Goal: Information Seeking & Learning: Learn about a topic

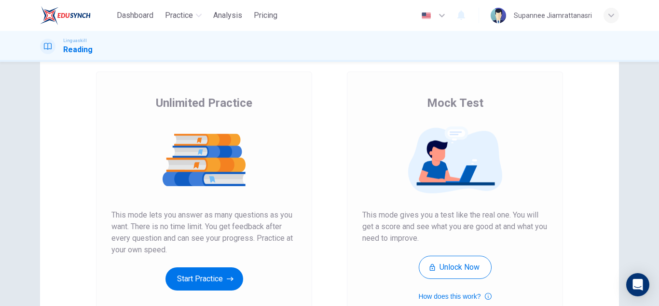
scroll to position [97, 0]
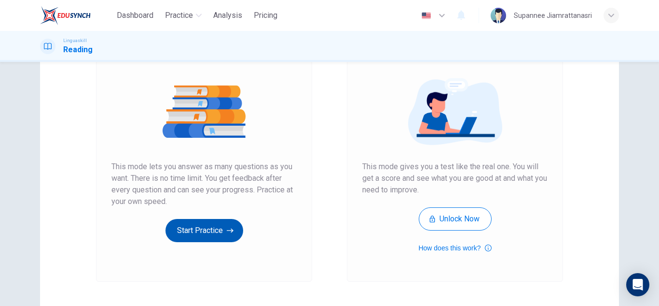
click at [194, 235] on button "Start Practice" at bounding box center [205, 230] width 78 height 23
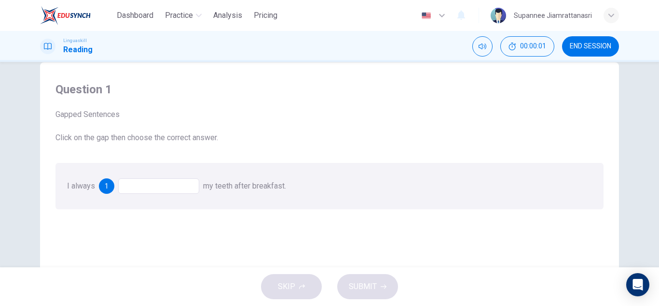
scroll to position [48, 0]
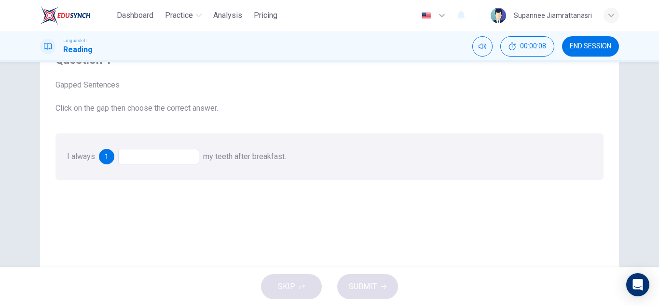
click at [178, 157] on div at bounding box center [158, 156] width 81 height 15
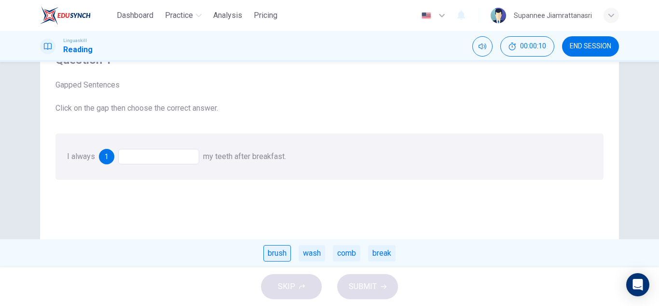
click at [276, 249] on div "brush" at bounding box center [278, 253] width 28 height 16
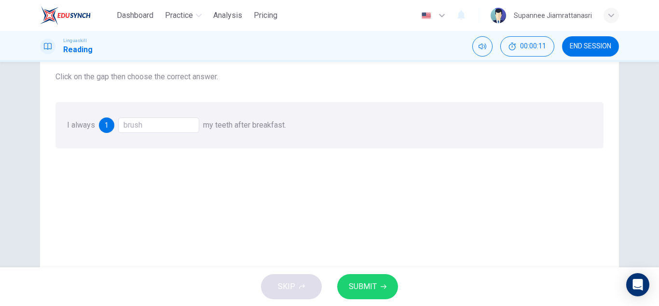
scroll to position [97, 0]
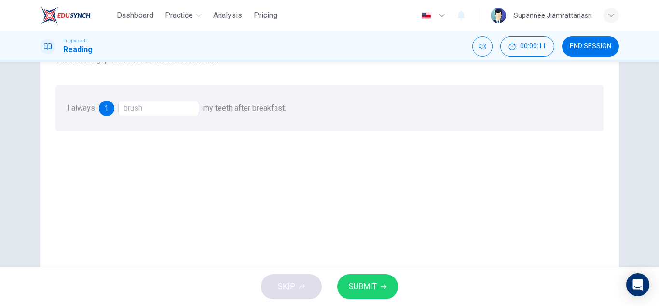
click at [363, 284] on span "SUBMIT" at bounding box center [363, 286] width 28 height 14
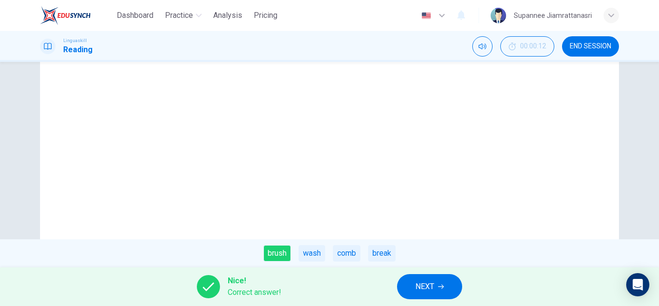
scroll to position [169, 0]
click at [413, 287] on button "NEXT" at bounding box center [429, 286] width 65 height 25
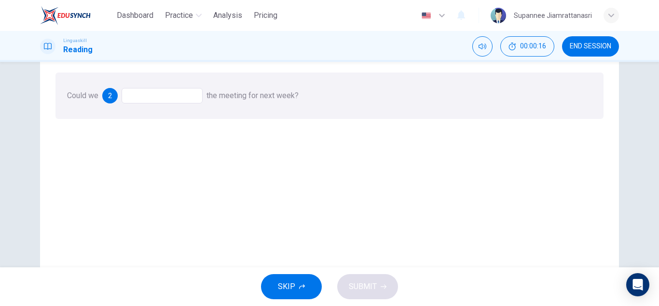
scroll to position [48, 0]
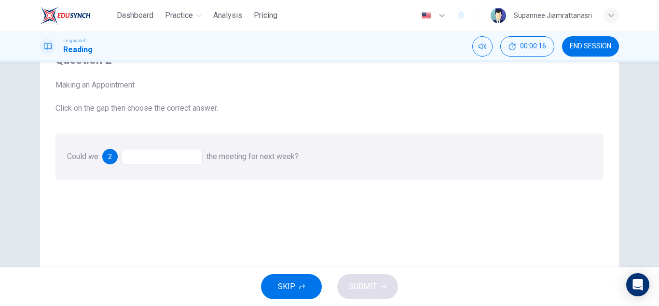
click at [165, 157] on div at bounding box center [162, 156] width 81 height 15
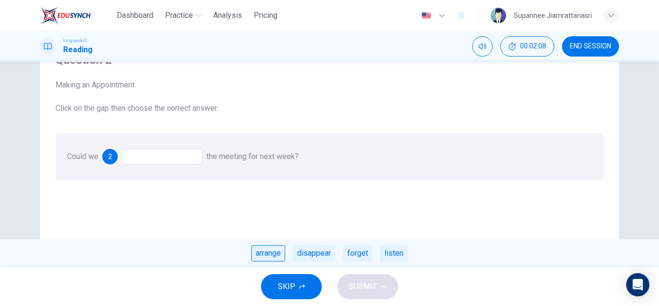
click at [265, 253] on div "arrange" at bounding box center [268, 253] width 34 height 16
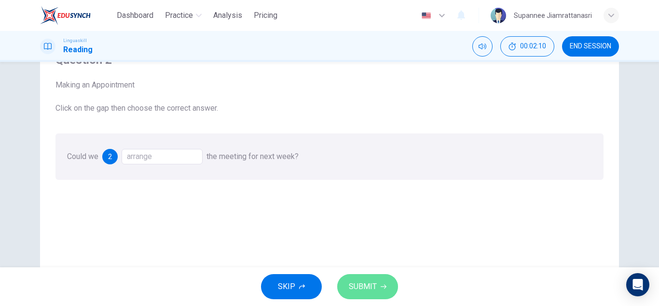
click at [372, 287] on span "SUBMIT" at bounding box center [363, 286] width 28 height 14
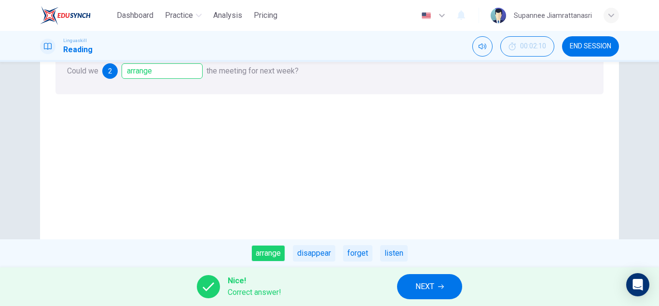
scroll to position [145, 0]
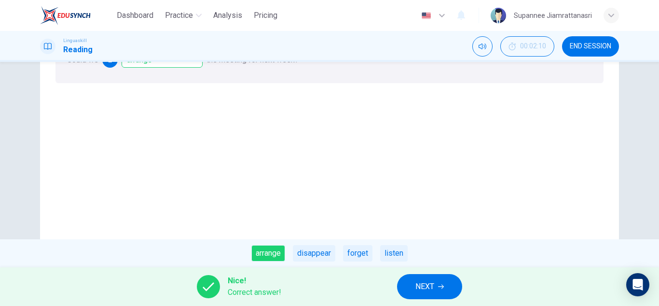
click at [415, 283] on button "NEXT" at bounding box center [429, 286] width 65 height 25
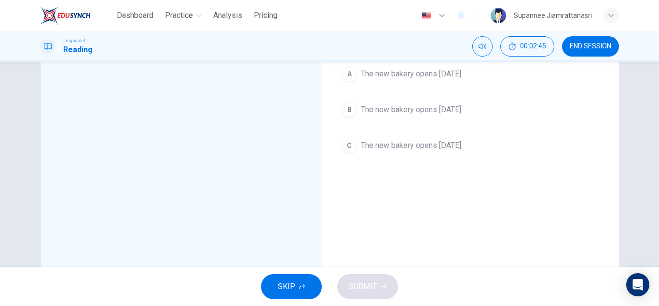
scroll to position [48, 0]
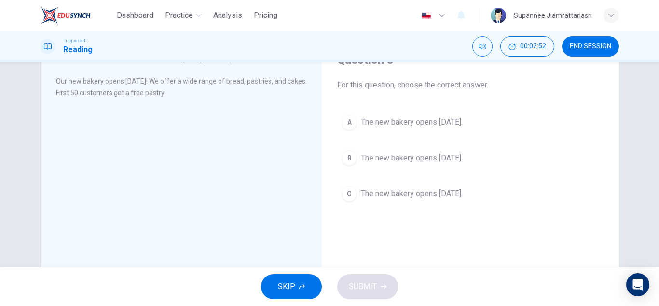
click at [356, 157] on button "B The new bakery opens next Monday." at bounding box center [470, 158] width 266 height 24
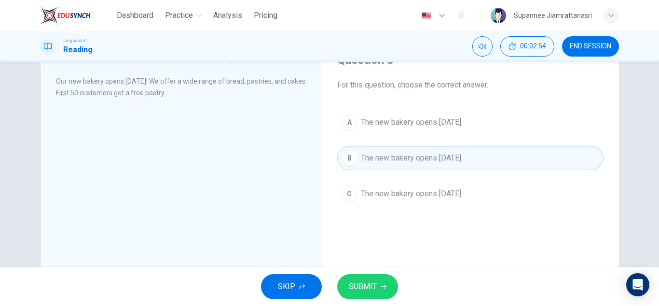
click at [370, 285] on span "SUBMIT" at bounding box center [363, 286] width 28 height 14
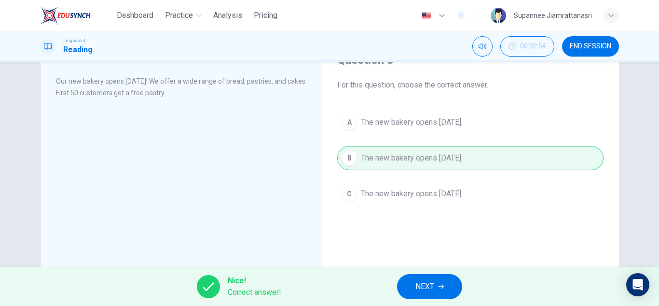
click at [429, 282] on span "NEXT" at bounding box center [425, 286] width 19 height 14
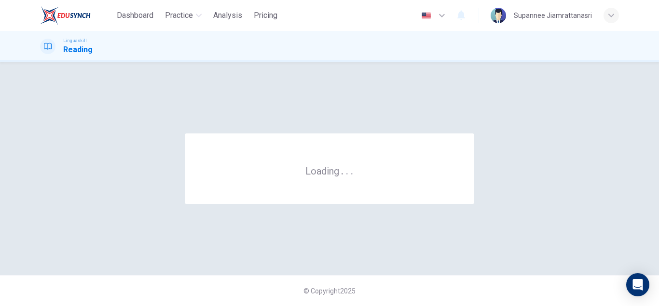
scroll to position [0, 0]
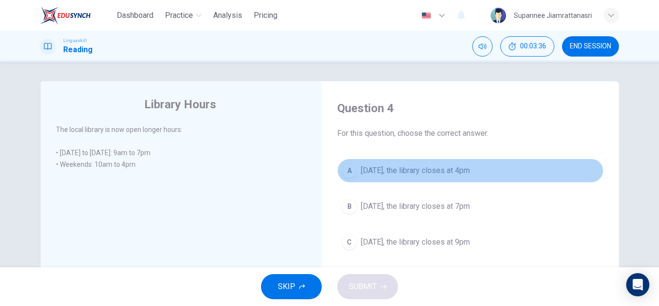
click at [365, 165] on span "On Saturday, the library closes at 4pm" at bounding box center [415, 171] width 109 height 12
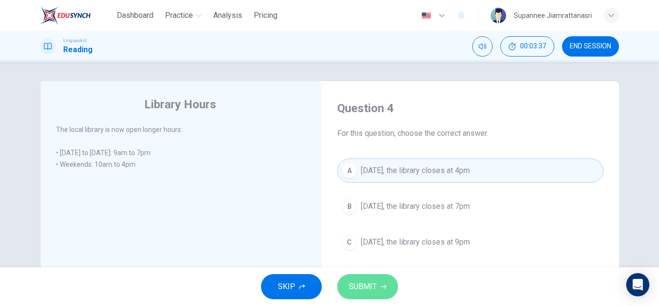
click at [372, 284] on span "SUBMIT" at bounding box center [363, 286] width 28 height 14
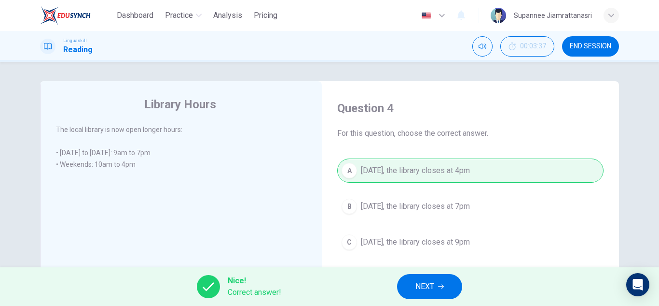
click at [410, 283] on button "NEXT" at bounding box center [429, 286] width 65 height 25
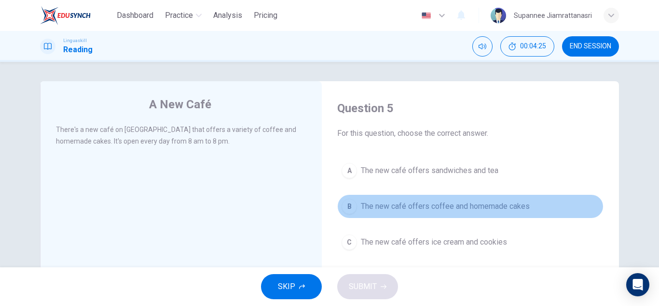
click at [377, 204] on span "The new café offers coffee and homemade cakes" at bounding box center [445, 206] width 169 height 12
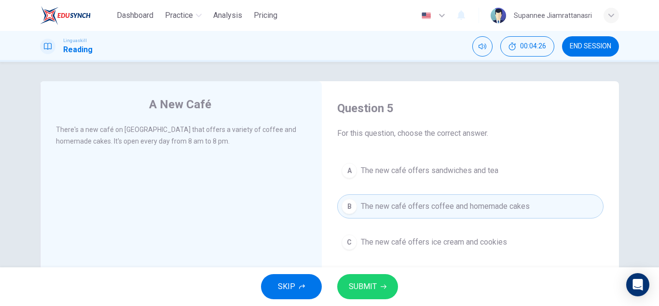
click at [357, 284] on span "SUBMIT" at bounding box center [363, 286] width 28 height 14
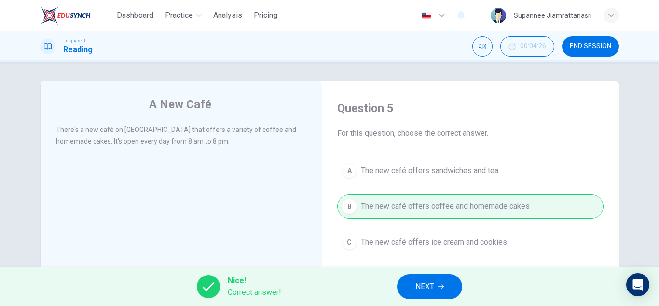
click at [421, 290] on span "NEXT" at bounding box center [425, 286] width 19 height 14
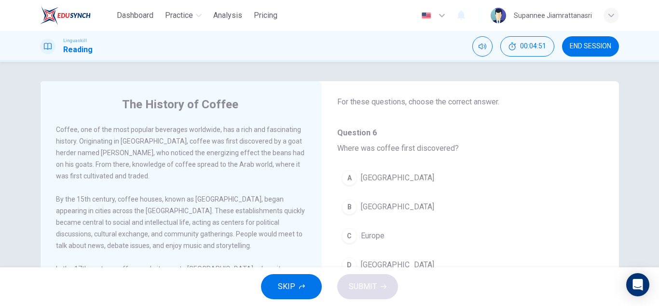
scroll to position [48, 0]
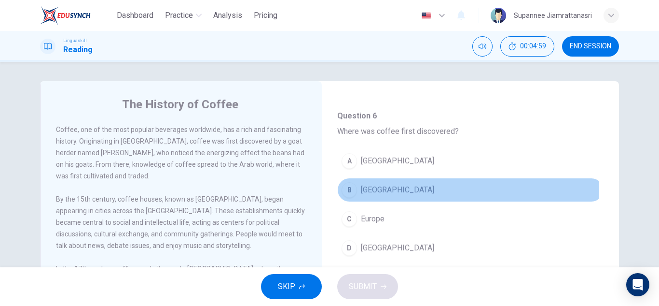
click at [381, 188] on span "Ethiopia" at bounding box center [397, 190] width 73 height 12
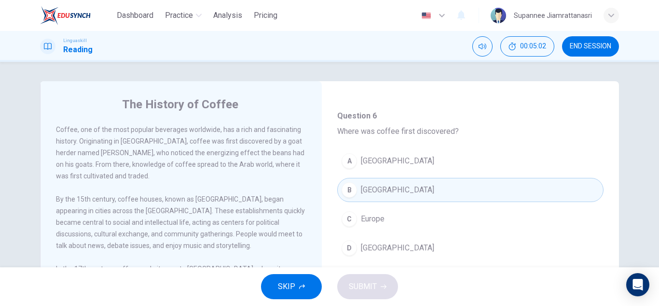
scroll to position [97, 0]
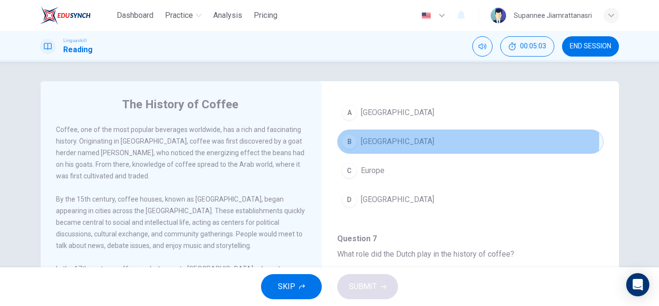
click at [381, 140] on span "Ethiopia" at bounding box center [397, 142] width 73 height 12
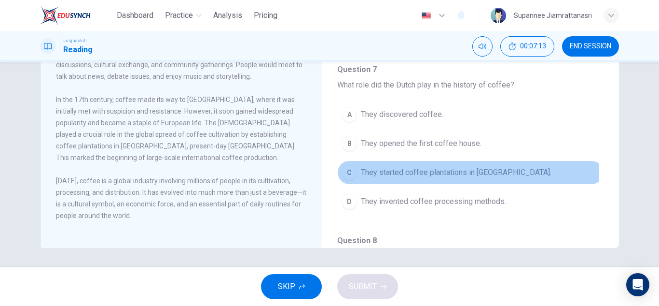
click at [365, 171] on span "They started coffee plantations in Java." at bounding box center [456, 173] width 191 height 12
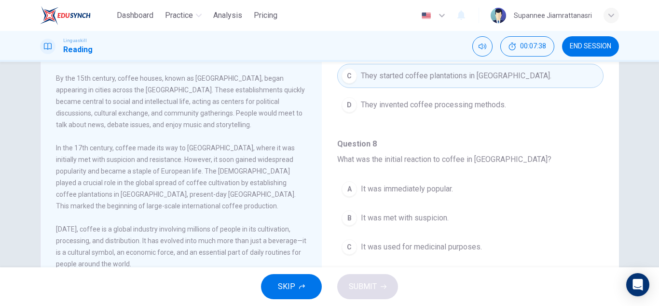
scroll to position [290, 0]
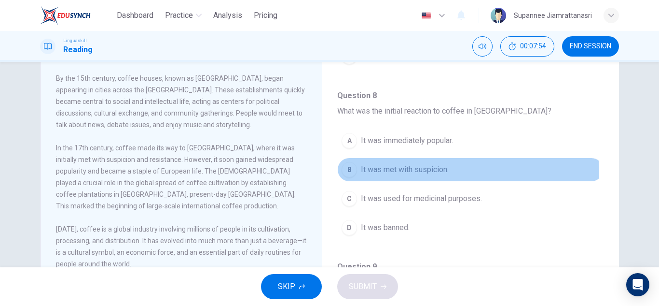
click at [398, 173] on span "It was met with suspicion." at bounding box center [405, 170] width 88 height 12
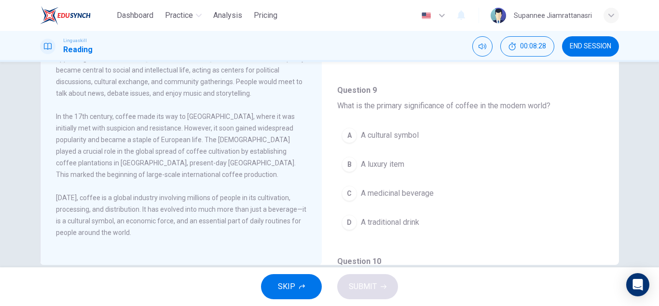
scroll to position [169, 0]
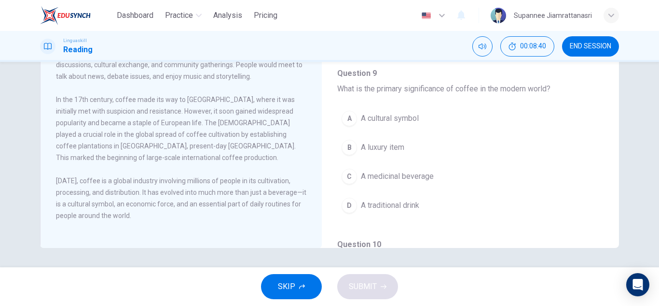
click at [374, 114] on span "A cultural symbol" at bounding box center [390, 118] width 58 height 12
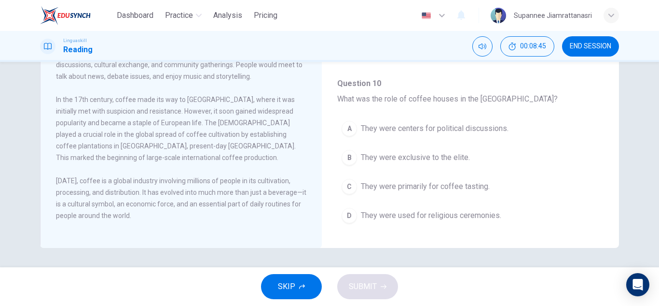
scroll to position [604, 0]
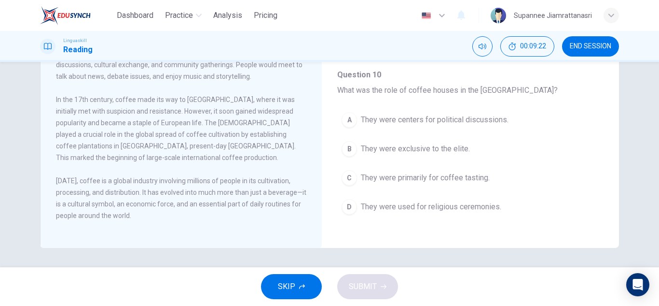
click at [391, 122] on span "They were centers for political discussions." at bounding box center [435, 120] width 148 height 12
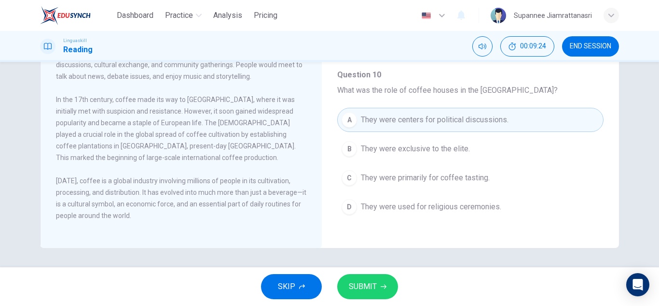
click at [364, 287] on span "SUBMIT" at bounding box center [363, 286] width 28 height 14
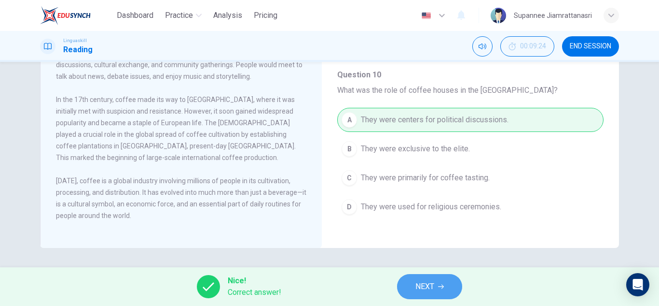
click at [426, 286] on span "NEXT" at bounding box center [425, 286] width 19 height 14
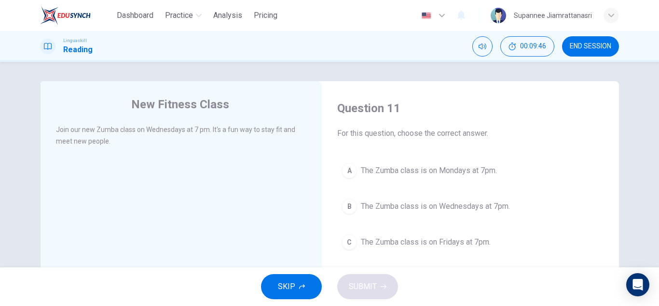
click at [417, 207] on span "The Zumba class is on Wednesdays at 7pm." at bounding box center [435, 206] width 149 height 12
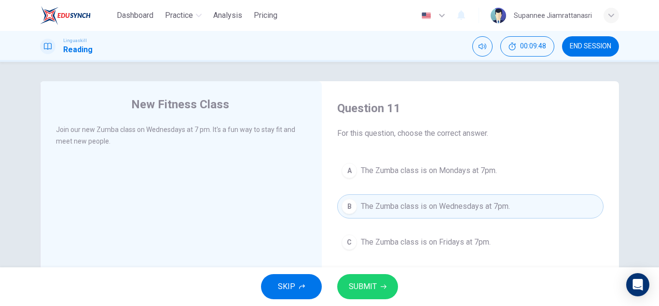
click at [353, 292] on span "SUBMIT" at bounding box center [363, 286] width 28 height 14
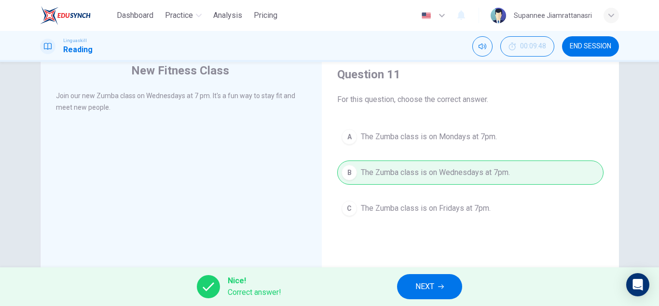
scroll to position [48, 0]
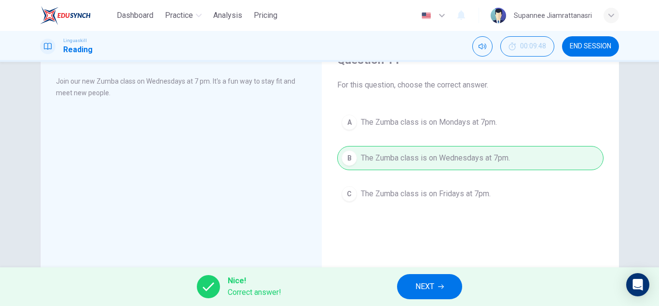
click at [424, 288] on span "NEXT" at bounding box center [425, 286] width 19 height 14
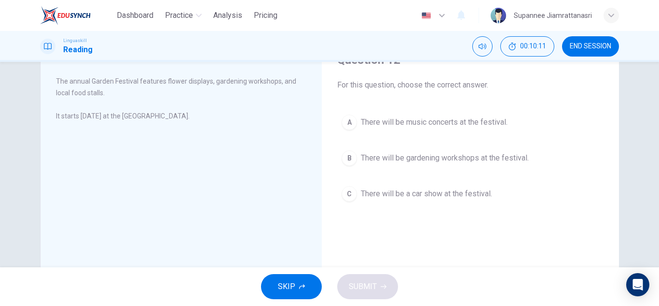
click at [410, 160] on span "There will be gardening workshops at the festival." at bounding box center [445, 158] width 168 height 12
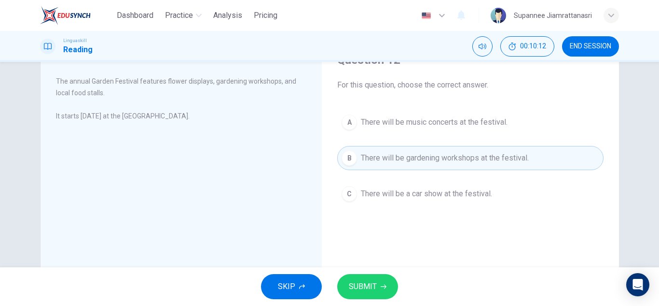
click at [358, 283] on span "SUBMIT" at bounding box center [363, 286] width 28 height 14
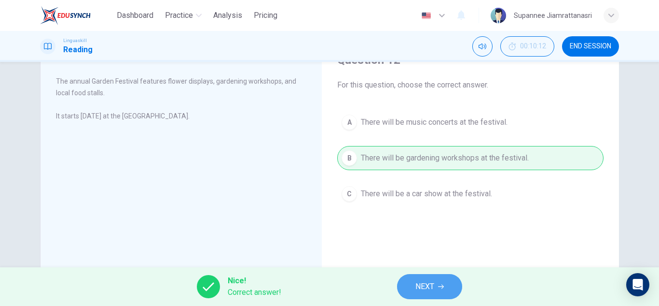
click at [422, 289] on span "NEXT" at bounding box center [425, 286] width 19 height 14
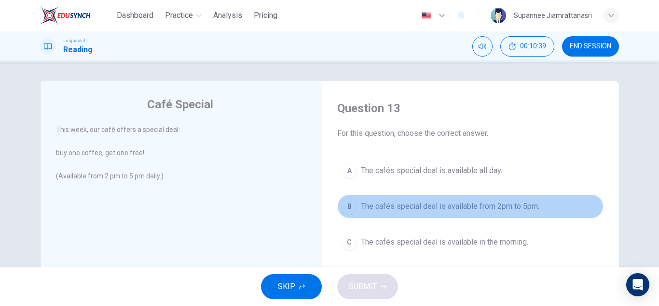
click at [409, 204] on span "The cafés special deal is available from 2pm to 5pm." at bounding box center [450, 206] width 179 height 12
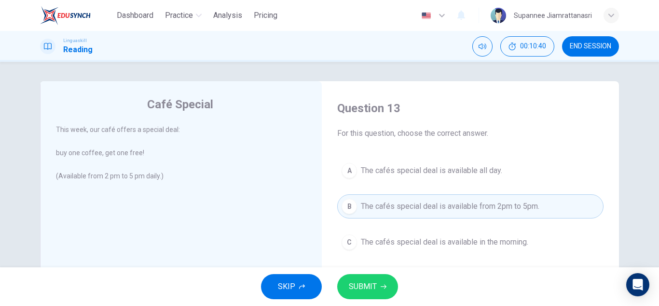
click at [374, 288] on span "SUBMIT" at bounding box center [363, 286] width 28 height 14
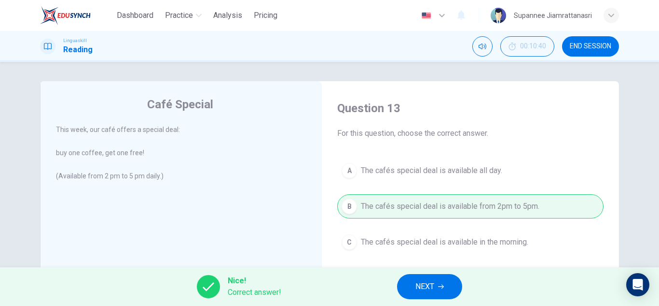
click at [421, 283] on span "NEXT" at bounding box center [425, 286] width 19 height 14
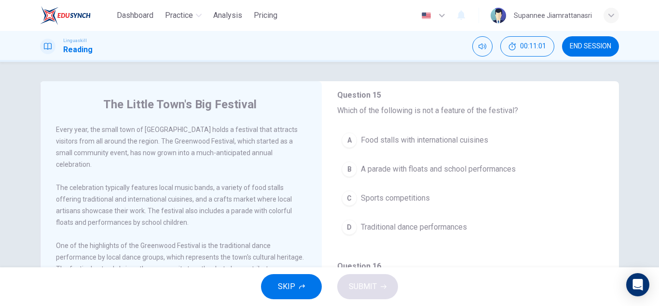
scroll to position [218, 0]
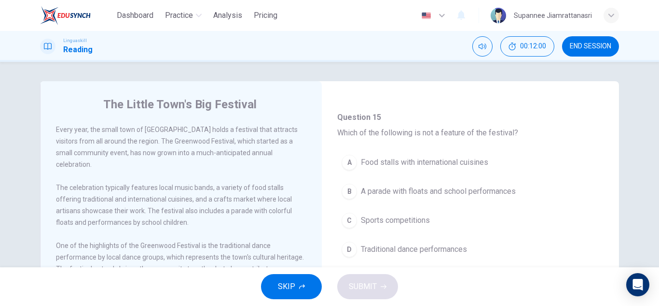
click at [432, 160] on span "Food stalls with international cuisines" at bounding box center [424, 162] width 127 height 12
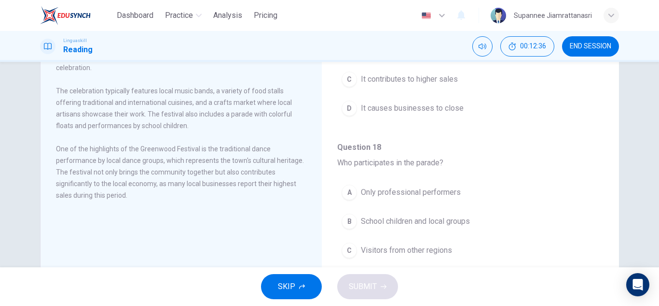
scroll to position [145, 0]
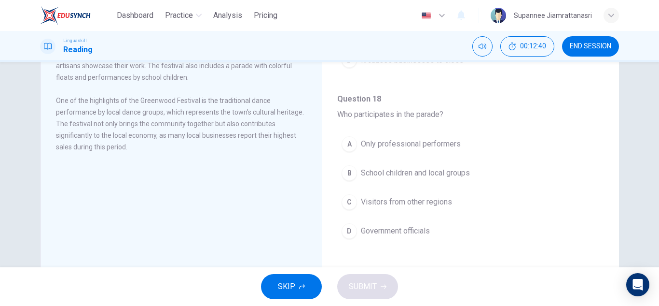
click at [382, 199] on span "Visitors from other regions" at bounding box center [406, 202] width 91 height 12
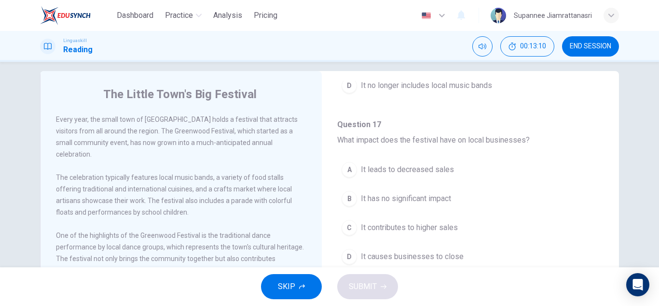
scroll to position [16, 0]
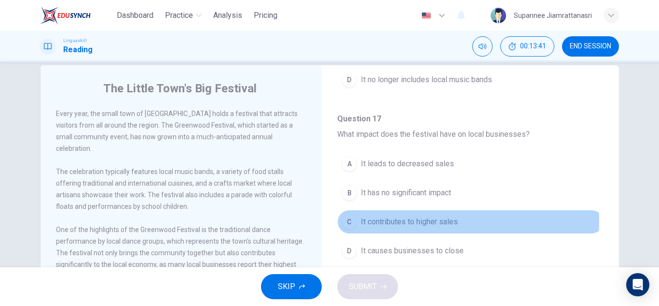
click at [408, 220] on span "It contributes to higher sales" at bounding box center [409, 222] width 97 height 12
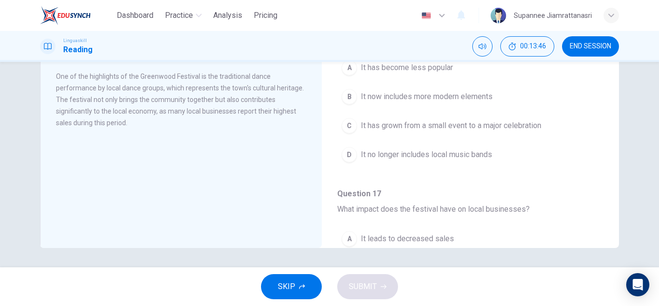
scroll to position [266, 0]
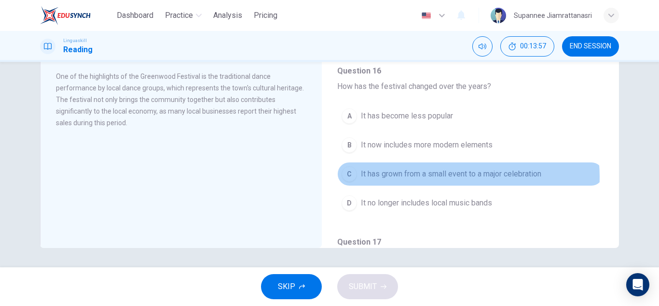
click at [458, 176] on span "It has grown from a small event to a major celebration" at bounding box center [451, 174] width 181 height 12
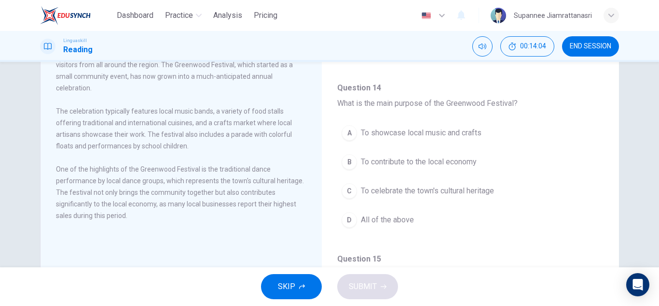
scroll to position [72, 0]
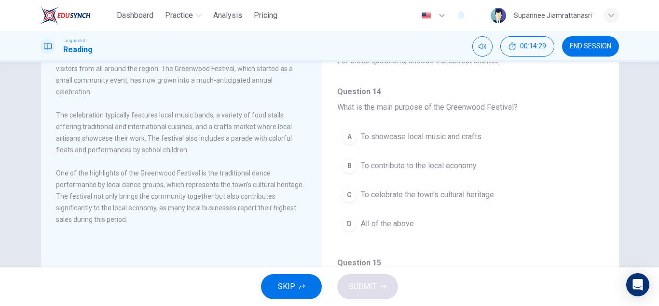
click at [371, 223] on span "All of the above" at bounding box center [387, 224] width 53 height 12
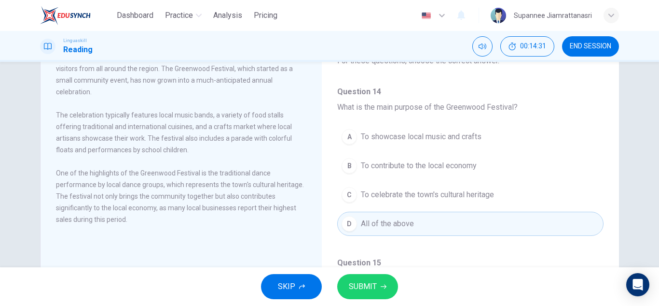
click at [361, 288] on span "SUBMIT" at bounding box center [363, 286] width 28 height 14
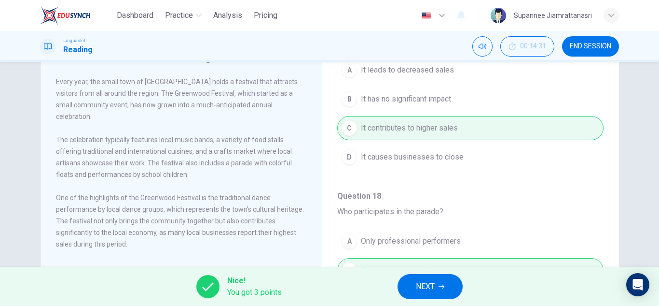
scroll to position [145, 0]
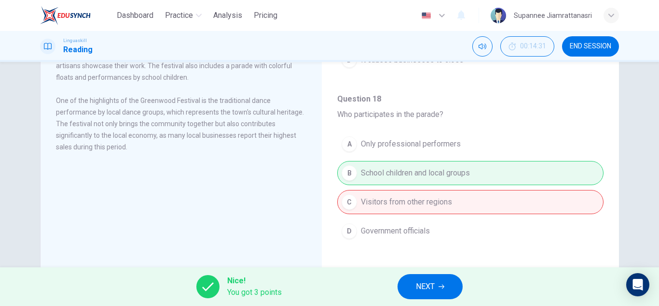
click at [409, 282] on button "NEXT" at bounding box center [430, 286] width 65 height 25
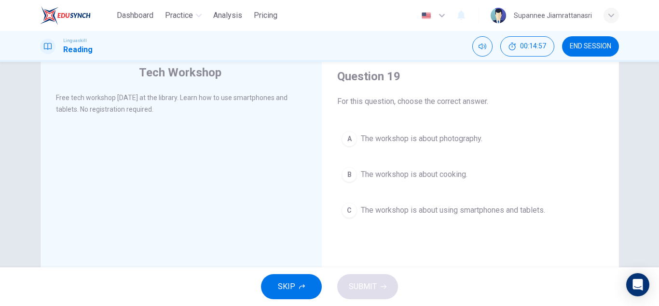
scroll to position [48, 0]
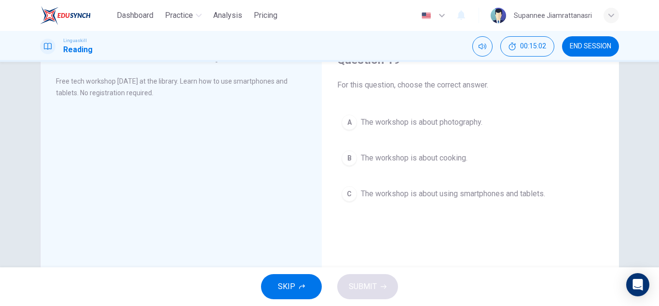
click at [391, 190] on span "The workshop is about using smartphones and tablets." at bounding box center [453, 194] width 184 height 12
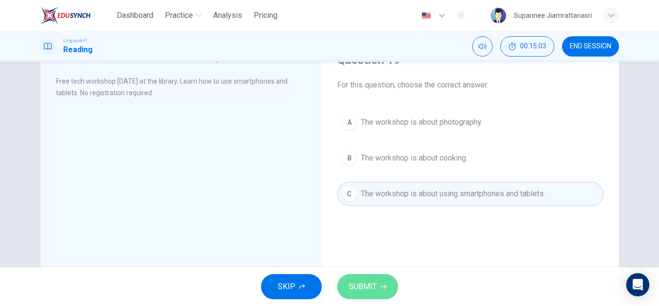
click at [361, 287] on span "SUBMIT" at bounding box center [363, 286] width 28 height 14
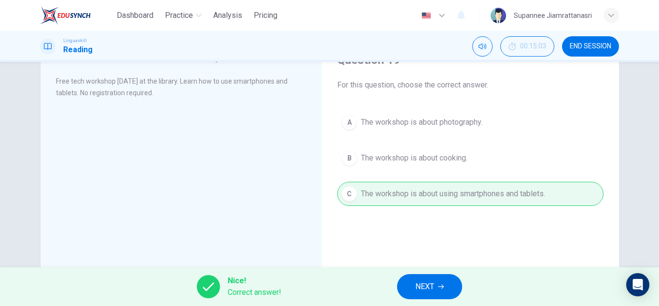
click at [417, 283] on span "NEXT" at bounding box center [425, 286] width 19 height 14
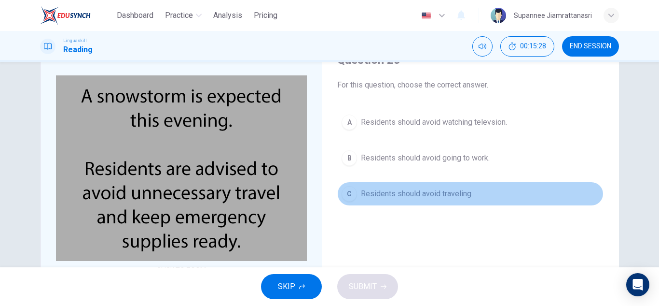
click at [361, 197] on span "Residents should avoid traveling." at bounding box center [417, 194] width 112 height 12
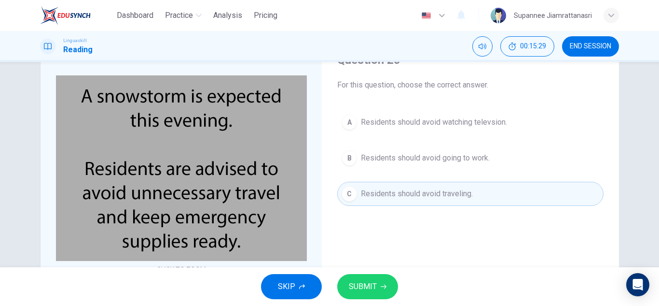
click at [365, 287] on span "SUBMIT" at bounding box center [363, 286] width 28 height 14
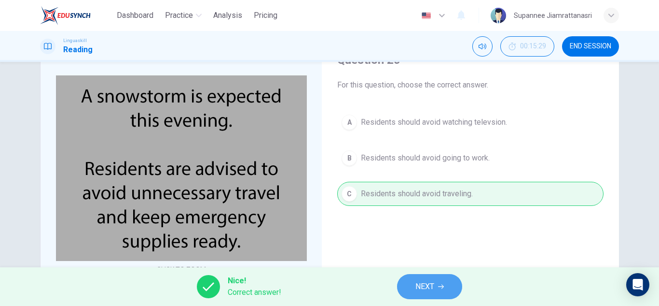
click at [415, 286] on button "NEXT" at bounding box center [429, 286] width 65 height 25
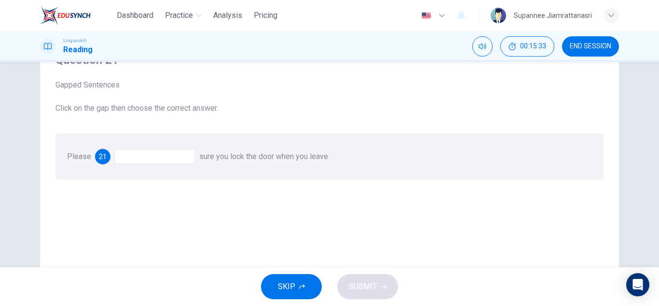
click at [127, 155] on div at bounding box center [154, 156] width 81 height 15
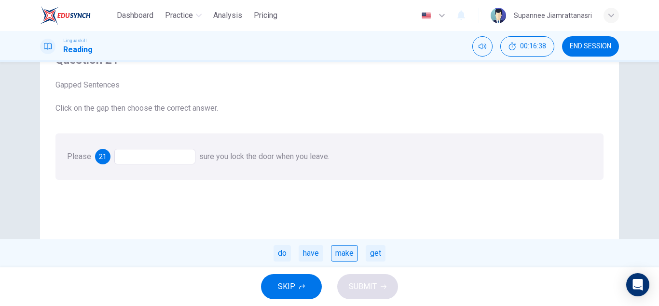
click at [347, 253] on div "make" at bounding box center [344, 253] width 27 height 16
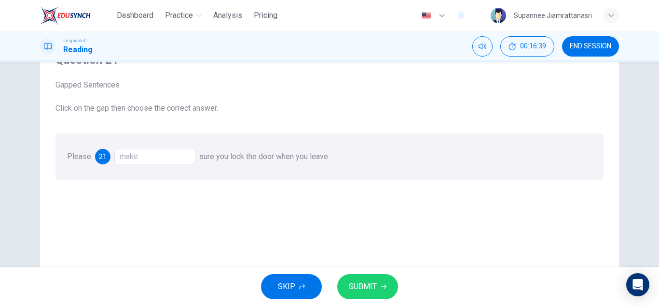
click at [356, 283] on span "SUBMIT" at bounding box center [363, 286] width 28 height 14
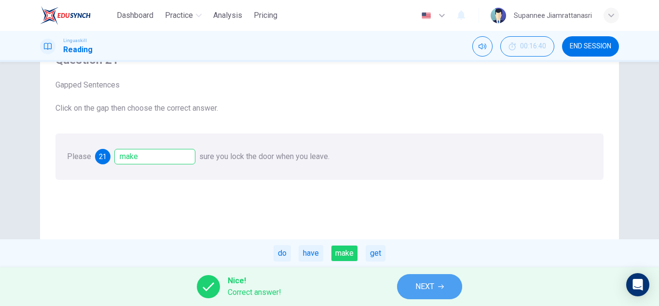
click at [422, 282] on span "NEXT" at bounding box center [425, 286] width 19 height 14
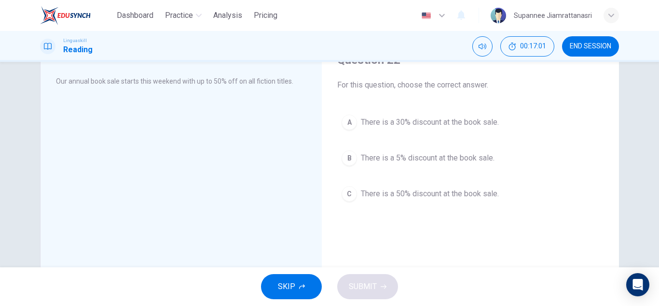
click at [443, 194] on span "There is a 50% discount at the book sale." at bounding box center [430, 194] width 138 height 12
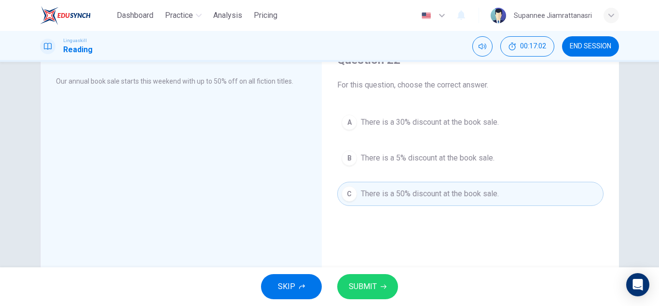
click at [364, 293] on button "SUBMIT" at bounding box center [367, 286] width 61 height 25
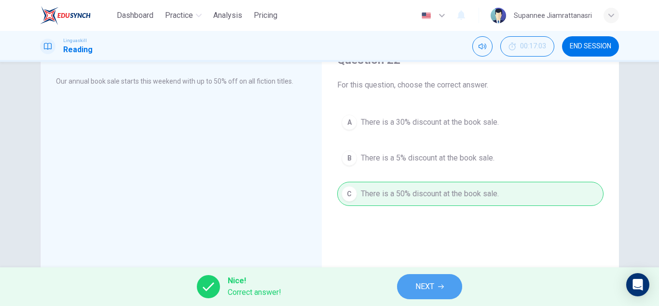
click at [418, 290] on span "NEXT" at bounding box center [425, 286] width 19 height 14
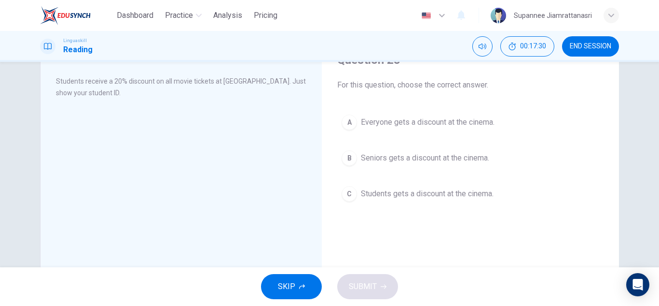
click at [399, 192] on span "Students gets a discount at the cinema." at bounding box center [427, 194] width 133 height 12
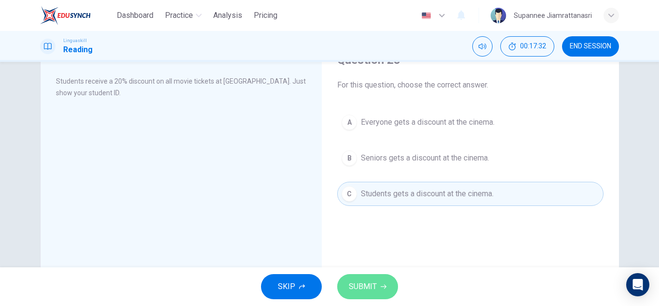
click at [361, 288] on span "SUBMIT" at bounding box center [363, 286] width 28 height 14
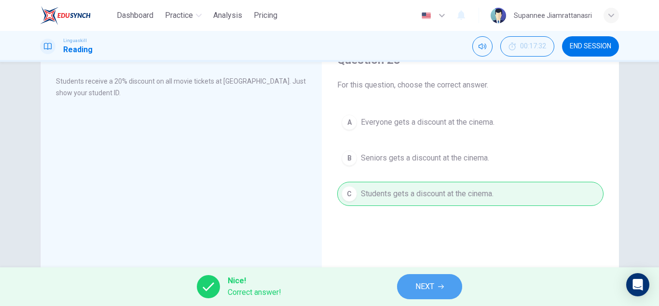
click at [426, 284] on span "NEXT" at bounding box center [425, 286] width 19 height 14
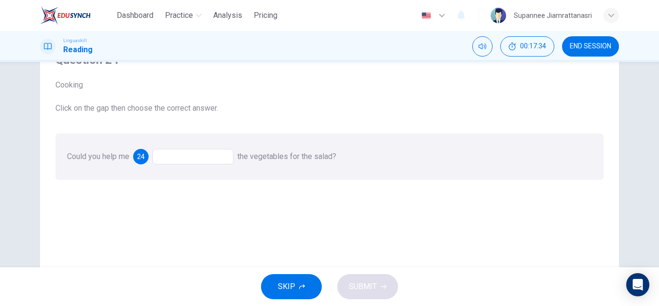
click at [189, 159] on div at bounding box center [193, 156] width 81 height 15
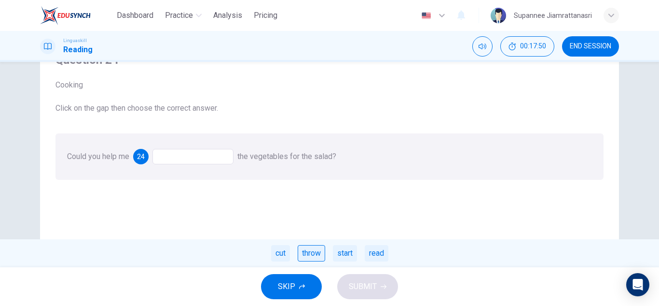
click at [313, 256] on div "throw" at bounding box center [312, 253] width 28 height 16
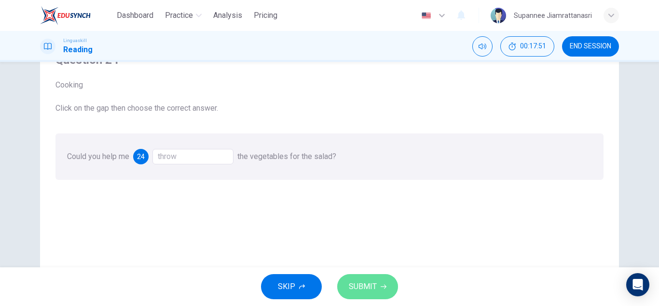
click at [361, 286] on span "SUBMIT" at bounding box center [363, 286] width 28 height 14
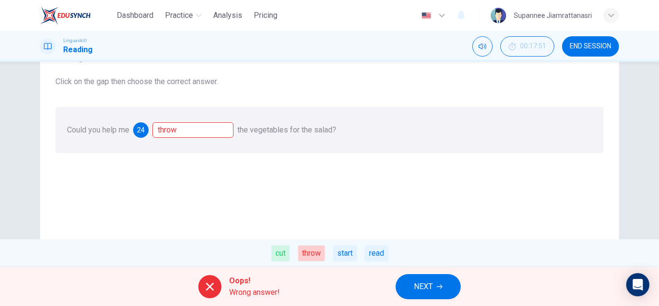
scroll to position [97, 0]
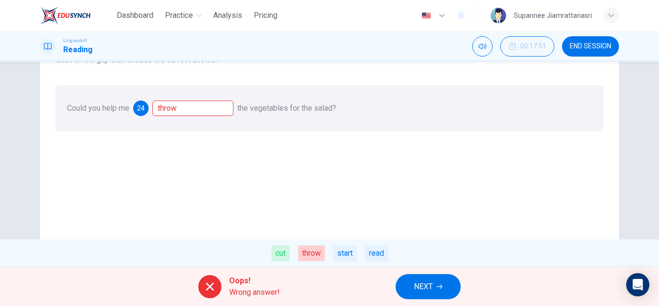
click at [415, 284] on span "NEXT" at bounding box center [423, 286] width 19 height 14
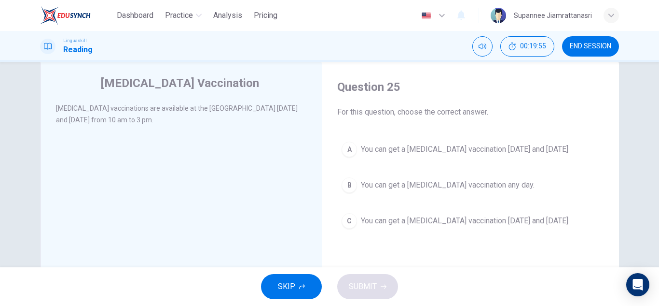
scroll to position [0, 0]
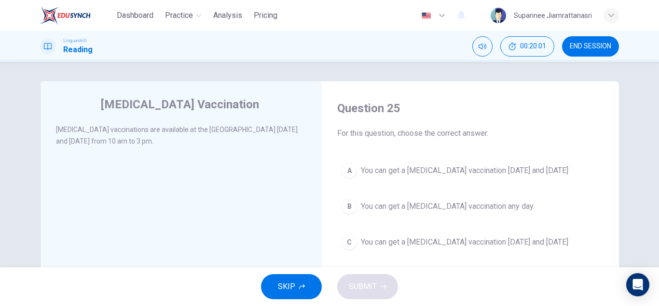
click at [415, 171] on span "You can get a flu vaccination on Monday and Thursday" at bounding box center [465, 171] width 208 height 12
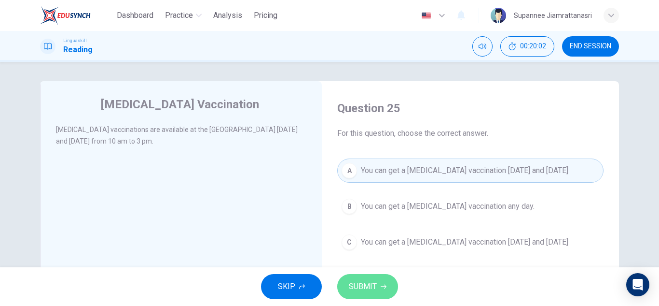
click at [361, 287] on span "SUBMIT" at bounding box center [363, 286] width 28 height 14
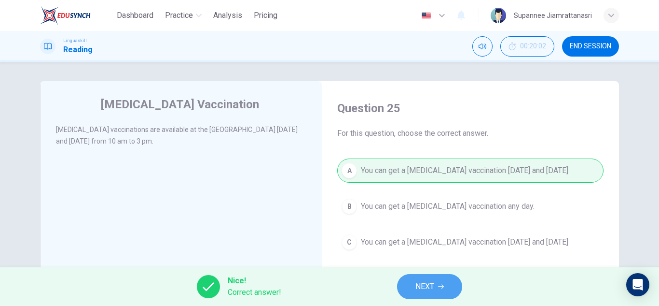
click at [431, 287] on span "NEXT" at bounding box center [425, 286] width 19 height 14
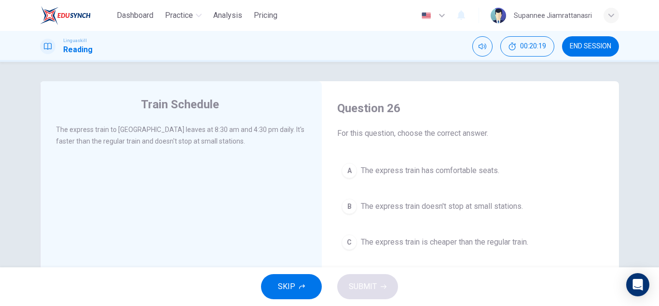
click at [434, 205] on span "The express train doesn't stop at small stations." at bounding box center [442, 206] width 162 height 12
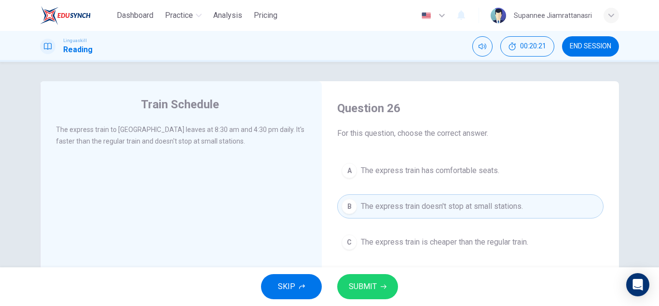
click at [370, 282] on span "SUBMIT" at bounding box center [363, 286] width 28 height 14
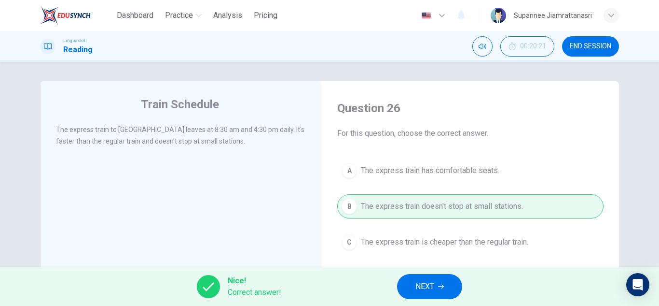
click at [418, 284] on span "NEXT" at bounding box center [425, 286] width 19 height 14
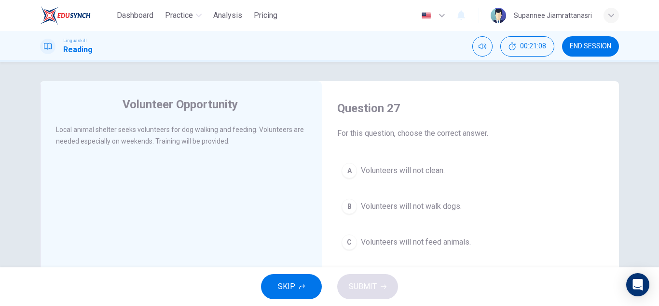
click at [401, 208] on span "Volunteers will not walk dogs." at bounding box center [411, 206] width 101 height 12
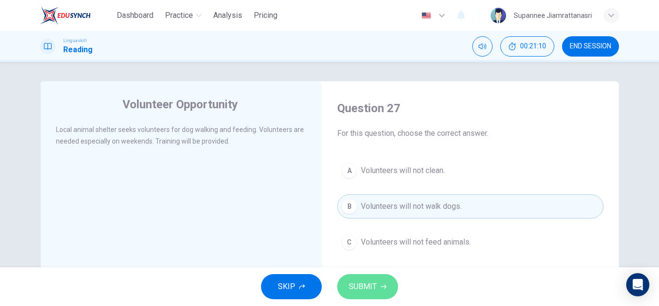
click at [366, 284] on span "SUBMIT" at bounding box center [363, 286] width 28 height 14
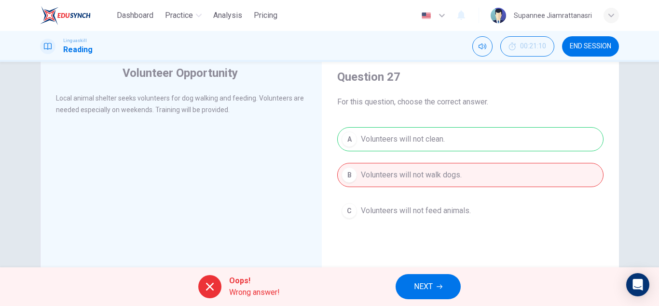
scroll to position [48, 0]
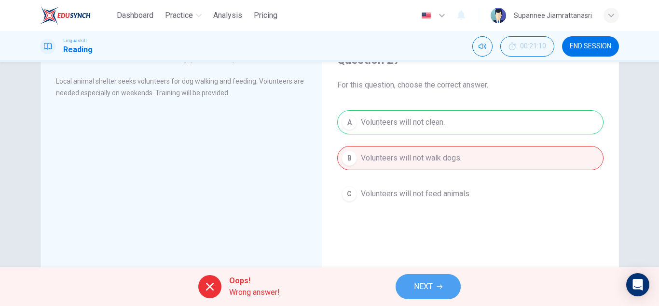
click at [418, 280] on span "NEXT" at bounding box center [423, 286] width 19 height 14
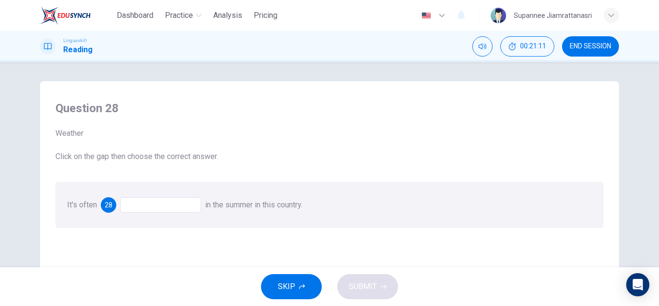
click at [181, 207] on div at bounding box center [160, 204] width 81 height 15
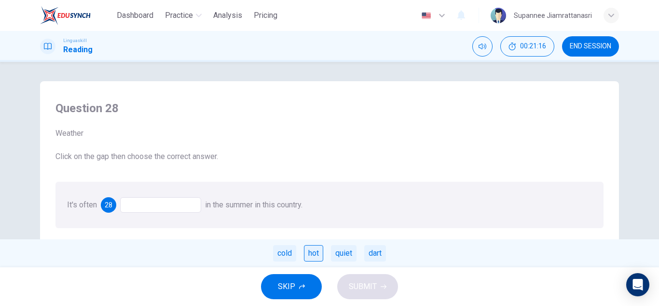
click at [316, 253] on div "hot" at bounding box center [313, 253] width 19 height 16
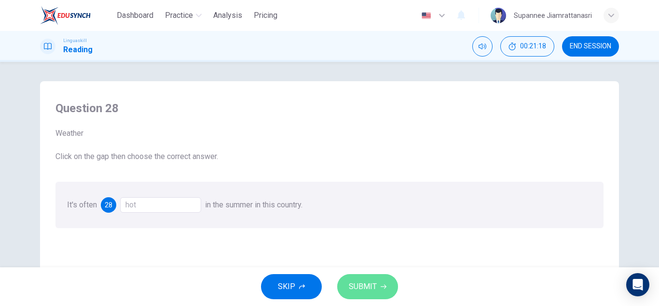
click at [352, 282] on span "SUBMIT" at bounding box center [363, 286] width 28 height 14
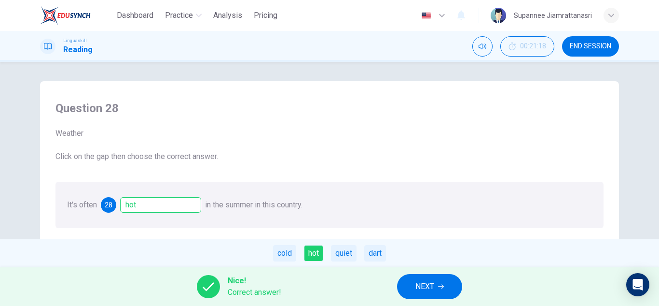
click at [413, 282] on button "NEXT" at bounding box center [429, 286] width 65 height 25
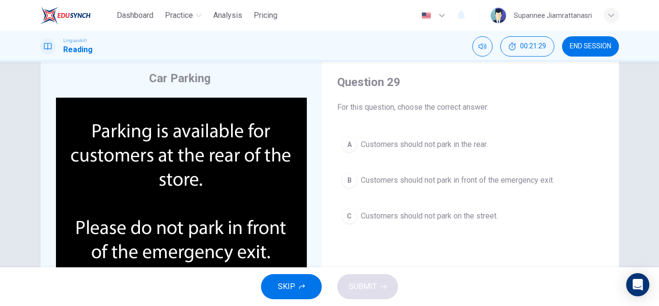
scroll to position [48, 0]
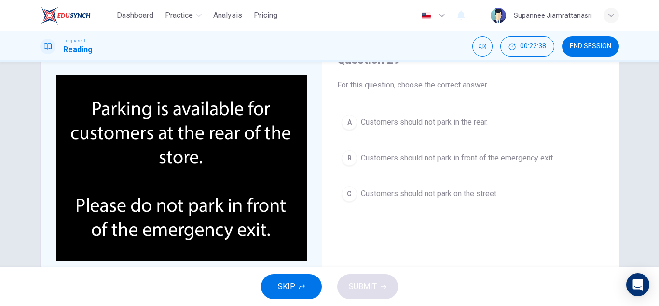
click at [414, 150] on button "B Customers should not park in front of the emergency exit." at bounding box center [470, 158] width 266 height 24
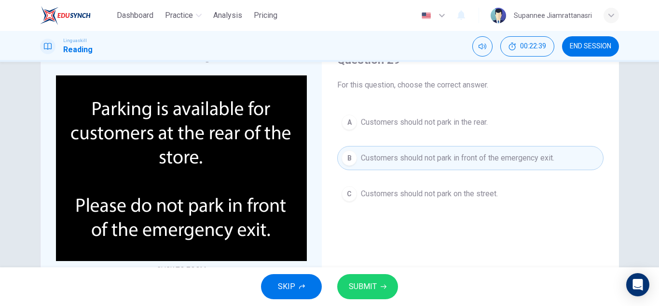
click at [362, 292] on span "SUBMIT" at bounding box center [363, 286] width 28 height 14
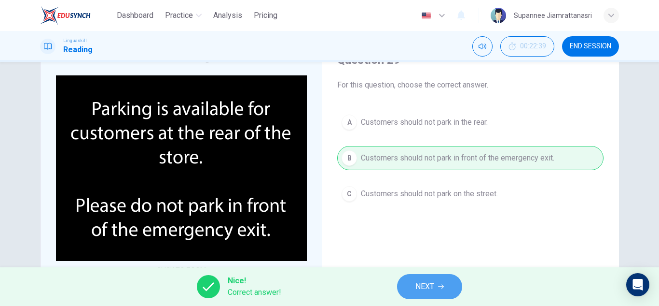
click at [428, 287] on span "NEXT" at bounding box center [425, 286] width 19 height 14
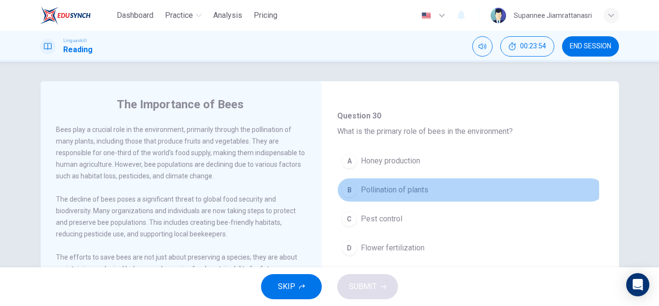
click at [400, 190] on span "Pollination of plants" at bounding box center [395, 190] width 68 height 12
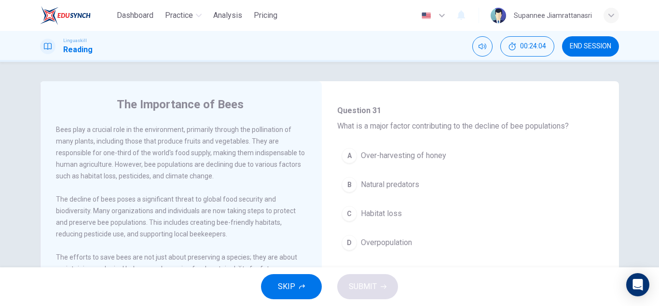
scroll to position [241, 0]
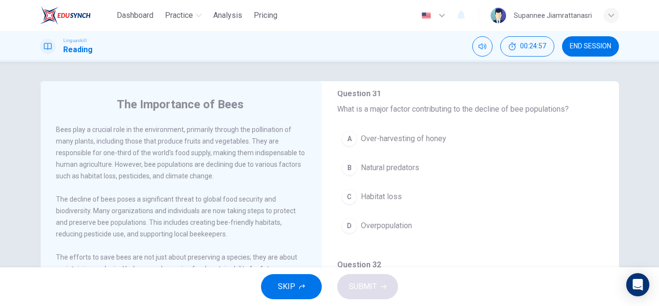
click at [372, 195] on span "Habitat loss" at bounding box center [381, 197] width 41 height 12
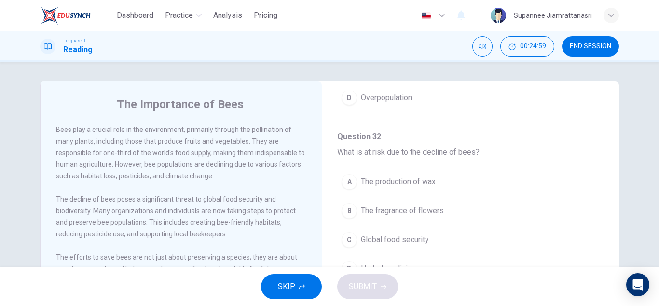
scroll to position [386, 0]
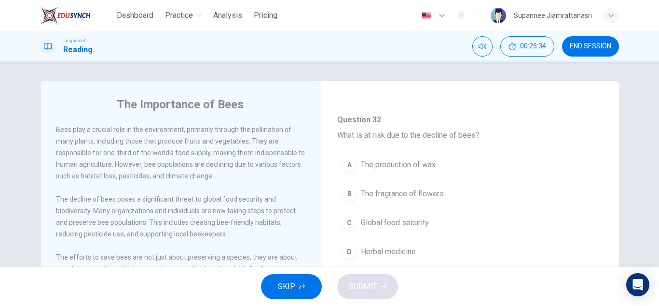
click at [374, 165] on span "The production of wax" at bounding box center [398, 165] width 75 height 12
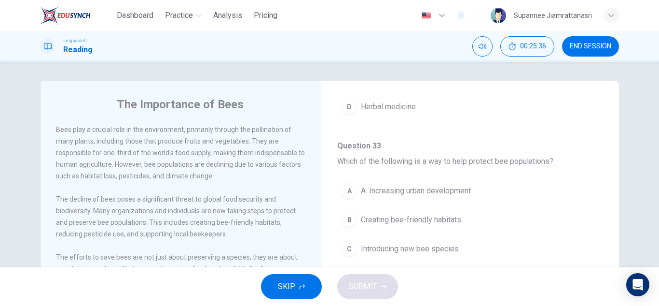
scroll to position [579, 0]
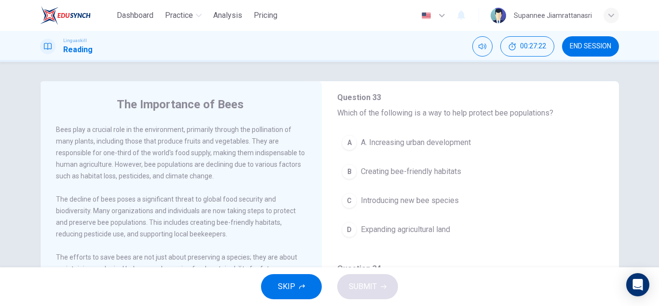
click at [394, 172] on span "Creating bee-friendly habitats" at bounding box center [411, 172] width 100 height 12
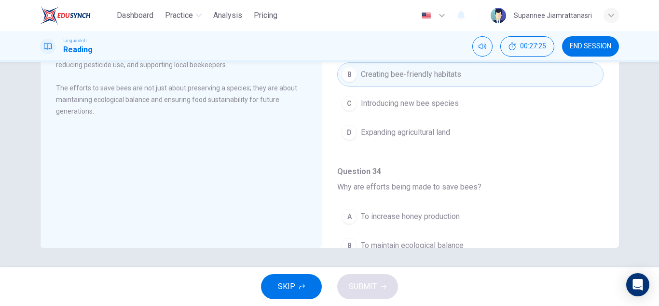
scroll to position [604, 0]
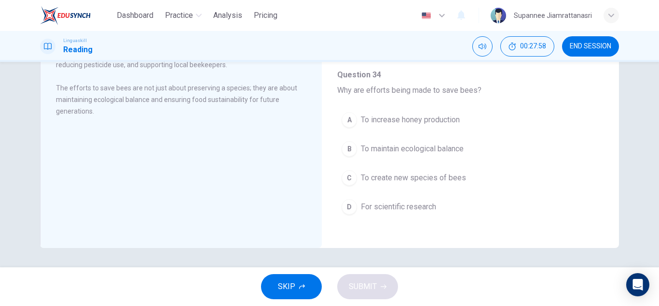
click at [449, 149] on span "To maintain ecological balance" at bounding box center [412, 149] width 103 height 12
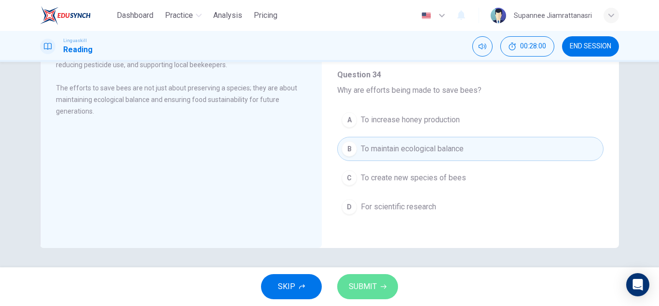
click at [360, 288] on span "SUBMIT" at bounding box center [363, 286] width 28 height 14
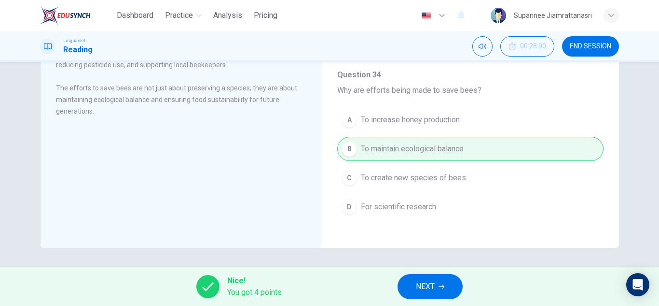
click at [421, 282] on span "NEXT" at bounding box center [425, 286] width 19 height 14
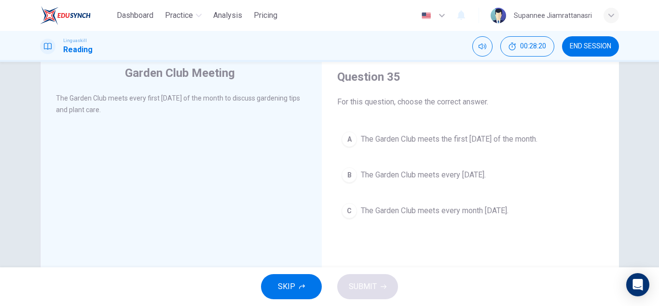
scroll to position [48, 0]
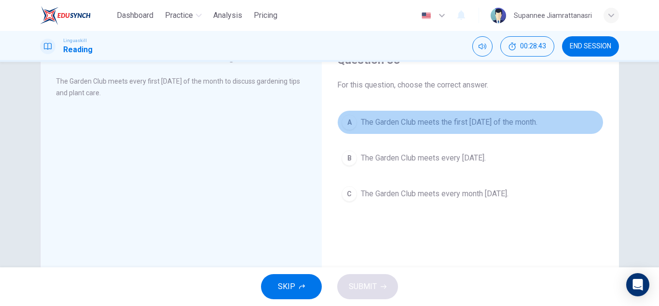
click at [424, 122] on span "The Garden Club meets the first Thursday of the month." at bounding box center [449, 122] width 177 height 12
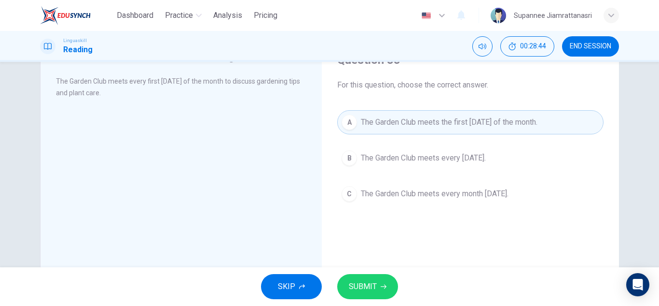
click at [362, 283] on span "SUBMIT" at bounding box center [363, 286] width 28 height 14
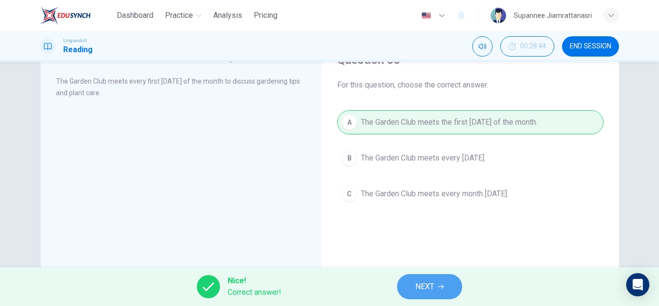
click at [420, 287] on span "NEXT" at bounding box center [425, 286] width 19 height 14
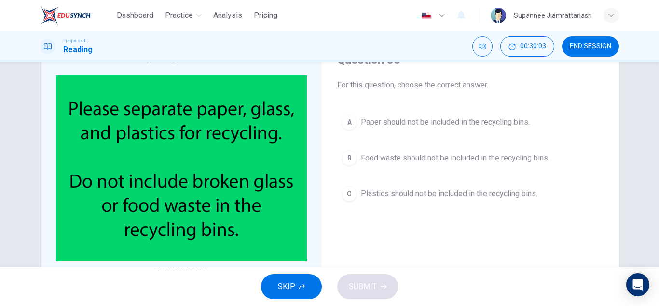
click at [442, 160] on span "Food waste should not be included in the recycling bins." at bounding box center [455, 158] width 189 height 12
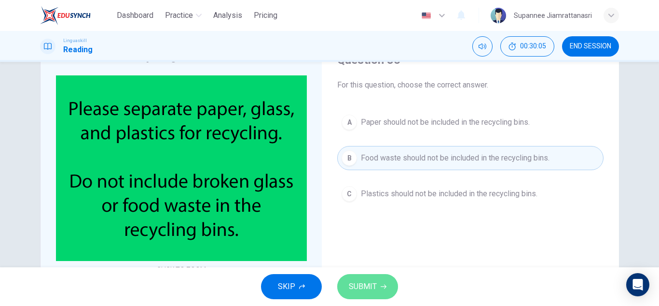
click at [361, 283] on span "SUBMIT" at bounding box center [363, 286] width 28 height 14
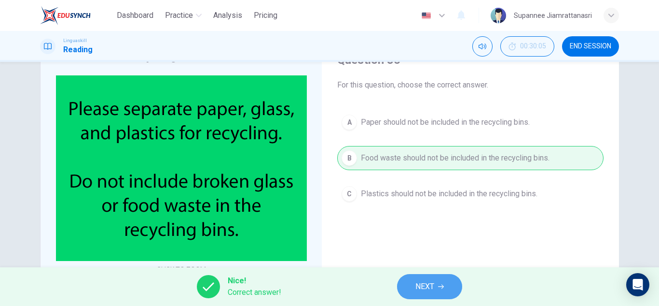
click at [423, 289] on span "NEXT" at bounding box center [425, 286] width 19 height 14
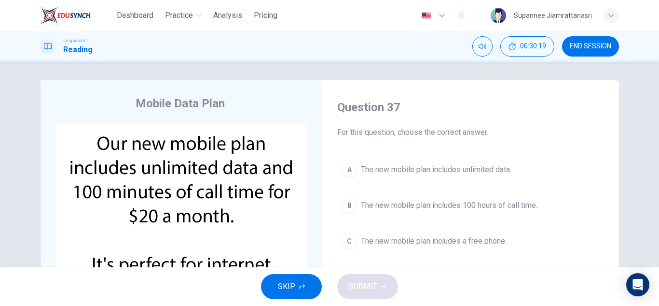
scroll to position [0, 0]
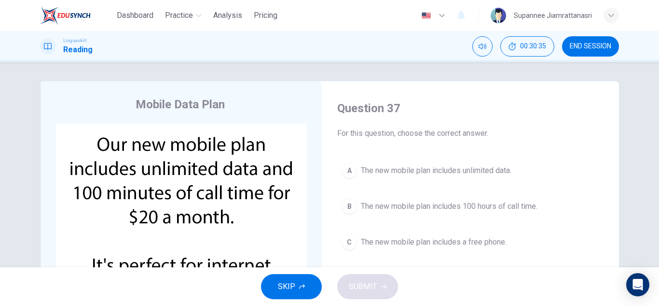
click at [425, 174] on span "The new mobile plan includes unlimited data." at bounding box center [436, 171] width 151 height 12
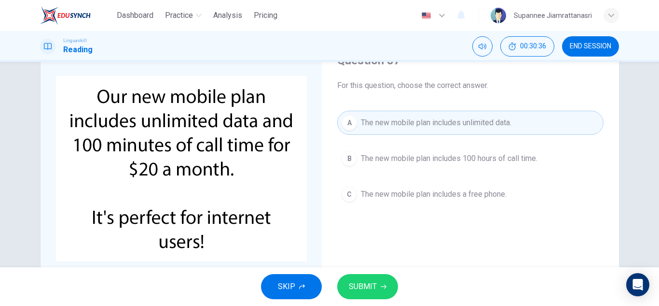
scroll to position [48, 0]
click at [361, 281] on span "SUBMIT" at bounding box center [363, 286] width 28 height 14
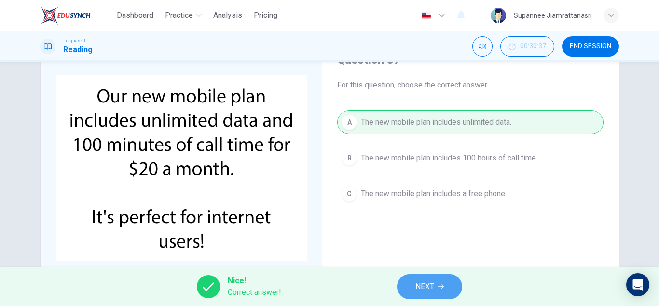
click at [430, 286] on span "NEXT" at bounding box center [425, 286] width 19 height 14
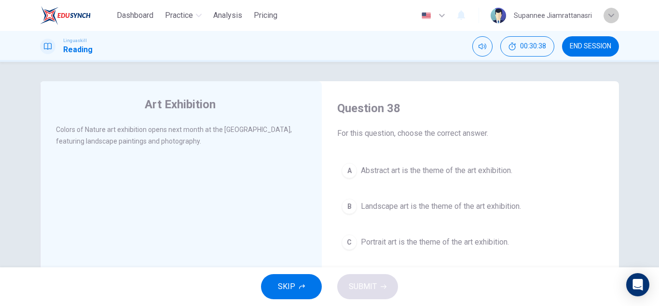
click at [610, 14] on icon "button" at bounding box center [612, 16] width 6 height 6
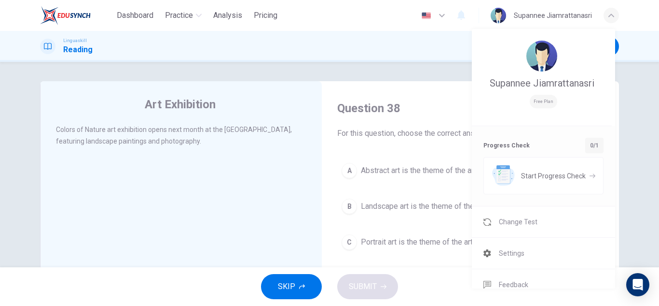
click at [341, 42] on div at bounding box center [329, 153] width 659 height 306
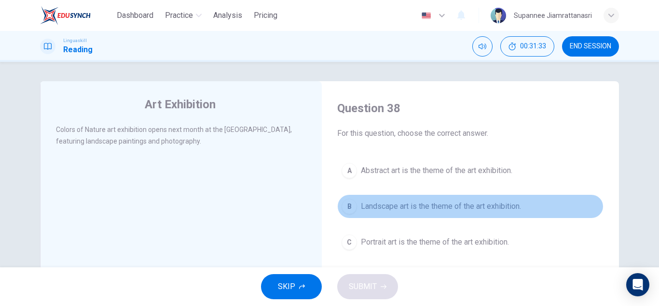
click at [409, 209] on span "Landscape art is the theme of the art exhibition." at bounding box center [441, 206] width 160 height 12
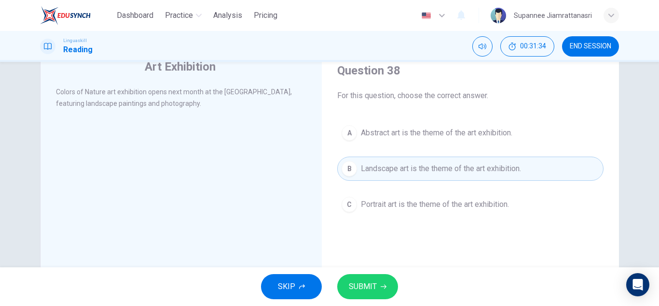
scroll to position [48, 0]
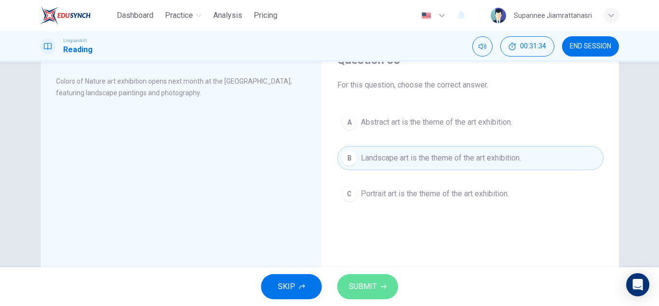
click at [363, 280] on span "SUBMIT" at bounding box center [363, 286] width 28 height 14
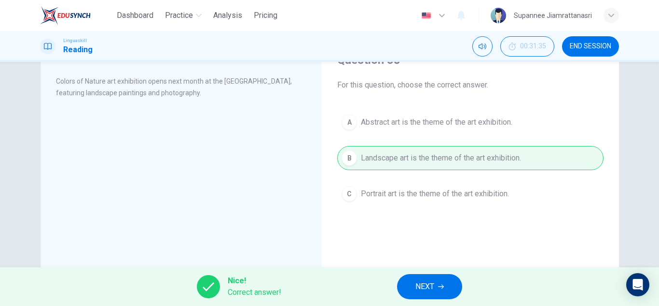
click at [416, 284] on span "NEXT" at bounding box center [425, 286] width 19 height 14
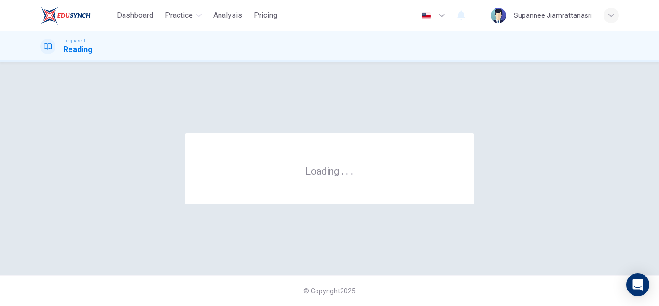
scroll to position [0, 0]
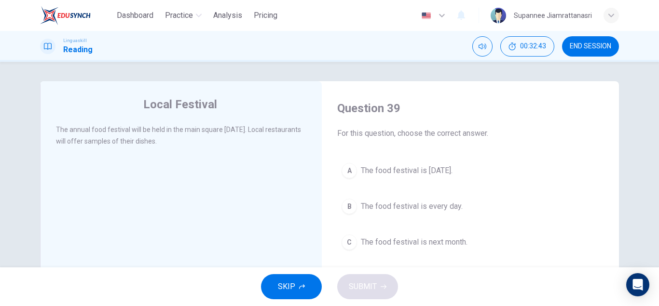
click at [422, 171] on span "The food festival is next Saturday." at bounding box center [407, 171] width 92 height 12
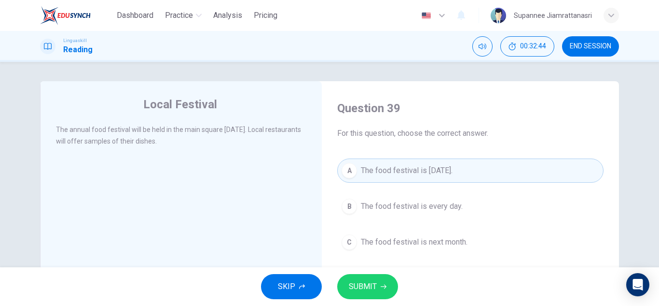
click at [360, 300] on div "SKIP SUBMIT" at bounding box center [329, 286] width 659 height 39
click at [360, 292] on span "SUBMIT" at bounding box center [363, 286] width 28 height 14
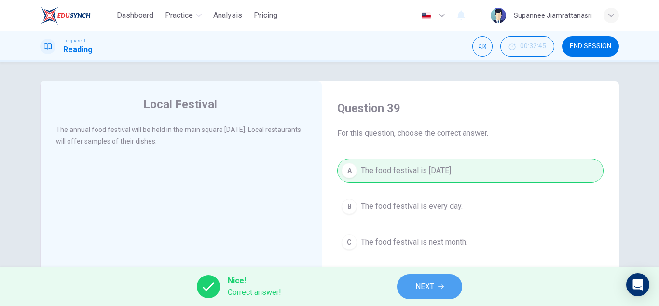
click at [428, 285] on span "NEXT" at bounding box center [425, 286] width 19 height 14
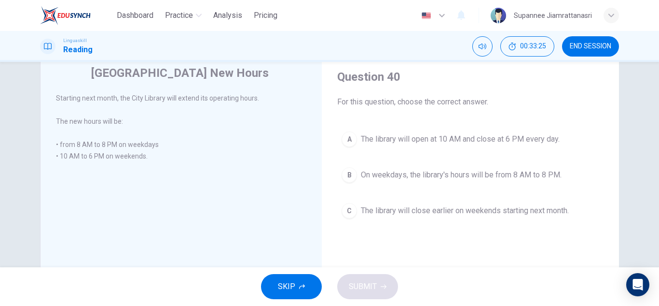
scroll to position [48, 0]
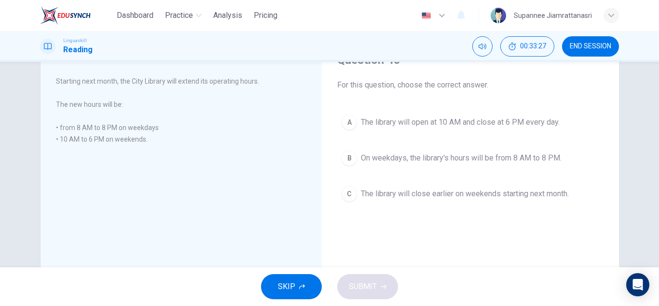
click at [426, 156] on span "On weekdays, the library's hours will be from 8 AM to 8 PM." at bounding box center [461, 158] width 201 height 12
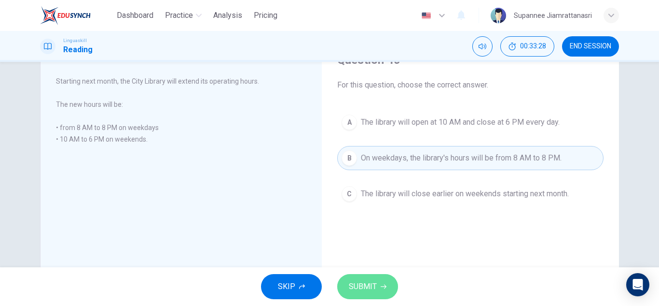
click at [364, 281] on span "SUBMIT" at bounding box center [363, 286] width 28 height 14
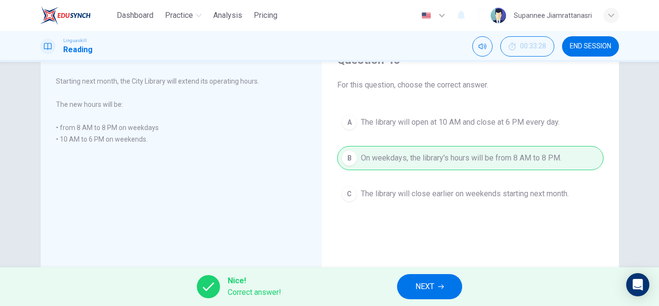
click at [426, 283] on span "NEXT" at bounding box center [425, 286] width 19 height 14
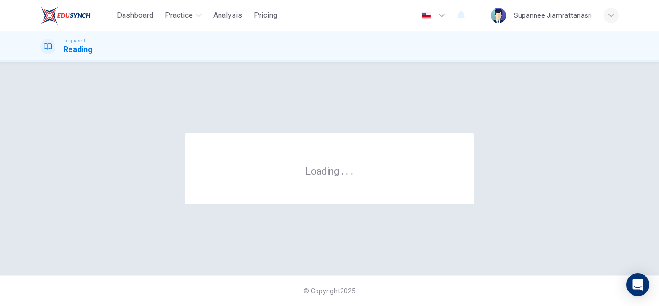
scroll to position [0, 0]
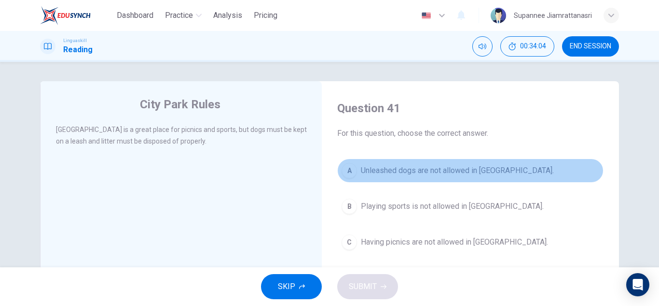
click at [428, 174] on span "Unleashed dogs are not allowed in City Park." at bounding box center [457, 171] width 193 height 12
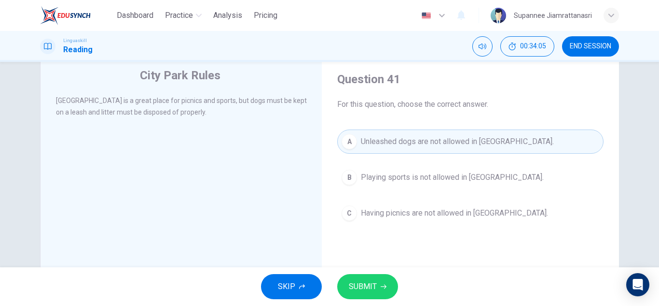
scroll to position [48, 0]
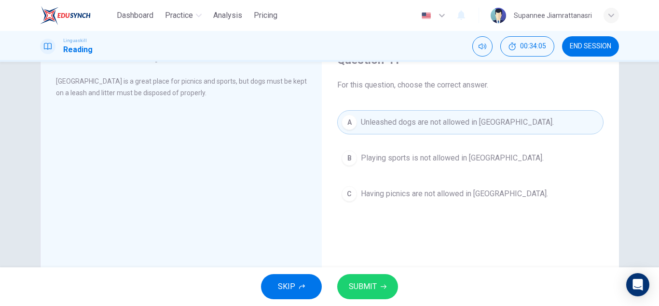
click at [363, 288] on span "SUBMIT" at bounding box center [363, 286] width 28 height 14
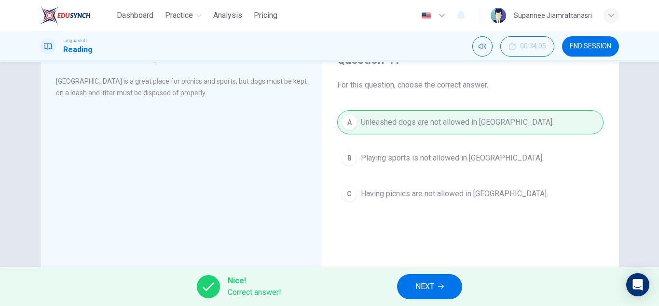
click at [414, 282] on button "NEXT" at bounding box center [429, 286] width 65 height 25
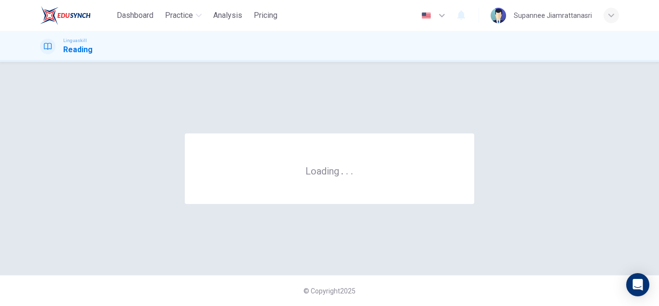
scroll to position [0, 0]
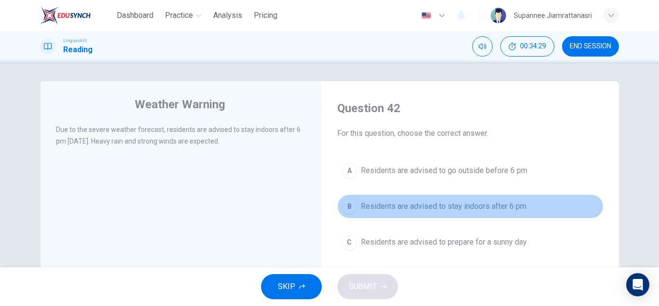
click at [432, 206] on span "Residents are advised to stay indoors after 6 pm" at bounding box center [444, 206] width 166 height 12
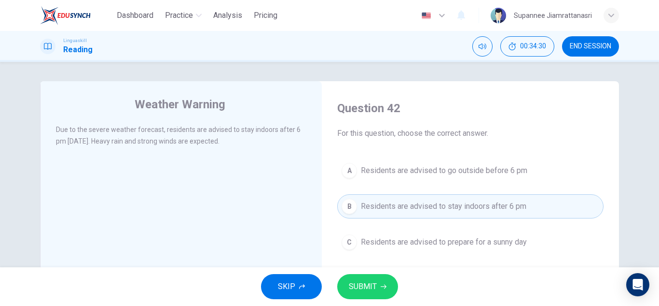
click at [371, 286] on span "SUBMIT" at bounding box center [363, 286] width 28 height 14
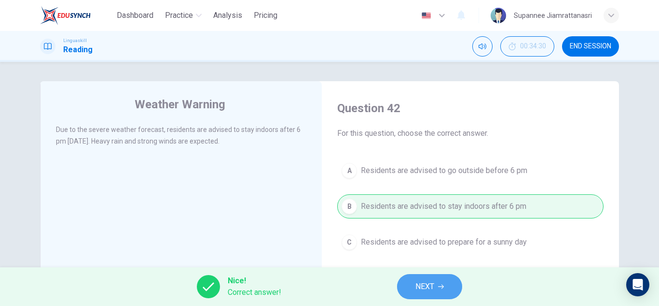
click at [416, 286] on span "NEXT" at bounding box center [425, 286] width 19 height 14
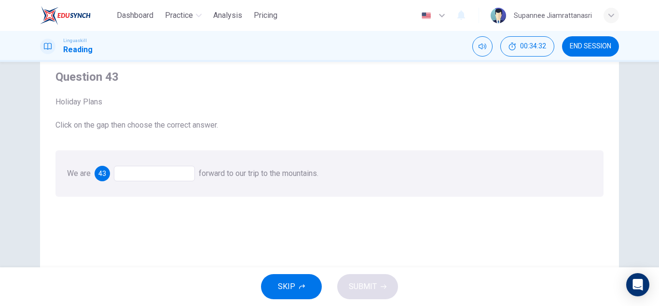
scroll to position [48, 0]
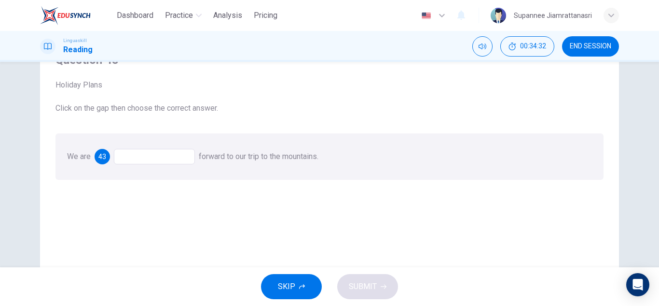
click at [136, 157] on div at bounding box center [154, 156] width 81 height 15
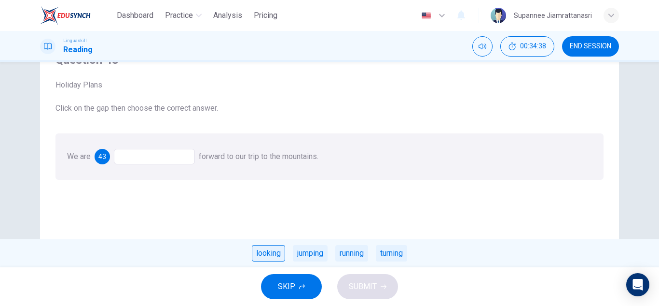
click at [264, 253] on div "looking" at bounding box center [268, 253] width 33 height 16
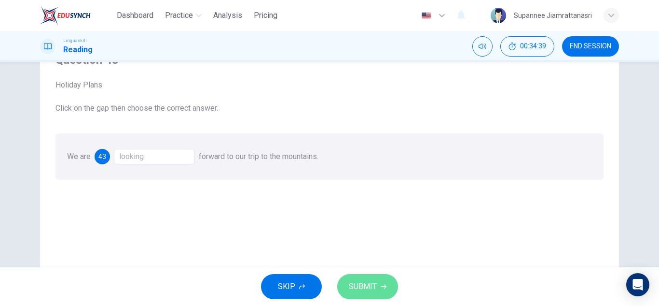
click at [363, 280] on span "SUBMIT" at bounding box center [363, 286] width 28 height 14
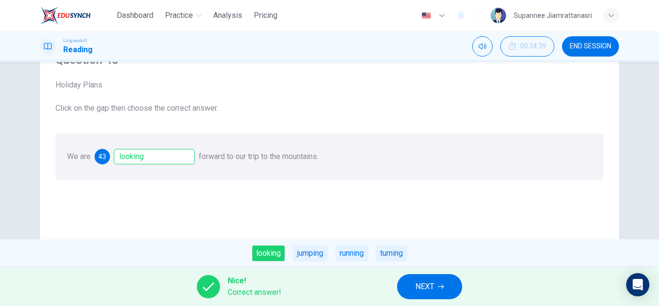
click at [410, 290] on button "NEXT" at bounding box center [429, 286] width 65 height 25
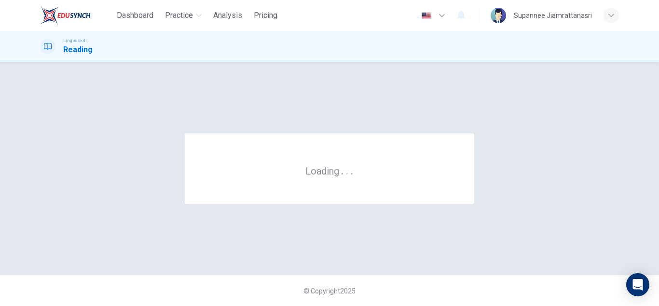
scroll to position [0, 0]
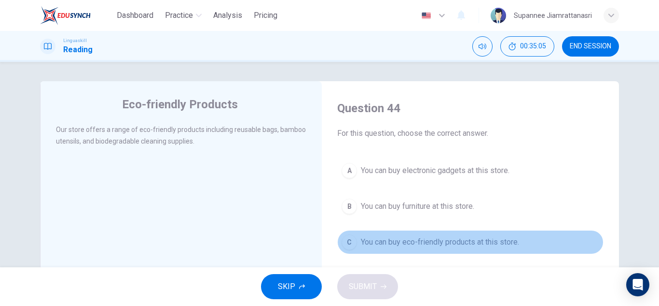
click at [393, 243] on span "You can buy eco-friendly products at this store." at bounding box center [440, 242] width 158 height 12
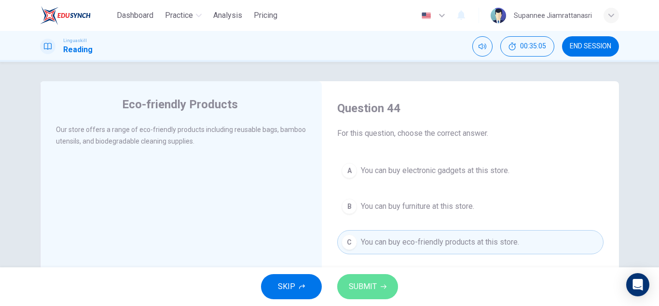
click at [373, 284] on span "SUBMIT" at bounding box center [363, 286] width 28 height 14
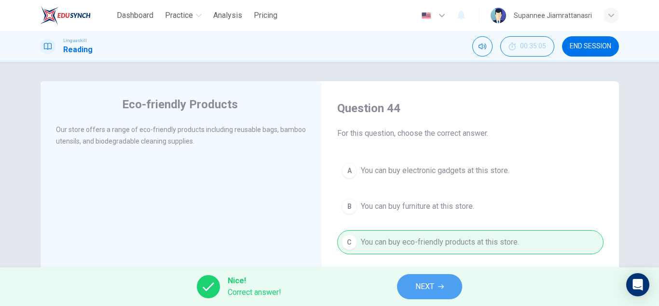
click at [420, 290] on span "NEXT" at bounding box center [425, 286] width 19 height 14
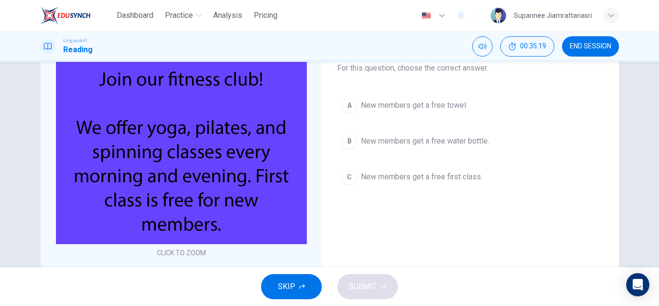
scroll to position [48, 0]
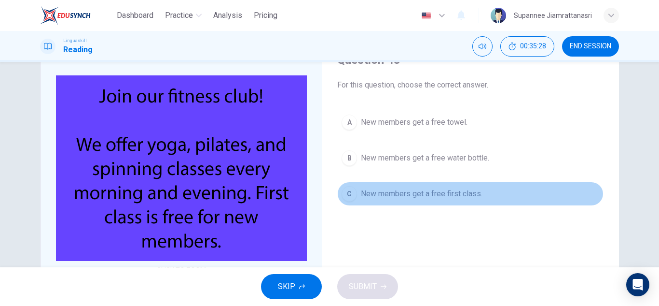
click at [395, 192] on span "New members get a free first class." at bounding box center [422, 194] width 122 height 12
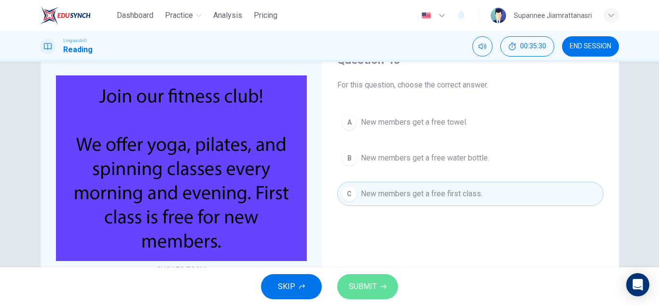
click at [358, 286] on span "SUBMIT" at bounding box center [363, 286] width 28 height 14
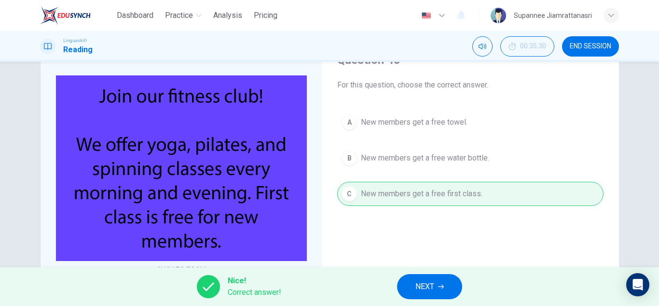
click at [423, 284] on span "NEXT" at bounding box center [425, 286] width 19 height 14
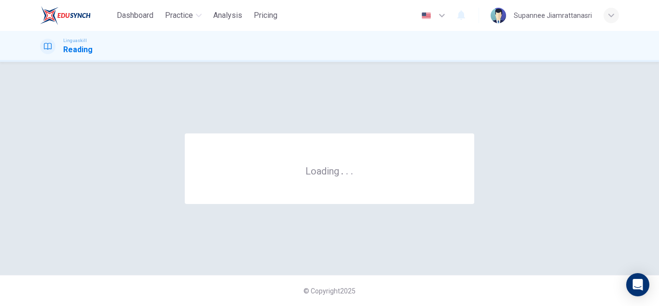
scroll to position [0, 0]
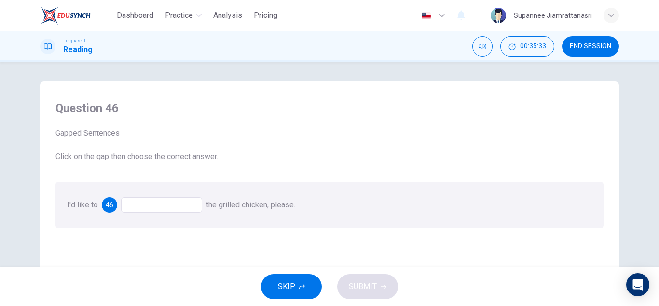
click at [155, 205] on div at bounding box center [161, 204] width 81 height 15
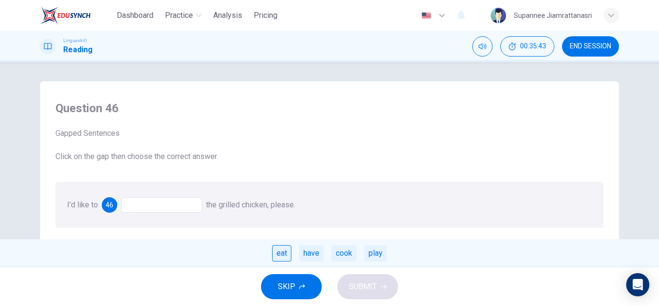
click at [284, 255] on div "eat" at bounding box center [281, 253] width 19 height 16
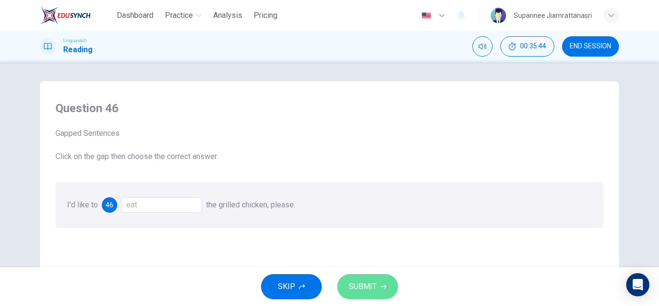
click at [362, 288] on span "SUBMIT" at bounding box center [363, 286] width 28 height 14
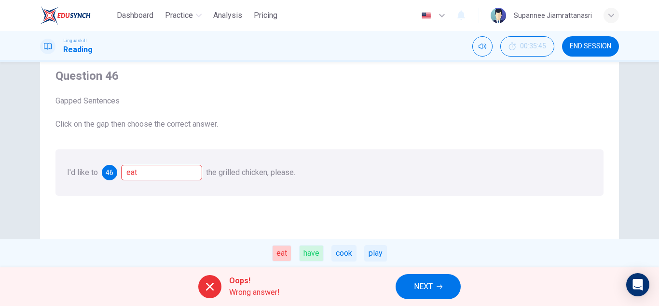
scroll to position [48, 0]
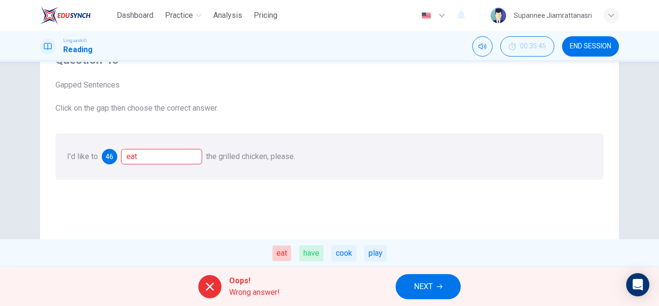
click at [418, 281] on span "NEXT" at bounding box center [423, 286] width 19 height 14
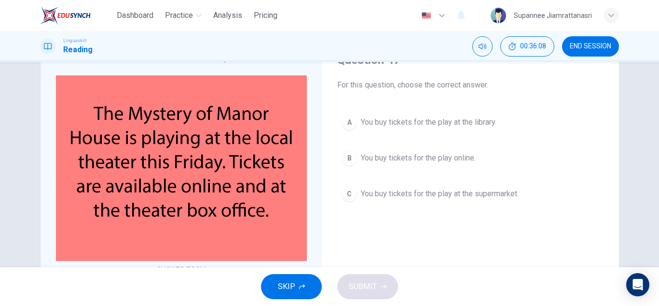
click at [393, 159] on span "You buy tickets for the play online." at bounding box center [418, 158] width 115 height 12
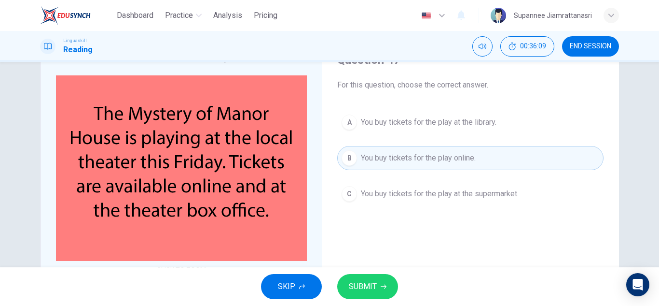
click at [367, 284] on span "SUBMIT" at bounding box center [363, 286] width 28 height 14
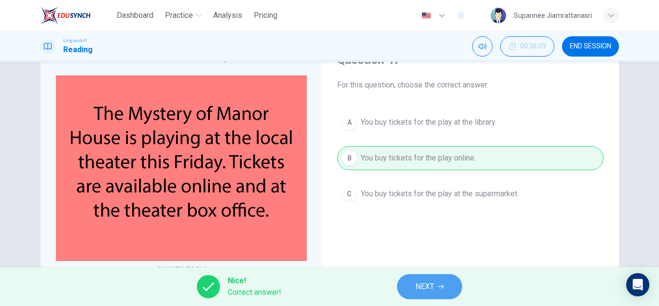
click at [424, 288] on span "NEXT" at bounding box center [425, 286] width 19 height 14
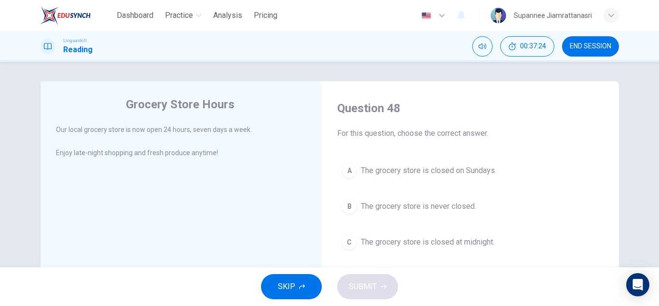
click at [417, 207] on span "The grocery store is never closed." at bounding box center [418, 206] width 115 height 12
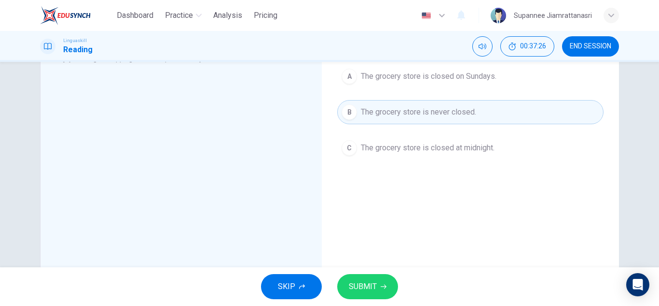
scroll to position [97, 0]
click at [370, 282] on span "SUBMIT" at bounding box center [363, 286] width 28 height 14
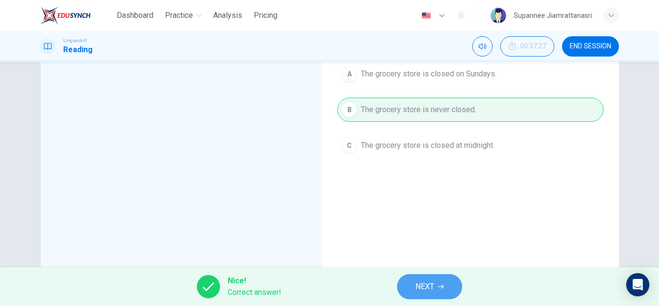
click at [422, 283] on span "NEXT" at bounding box center [425, 286] width 19 height 14
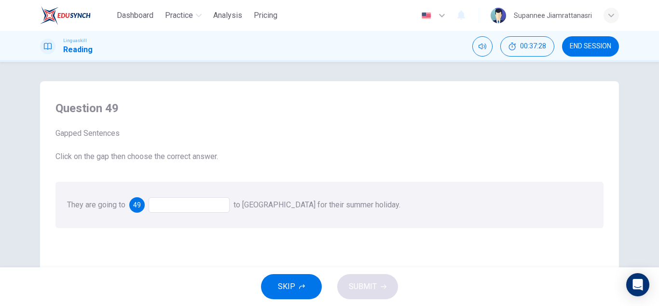
click at [167, 204] on div at bounding box center [189, 204] width 81 height 15
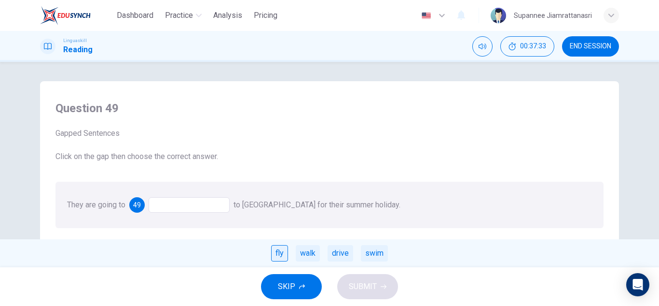
click at [278, 254] on div "fly" at bounding box center [279, 253] width 17 height 16
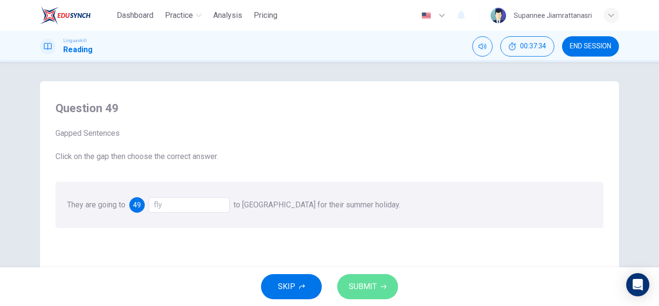
click at [349, 280] on span "SUBMIT" at bounding box center [363, 286] width 28 height 14
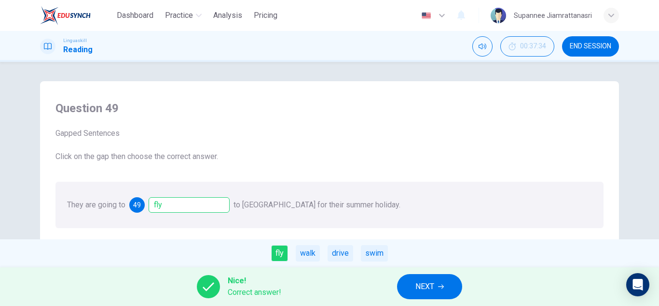
click at [414, 284] on button "NEXT" at bounding box center [429, 286] width 65 height 25
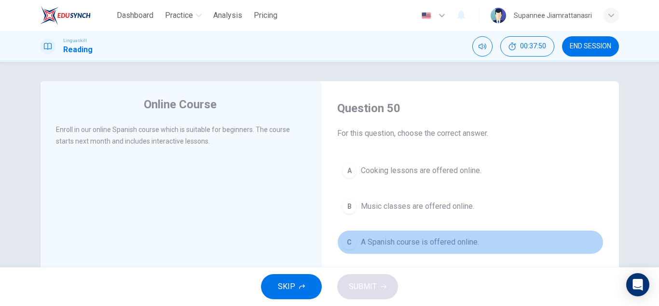
click at [403, 245] on span "A Spanish course is offered online." at bounding box center [420, 242] width 118 height 12
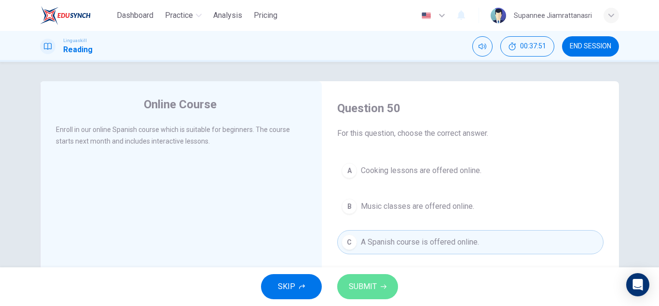
click at [360, 286] on span "SUBMIT" at bounding box center [363, 286] width 28 height 14
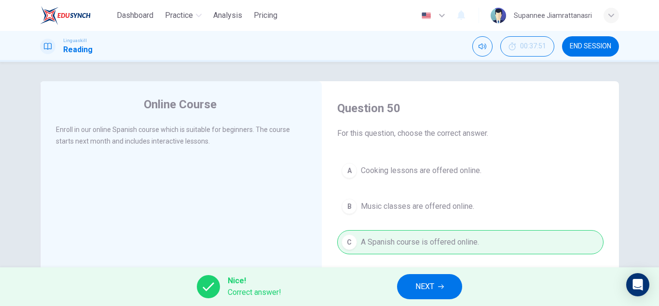
click at [431, 289] on span "NEXT" at bounding box center [425, 286] width 19 height 14
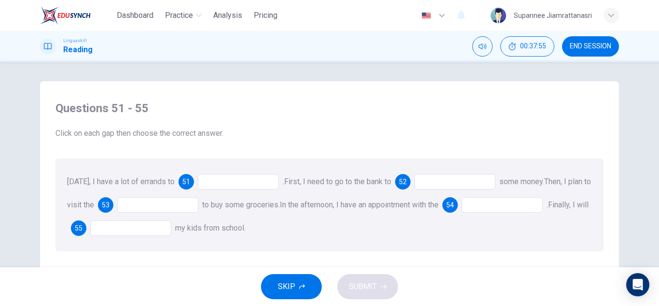
click at [204, 181] on div at bounding box center [238, 181] width 81 height 15
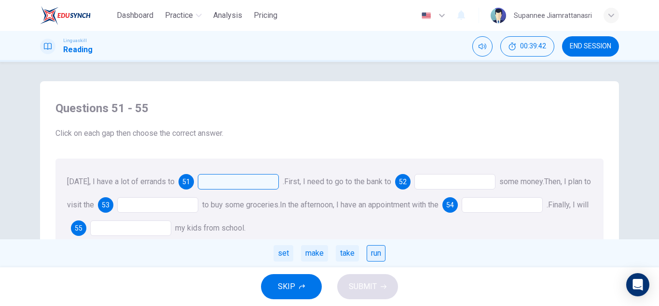
click at [370, 251] on div "run" at bounding box center [376, 253] width 19 height 16
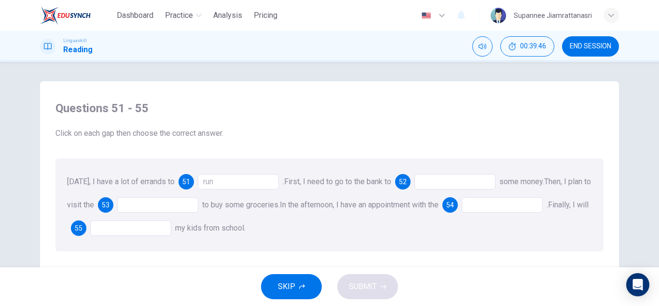
click at [438, 182] on div at bounding box center [455, 181] width 81 height 15
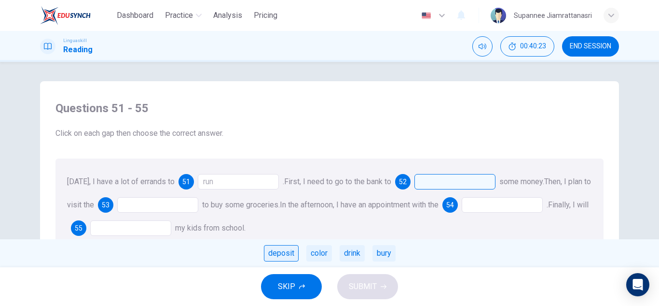
click at [269, 248] on div "deposit" at bounding box center [281, 253] width 35 height 16
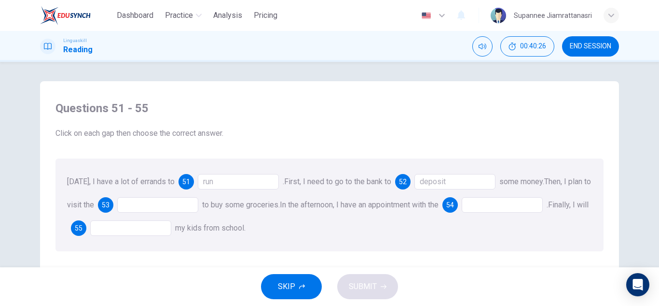
click at [145, 206] on div at bounding box center [157, 204] width 81 height 15
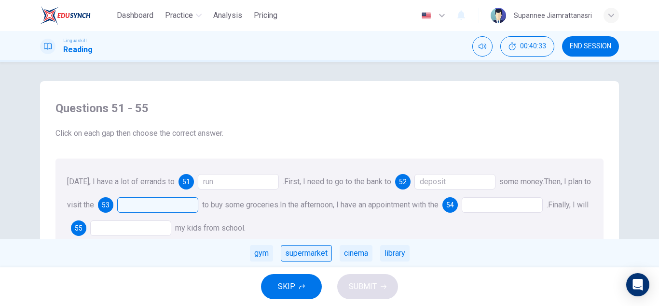
click at [290, 250] on div "supermarket" at bounding box center [306, 253] width 51 height 16
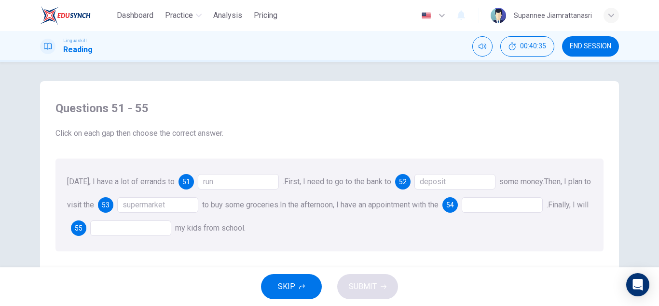
click at [519, 204] on div at bounding box center [502, 204] width 81 height 15
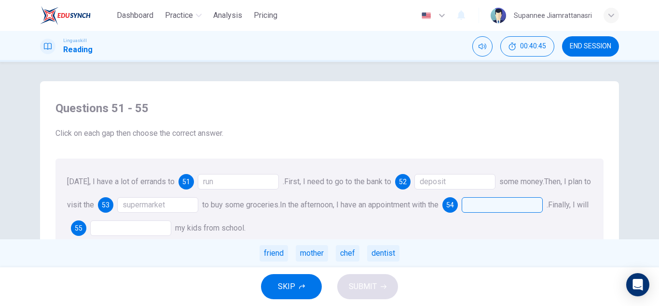
click at [144, 229] on div at bounding box center [130, 227] width 81 height 15
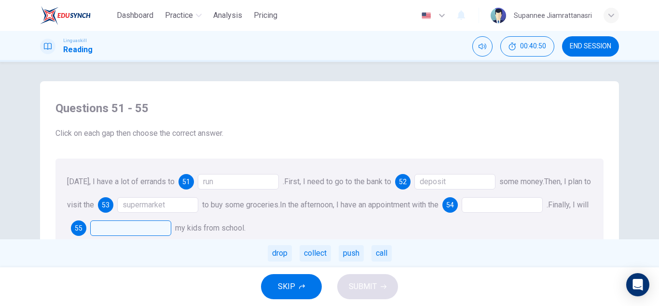
click at [506, 200] on div at bounding box center [502, 204] width 81 height 15
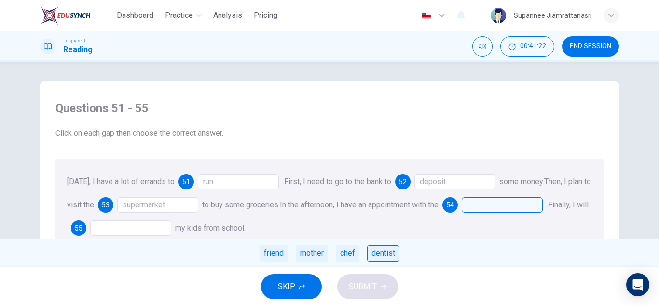
click at [380, 251] on div "dentist" at bounding box center [383, 253] width 32 height 16
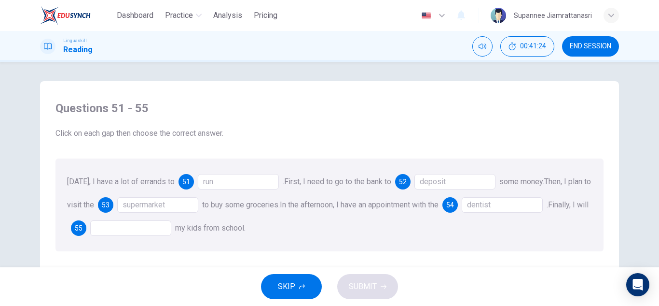
click at [118, 231] on div at bounding box center [130, 227] width 81 height 15
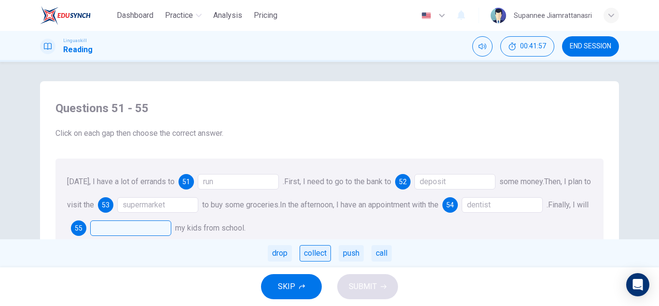
click at [311, 254] on div "collect" at bounding box center [315, 253] width 31 height 16
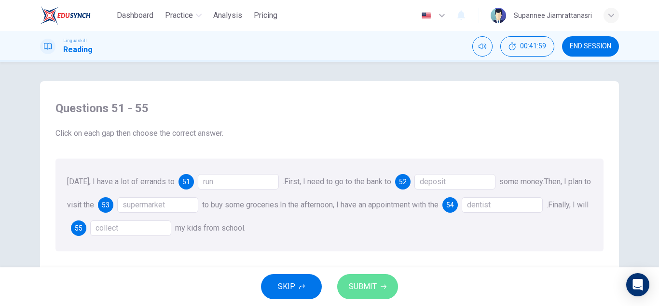
click at [354, 287] on span "SUBMIT" at bounding box center [363, 286] width 28 height 14
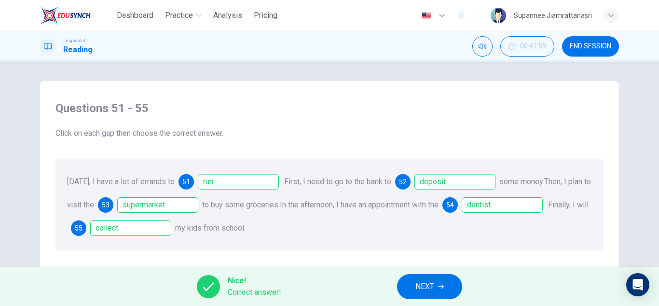
click at [422, 282] on span "NEXT" at bounding box center [425, 286] width 19 height 14
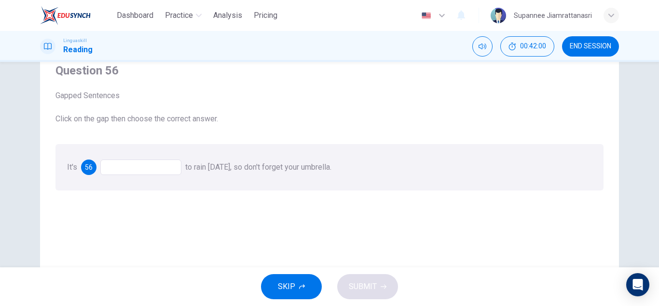
scroll to position [48, 0]
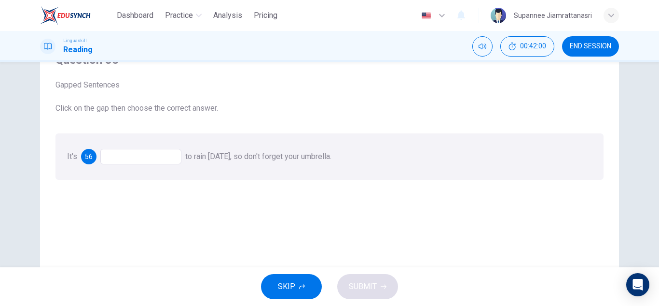
click at [150, 155] on div at bounding box center [140, 156] width 81 height 15
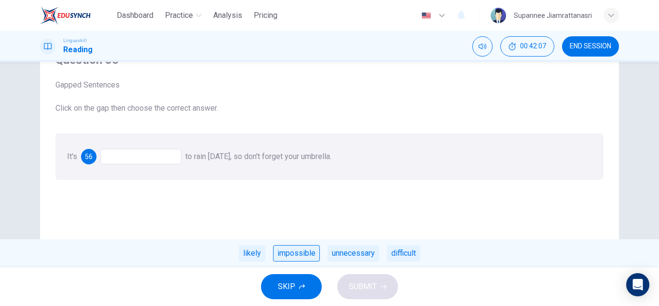
click at [288, 255] on div "impossible" at bounding box center [296, 253] width 47 height 16
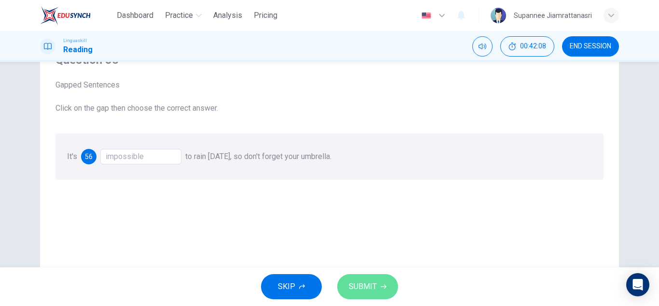
click at [364, 286] on span "SUBMIT" at bounding box center [363, 286] width 28 height 14
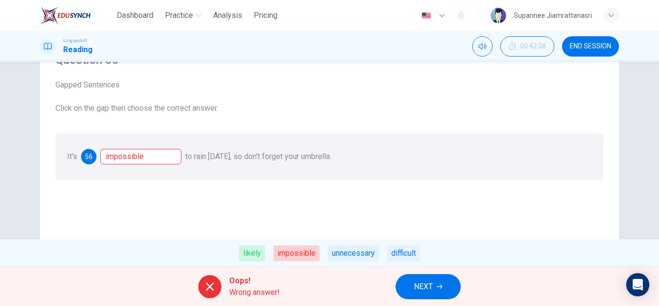
click at [416, 285] on span "NEXT" at bounding box center [423, 286] width 19 height 14
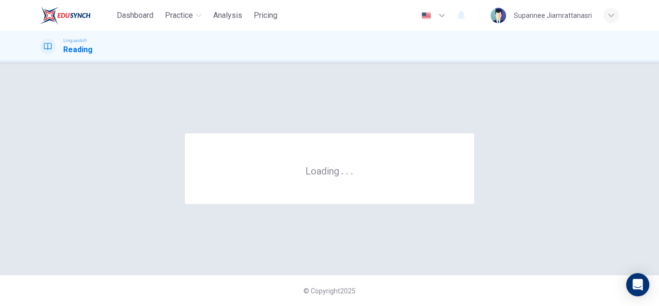
scroll to position [0, 0]
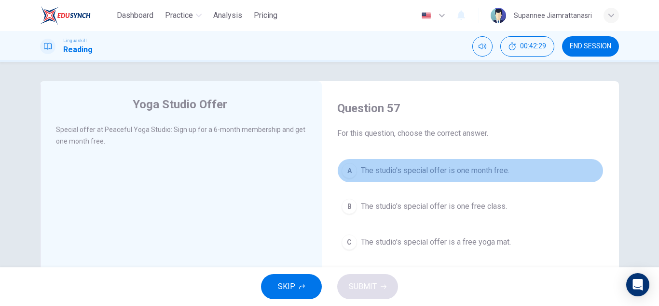
click at [442, 172] on span "The studio's special offer is one month free." at bounding box center [435, 171] width 149 height 12
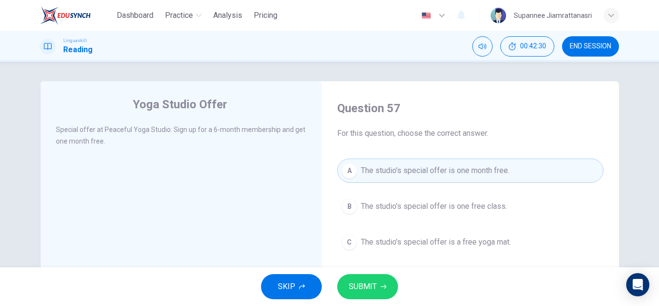
click at [365, 282] on span "SUBMIT" at bounding box center [363, 286] width 28 height 14
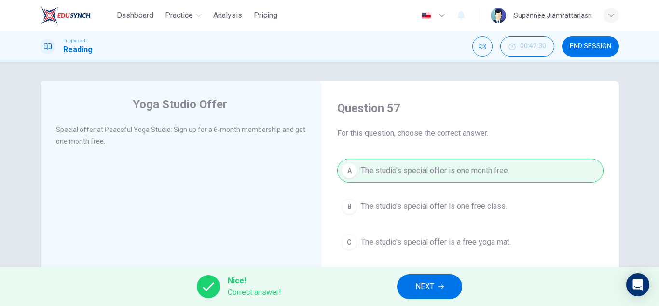
click at [421, 287] on span "NEXT" at bounding box center [425, 286] width 19 height 14
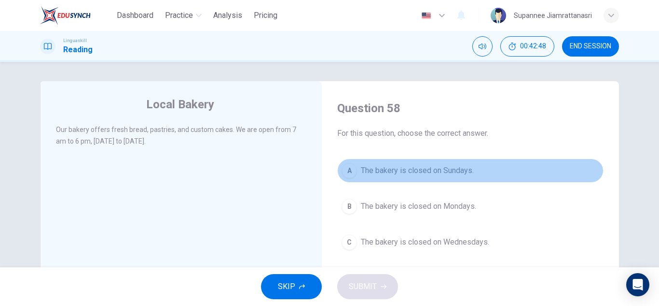
click at [365, 181] on button "A The bakery is closed on Sundays." at bounding box center [470, 170] width 266 height 24
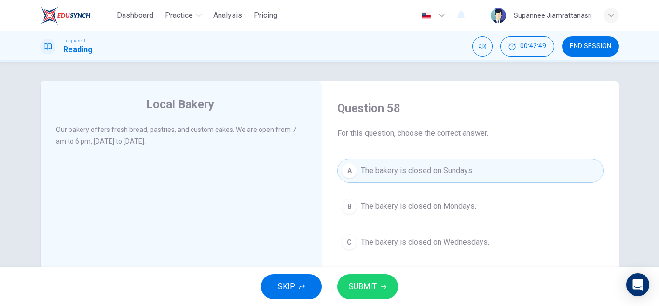
click at [359, 281] on span "SUBMIT" at bounding box center [363, 286] width 28 height 14
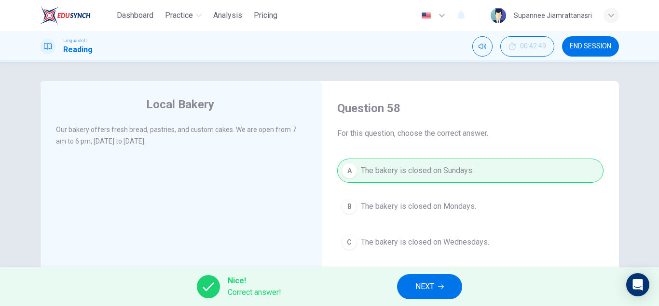
click at [413, 282] on button "NEXT" at bounding box center [429, 286] width 65 height 25
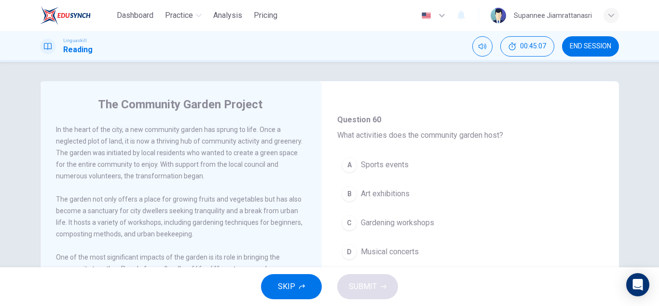
scroll to position [241, 0]
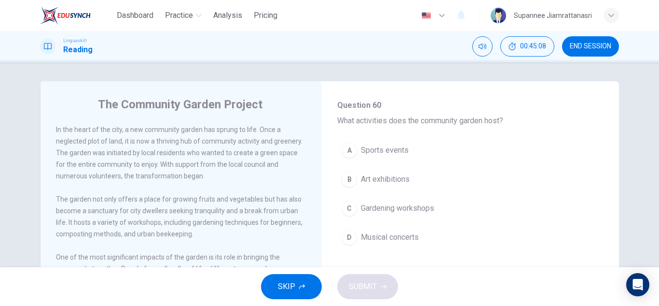
click at [424, 211] on span "Gardening workshops" at bounding box center [397, 208] width 73 height 12
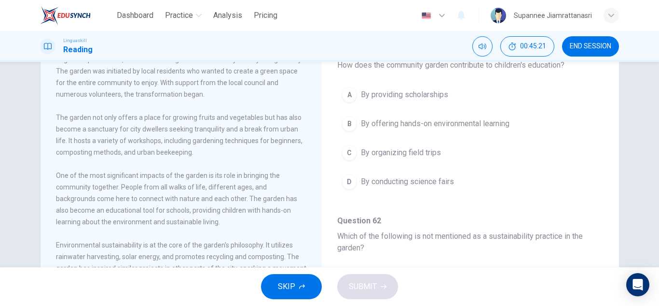
scroll to position [97, 0]
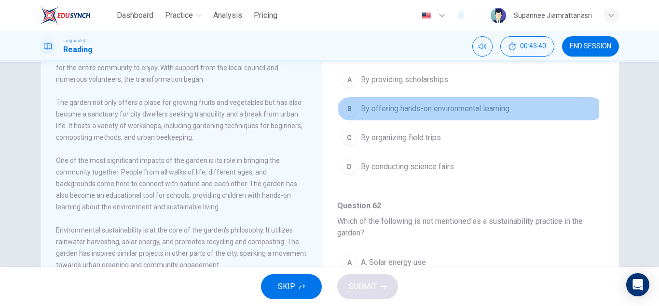
click at [409, 109] on span "By offering hands-on environmental learning" at bounding box center [435, 109] width 149 height 12
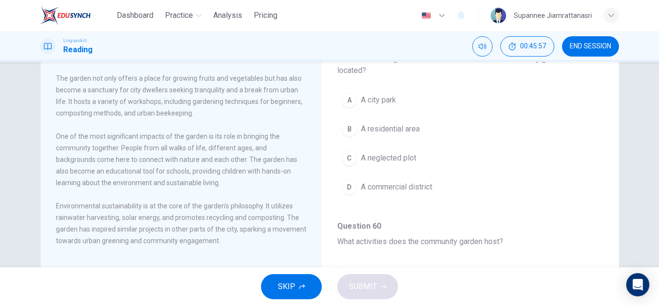
scroll to position [72, 0]
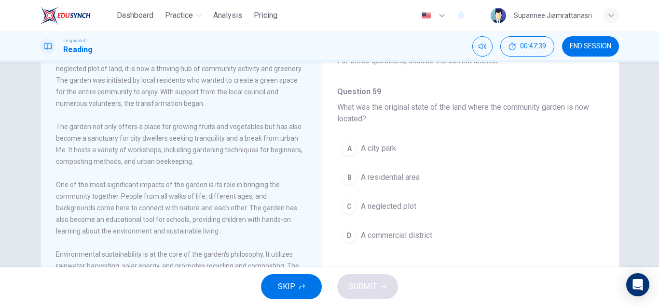
click at [404, 181] on span "A residential area" at bounding box center [390, 177] width 59 height 12
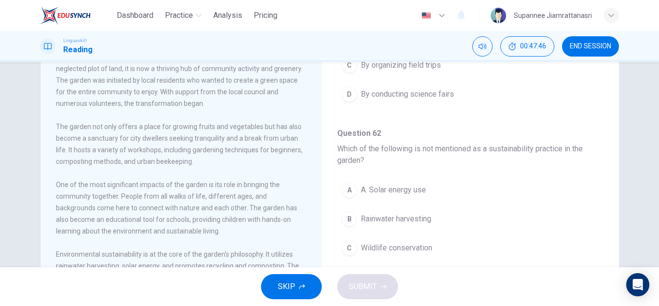
scroll to position [531, 0]
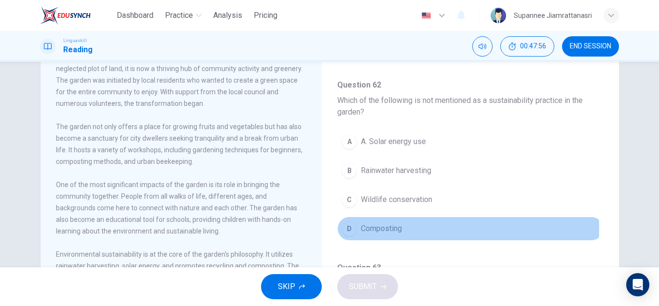
click at [380, 229] on span "Composting" at bounding box center [381, 228] width 41 height 12
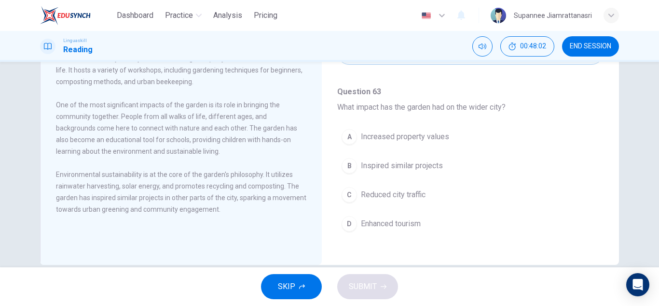
scroll to position [169, 0]
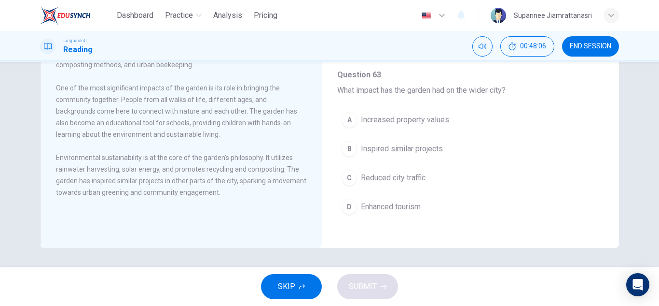
click at [381, 175] on span "Reduced city traffic" at bounding box center [393, 178] width 65 height 12
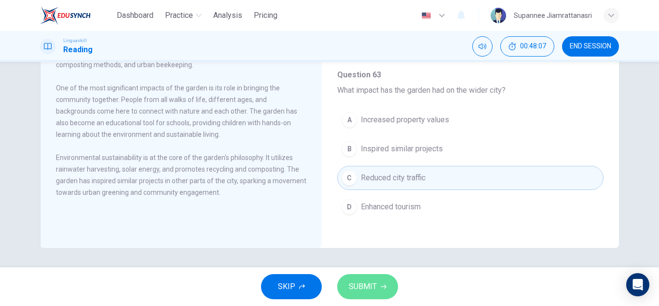
click at [356, 286] on span "SUBMIT" at bounding box center [363, 286] width 28 height 14
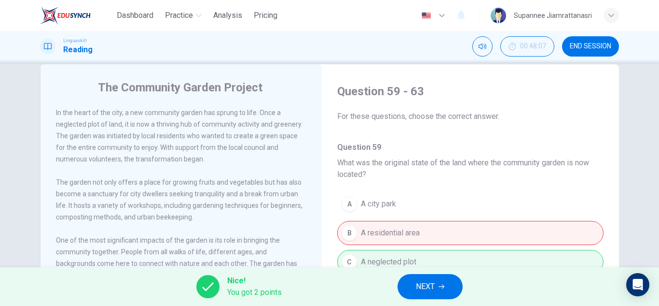
scroll to position [0, 0]
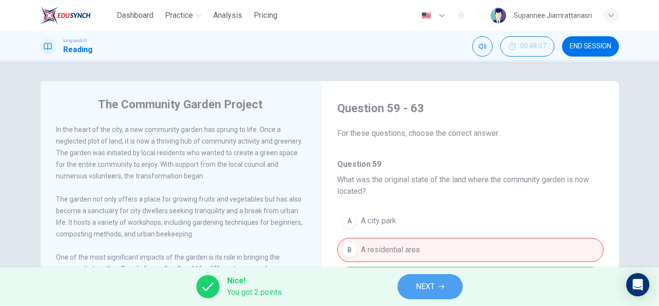
click at [431, 285] on span "NEXT" at bounding box center [425, 286] width 19 height 14
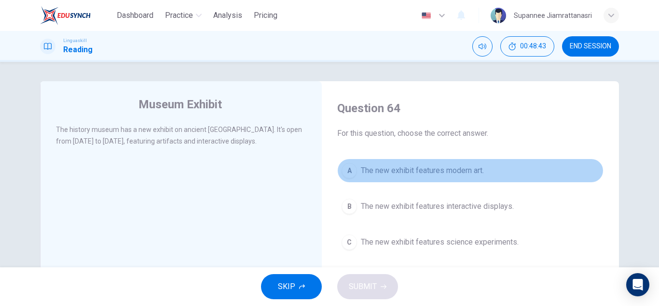
click at [393, 172] on span "The new exhibit features modern art." at bounding box center [422, 171] width 123 height 12
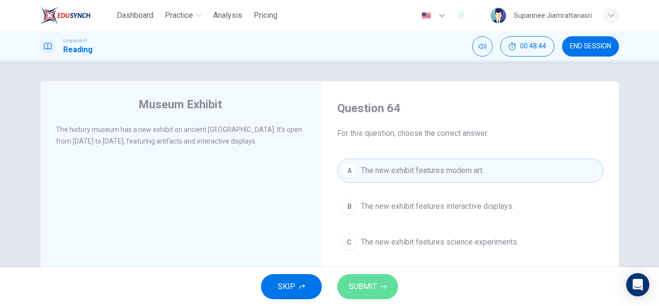
click at [362, 285] on span "SUBMIT" at bounding box center [363, 286] width 28 height 14
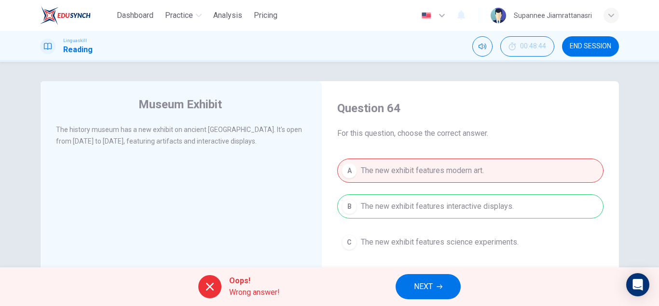
click at [433, 288] on span "NEXT" at bounding box center [423, 286] width 19 height 14
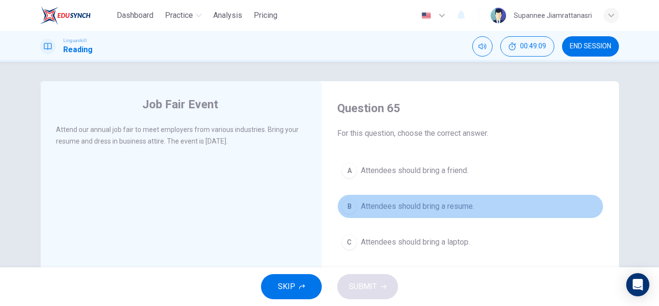
click at [377, 203] on span "Attendees should bring a resume." at bounding box center [417, 206] width 113 height 12
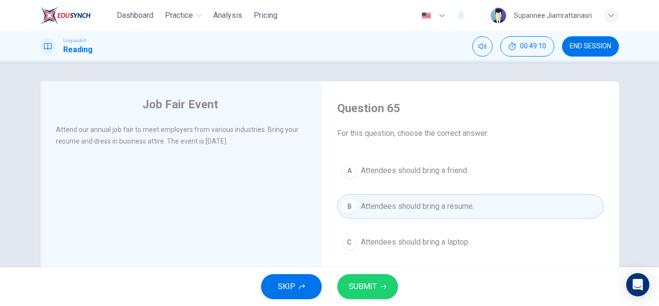
click at [374, 285] on span "SUBMIT" at bounding box center [363, 286] width 28 height 14
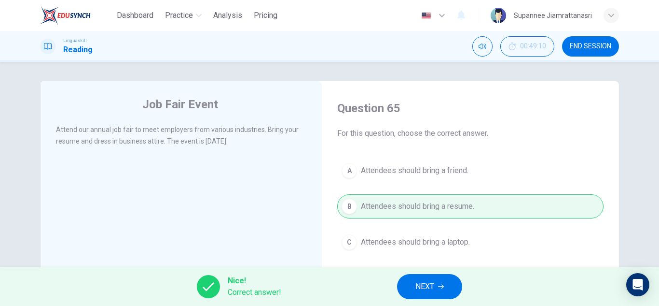
click at [432, 289] on span "NEXT" at bounding box center [425, 286] width 19 height 14
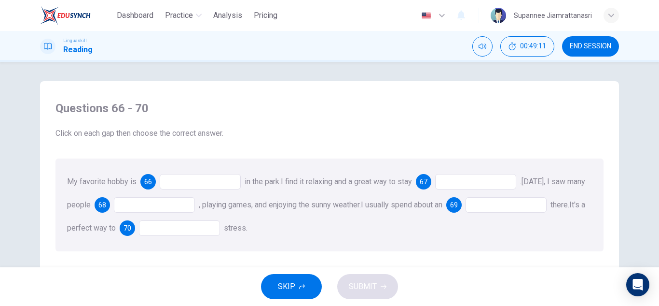
click at [219, 181] on div at bounding box center [200, 181] width 81 height 15
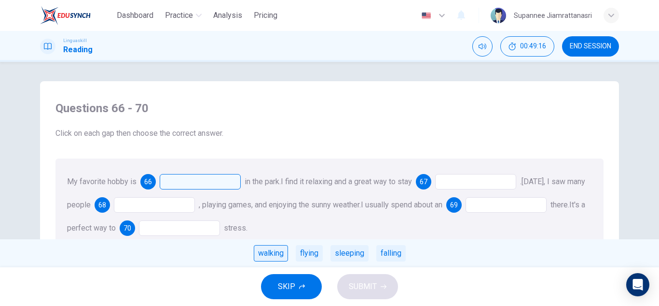
click at [274, 251] on div "walking" at bounding box center [271, 253] width 34 height 16
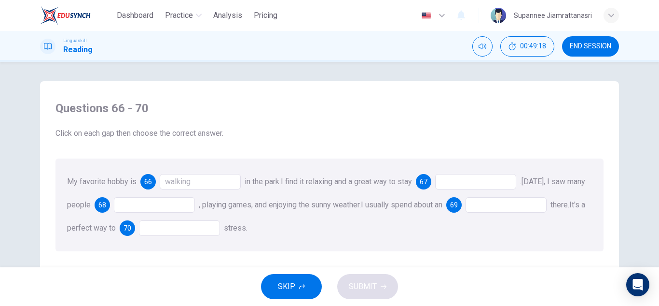
click at [446, 180] on div at bounding box center [475, 181] width 81 height 15
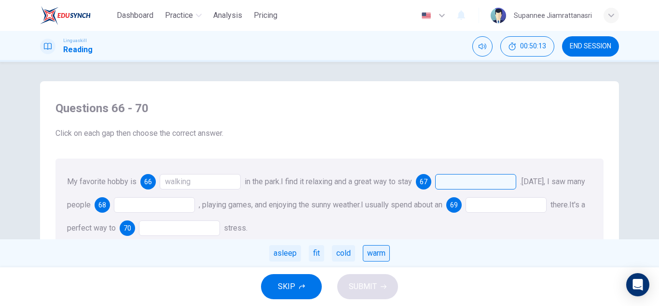
click at [370, 254] on div "warm" at bounding box center [376, 253] width 27 height 16
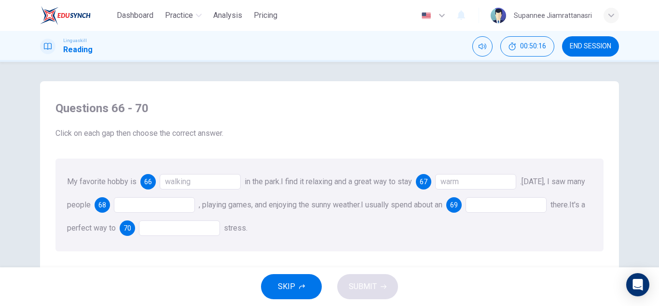
click at [162, 206] on div at bounding box center [154, 204] width 81 height 15
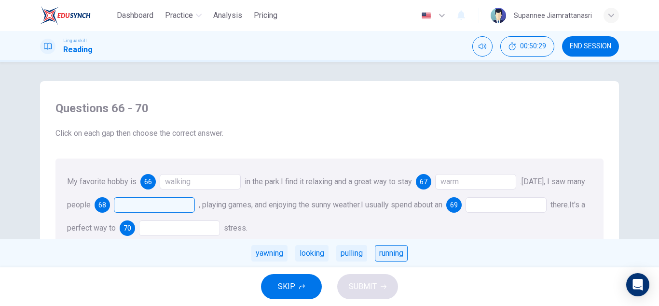
click at [388, 254] on div "running" at bounding box center [391, 253] width 33 height 16
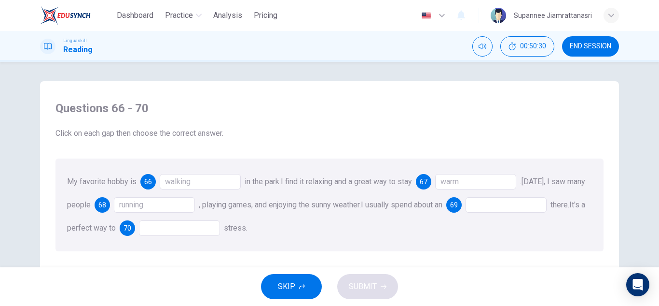
click at [512, 201] on div at bounding box center [506, 204] width 81 height 15
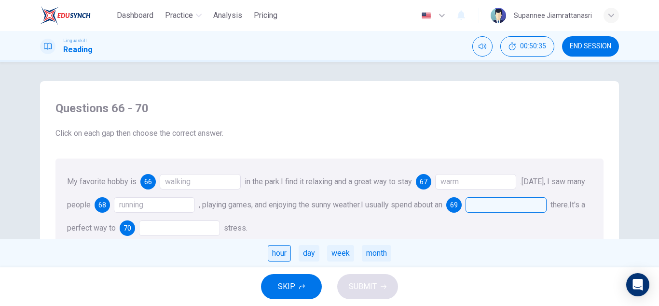
click at [276, 255] on div "hour" at bounding box center [279, 253] width 23 height 16
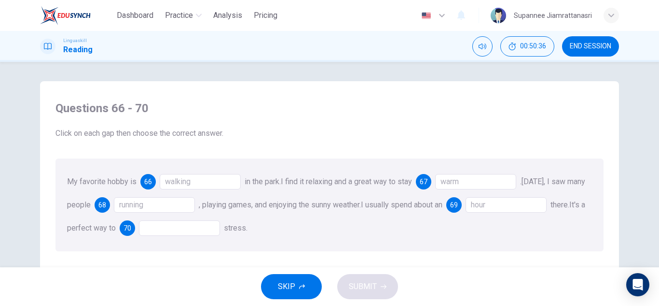
click at [200, 231] on div at bounding box center [179, 227] width 81 height 15
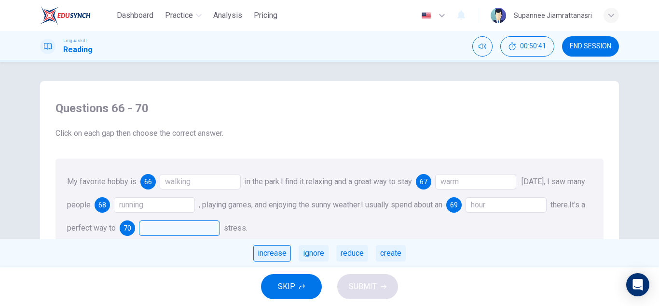
click at [272, 253] on div "increase" at bounding box center [272, 253] width 38 height 16
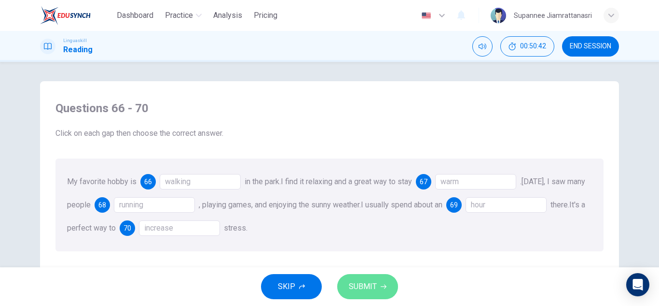
click at [348, 284] on button "SUBMIT" at bounding box center [367, 286] width 61 height 25
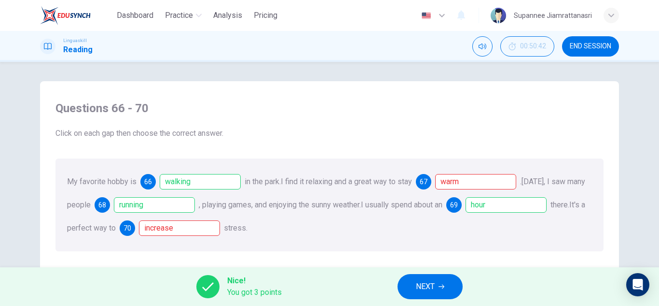
click at [415, 282] on button "NEXT" at bounding box center [430, 286] width 65 height 25
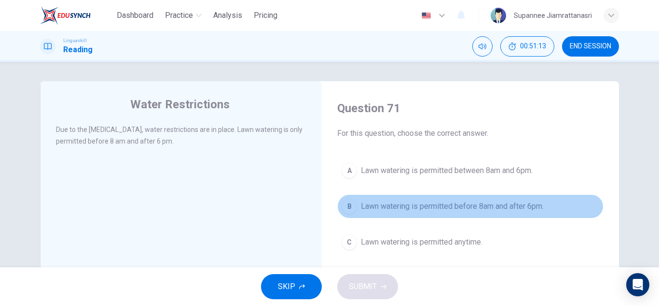
click at [428, 208] on span "Lawn watering is permitted before 8am and after 6pm." at bounding box center [452, 206] width 183 height 12
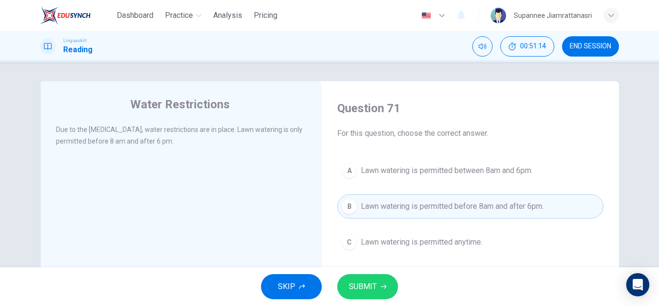
click at [365, 279] on span "SUBMIT" at bounding box center [363, 286] width 28 height 14
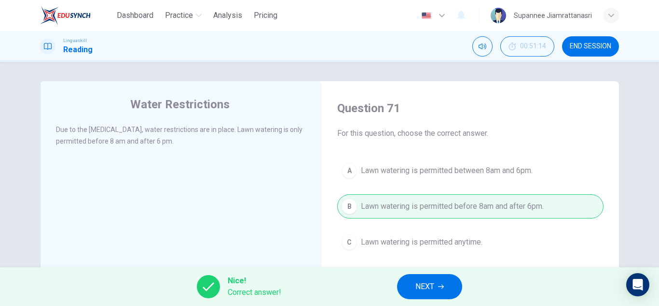
click at [418, 293] on button "NEXT" at bounding box center [429, 286] width 65 height 25
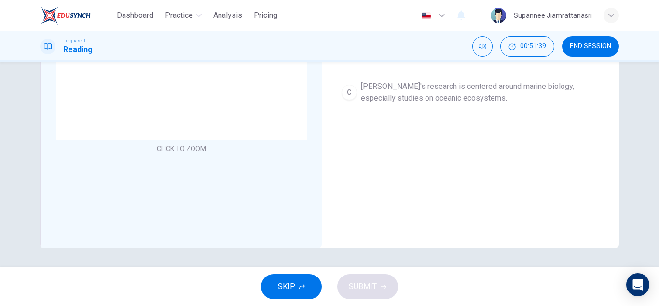
scroll to position [24, 0]
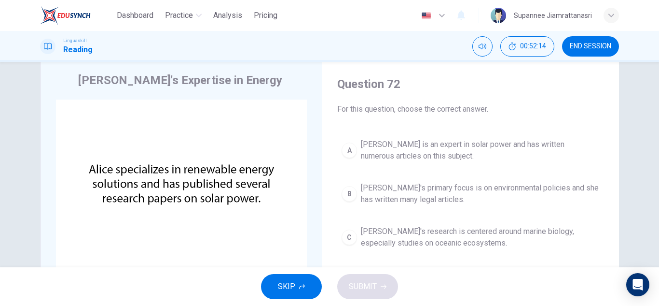
click at [421, 145] on span "Alice is an expert in solar power and has written numerous articles on this sub…" at bounding box center [480, 150] width 238 height 23
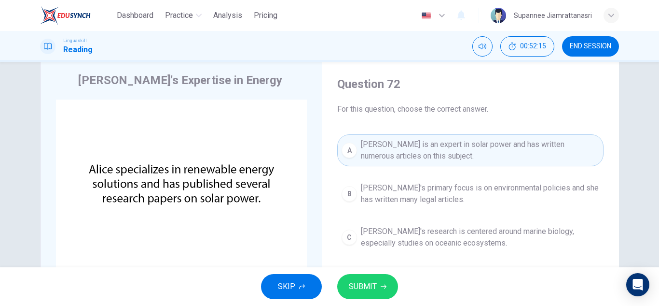
click at [356, 285] on span "SUBMIT" at bounding box center [363, 286] width 28 height 14
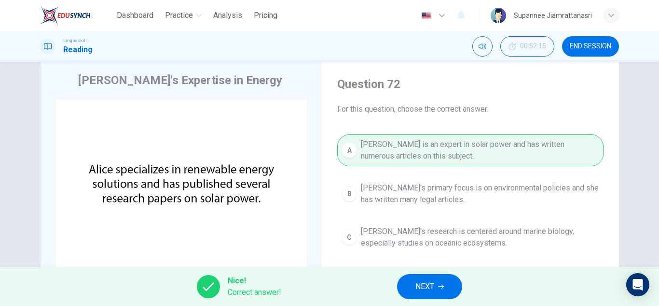
click at [430, 285] on span "NEXT" at bounding box center [425, 286] width 19 height 14
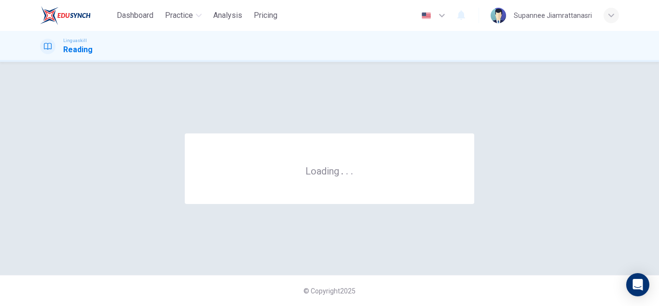
scroll to position [0, 0]
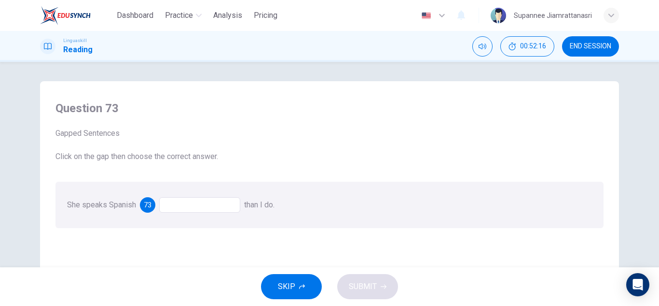
click at [181, 208] on div at bounding box center [199, 204] width 81 height 15
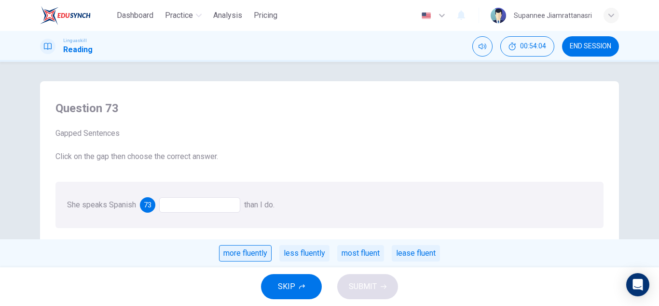
click at [250, 254] on div "more fluently" at bounding box center [245, 253] width 53 height 16
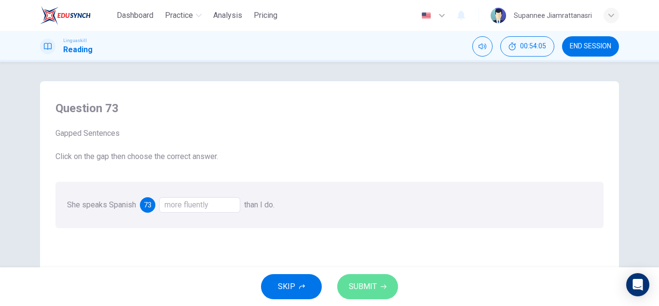
click at [364, 287] on span "SUBMIT" at bounding box center [363, 286] width 28 height 14
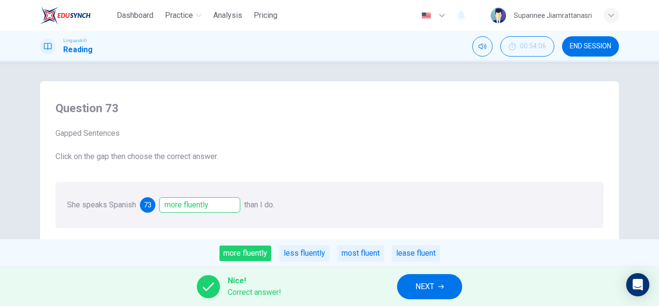
click at [415, 287] on button "NEXT" at bounding box center [429, 286] width 65 height 25
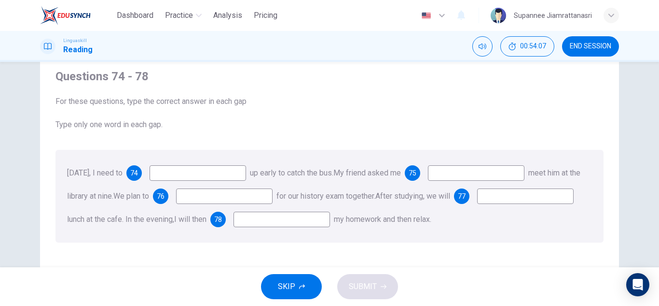
scroll to position [48, 0]
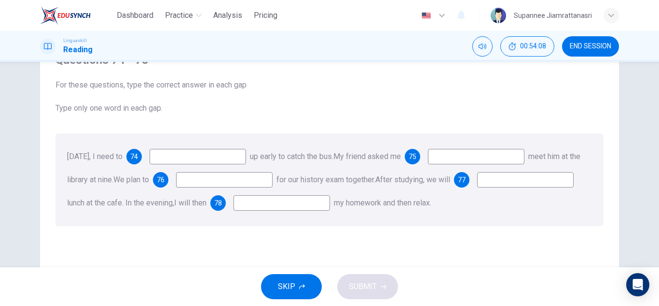
click at [222, 161] on input at bounding box center [198, 156] width 97 height 15
click at [224, 157] on input at bounding box center [198, 156] width 97 height 15
click at [211, 152] on input at bounding box center [198, 156] width 97 height 15
click at [168, 160] on input at bounding box center [198, 156] width 97 height 15
click at [218, 180] on input at bounding box center [224, 179] width 97 height 15
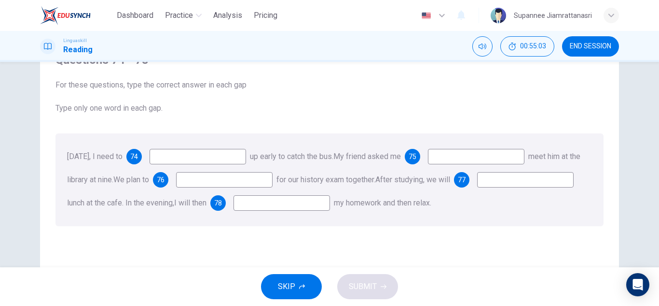
click at [211, 158] on input at bounding box center [198, 156] width 97 height 15
type input "get"
click at [468, 157] on input at bounding box center [476, 156] width 97 height 15
click at [477, 187] on input at bounding box center [525, 179] width 97 height 15
type input "have"
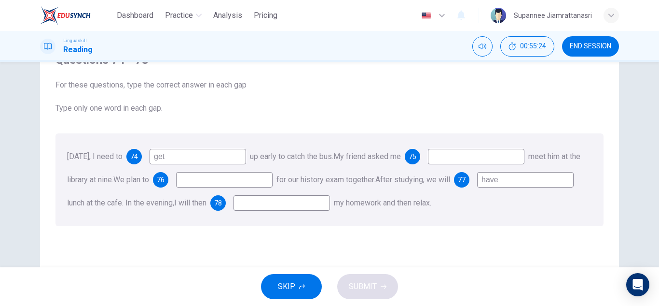
click at [221, 181] on input at bounding box center [224, 179] width 97 height 15
click at [463, 156] on input at bounding box center [476, 156] width 97 height 15
click at [330, 205] on input at bounding box center [282, 202] width 97 height 15
type input "do"
click at [248, 181] on input at bounding box center [224, 179] width 97 height 15
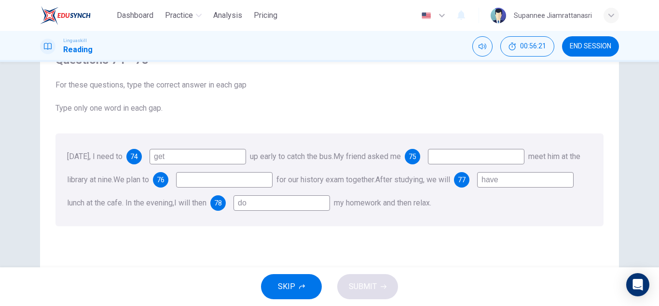
click at [496, 157] on input at bounding box center [476, 156] width 97 height 15
type input "to"
click at [220, 184] on input at bounding box center [224, 179] width 97 height 15
click at [250, 178] on input at bounding box center [224, 179] width 97 height 15
type input "study"
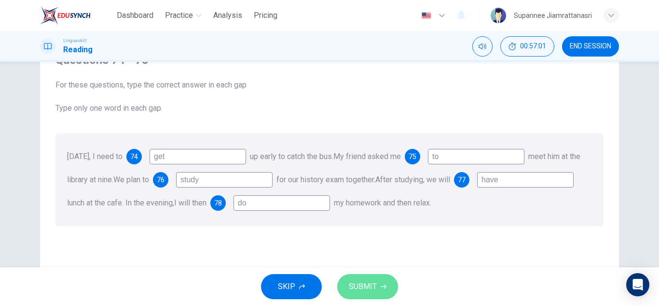
click at [355, 283] on span "SUBMIT" at bounding box center [363, 286] width 28 height 14
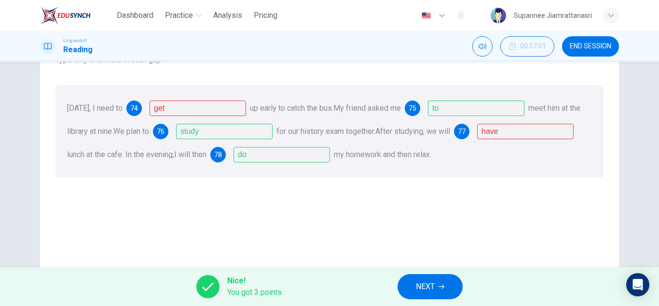
scroll to position [145, 0]
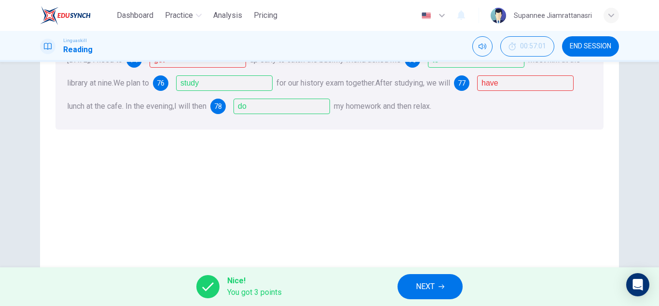
click at [428, 284] on span "NEXT" at bounding box center [425, 286] width 19 height 14
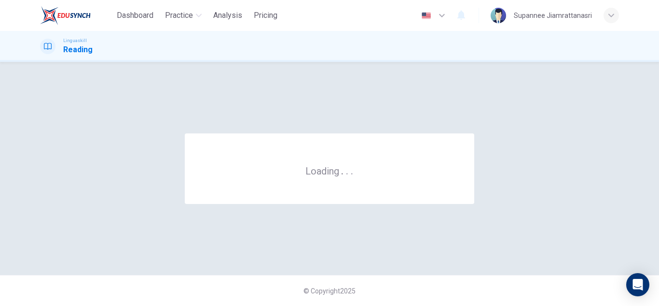
scroll to position [0, 0]
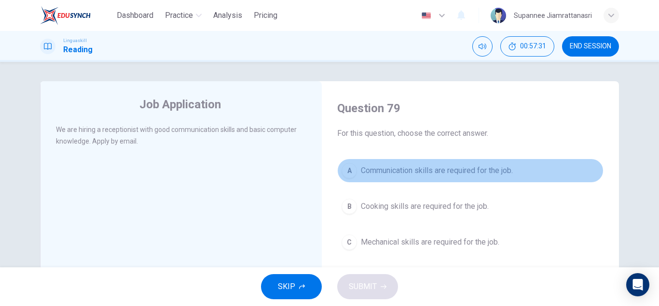
click at [429, 170] on span "Communication skills are required for the job." at bounding box center [437, 171] width 152 height 12
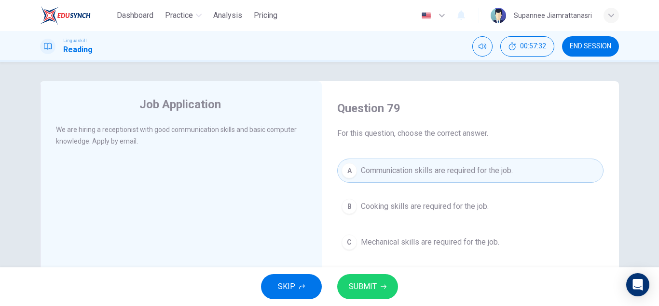
click at [366, 282] on span "SUBMIT" at bounding box center [363, 286] width 28 height 14
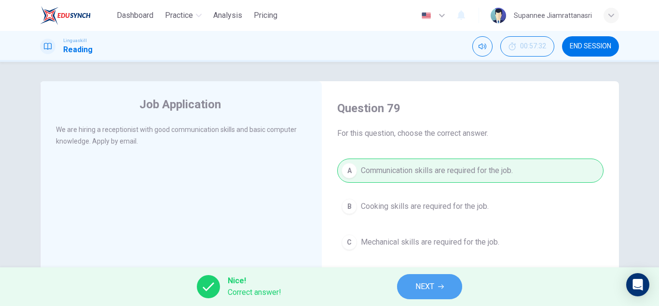
click at [426, 283] on span "NEXT" at bounding box center [425, 286] width 19 height 14
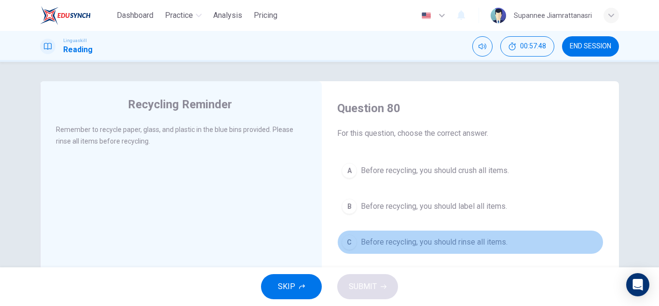
click at [383, 240] on span "Before recycling, you should rinse all items." at bounding box center [434, 242] width 147 height 12
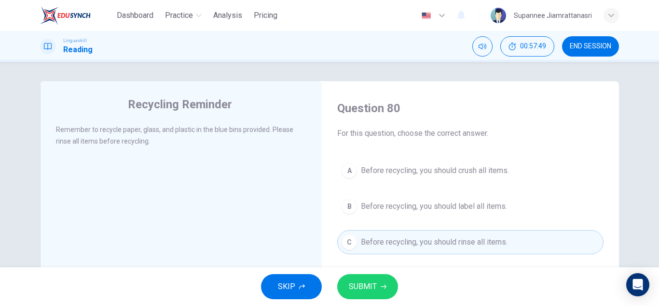
click at [368, 285] on span "SUBMIT" at bounding box center [363, 286] width 28 height 14
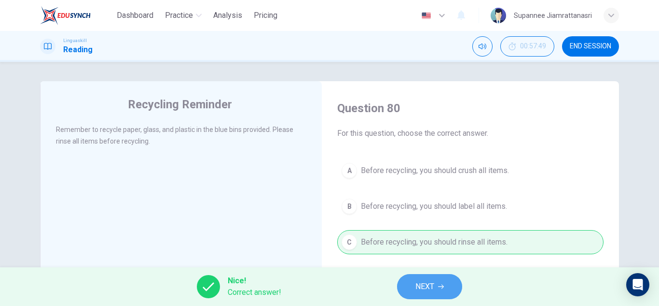
click at [418, 286] on span "NEXT" at bounding box center [425, 286] width 19 height 14
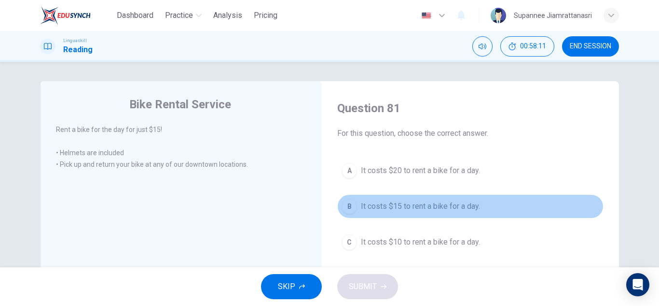
click at [406, 208] on span "It costs $15 to rent a bike for a day." at bounding box center [420, 206] width 119 height 12
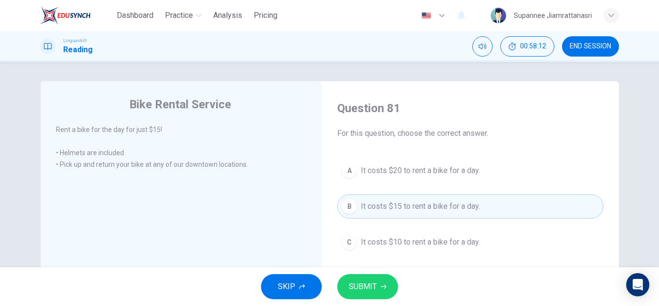
click at [360, 280] on span "SUBMIT" at bounding box center [363, 286] width 28 height 14
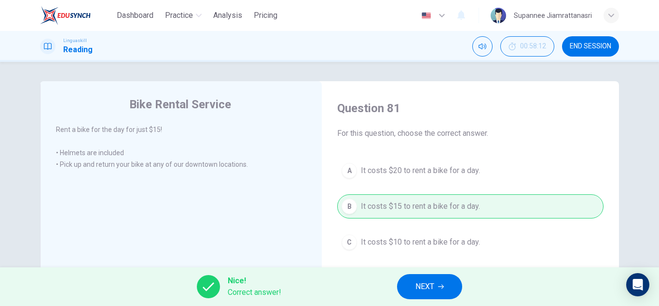
click at [420, 283] on span "NEXT" at bounding box center [425, 286] width 19 height 14
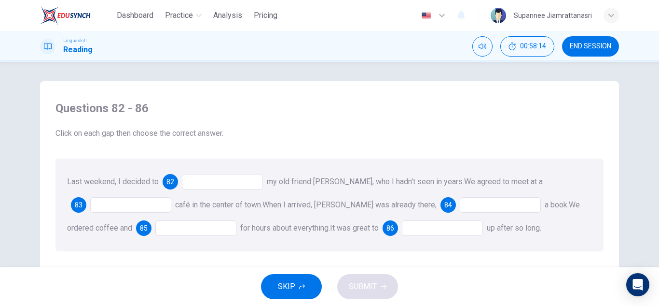
click at [202, 180] on div at bounding box center [222, 181] width 81 height 15
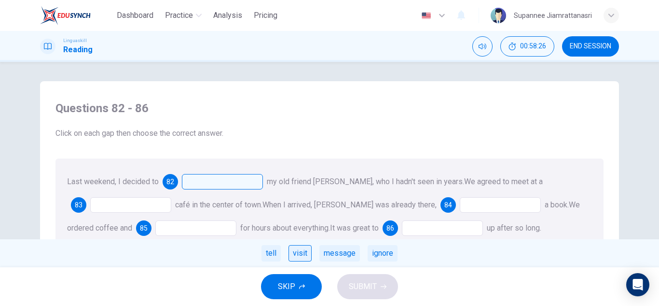
click at [301, 253] on div "visit" at bounding box center [300, 253] width 23 height 16
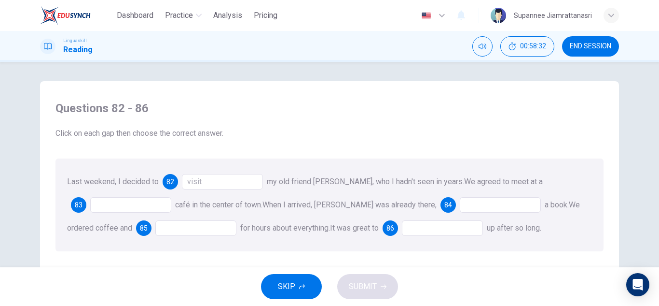
click at [100, 202] on div at bounding box center [130, 204] width 81 height 15
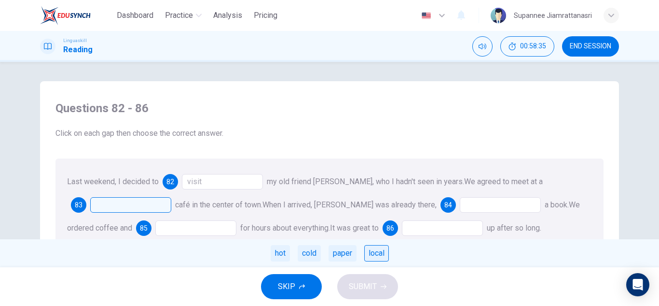
click at [376, 251] on div "local" at bounding box center [376, 253] width 25 height 16
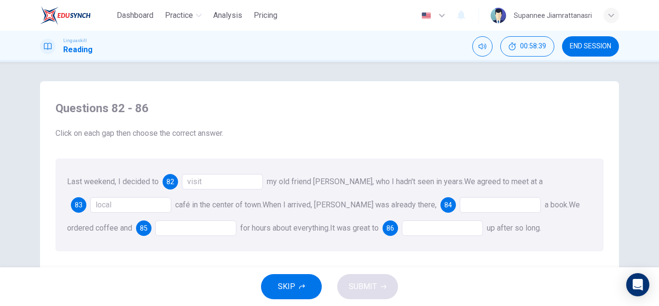
click at [460, 207] on div at bounding box center [500, 204] width 81 height 15
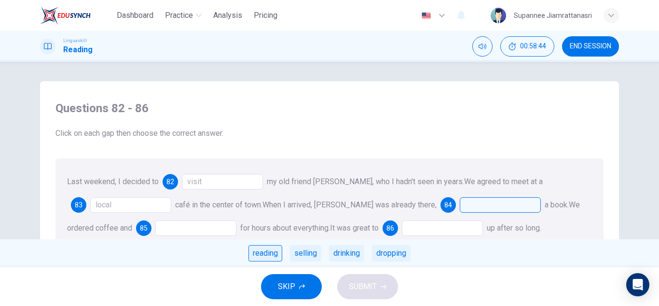
click at [259, 251] on div "reading" at bounding box center [266, 253] width 34 height 16
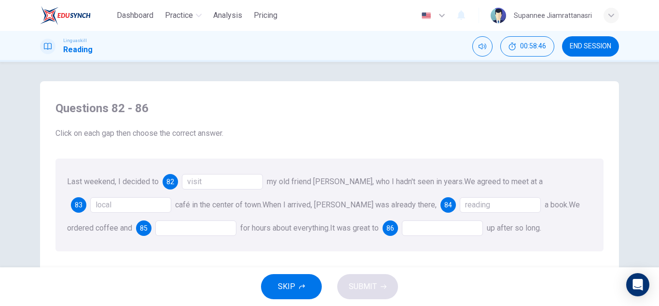
click at [155, 234] on div at bounding box center [195, 227] width 81 height 15
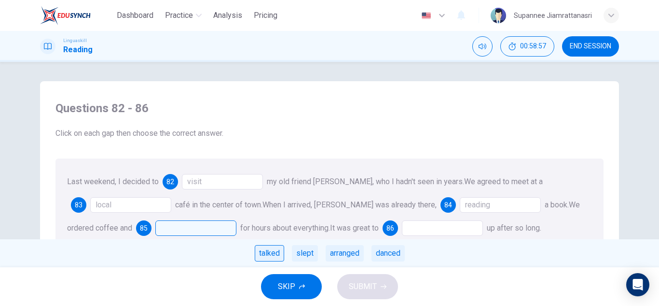
click at [266, 250] on div "talked" at bounding box center [269, 253] width 29 height 16
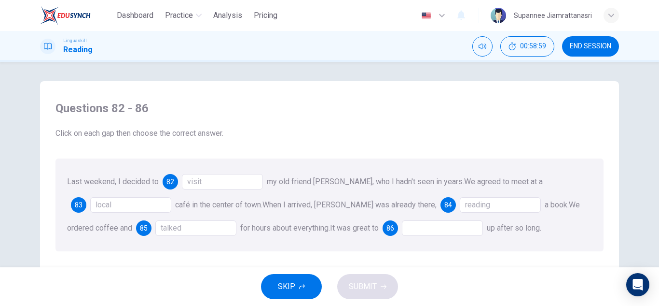
click at [423, 231] on div at bounding box center [442, 227] width 81 height 15
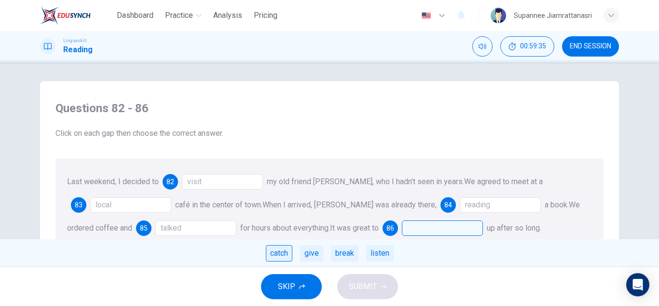
click at [279, 251] on div "catch" at bounding box center [279, 253] width 27 height 16
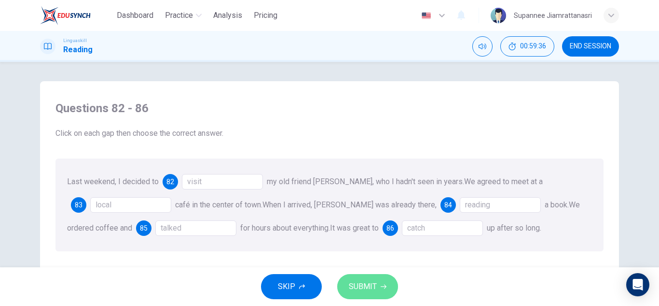
click at [355, 282] on span "SUBMIT" at bounding box center [363, 286] width 28 height 14
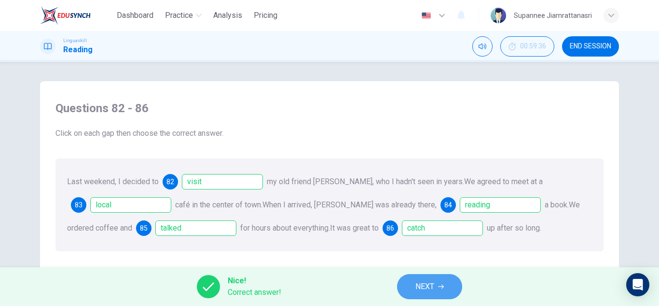
click at [417, 284] on span "NEXT" at bounding box center [425, 286] width 19 height 14
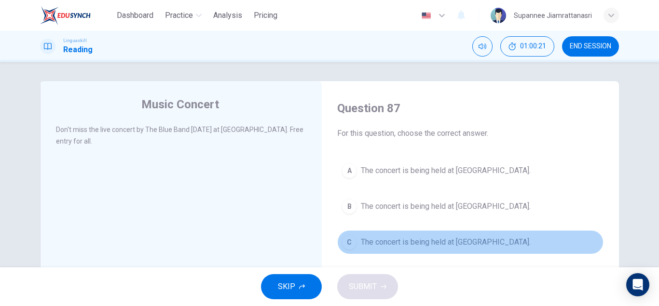
click at [387, 241] on span "The concert is being held at City Park." at bounding box center [446, 242] width 170 height 12
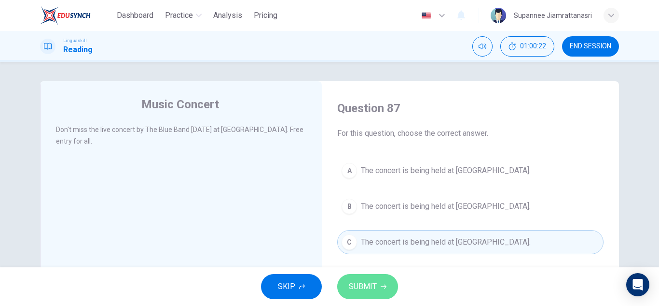
click at [358, 287] on span "SUBMIT" at bounding box center [363, 286] width 28 height 14
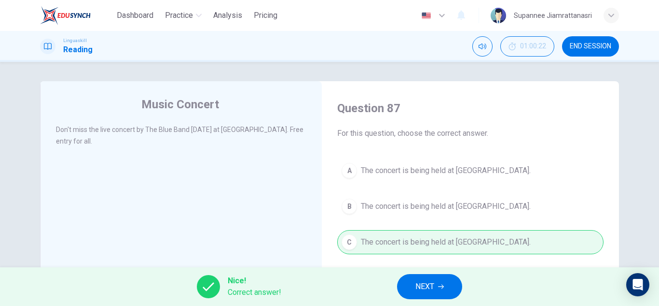
click at [429, 289] on span "NEXT" at bounding box center [425, 286] width 19 height 14
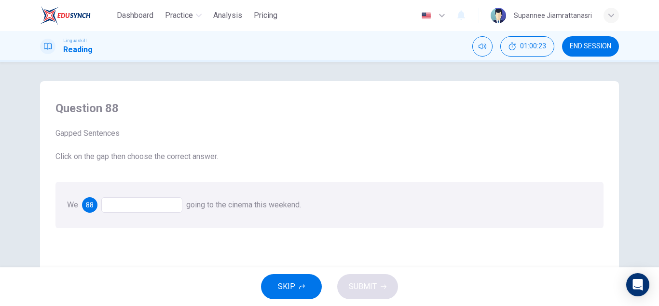
click at [147, 202] on div at bounding box center [141, 204] width 81 height 15
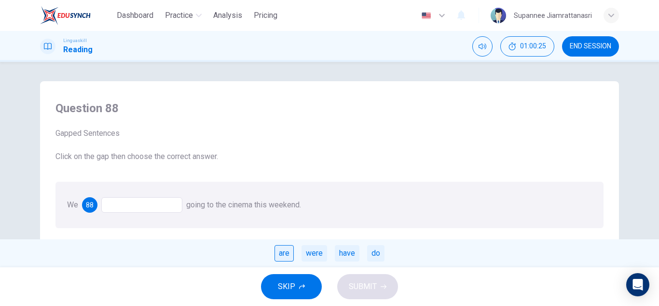
click at [278, 252] on div "are" at bounding box center [284, 253] width 19 height 16
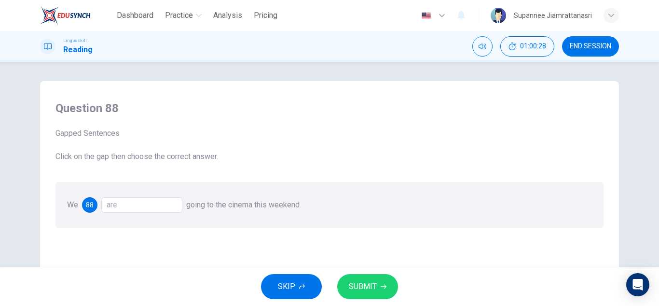
click at [353, 284] on span "SUBMIT" at bounding box center [363, 286] width 28 height 14
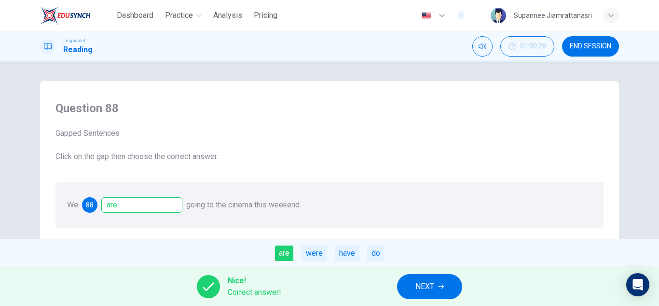
click at [436, 291] on button "NEXT" at bounding box center [429, 286] width 65 height 25
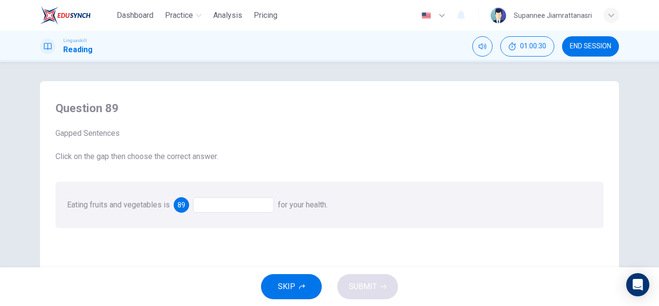
click at [202, 205] on div at bounding box center [233, 204] width 81 height 15
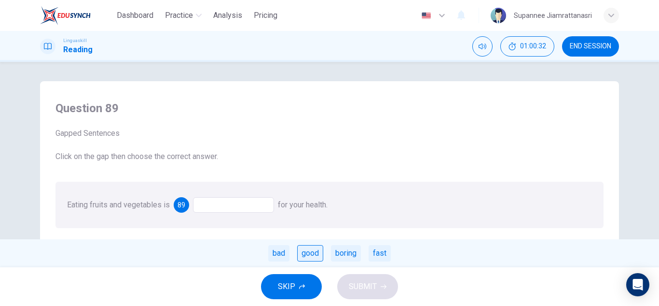
click at [310, 252] on div "good" at bounding box center [310, 253] width 26 height 16
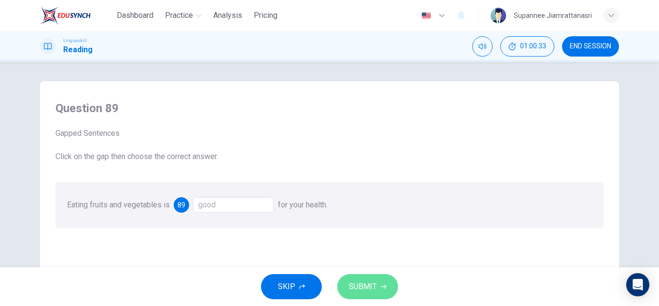
click at [369, 283] on span "SUBMIT" at bounding box center [363, 286] width 28 height 14
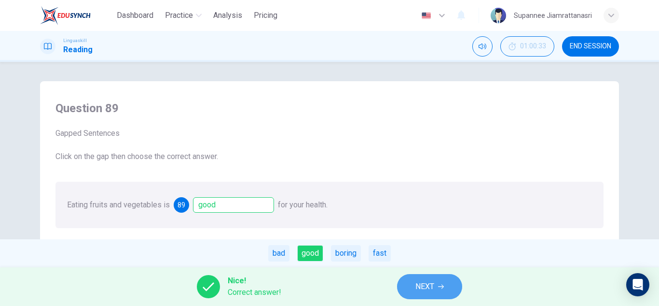
click at [414, 282] on button "NEXT" at bounding box center [429, 286] width 65 height 25
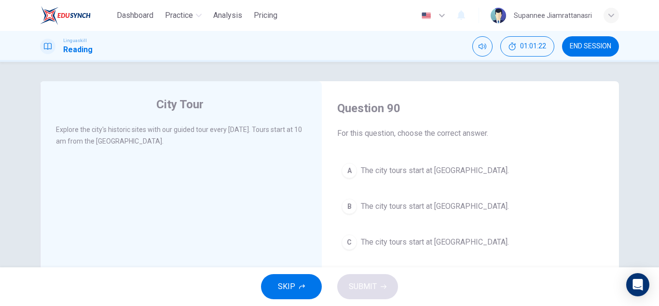
click at [405, 174] on span "The city tours start at City Museum." at bounding box center [435, 171] width 148 height 12
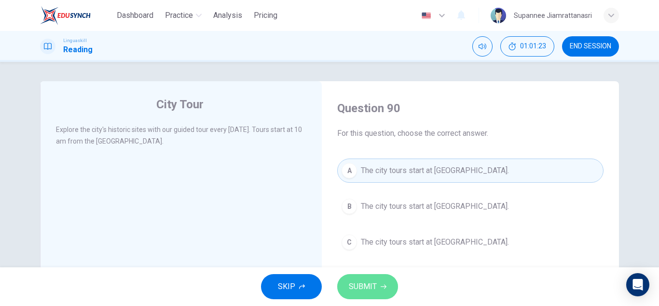
click at [344, 285] on button "SUBMIT" at bounding box center [367, 286] width 61 height 25
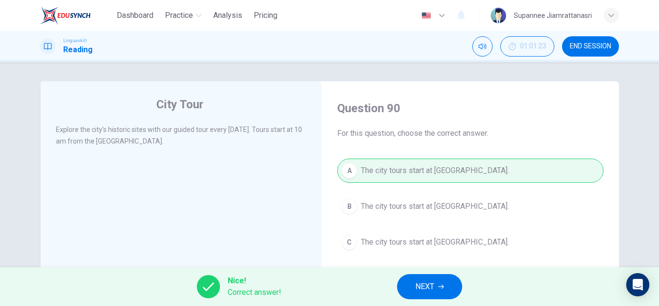
click at [415, 287] on button "NEXT" at bounding box center [429, 286] width 65 height 25
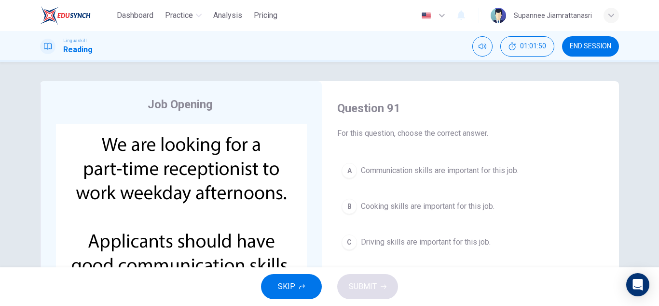
click at [463, 176] on span "Communication skills are important for this job." at bounding box center [440, 171] width 158 height 12
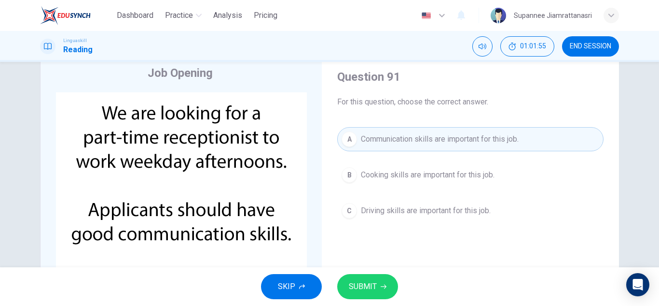
scroll to position [48, 0]
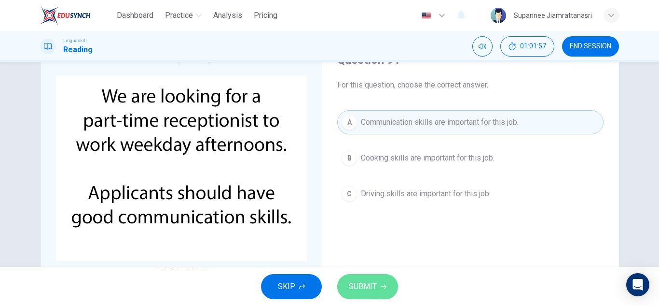
click at [356, 284] on span "SUBMIT" at bounding box center [363, 286] width 28 height 14
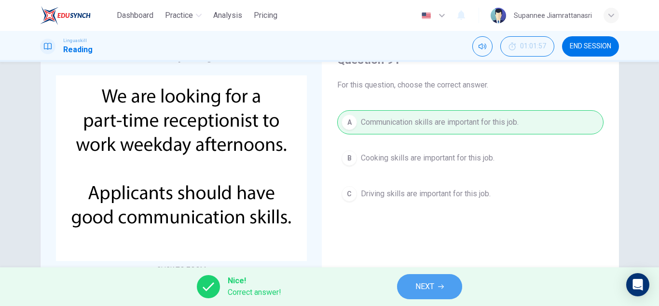
click at [420, 280] on span "NEXT" at bounding box center [425, 286] width 19 height 14
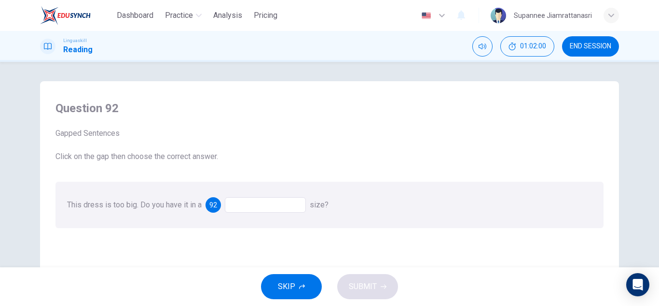
click at [236, 205] on div at bounding box center [265, 204] width 81 height 15
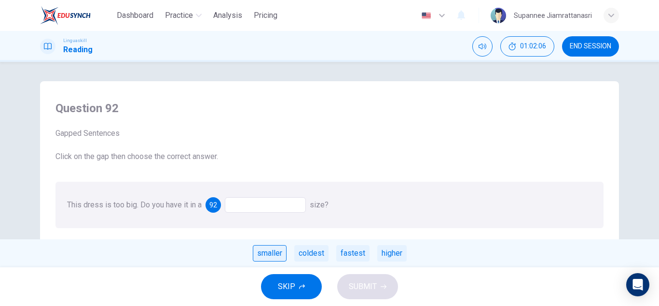
click at [270, 257] on div "smaller" at bounding box center [270, 253] width 34 height 16
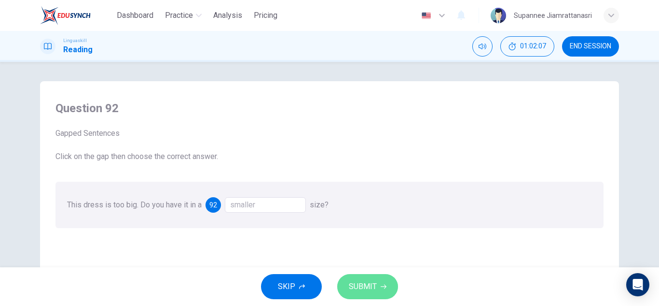
click at [355, 280] on span "SUBMIT" at bounding box center [363, 286] width 28 height 14
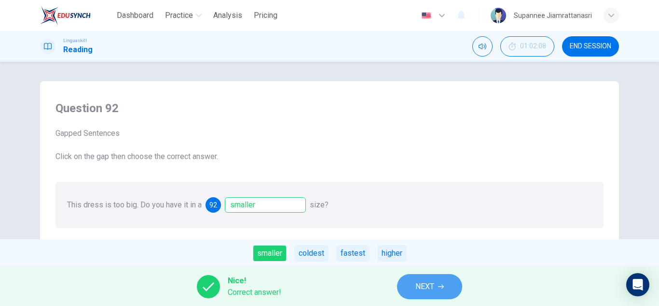
click at [416, 287] on span "NEXT" at bounding box center [425, 286] width 19 height 14
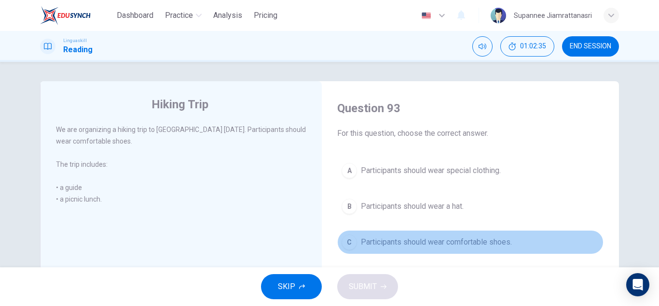
click at [431, 244] on span "Participants should wear comfortable shoes." at bounding box center [436, 242] width 151 height 12
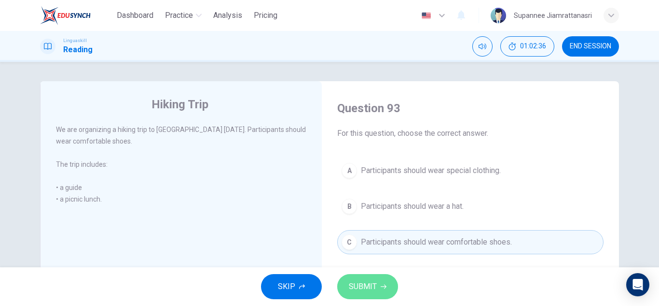
click at [361, 283] on span "SUBMIT" at bounding box center [363, 286] width 28 height 14
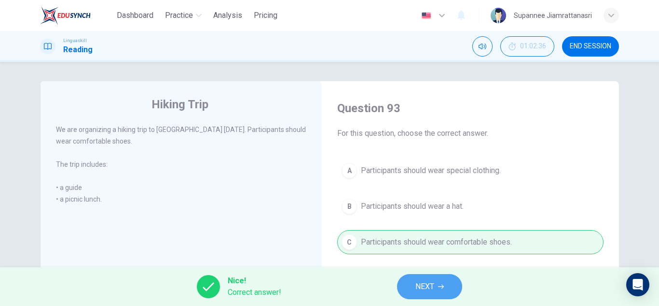
click at [420, 292] on span "NEXT" at bounding box center [425, 286] width 19 height 14
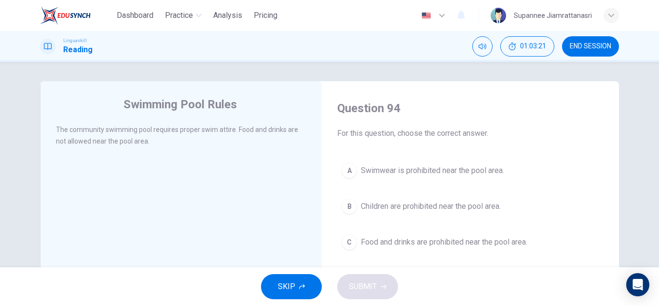
click at [410, 244] on span "Food and drinks are prohibited near the pool area." at bounding box center [444, 242] width 167 height 12
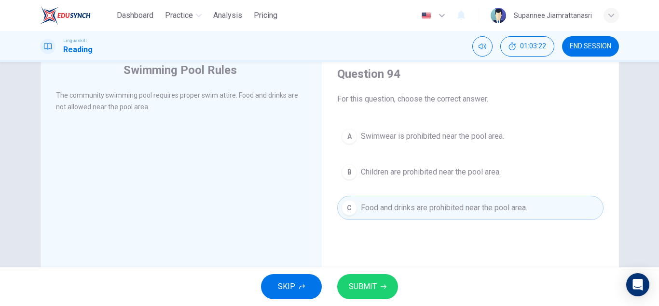
scroll to position [48, 0]
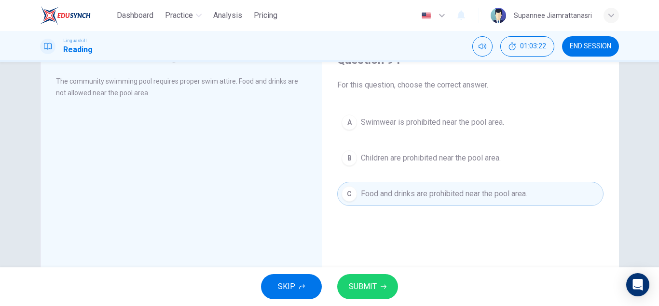
click at [363, 278] on button "SUBMIT" at bounding box center [367, 286] width 61 height 25
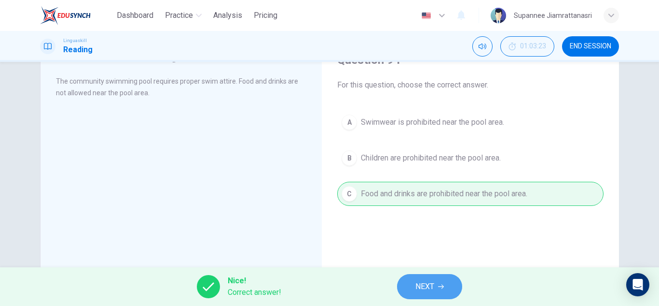
click at [411, 283] on button "NEXT" at bounding box center [429, 286] width 65 height 25
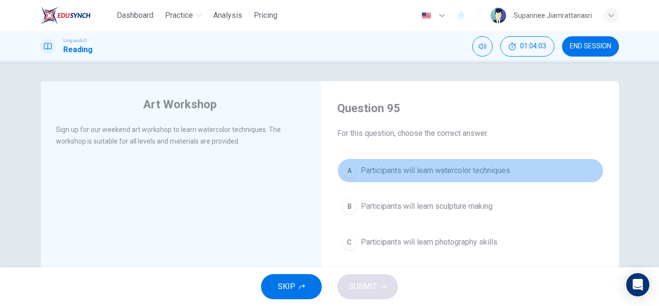
click at [382, 169] on span "Participants will learn watercolor techniques" at bounding box center [435, 171] width 149 height 12
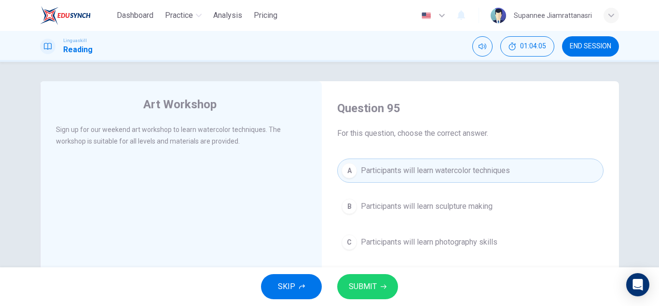
click at [364, 285] on span "SUBMIT" at bounding box center [363, 286] width 28 height 14
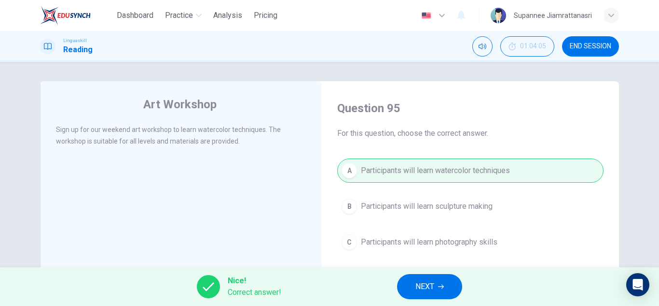
click at [418, 288] on span "NEXT" at bounding box center [425, 286] width 19 height 14
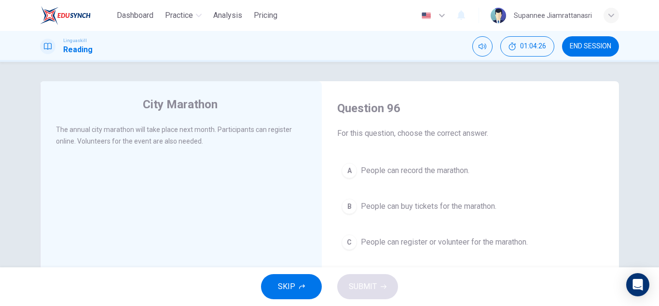
click at [415, 241] on span "People can register or volunteer for the marathon." at bounding box center [444, 242] width 167 height 12
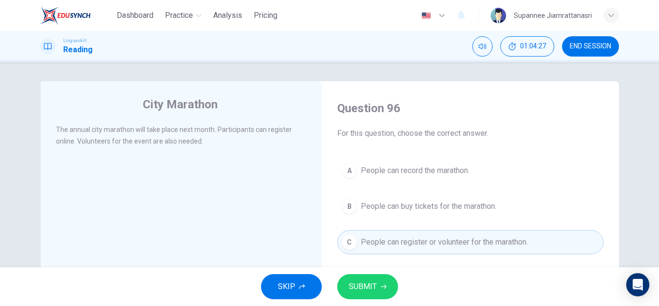
click at [363, 284] on span "SUBMIT" at bounding box center [363, 286] width 28 height 14
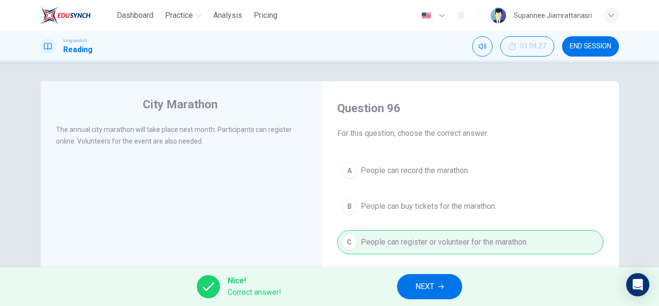
click at [414, 286] on button "NEXT" at bounding box center [429, 286] width 65 height 25
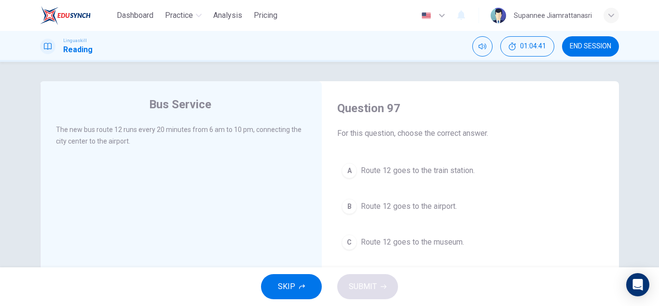
click at [382, 208] on span "Route 12 goes to the airport." at bounding box center [409, 206] width 96 height 12
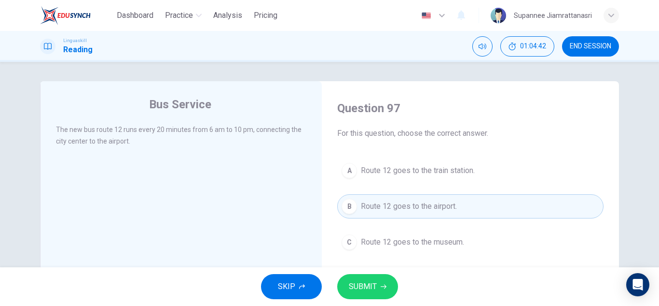
click at [355, 285] on span "SUBMIT" at bounding box center [363, 286] width 28 height 14
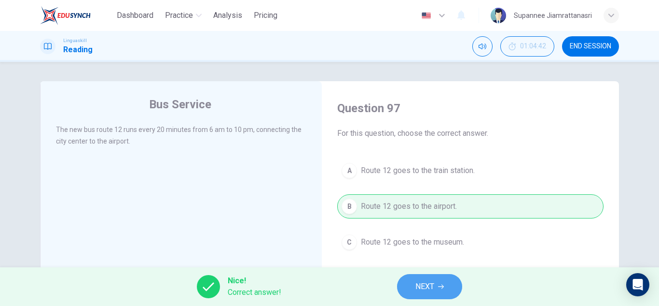
click at [417, 281] on span "NEXT" at bounding box center [425, 286] width 19 height 14
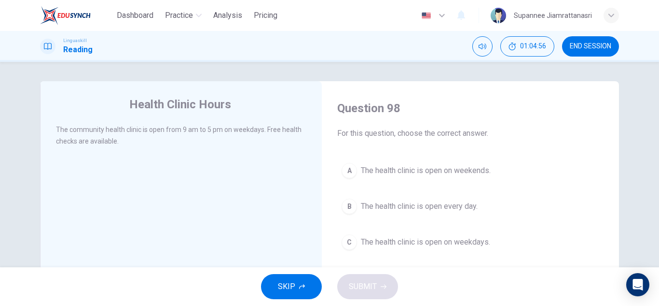
click at [427, 242] on span "The health clinic is open on weekdays." at bounding box center [425, 242] width 129 height 12
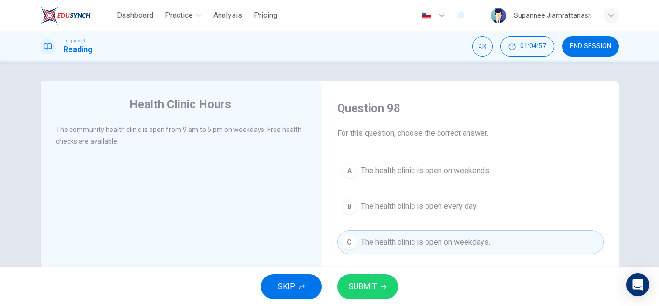
click at [364, 292] on span "SUBMIT" at bounding box center [363, 286] width 28 height 14
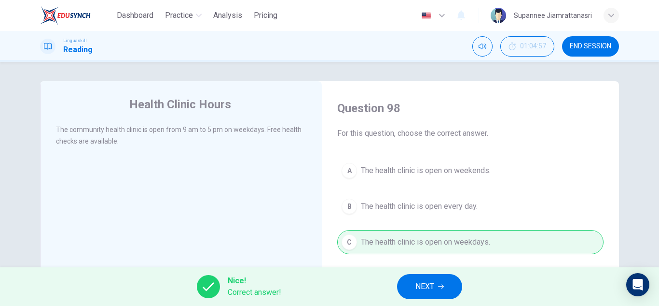
click at [421, 290] on span "NEXT" at bounding box center [425, 286] width 19 height 14
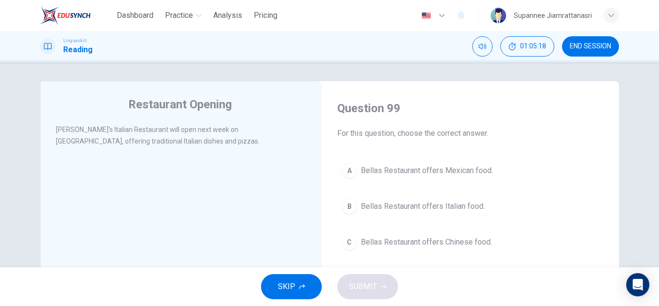
click at [412, 205] on span "Bellas Restaurant offers Italian food." at bounding box center [423, 206] width 124 height 12
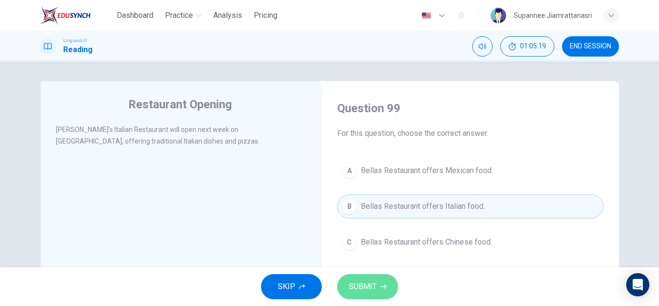
click at [359, 290] on span "SUBMIT" at bounding box center [363, 286] width 28 height 14
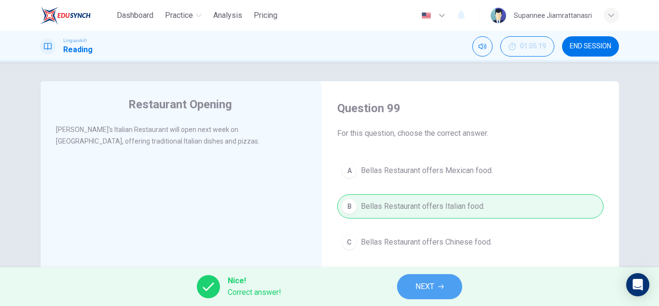
click at [425, 283] on span "NEXT" at bounding box center [425, 286] width 19 height 14
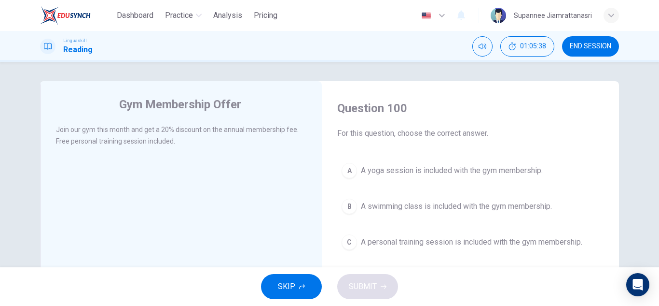
click at [406, 243] on span "A personal training session is included with the gym membership." at bounding box center [472, 242] width 222 height 12
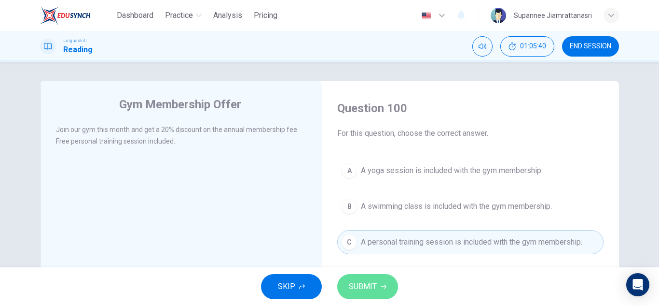
click at [359, 286] on span "SUBMIT" at bounding box center [363, 286] width 28 height 14
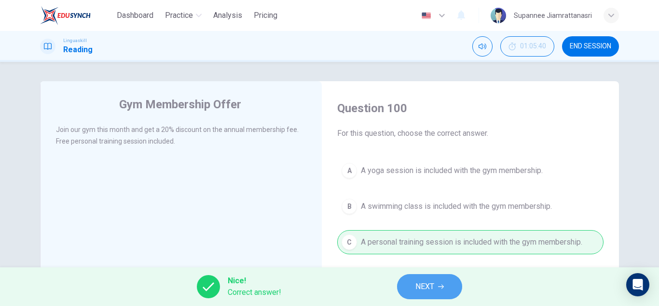
click at [416, 284] on span "NEXT" at bounding box center [425, 286] width 19 height 14
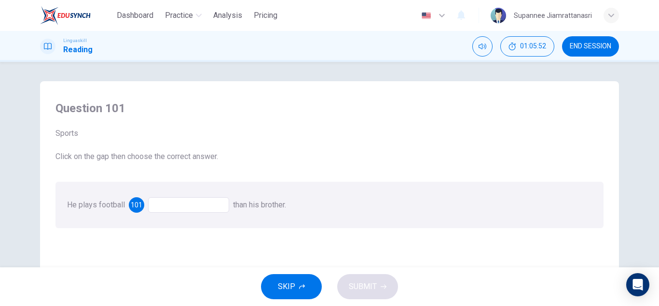
click at [168, 208] on div at bounding box center [188, 204] width 81 height 15
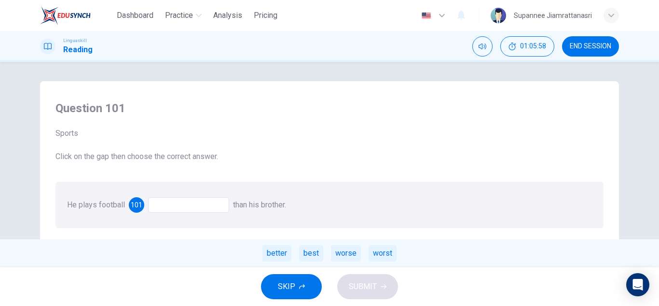
drag, startPoint x: 280, startPoint y: 254, endPoint x: 303, endPoint y: 268, distance: 26.2
click at [282, 256] on div "better" at bounding box center [277, 253] width 29 height 16
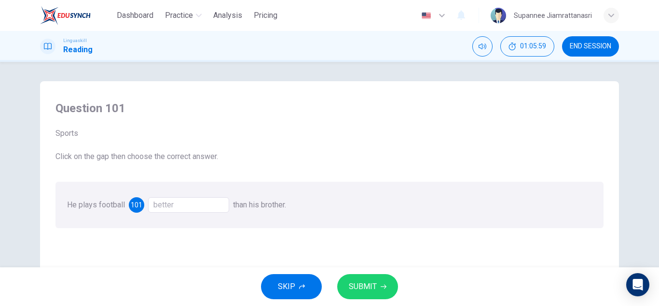
click at [362, 285] on span "SUBMIT" at bounding box center [363, 286] width 28 height 14
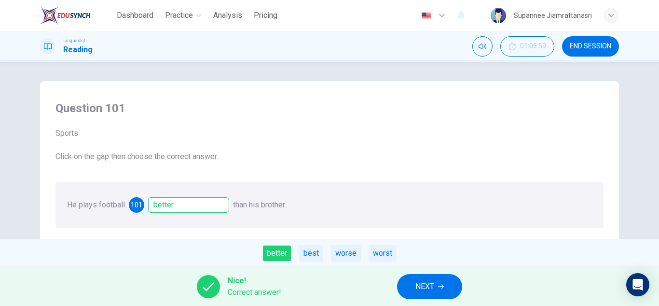
click at [415, 284] on button "NEXT" at bounding box center [429, 286] width 65 height 25
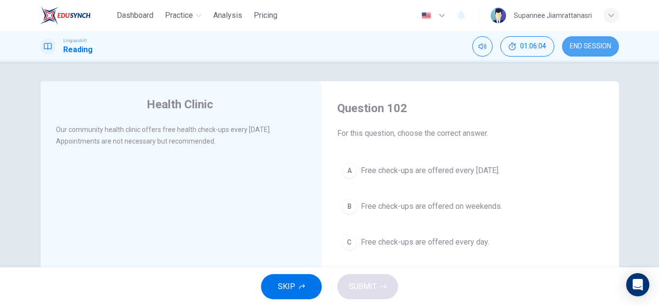
click at [588, 49] on span "END SESSION" at bounding box center [591, 46] width 42 height 8
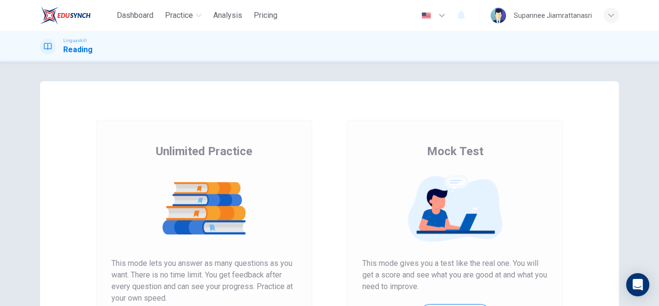
scroll to position [48, 0]
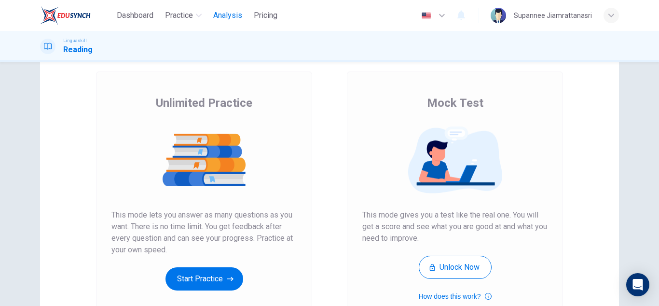
click at [223, 20] on span "Analysis" at bounding box center [227, 16] width 29 height 12
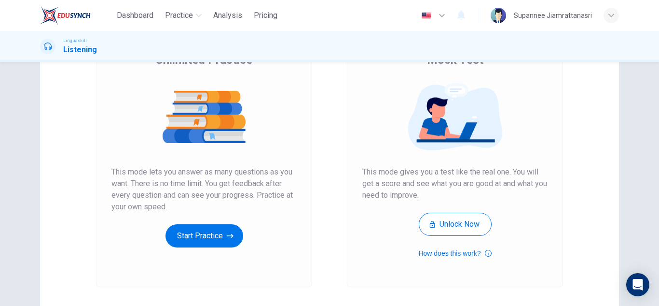
scroll to position [145, 0]
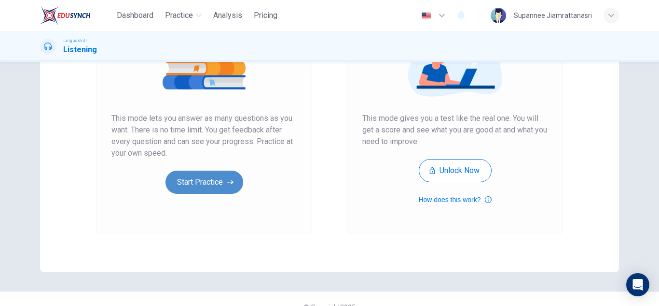
click at [201, 179] on button "Start Practice" at bounding box center [205, 181] width 78 height 23
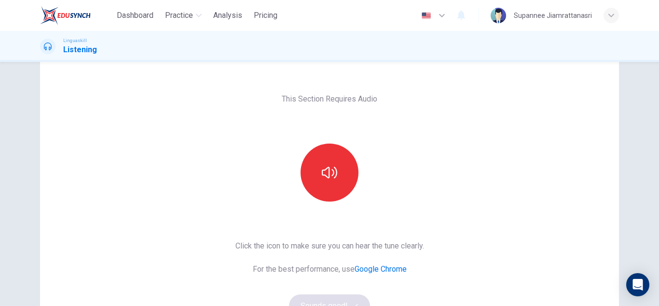
scroll to position [48, 0]
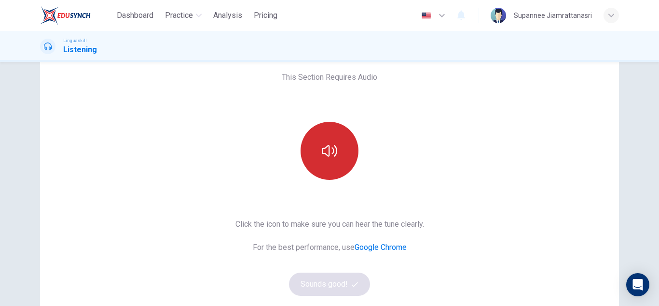
click at [330, 157] on icon "button" at bounding box center [329, 150] width 15 height 15
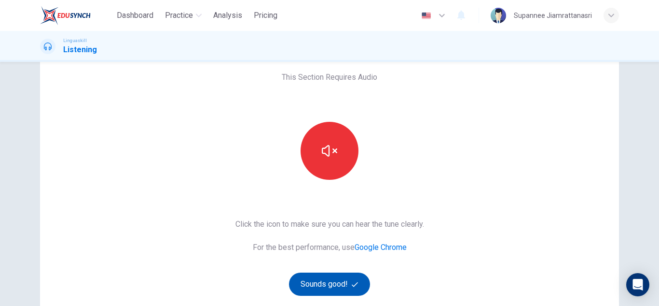
scroll to position [97, 0]
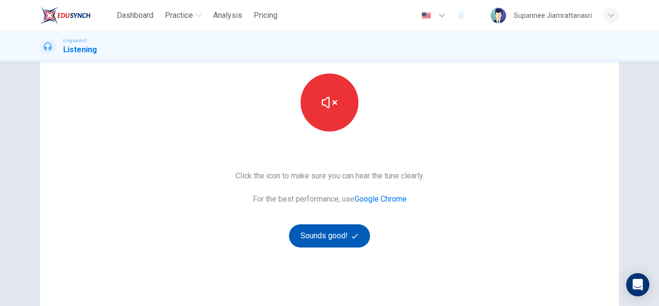
click at [314, 233] on button "Sounds good!" at bounding box center [329, 235] width 81 height 23
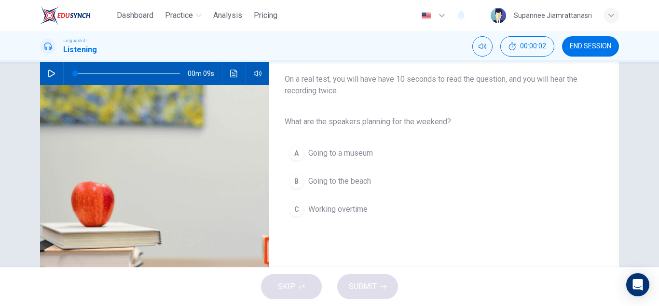
click at [48, 73] on icon "button" at bounding box center [51, 73] width 7 height 8
type input "0"
click at [328, 182] on span "Going to the beach" at bounding box center [339, 181] width 63 height 12
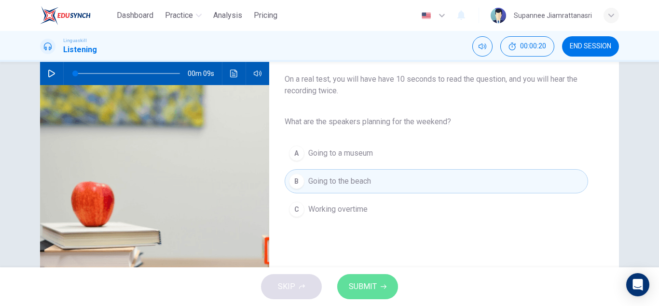
click at [360, 280] on span "SUBMIT" at bounding box center [363, 286] width 28 height 14
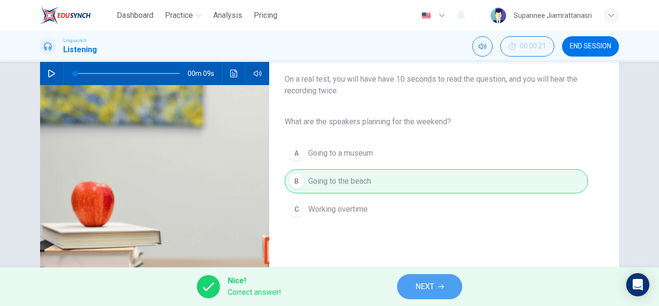
click at [413, 282] on button "NEXT" at bounding box center [429, 286] width 65 height 25
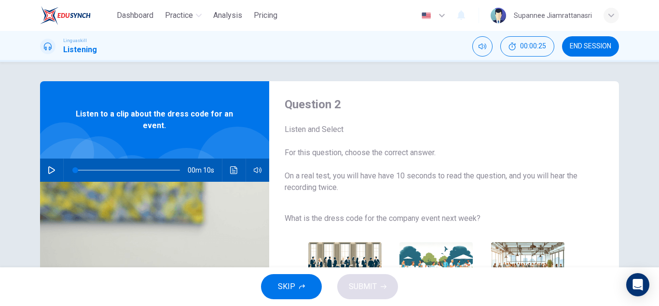
click at [48, 171] on icon "button" at bounding box center [52, 170] width 8 height 8
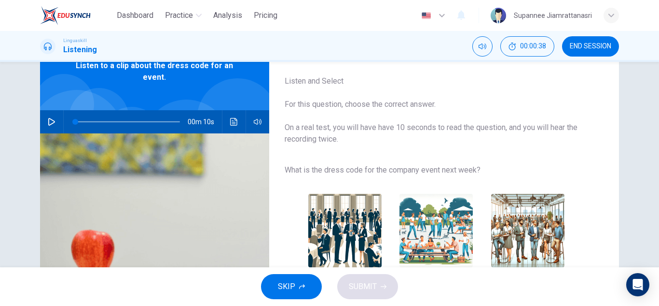
click at [50, 119] on icon "button" at bounding box center [52, 122] width 8 height 8
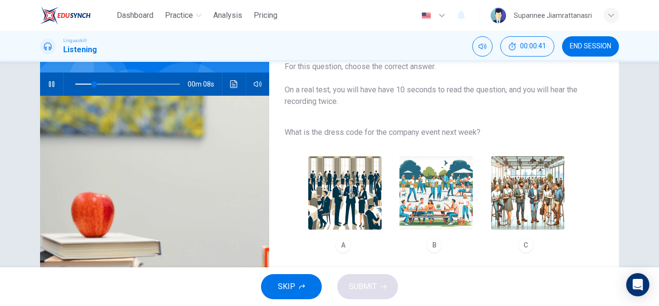
scroll to position [97, 0]
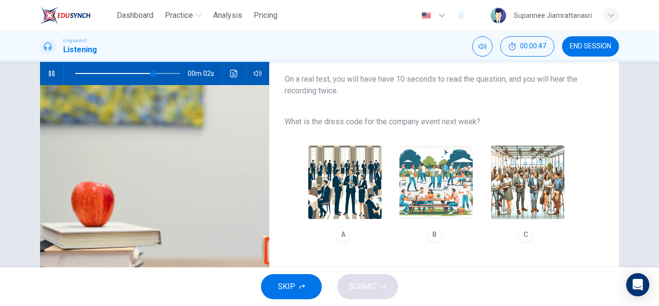
click at [338, 180] on img "button" at bounding box center [344, 181] width 73 height 73
click at [359, 282] on span "SUBMIT" at bounding box center [363, 286] width 28 height 14
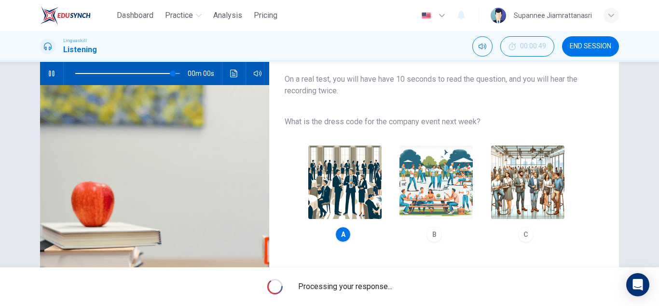
type input "0"
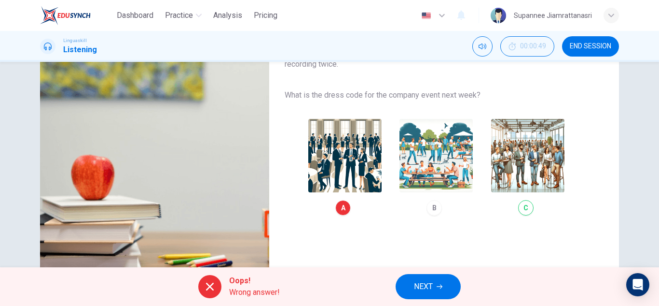
scroll to position [145, 0]
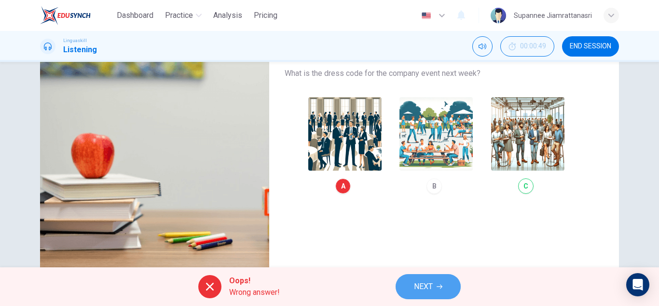
click at [425, 282] on span "NEXT" at bounding box center [423, 286] width 19 height 14
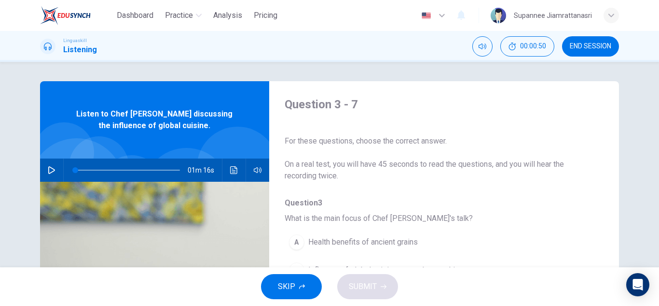
click at [50, 169] on icon "button" at bounding box center [51, 170] width 7 height 8
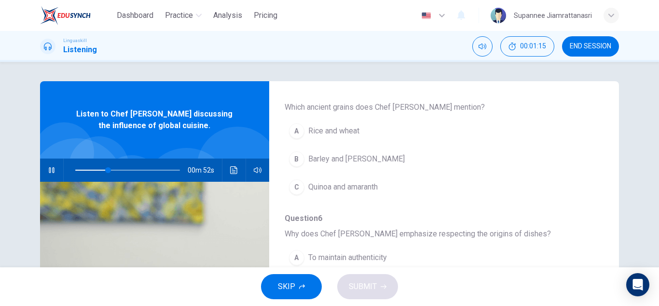
scroll to position [386, 0]
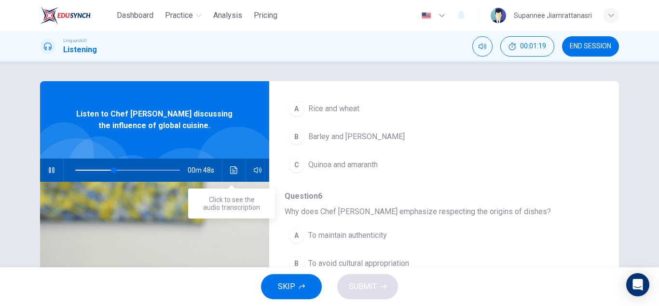
click at [232, 167] on icon "Click to see the audio transcription" at bounding box center [234, 170] width 8 height 8
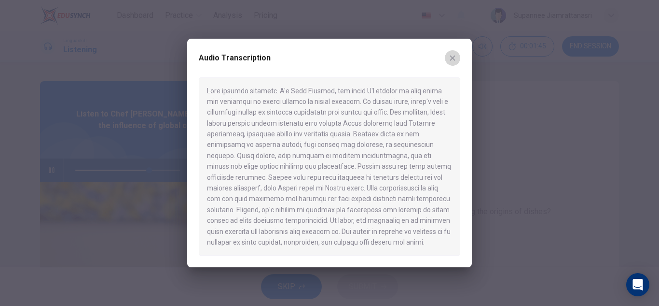
click at [454, 57] on icon "button" at bounding box center [452, 57] width 5 height 5
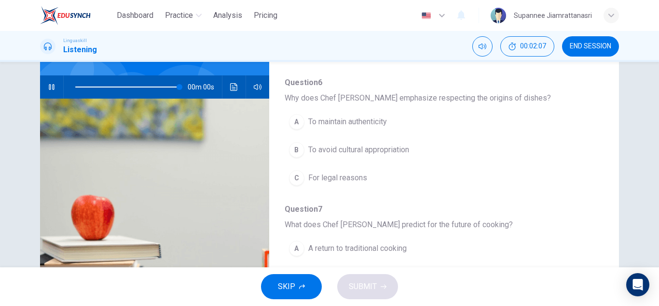
scroll to position [169, 0]
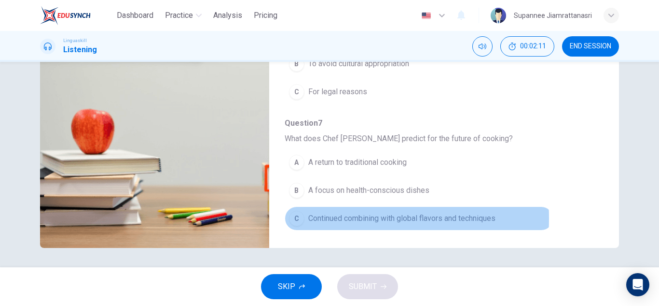
click at [309, 218] on span "Continued combining with global flavors and techniques" at bounding box center [401, 218] width 187 height 12
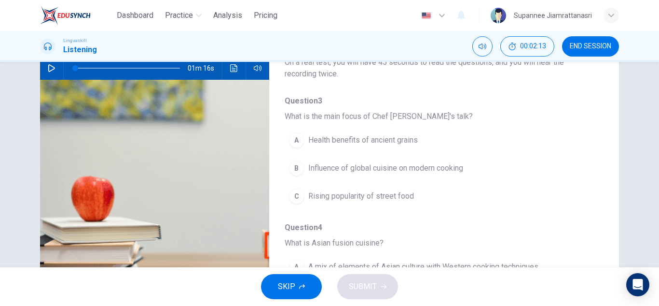
scroll to position [0, 0]
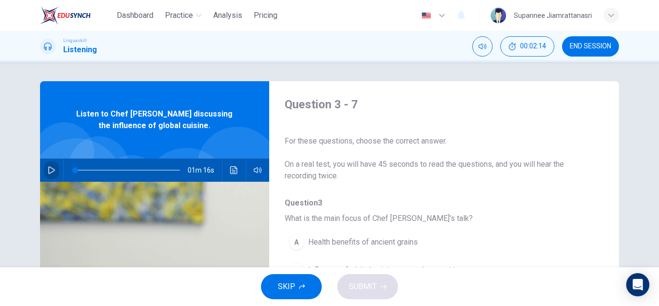
click at [50, 168] on icon "button" at bounding box center [51, 170] width 7 height 8
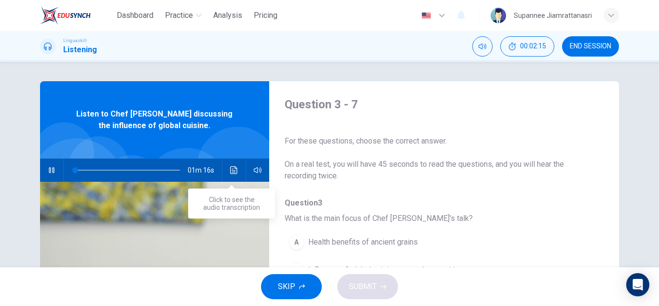
click at [234, 169] on icon "Click to see the audio transcription" at bounding box center [234, 170] width 8 height 8
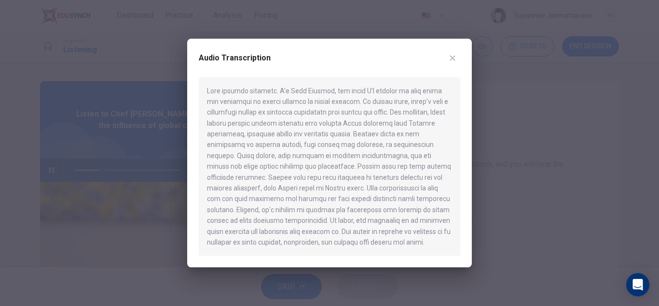
click at [451, 59] on icon "button" at bounding box center [452, 57] width 5 height 5
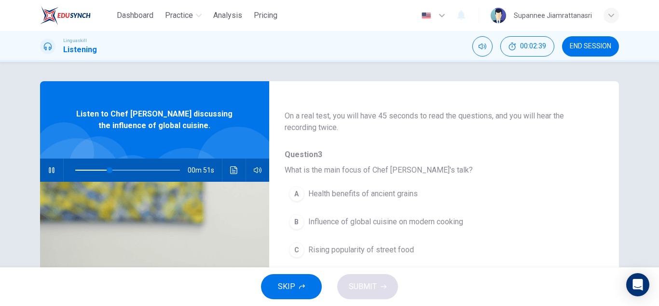
scroll to position [97, 0]
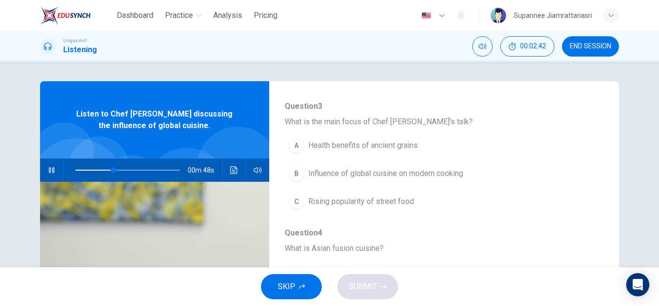
click at [401, 174] on span "Influence of global cuisine on modern cooking" at bounding box center [385, 173] width 155 height 12
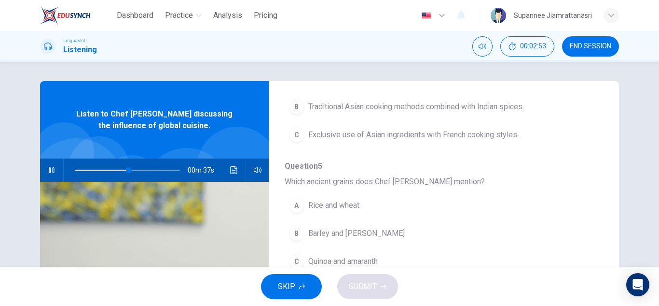
scroll to position [338, 0]
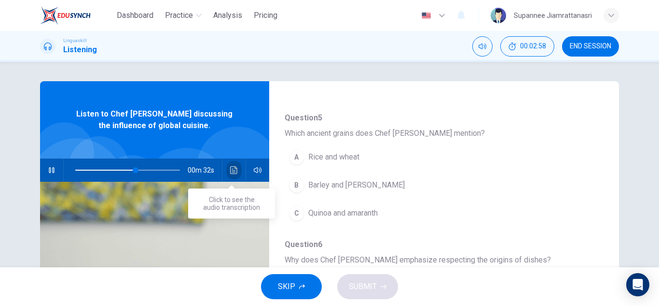
click at [229, 165] on button "Click to see the audio transcription" at bounding box center [233, 169] width 15 height 23
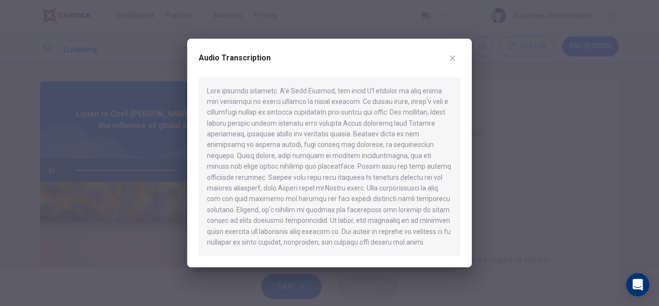
type input "0"
click at [456, 58] on button "button" at bounding box center [452, 57] width 15 height 15
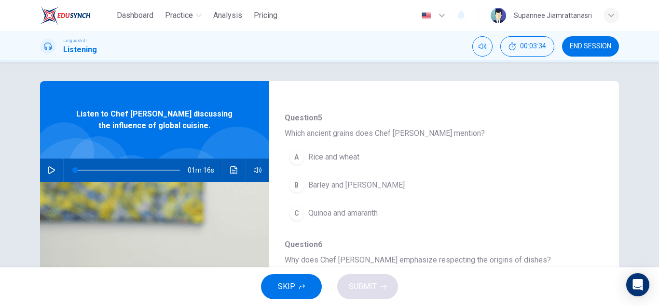
click at [330, 210] on span "Quinoa and amaranth" at bounding box center [342, 213] width 69 height 12
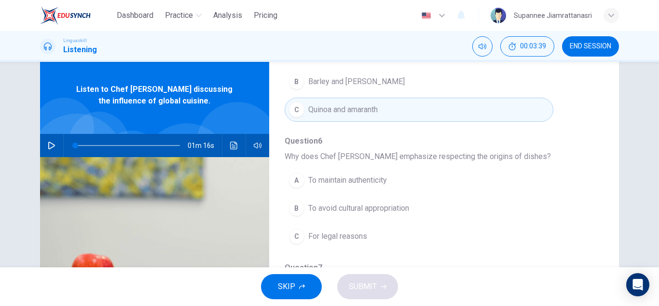
scroll to position [48, 0]
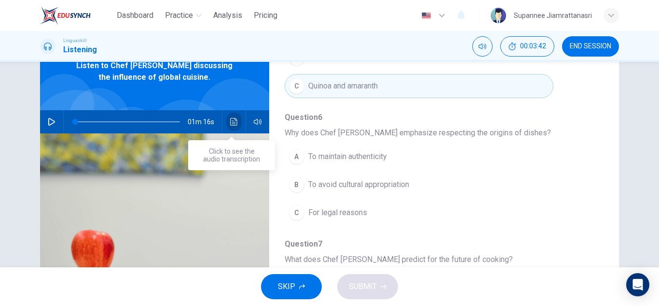
click at [230, 118] on icon "Click to see the audio transcription" at bounding box center [233, 122] width 7 height 8
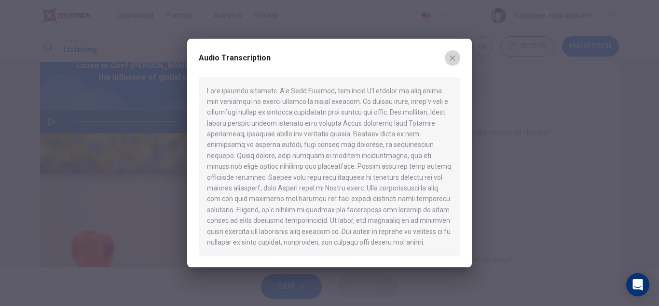
click at [446, 59] on button "button" at bounding box center [452, 57] width 15 height 15
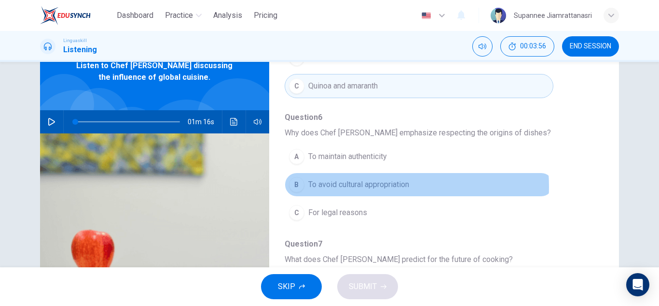
click at [379, 186] on span "To avoid cultural appropriation" at bounding box center [358, 185] width 101 height 12
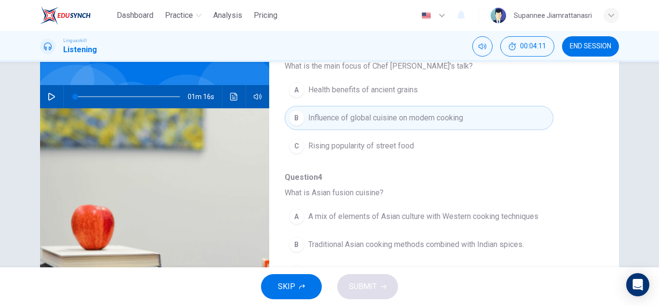
scroll to position [0, 0]
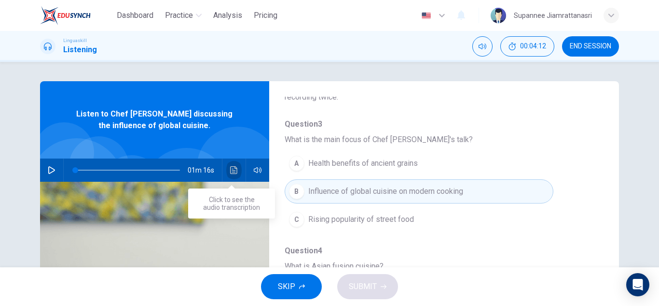
click at [230, 171] on icon "Click to see the audio transcription" at bounding box center [234, 170] width 8 height 8
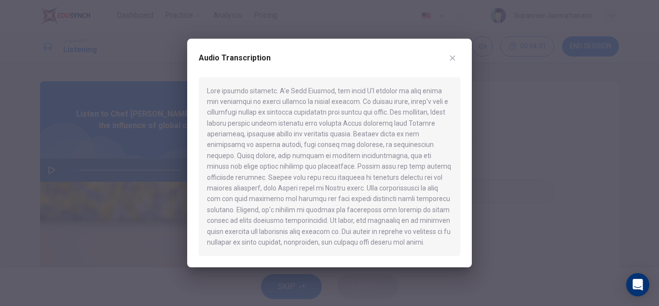
click at [450, 58] on icon "button" at bounding box center [453, 58] width 8 height 8
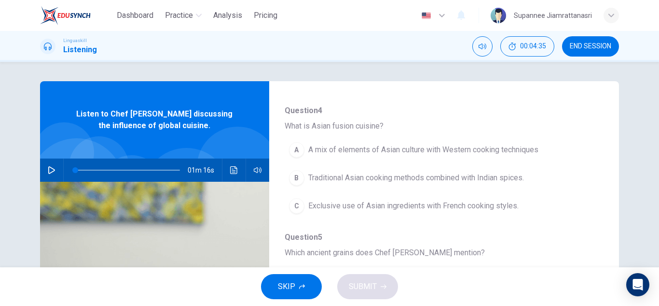
scroll to position [241, 0]
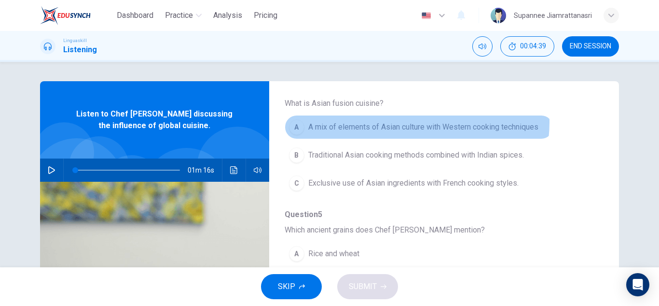
click at [382, 121] on span "A mix of elements of Asian culture with Western cooking techniques" at bounding box center [423, 127] width 230 height 12
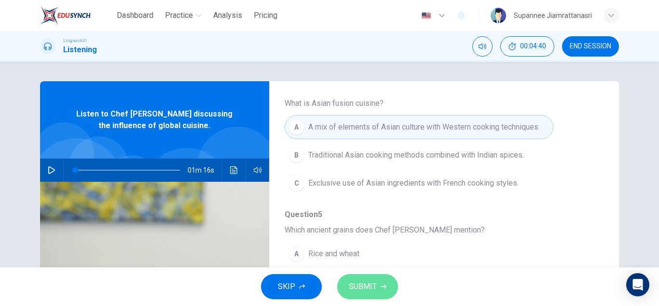
click at [352, 282] on span "SUBMIT" at bounding box center [363, 286] width 28 height 14
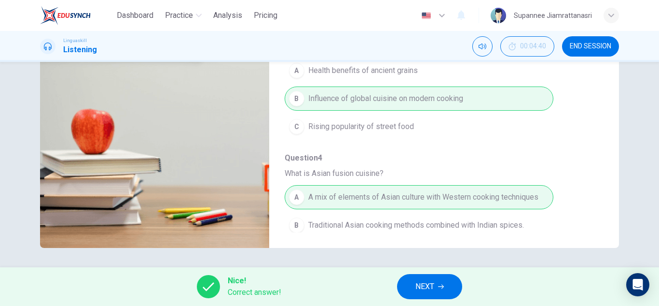
scroll to position [0, 0]
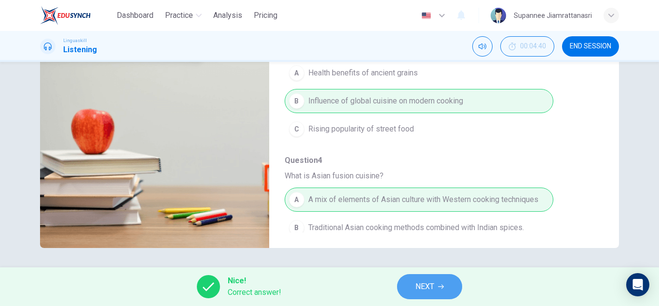
click at [426, 288] on span "NEXT" at bounding box center [425, 286] width 19 height 14
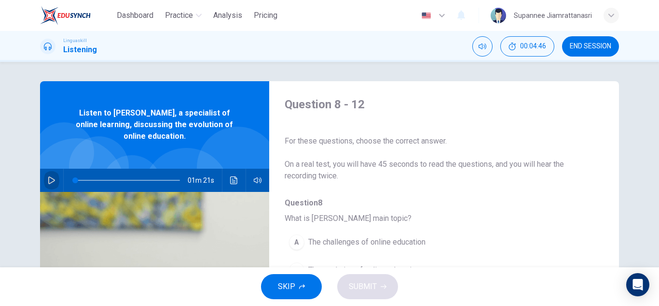
click at [48, 179] on icon "button" at bounding box center [52, 180] width 8 height 8
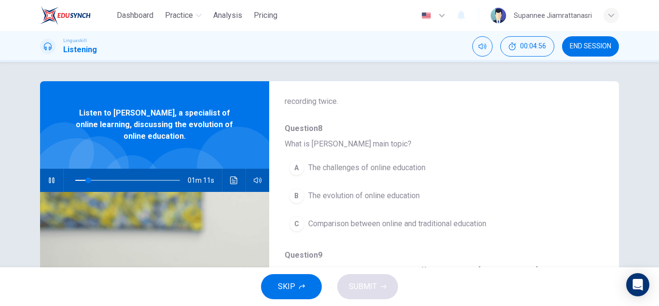
scroll to position [97, 0]
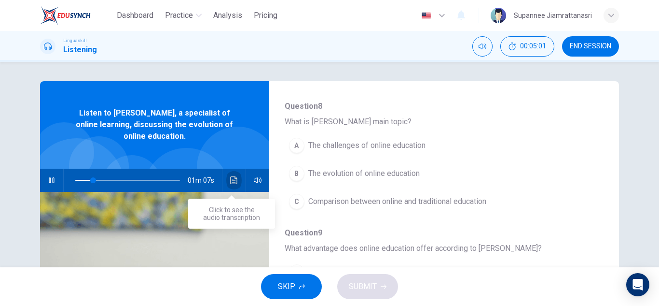
click at [230, 180] on icon "Click to see the audio transcription" at bounding box center [234, 180] width 8 height 8
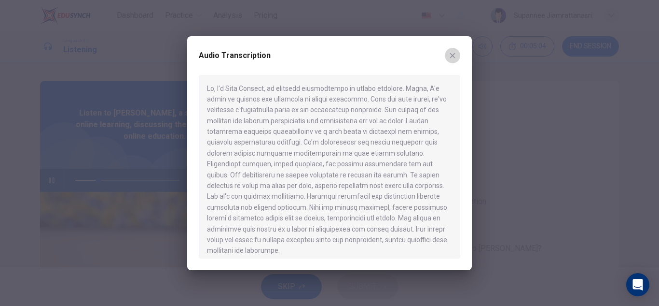
click at [450, 59] on icon "button" at bounding box center [453, 56] width 8 height 8
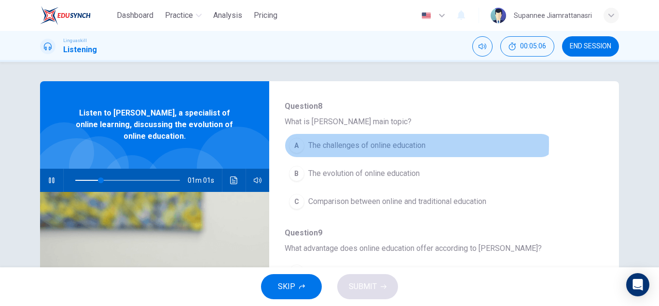
click at [344, 144] on span "The challenges of online education" at bounding box center [366, 145] width 117 height 12
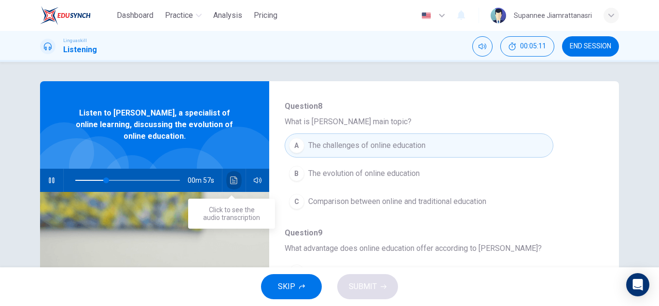
click at [230, 177] on icon "Click to see the audio transcription" at bounding box center [234, 180] width 8 height 8
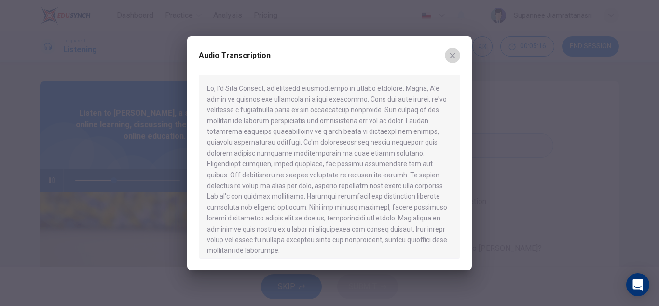
click at [453, 58] on icon "button" at bounding box center [452, 55] width 5 height 5
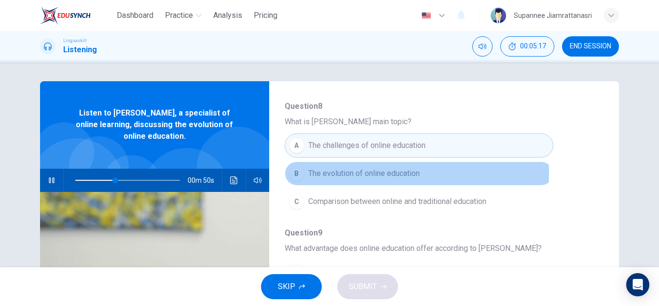
click at [338, 172] on span "The evolution of online education" at bounding box center [363, 173] width 111 height 12
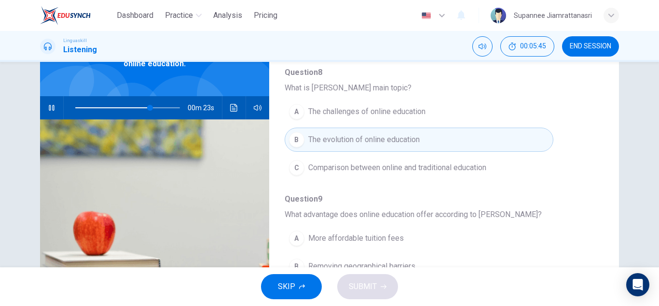
scroll to position [145, 0]
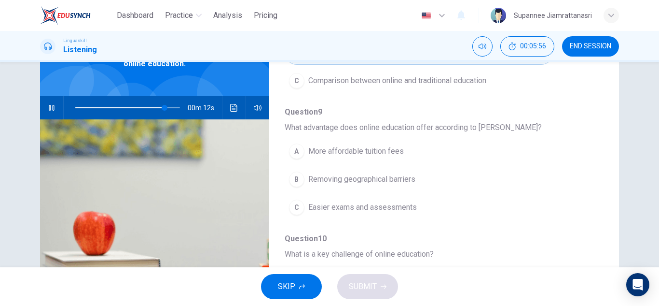
click at [230, 108] on icon "Click to see the audio transcription" at bounding box center [234, 108] width 8 height 8
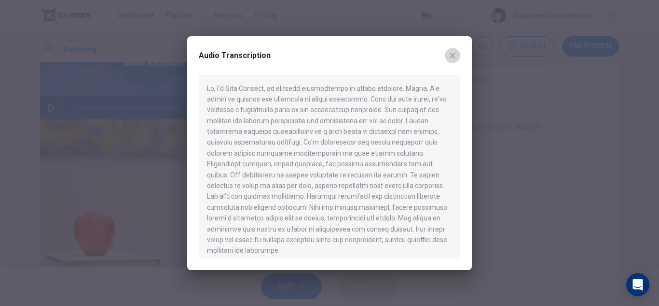
click at [449, 59] on icon "button" at bounding box center [453, 56] width 8 height 8
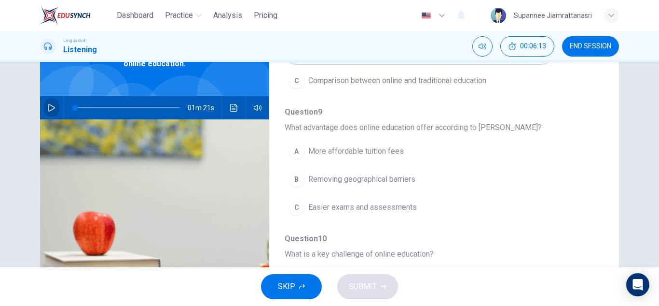
click at [44, 112] on button "button" at bounding box center [51, 107] width 15 height 23
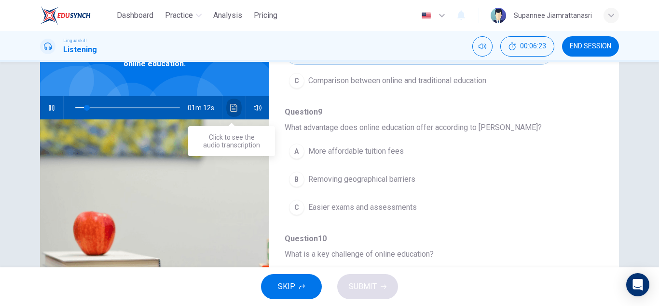
click at [231, 106] on icon "Click to see the audio transcription" at bounding box center [233, 108] width 7 height 8
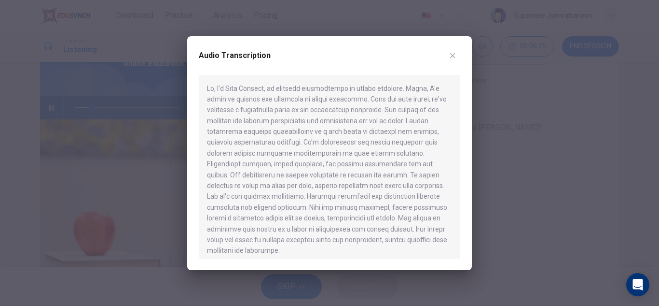
click at [449, 59] on icon "button" at bounding box center [453, 56] width 8 height 8
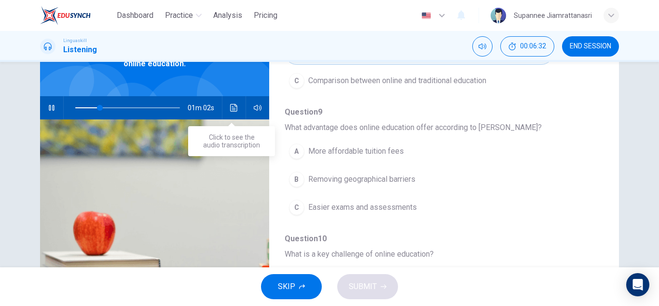
click at [230, 109] on icon "Click to see the audio transcription" at bounding box center [234, 108] width 8 height 8
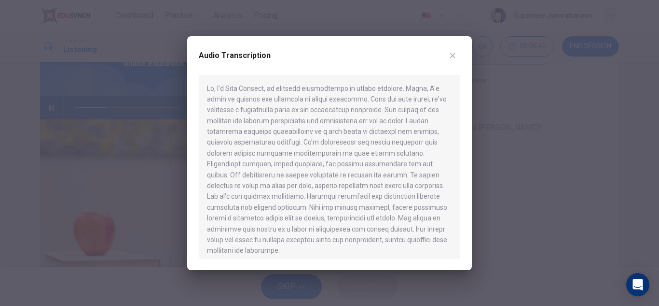
click at [451, 63] on button "button" at bounding box center [452, 55] width 15 height 15
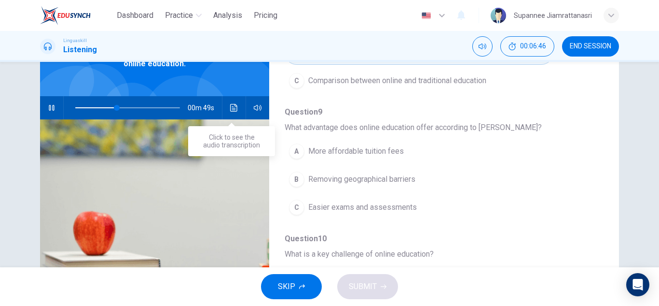
click at [230, 110] on icon "Click to see the audio transcription" at bounding box center [233, 108] width 7 height 8
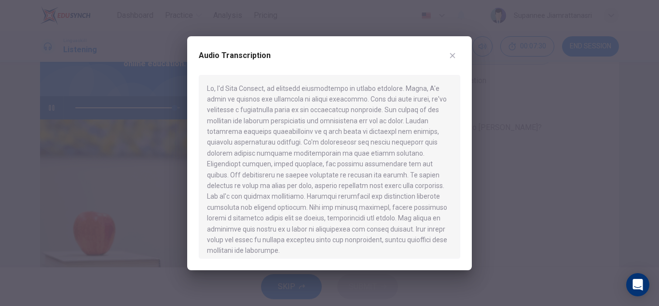
click at [450, 51] on button "button" at bounding box center [452, 55] width 15 height 15
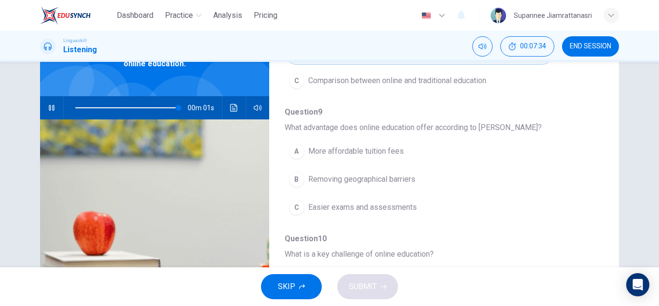
type input "0"
click at [295, 206] on div "C" at bounding box center [296, 206] width 15 height 15
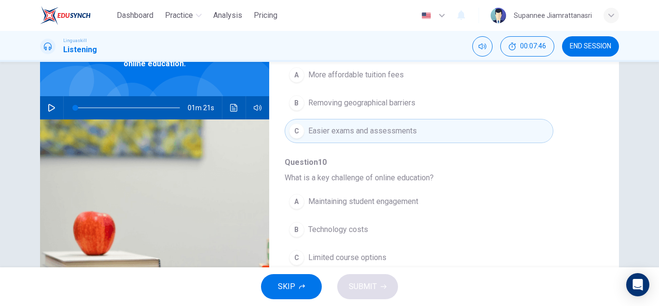
scroll to position [241, 0]
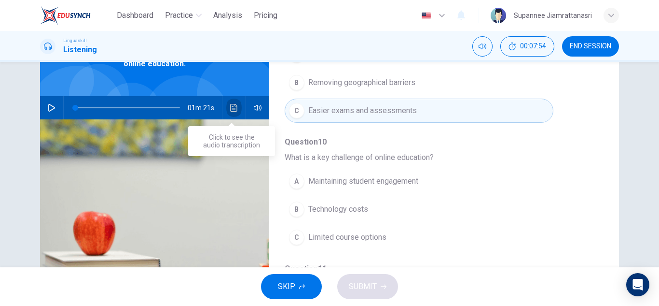
click at [230, 104] on icon "Click to see the audio transcription" at bounding box center [233, 108] width 7 height 8
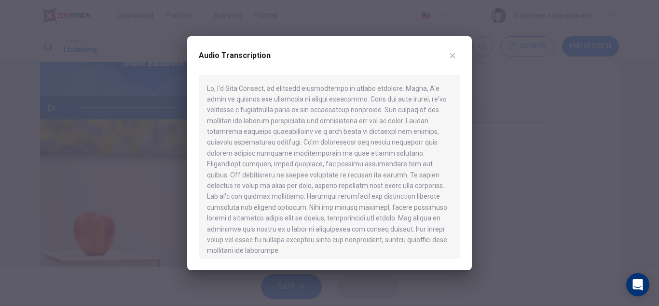
click at [512, 84] on div at bounding box center [329, 153] width 659 height 306
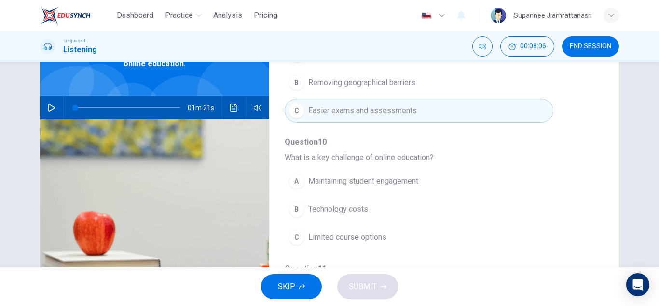
scroll to position [290, 0]
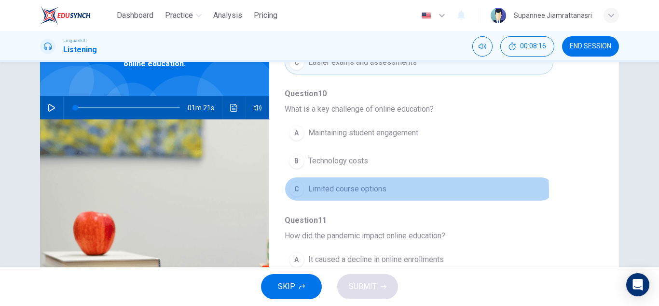
click at [320, 191] on span "Limited course options" at bounding box center [347, 189] width 78 height 12
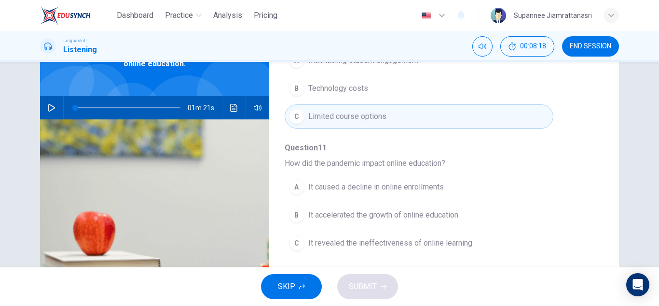
scroll to position [386, 0]
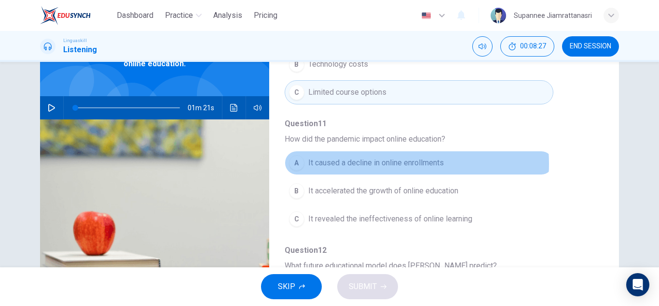
click at [376, 164] on span "It caused a decline in online enrollments" at bounding box center [376, 163] width 136 height 12
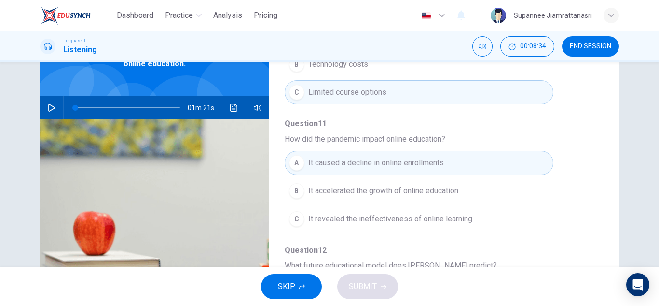
click at [326, 226] on button "C It revealed the ineffectiveness of online learning" at bounding box center [419, 219] width 269 height 24
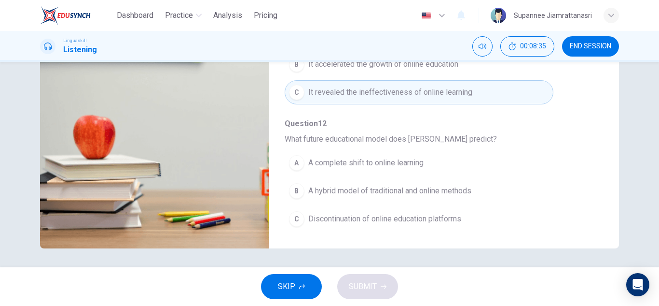
scroll to position [169, 0]
click at [369, 216] on span "Discontinuation of online education platforms" at bounding box center [384, 218] width 153 height 12
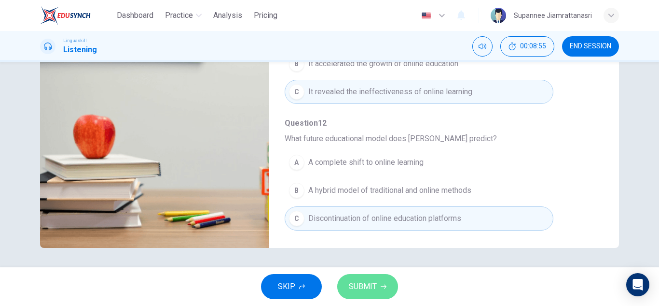
click at [361, 284] on span "SUBMIT" at bounding box center [363, 286] width 28 height 14
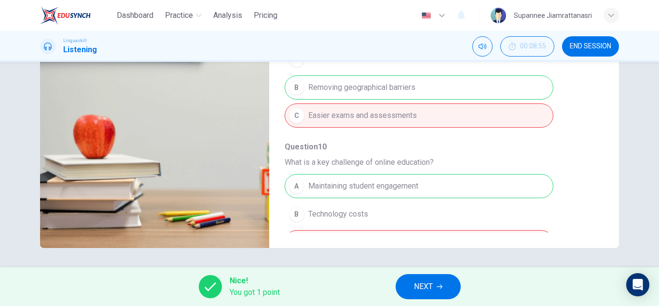
scroll to position [145, 0]
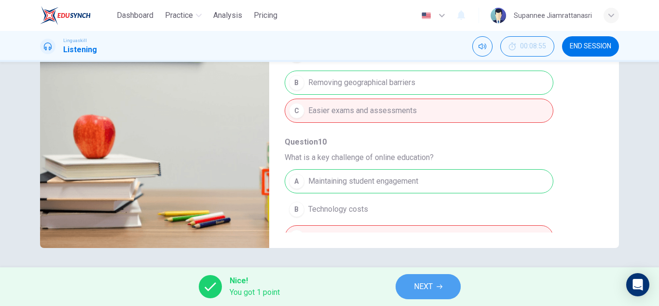
click at [421, 286] on span "NEXT" at bounding box center [423, 286] width 19 height 14
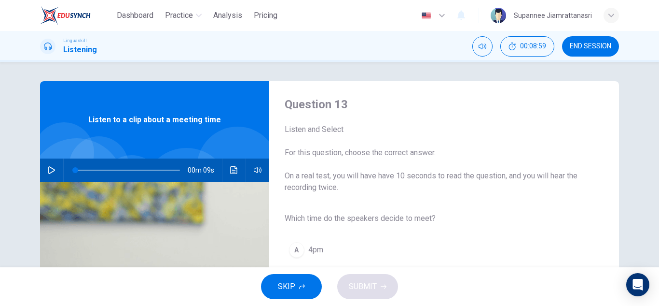
click at [48, 170] on icon "button" at bounding box center [52, 170] width 8 height 8
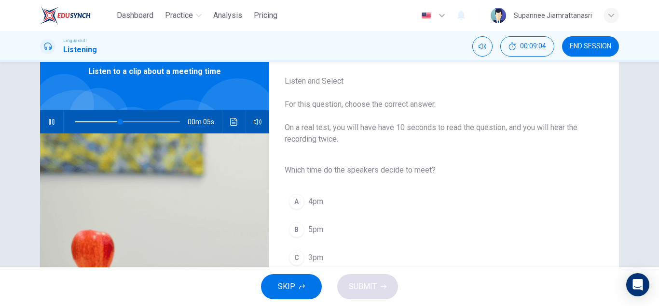
scroll to position [97, 0]
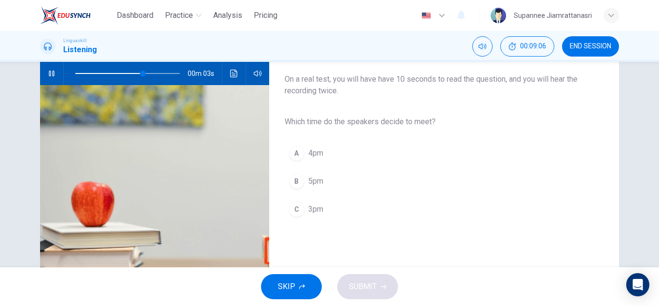
click at [321, 155] on button "A 4pm" at bounding box center [437, 153] width 304 height 24
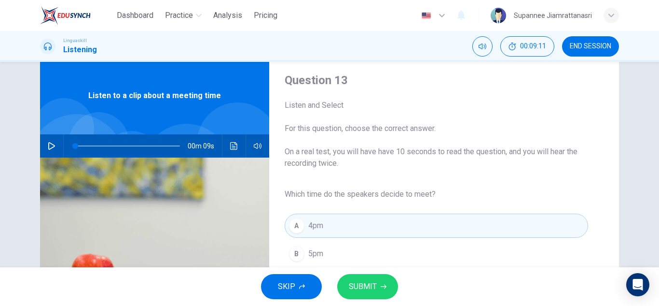
scroll to position [72, 0]
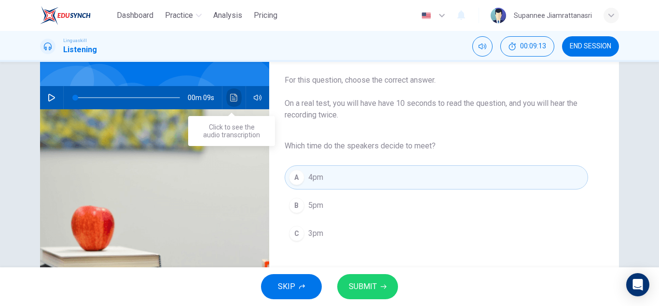
click at [230, 99] on icon "Click to see the audio transcription" at bounding box center [234, 98] width 8 height 8
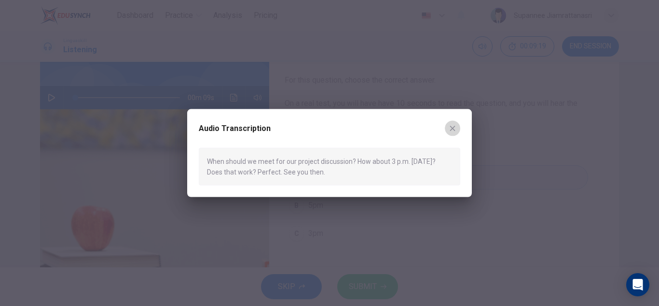
click at [450, 126] on icon "button" at bounding box center [453, 128] width 8 height 8
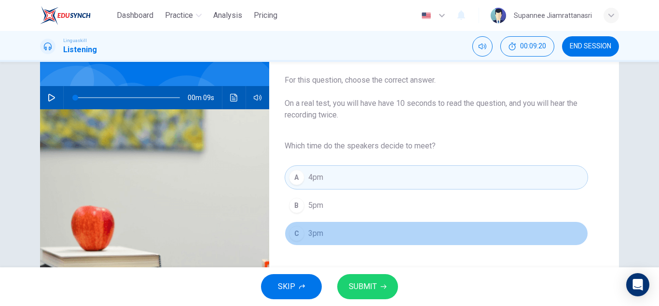
drag, startPoint x: 308, startPoint y: 228, endPoint x: 335, endPoint y: 238, distance: 28.9
click at [311, 229] on span "3pm" at bounding box center [315, 233] width 15 height 12
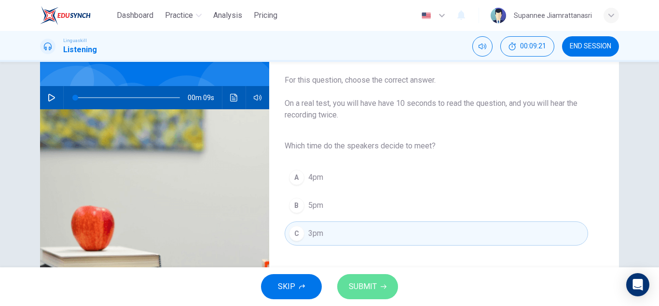
click at [356, 290] on span "SUBMIT" at bounding box center [363, 286] width 28 height 14
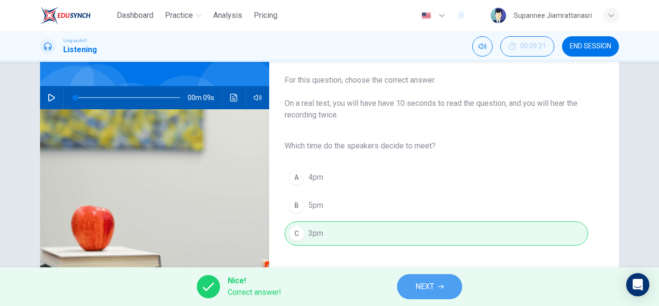
click at [428, 289] on span "NEXT" at bounding box center [425, 286] width 19 height 14
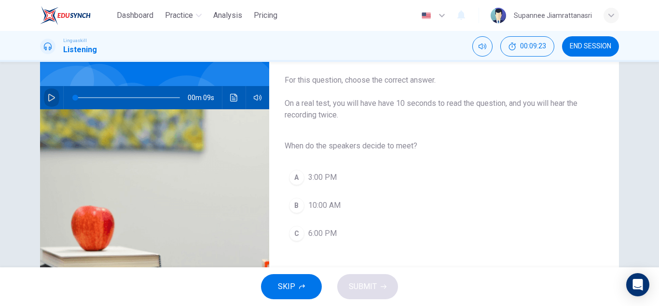
click at [50, 98] on icon "button" at bounding box center [52, 98] width 8 height 8
type input "0"
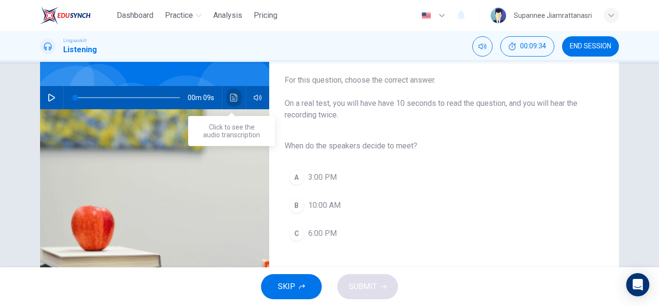
click at [231, 97] on icon "Click to see the audio transcription" at bounding box center [234, 98] width 8 height 8
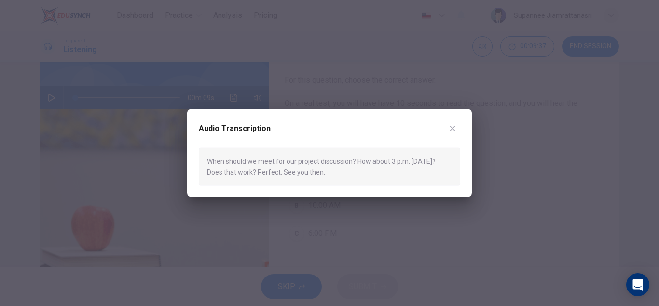
click at [454, 128] on icon "button" at bounding box center [453, 128] width 8 height 8
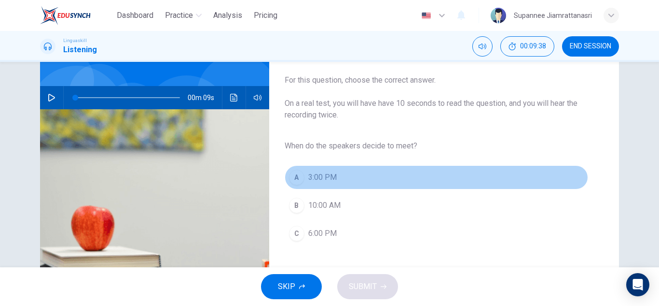
click at [308, 177] on span "3:00 PM" at bounding box center [322, 177] width 28 height 12
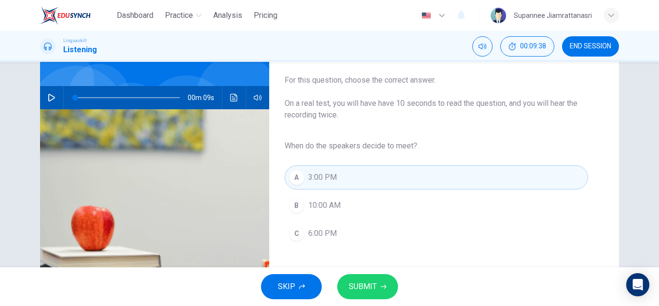
click at [371, 285] on span "SUBMIT" at bounding box center [363, 286] width 28 height 14
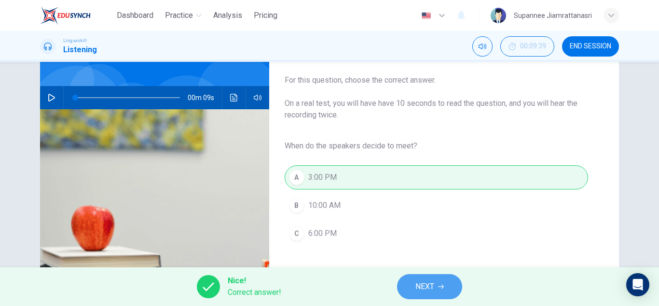
click at [414, 282] on button "NEXT" at bounding box center [429, 286] width 65 height 25
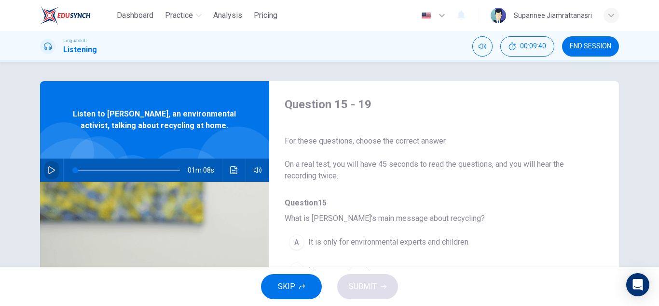
click at [49, 167] on icon "button" at bounding box center [52, 170] width 8 height 8
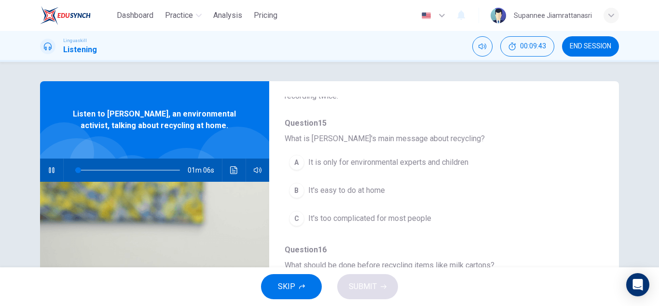
scroll to position [97, 0]
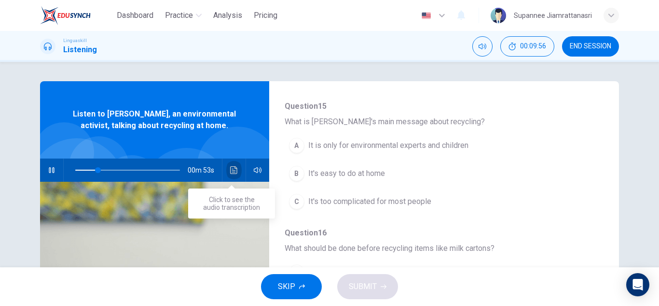
click at [230, 172] on icon "Click to see the audio transcription" at bounding box center [234, 170] width 8 height 8
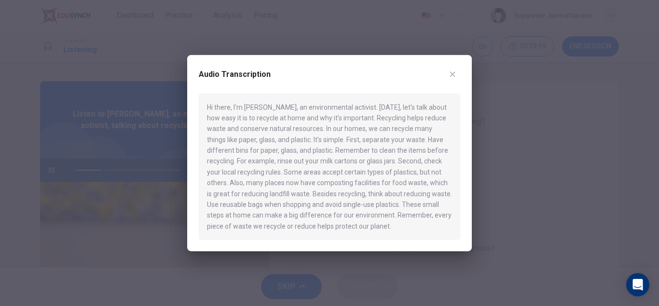
click at [451, 73] on icon "button" at bounding box center [453, 74] width 8 height 8
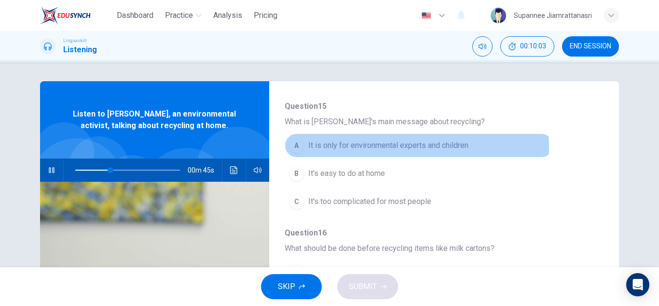
click at [354, 147] on span "It is only for environmental experts and children" at bounding box center [388, 145] width 160 height 12
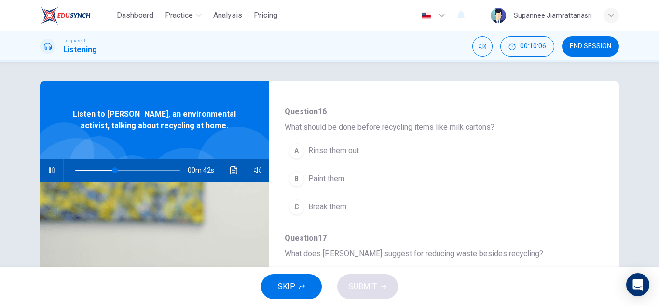
scroll to position [241, 0]
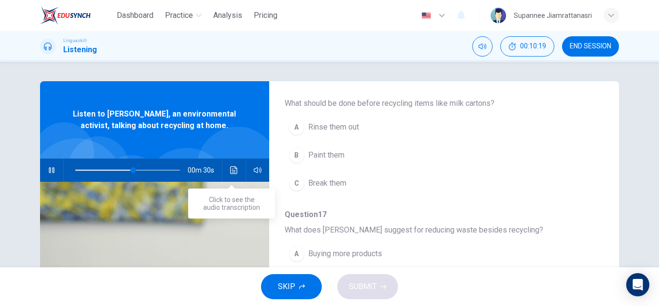
click at [230, 172] on icon "Click to see the audio transcription" at bounding box center [234, 170] width 8 height 8
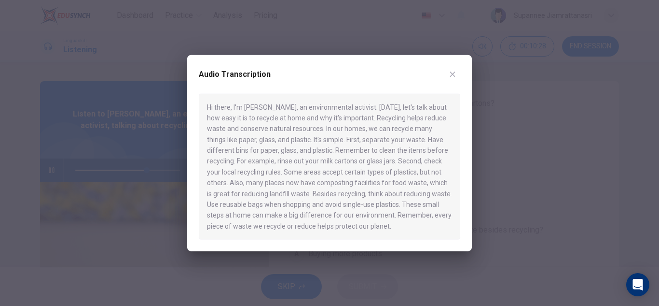
click at [452, 76] on icon "button" at bounding box center [453, 74] width 8 height 8
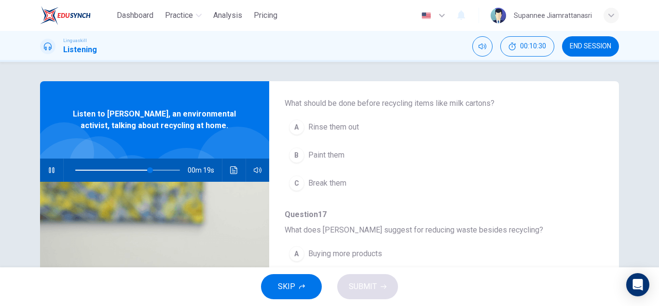
click at [299, 128] on div "A" at bounding box center [296, 126] width 15 height 15
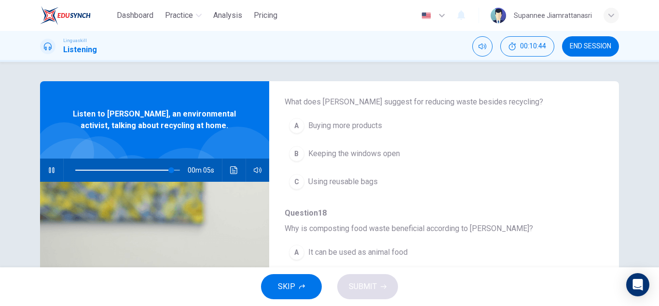
scroll to position [386, 0]
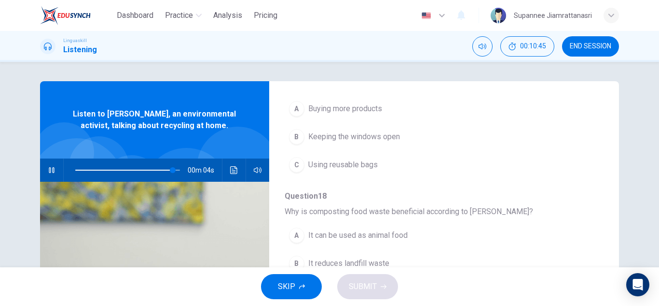
click at [336, 165] on span "Using reusable bags" at bounding box center [342, 165] width 69 height 12
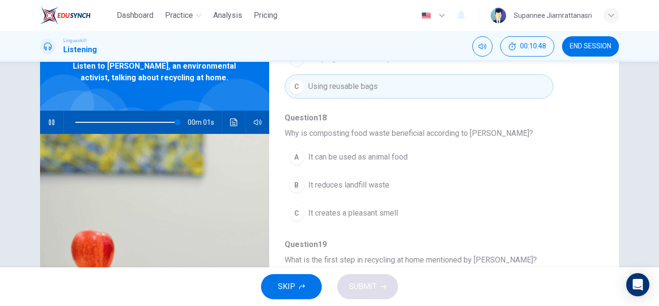
scroll to position [48, 0]
type input "0"
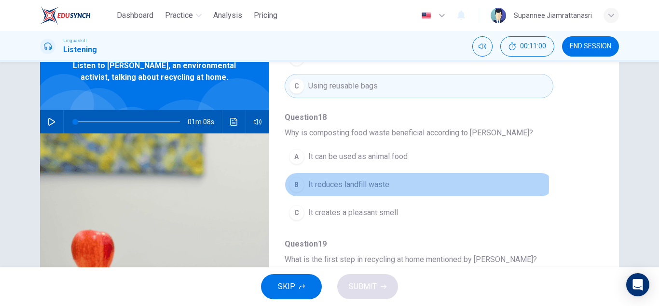
click at [340, 184] on span "It reduces landfill waste" at bounding box center [348, 185] width 81 height 12
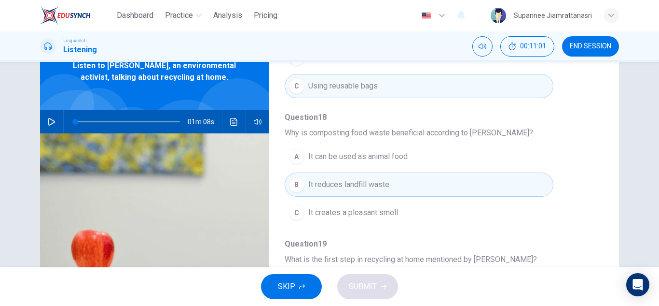
scroll to position [97, 0]
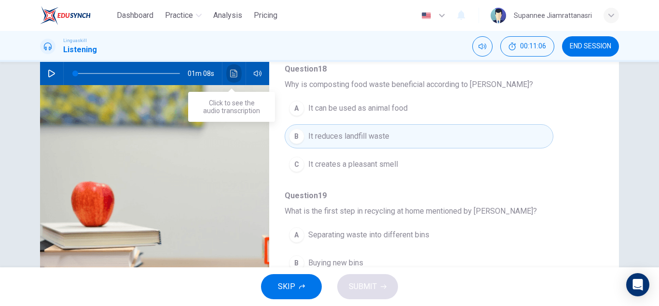
click at [226, 70] on button "Click to see the audio transcription" at bounding box center [233, 73] width 15 height 23
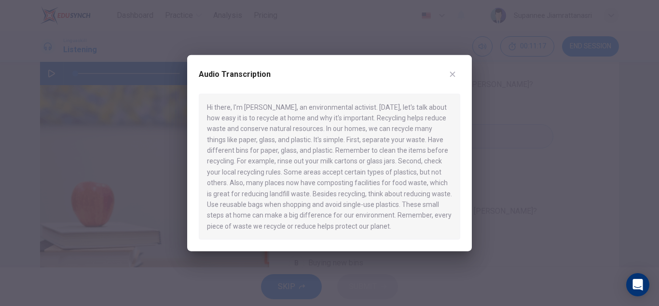
click at [449, 80] on button "button" at bounding box center [452, 73] width 15 height 15
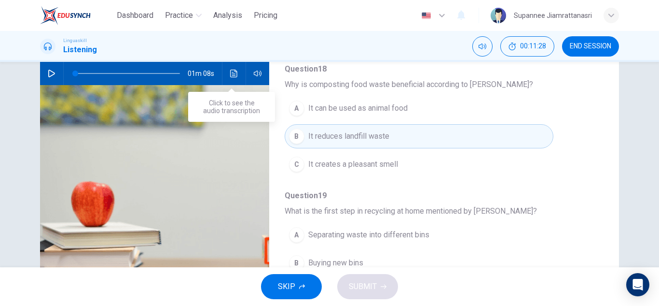
click at [227, 77] on button "Click to see the audio transcription" at bounding box center [233, 73] width 15 height 23
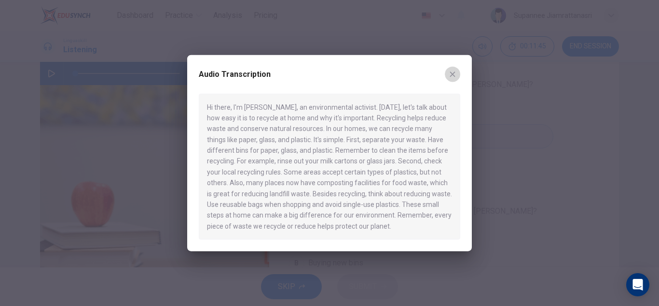
click at [452, 74] on icon "button" at bounding box center [452, 73] width 5 height 5
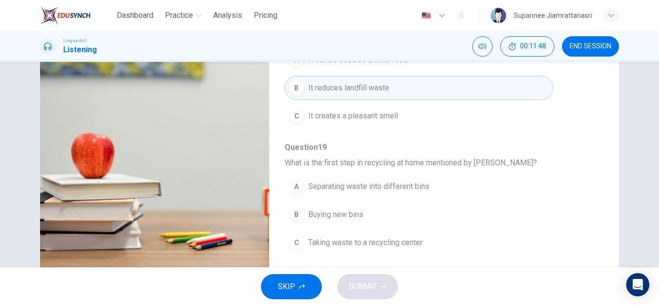
scroll to position [169, 0]
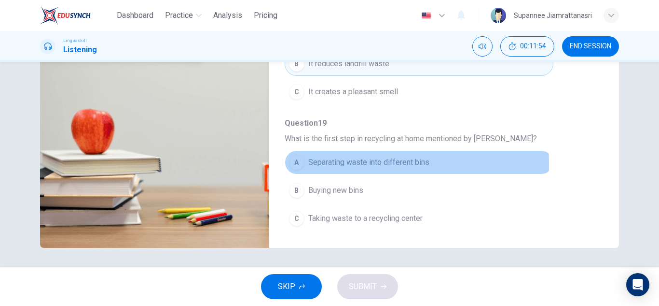
click at [339, 163] on span "Separating waste into different bins" at bounding box center [368, 162] width 121 height 12
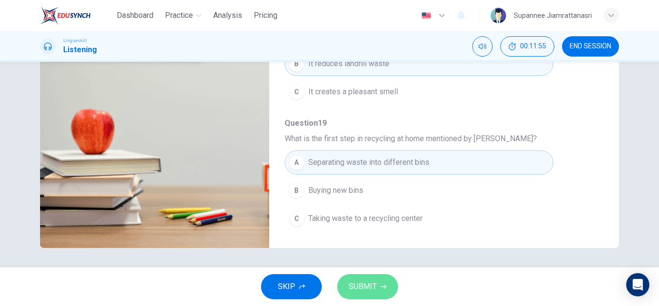
click at [360, 287] on span "SUBMIT" at bounding box center [363, 286] width 28 height 14
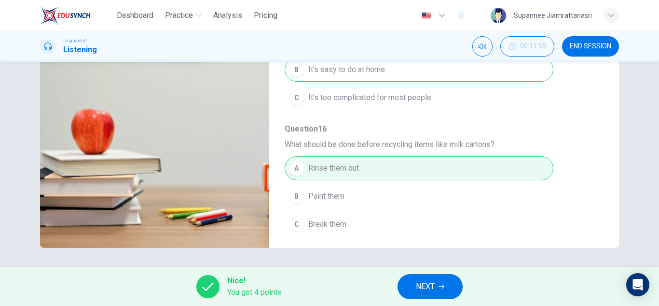
scroll to position [30, 0]
click at [412, 282] on button "NEXT" at bounding box center [430, 286] width 65 height 25
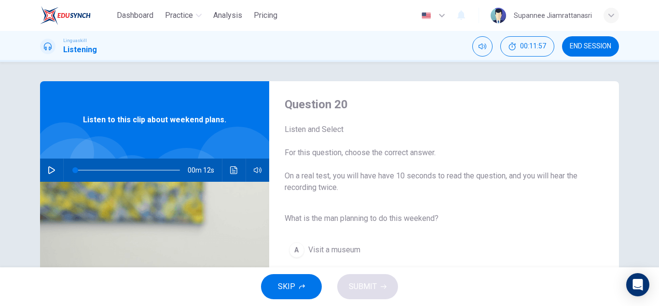
click at [44, 170] on button "button" at bounding box center [51, 169] width 15 height 23
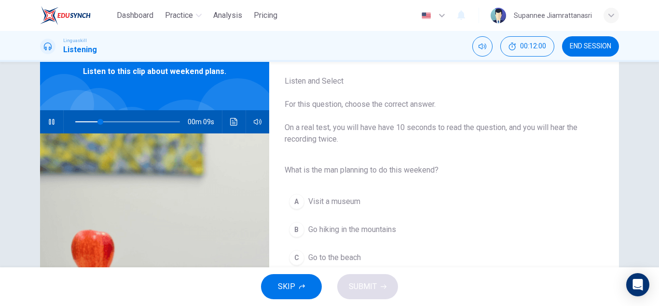
scroll to position [97, 0]
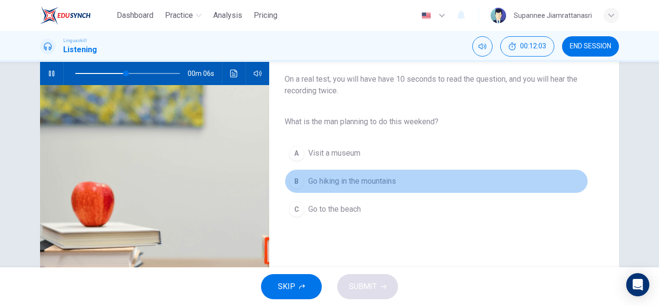
click at [327, 181] on span "Go hiking in the mountains" at bounding box center [352, 181] width 88 height 12
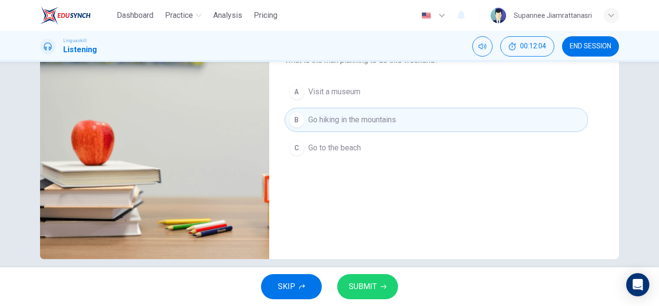
scroll to position [169, 0]
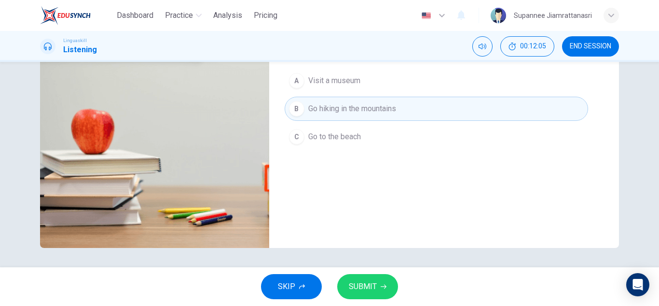
click at [365, 284] on span "SUBMIT" at bounding box center [363, 286] width 28 height 14
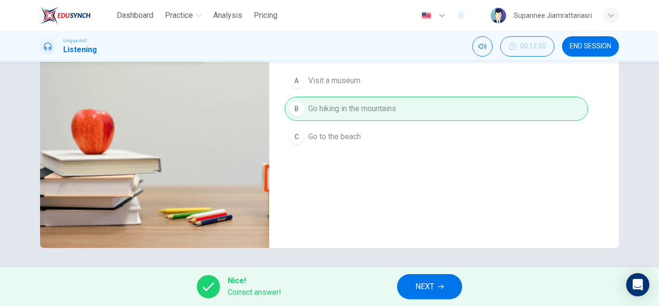
type input "89"
click at [421, 286] on span "NEXT" at bounding box center [425, 286] width 19 height 14
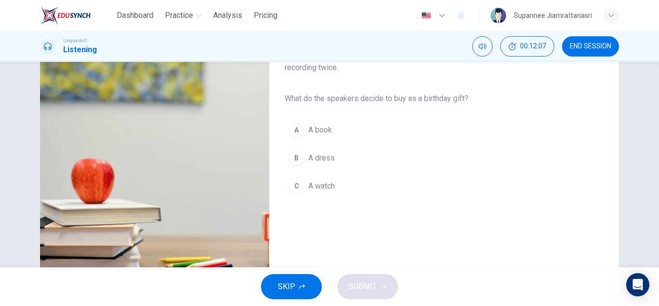
scroll to position [97, 0]
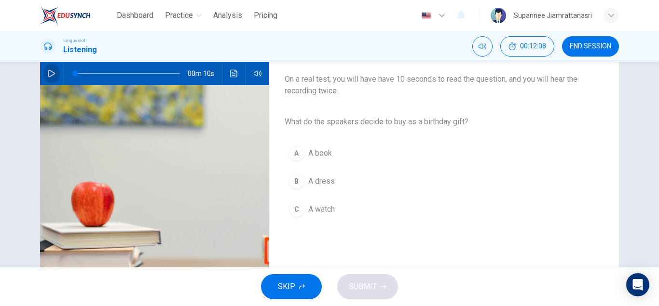
click at [44, 71] on button "button" at bounding box center [51, 73] width 15 height 23
type input "0"
click at [322, 153] on span "A book" at bounding box center [320, 153] width 24 height 12
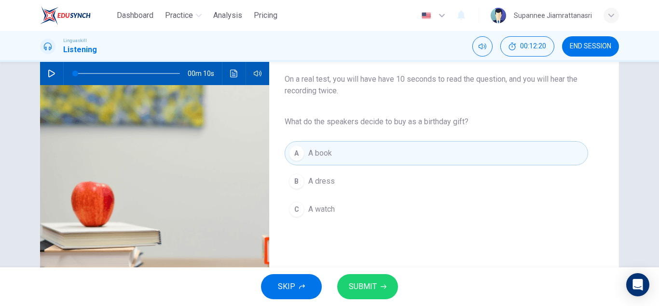
click at [356, 284] on span "SUBMIT" at bounding box center [363, 286] width 28 height 14
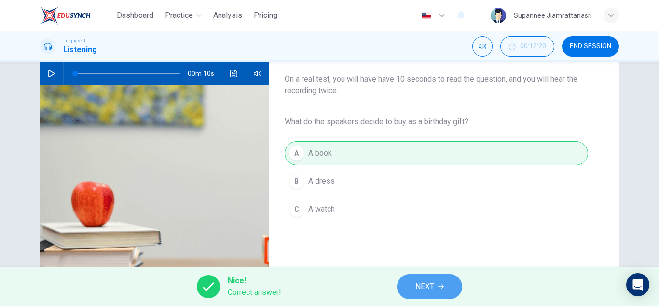
click at [417, 288] on span "NEXT" at bounding box center [425, 286] width 19 height 14
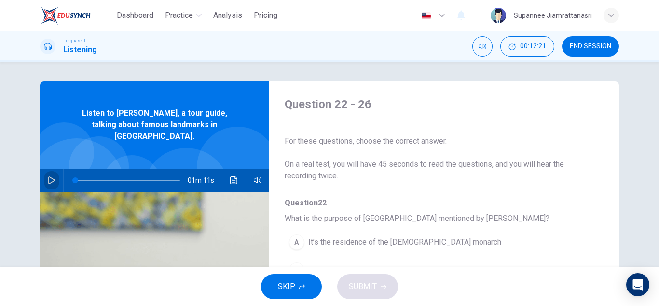
click at [49, 176] on icon "button" at bounding box center [52, 180] width 8 height 8
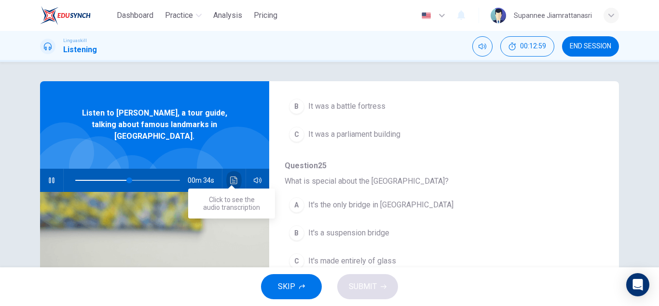
click at [230, 176] on icon "Click to see the audio transcription" at bounding box center [233, 180] width 7 height 8
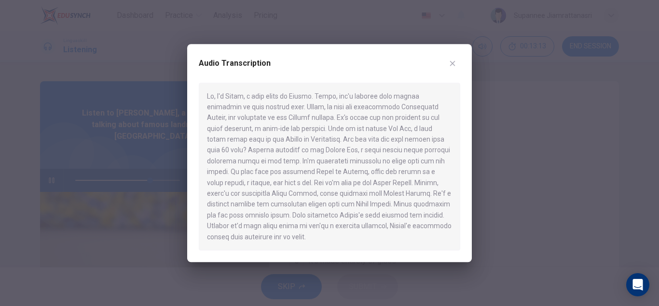
click at [521, 86] on div at bounding box center [329, 153] width 659 height 306
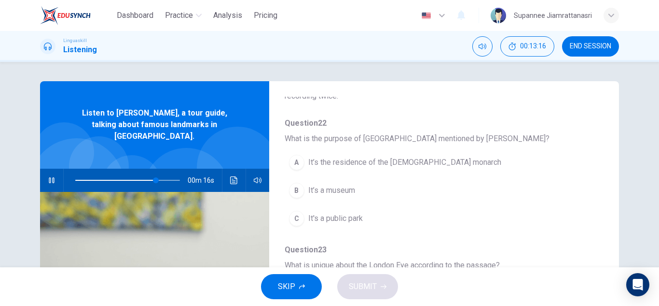
scroll to position [97, 0]
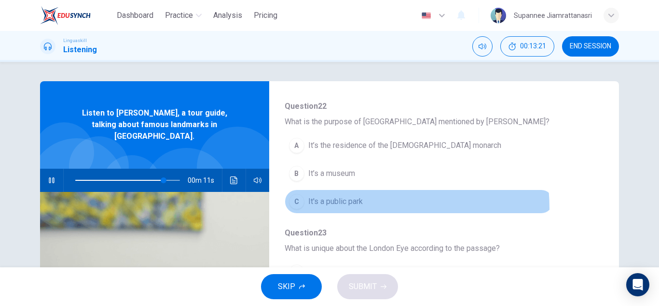
click at [322, 209] on button "C It's a public park" at bounding box center [419, 201] width 269 height 24
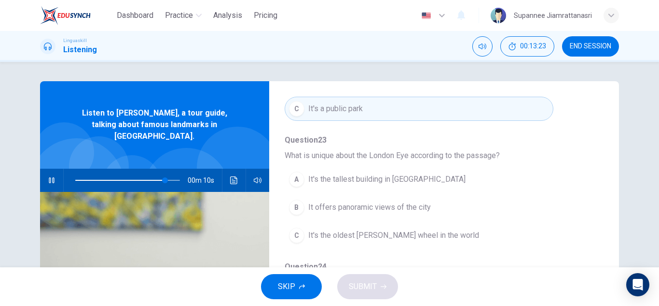
scroll to position [193, 0]
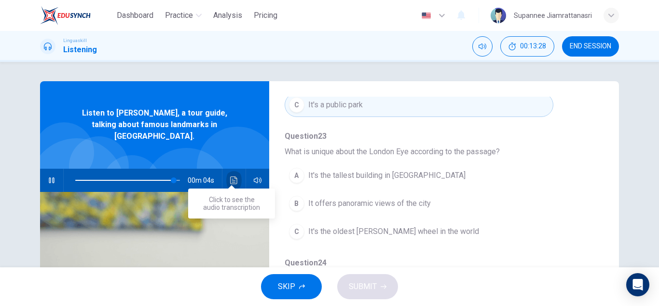
click at [230, 176] on icon "Click to see the audio transcription" at bounding box center [234, 180] width 8 height 8
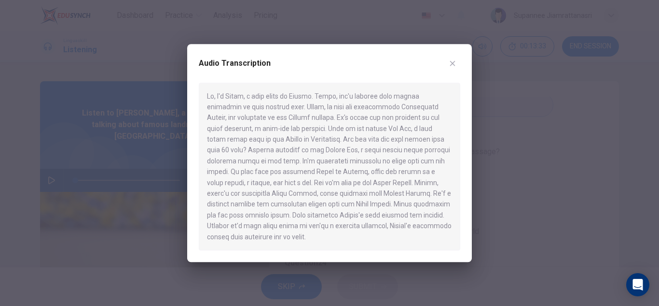
click at [562, 105] on div at bounding box center [329, 153] width 659 height 306
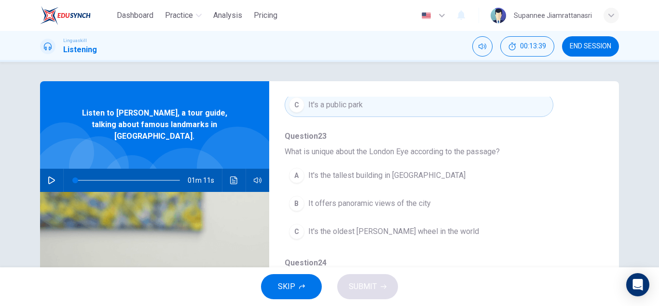
click at [372, 231] on span "It's the oldest Ferris wheel in the world" at bounding box center [393, 231] width 171 height 12
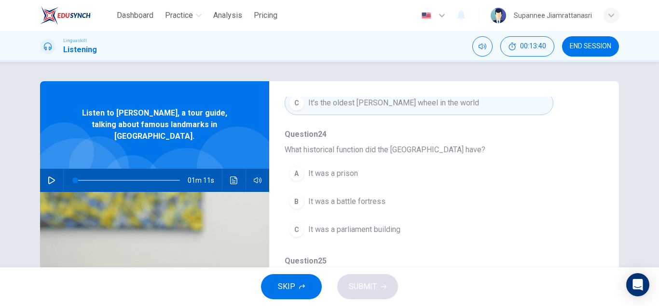
scroll to position [338, 0]
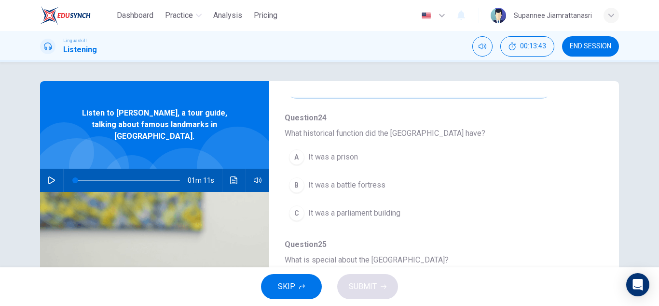
click at [44, 171] on button "button" at bounding box center [51, 179] width 15 height 23
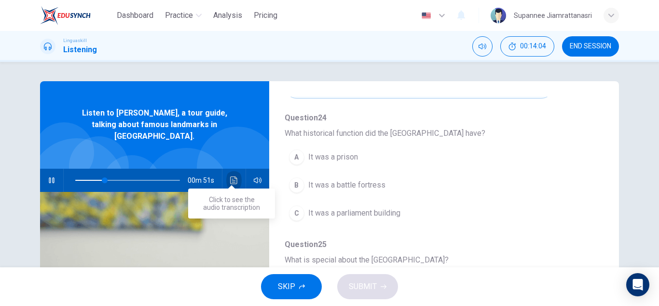
click at [230, 176] on icon "Click to see the audio transcription" at bounding box center [233, 180] width 7 height 8
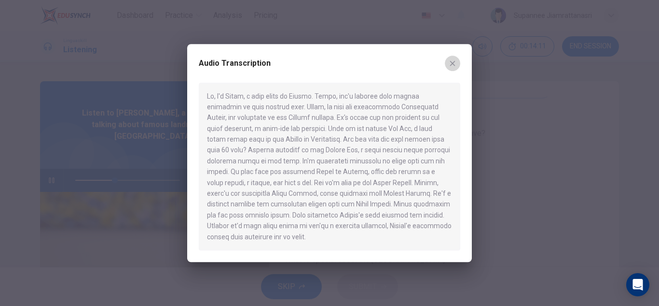
click at [450, 64] on icon "button" at bounding box center [453, 63] width 8 height 8
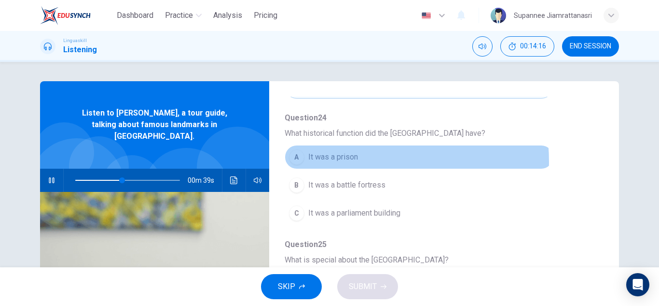
click at [333, 162] on span "It was a prison" at bounding box center [333, 157] width 50 height 12
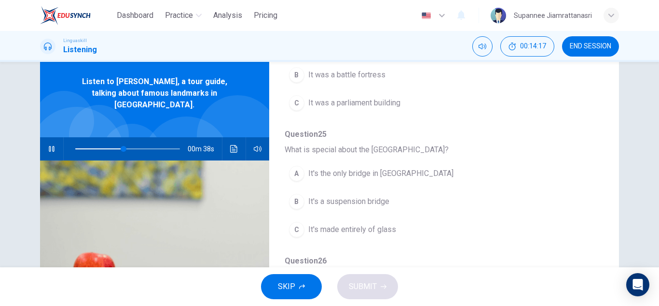
scroll to position [48, 0]
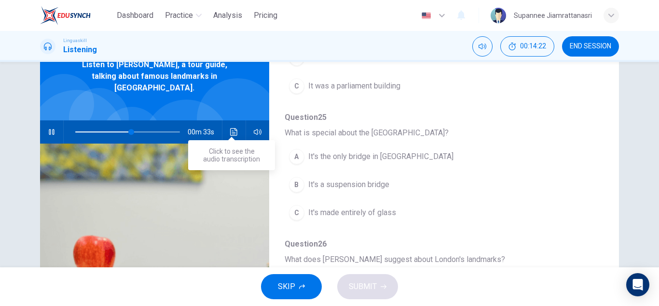
click at [230, 128] on icon "Click to see the audio transcription" at bounding box center [233, 132] width 7 height 8
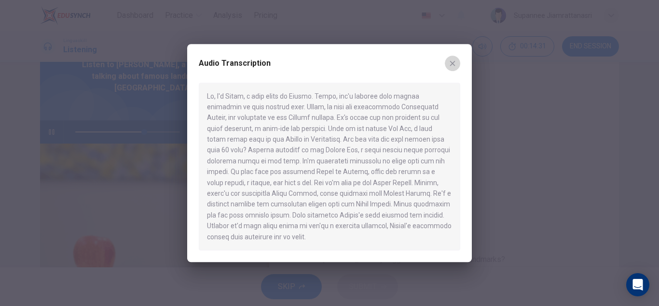
click at [456, 65] on icon "button" at bounding box center [453, 63] width 8 height 8
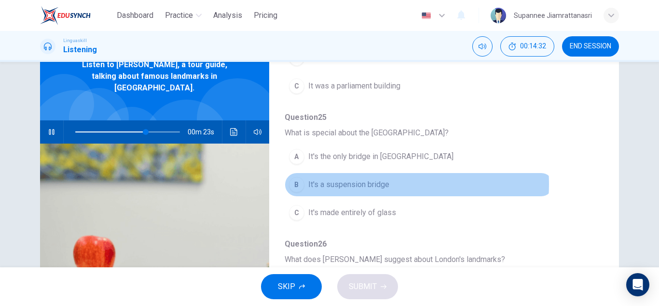
click at [365, 184] on span "It's a suspension bridge" at bounding box center [348, 185] width 81 height 12
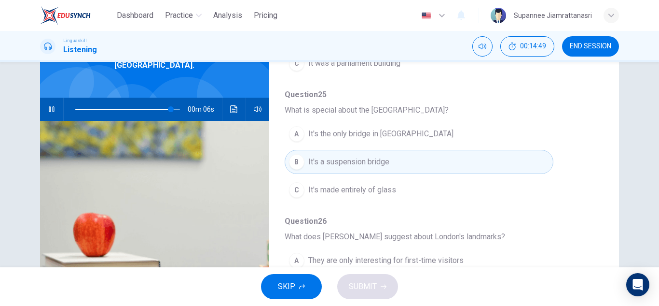
scroll to position [24, 0]
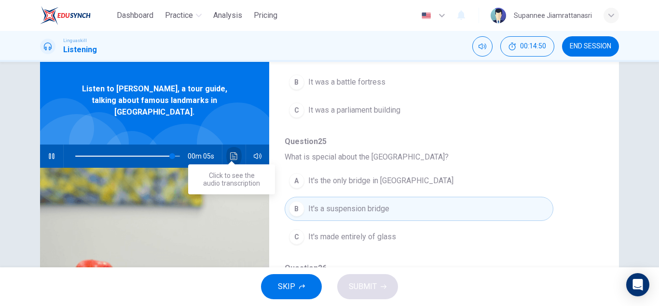
click at [231, 152] on icon "Click to see the audio transcription" at bounding box center [234, 156] width 8 height 8
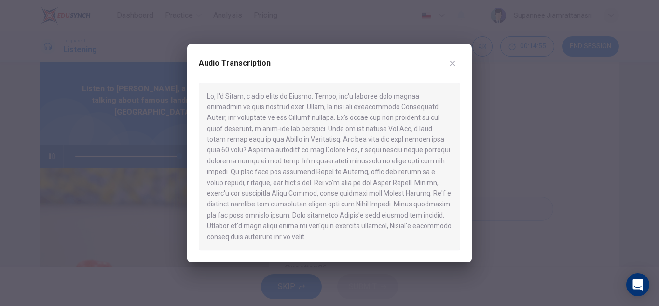
type input "0"
click at [450, 60] on icon "button" at bounding box center [453, 63] width 8 height 8
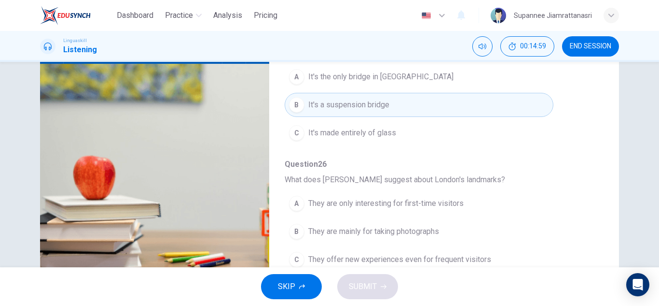
scroll to position [169, 0]
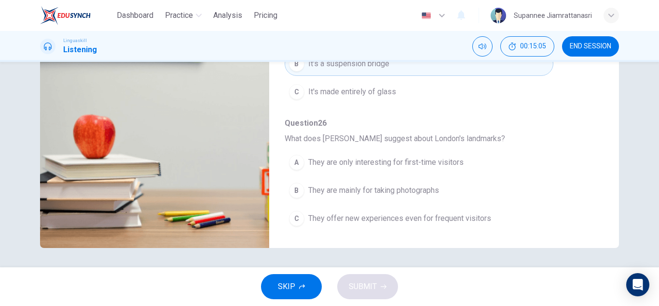
click at [396, 216] on span "They offer new experiences even for frequent visitors" at bounding box center [399, 218] width 183 height 12
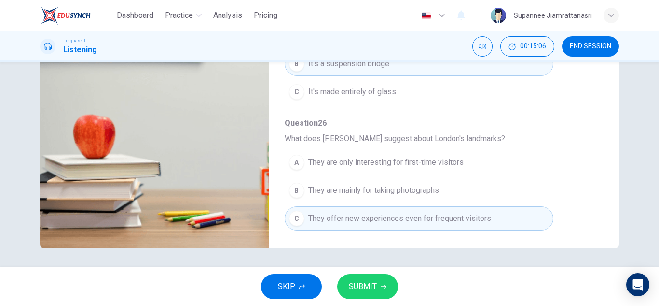
click at [363, 284] on span "SUBMIT" at bounding box center [363, 286] width 28 height 14
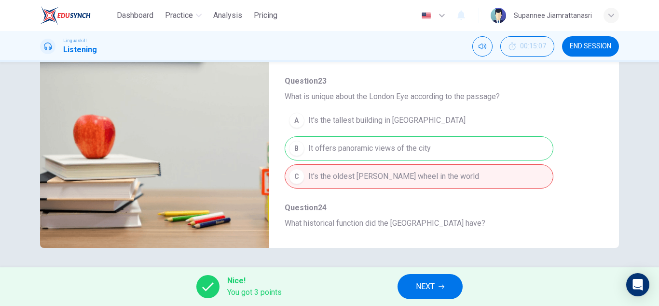
scroll to position [79, 0]
click at [410, 289] on button "NEXT" at bounding box center [430, 286] width 65 height 25
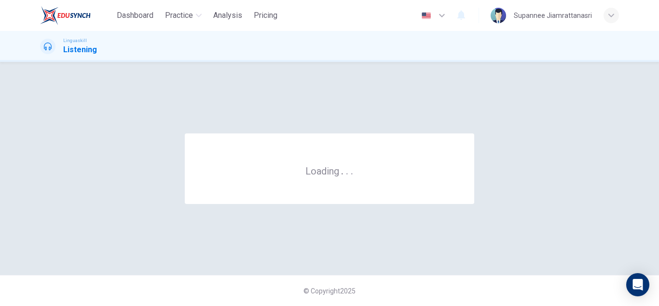
scroll to position [0, 0]
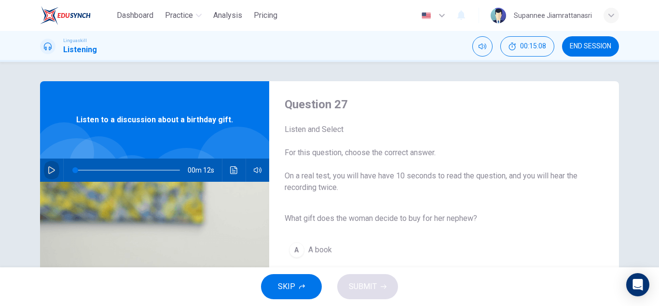
click at [49, 169] on icon "button" at bounding box center [52, 170] width 8 height 8
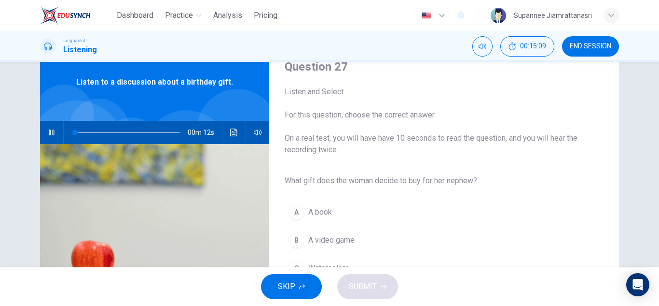
scroll to position [97, 0]
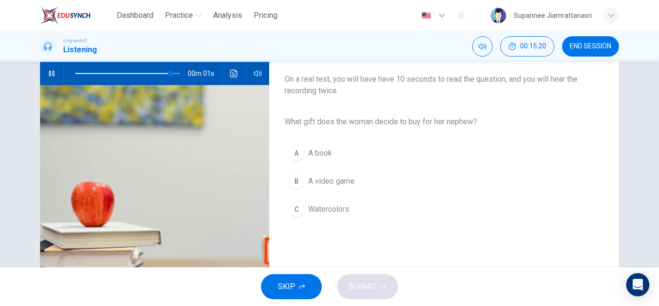
type input "0"
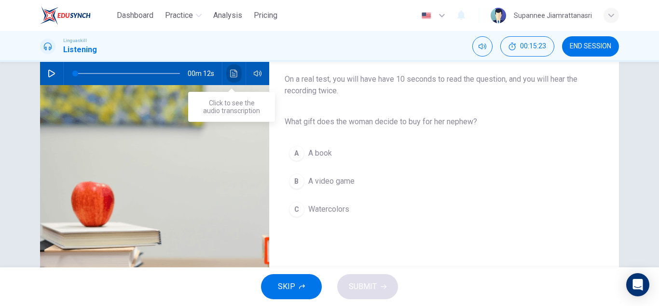
click at [231, 76] on icon "Click to see the audio transcription" at bounding box center [234, 73] width 8 height 8
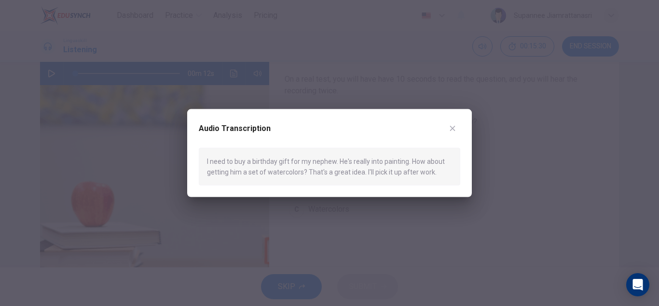
click at [452, 125] on icon "button" at bounding box center [453, 128] width 8 height 8
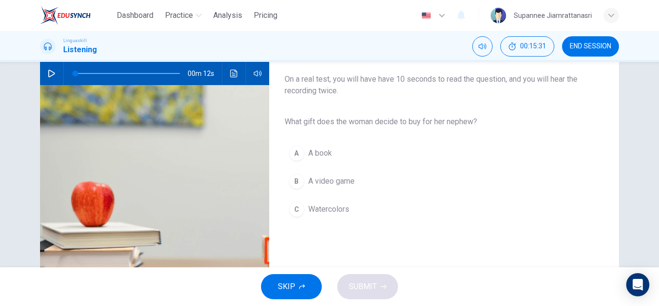
click at [331, 212] on span "Watercolors" at bounding box center [328, 209] width 41 height 12
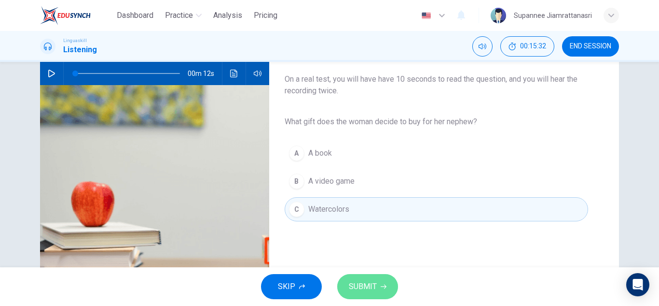
click at [366, 286] on span "SUBMIT" at bounding box center [363, 286] width 28 height 14
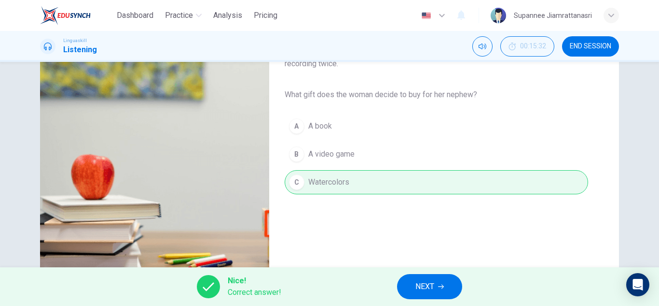
scroll to position [145, 0]
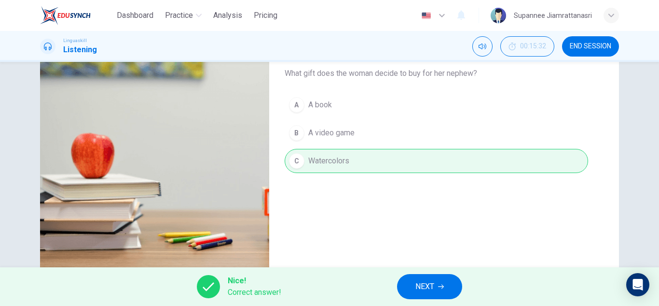
click at [415, 285] on button "NEXT" at bounding box center [429, 286] width 65 height 25
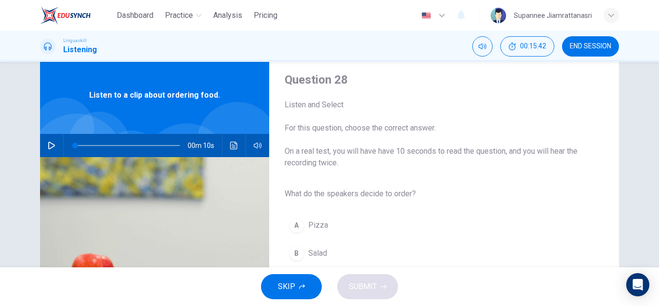
scroll to position [24, 0]
click at [48, 149] on icon "button" at bounding box center [51, 146] width 7 height 8
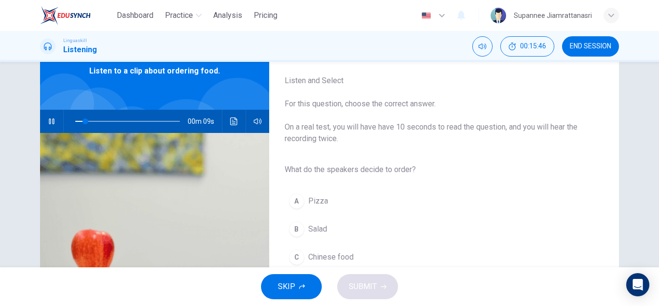
scroll to position [72, 0]
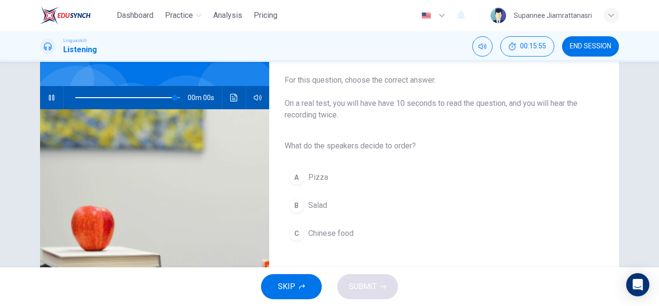
type input "0"
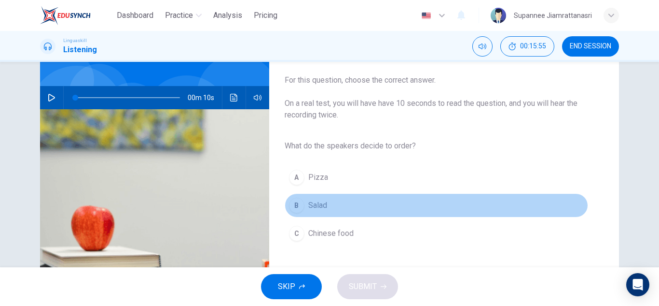
click at [317, 200] on span "Salad" at bounding box center [317, 205] width 19 height 12
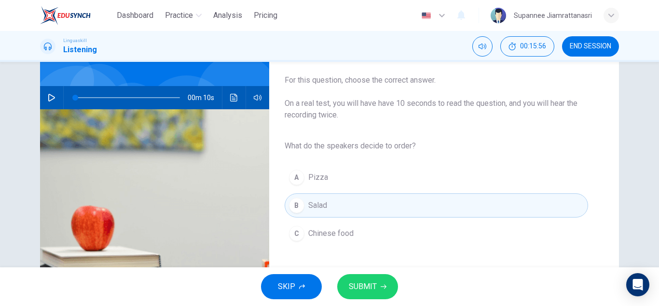
click at [367, 283] on span "SUBMIT" at bounding box center [363, 286] width 28 height 14
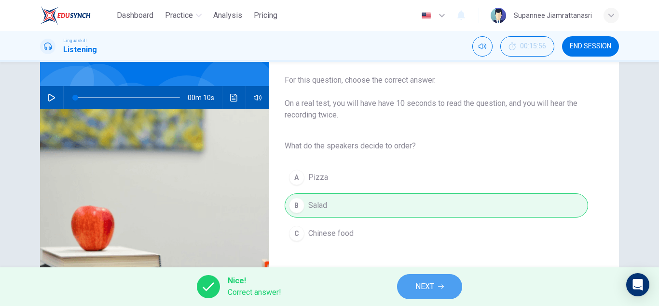
click at [426, 282] on span "NEXT" at bounding box center [425, 286] width 19 height 14
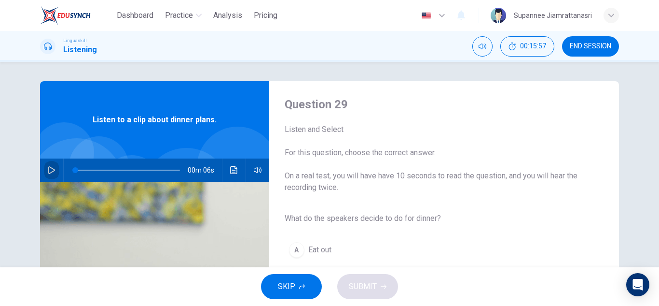
click at [48, 171] on icon "button" at bounding box center [52, 170] width 8 height 8
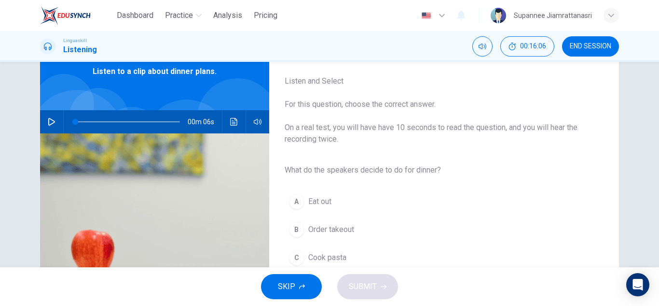
scroll to position [97, 0]
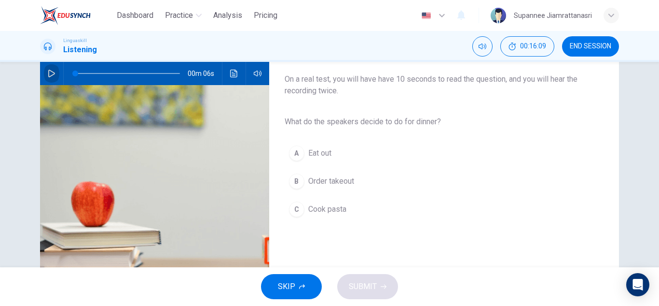
click at [48, 75] on icon "button" at bounding box center [52, 73] width 8 height 8
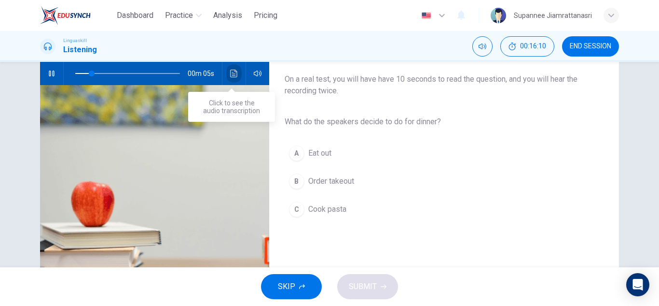
click at [230, 73] on icon "Click to see the audio transcription" at bounding box center [234, 73] width 8 height 8
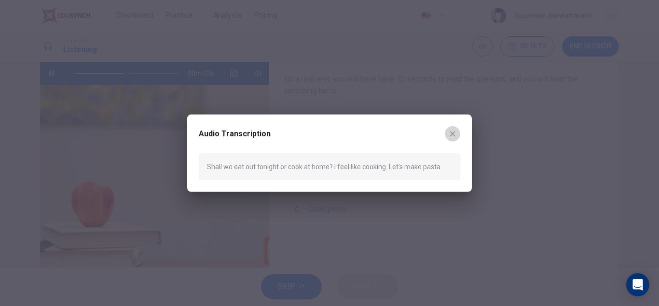
click at [453, 136] on icon "button" at bounding box center [453, 133] width 8 height 8
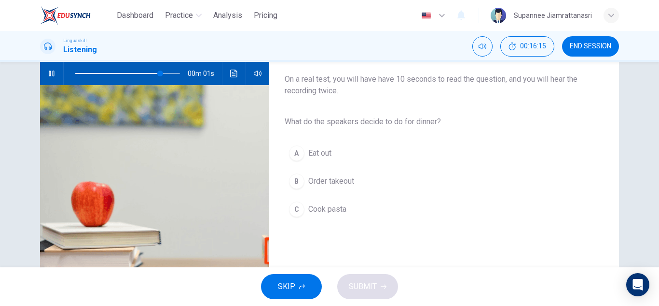
type input "0"
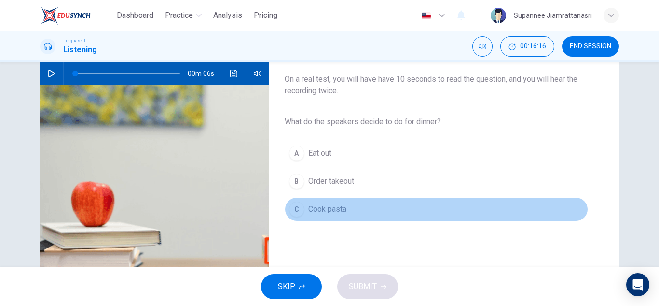
click at [332, 210] on span "Cook pasta" at bounding box center [327, 209] width 38 height 12
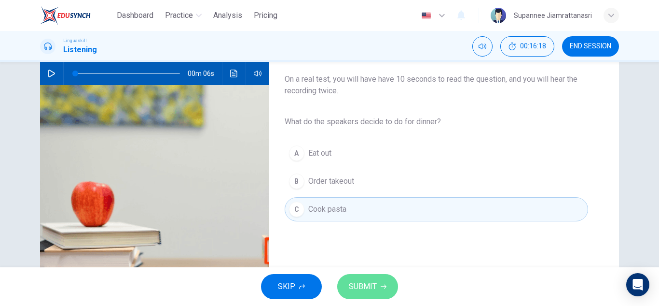
click at [369, 283] on span "SUBMIT" at bounding box center [363, 286] width 28 height 14
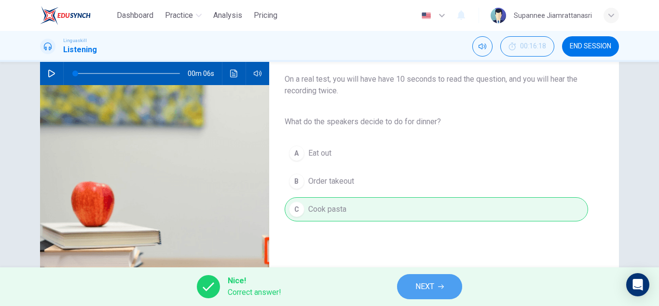
click at [415, 279] on button "NEXT" at bounding box center [429, 286] width 65 height 25
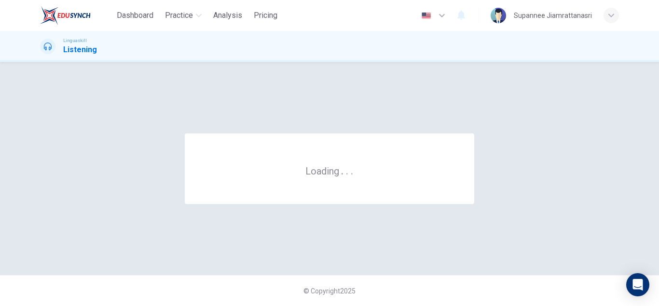
scroll to position [0, 0]
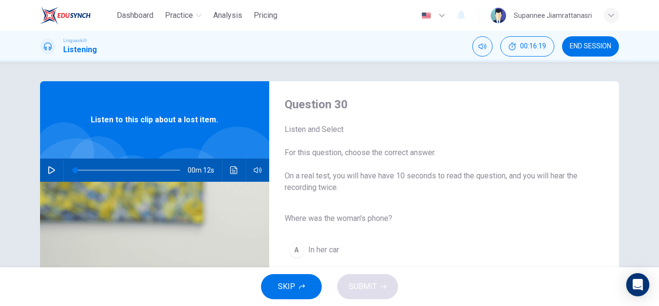
click at [48, 167] on icon "button" at bounding box center [52, 170] width 8 height 8
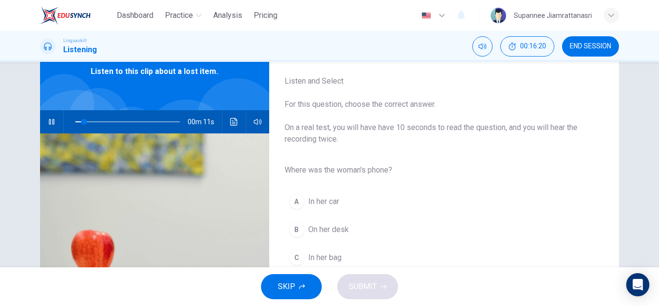
scroll to position [97, 0]
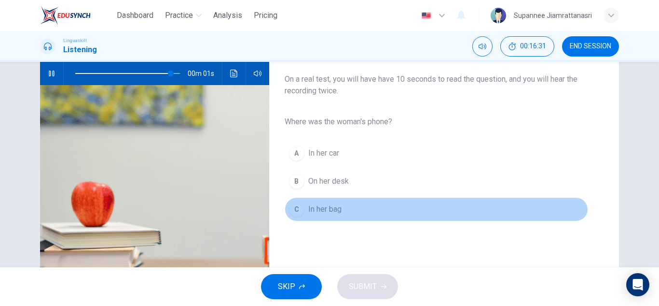
click at [320, 207] on span "In her bag" at bounding box center [324, 209] width 33 height 12
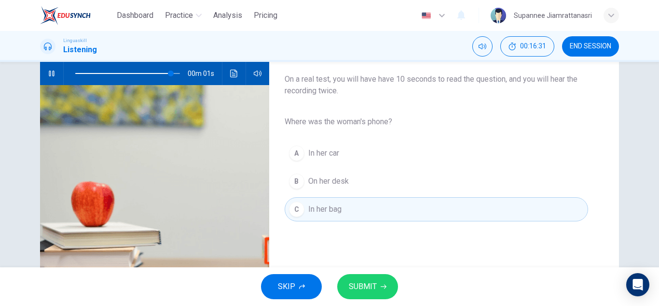
type input "0"
click at [371, 284] on span "SUBMIT" at bounding box center [363, 286] width 28 height 14
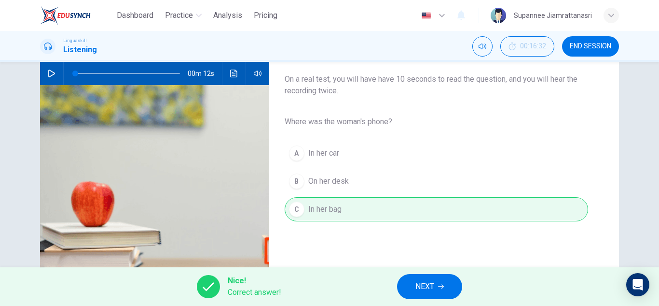
click at [420, 294] on button "NEXT" at bounding box center [429, 286] width 65 height 25
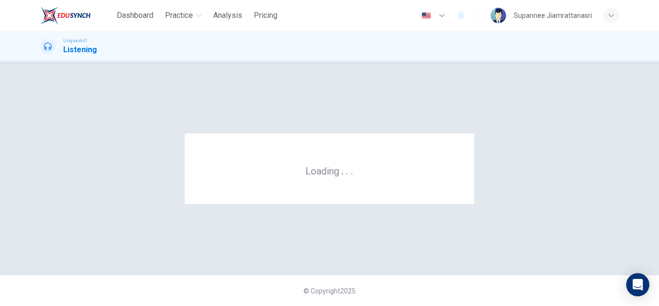
scroll to position [0, 0]
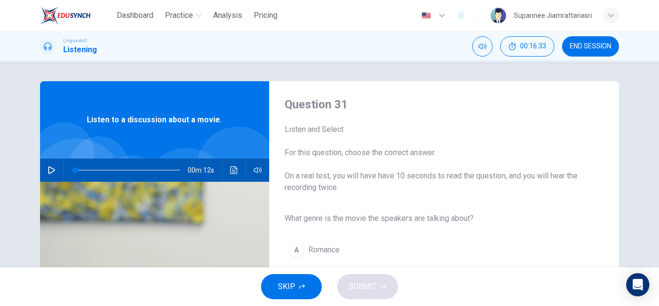
click at [45, 169] on button "button" at bounding box center [51, 169] width 15 height 23
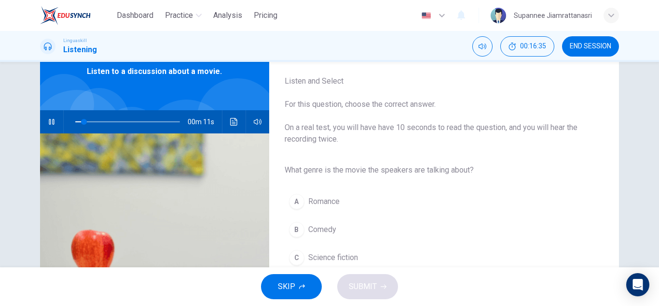
scroll to position [97, 0]
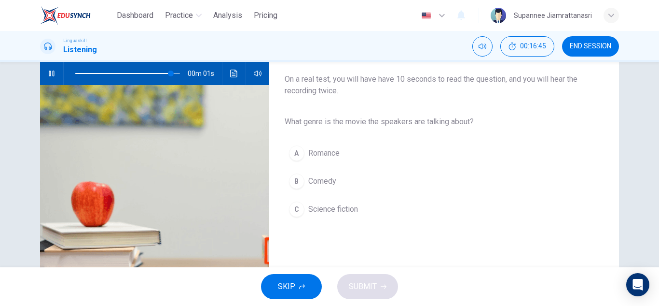
type input "0"
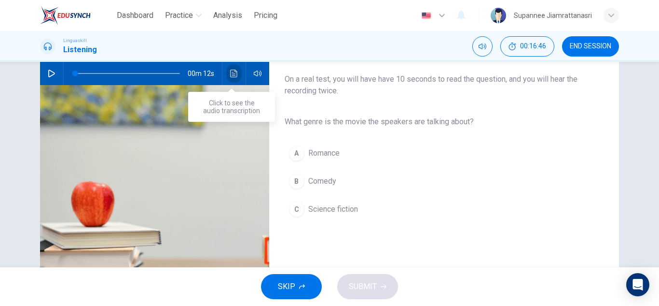
click at [228, 77] on button "Click to see the audio transcription" at bounding box center [233, 73] width 15 height 23
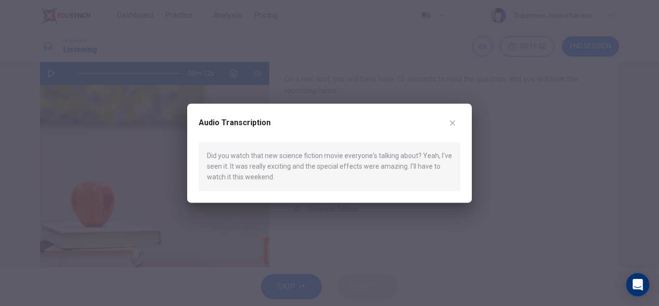
click at [452, 125] on icon "button" at bounding box center [453, 123] width 8 height 8
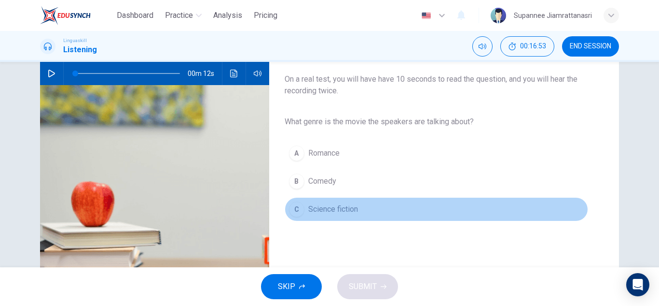
click at [335, 215] on button "C Science fiction" at bounding box center [437, 209] width 304 height 24
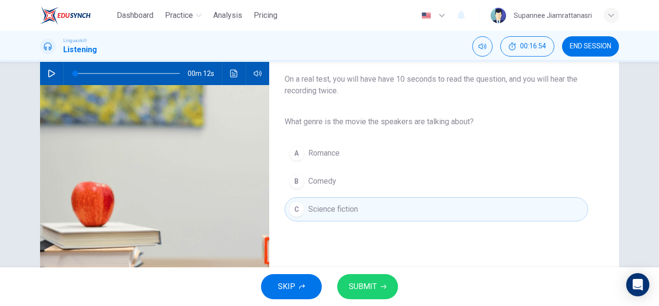
click at [375, 281] on span "SUBMIT" at bounding box center [363, 286] width 28 height 14
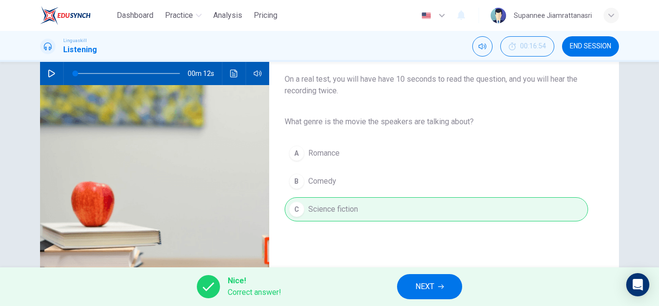
click at [417, 281] on span "NEXT" at bounding box center [425, 286] width 19 height 14
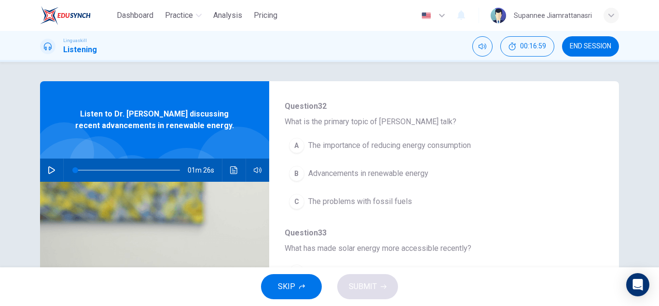
click at [48, 171] on icon "button" at bounding box center [52, 170] width 8 height 8
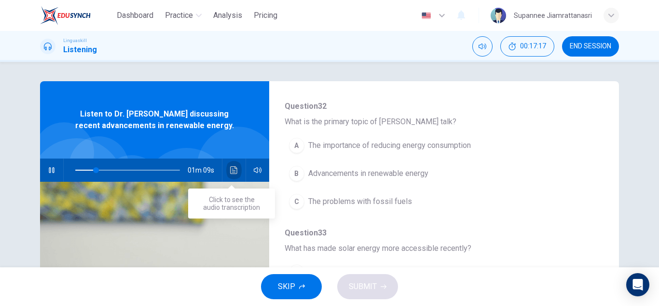
click at [230, 168] on icon "Click to see the audio transcription" at bounding box center [233, 170] width 7 height 8
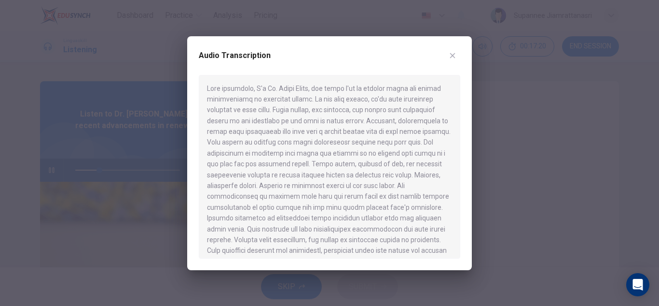
click at [449, 56] on icon "button" at bounding box center [453, 56] width 8 height 8
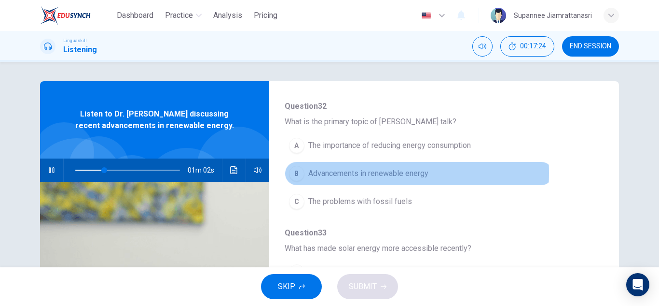
click at [344, 173] on span "Advancements in renewable energy" at bounding box center [368, 173] width 120 height 12
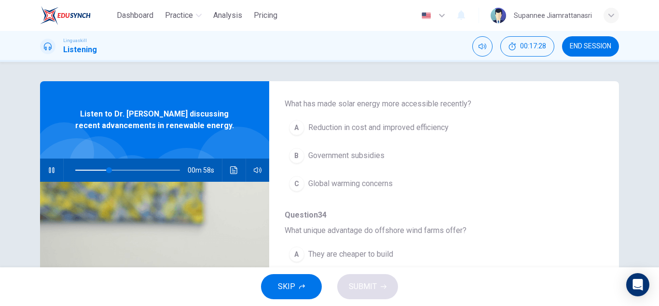
scroll to position [241, 0]
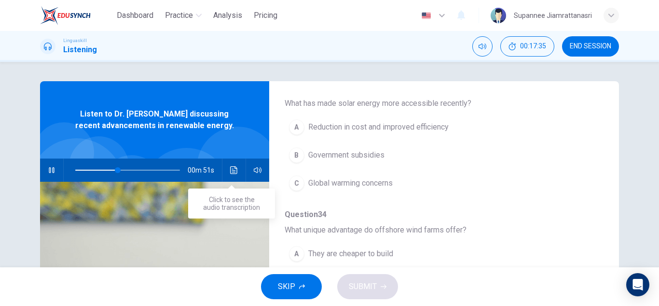
click at [230, 169] on icon "Click to see the audio transcription" at bounding box center [233, 170] width 7 height 8
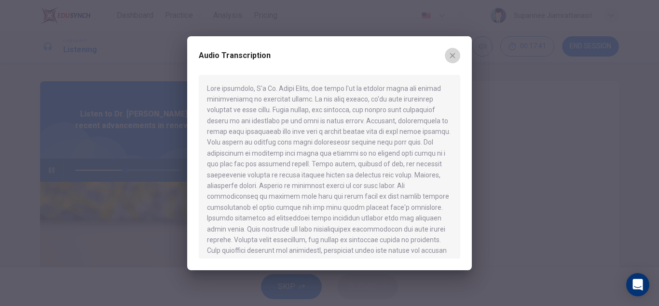
click at [449, 58] on icon "button" at bounding box center [453, 56] width 8 height 8
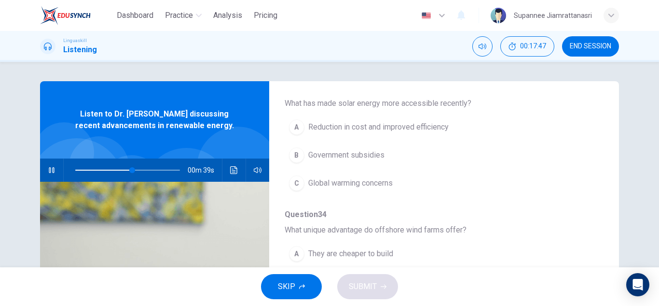
click at [333, 184] on span "Global warming concerns" at bounding box center [350, 183] width 84 height 12
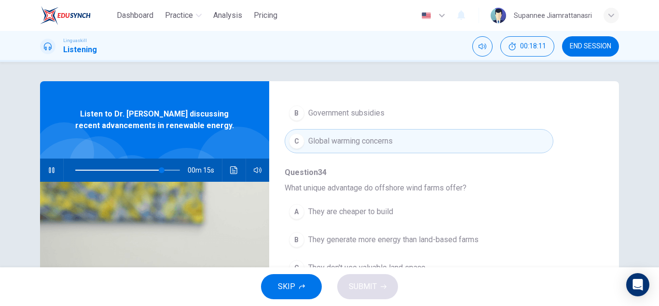
scroll to position [332, 0]
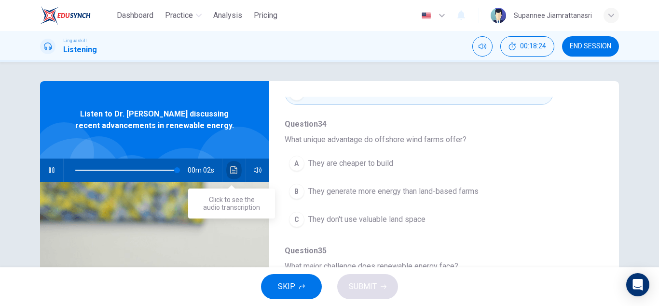
click at [230, 168] on icon "Click to see the audio transcription" at bounding box center [234, 170] width 8 height 8
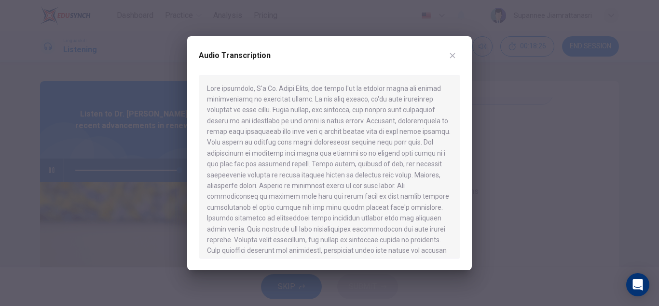
type input "0"
click at [448, 54] on button "button" at bounding box center [452, 55] width 15 height 15
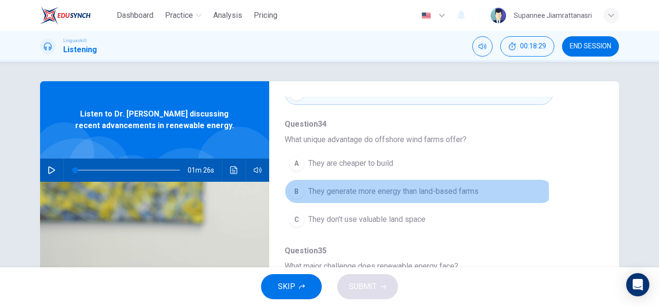
click at [403, 193] on span "They generate more energy than land-based farms" at bounding box center [393, 191] width 170 height 12
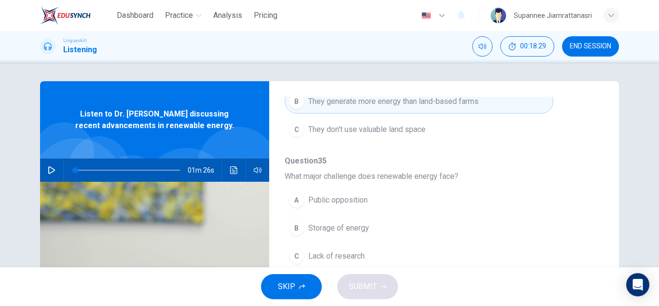
scroll to position [428, 0]
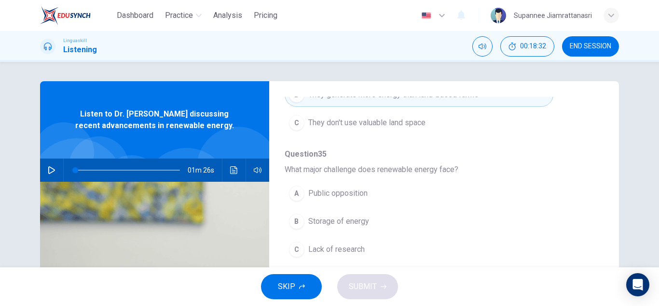
click at [357, 192] on span "Public opposition" at bounding box center [337, 193] width 59 height 12
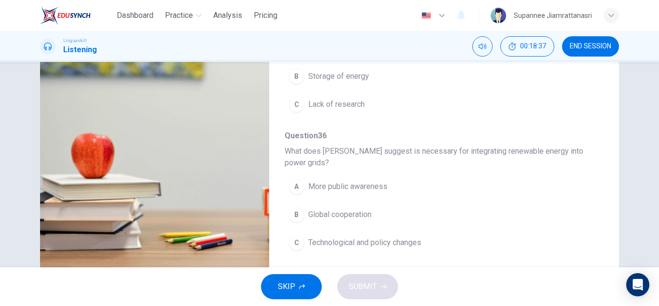
scroll to position [169, 0]
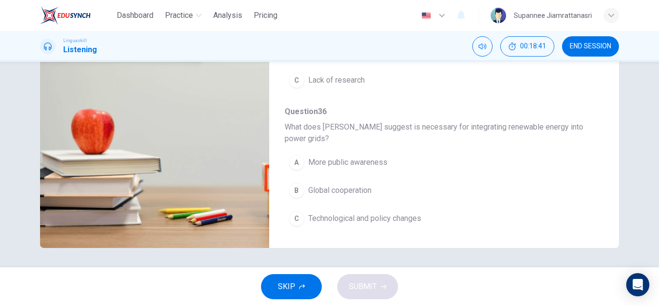
click at [355, 192] on span "Global cooperation" at bounding box center [339, 190] width 63 height 12
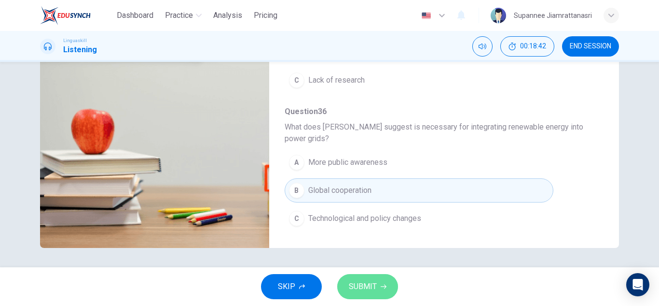
click at [365, 284] on span "SUBMIT" at bounding box center [363, 286] width 28 height 14
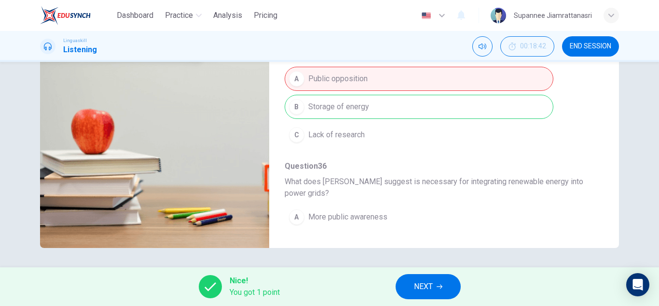
scroll to position [235, 0]
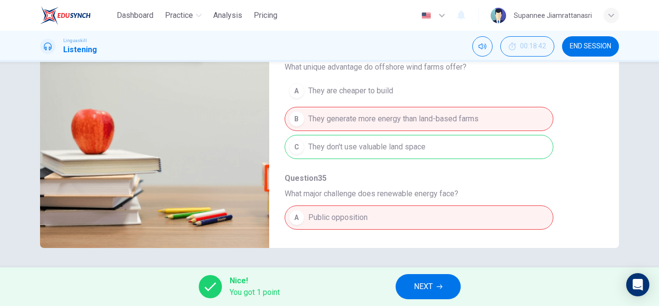
click at [421, 285] on span "NEXT" at bounding box center [423, 286] width 19 height 14
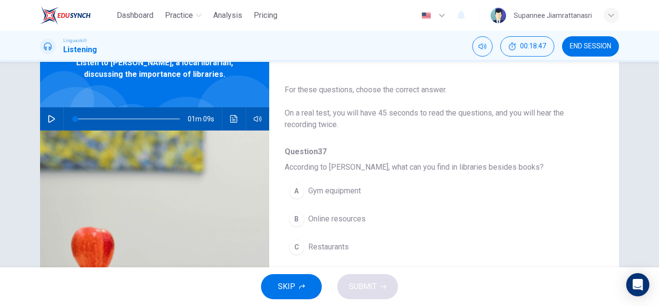
scroll to position [0, 0]
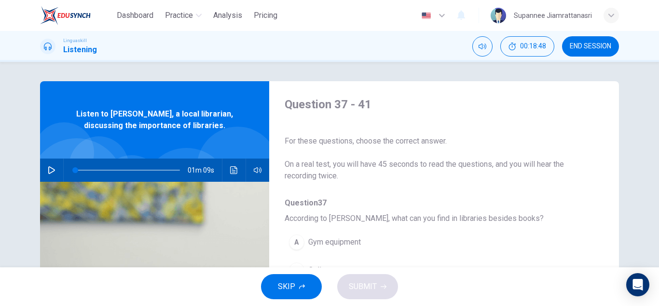
click at [48, 171] on icon "button" at bounding box center [52, 170] width 8 height 8
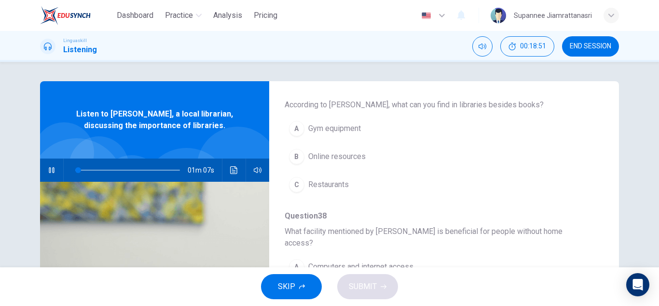
scroll to position [97, 0]
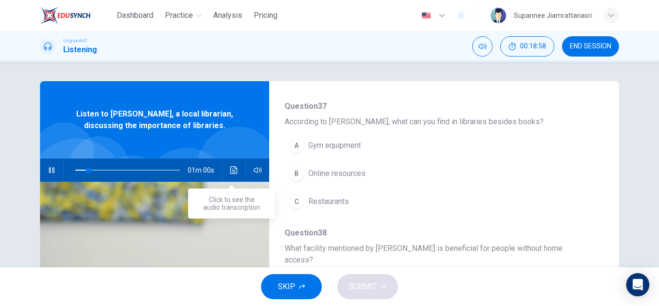
click at [230, 168] on icon "Click to see the audio transcription" at bounding box center [233, 170] width 7 height 8
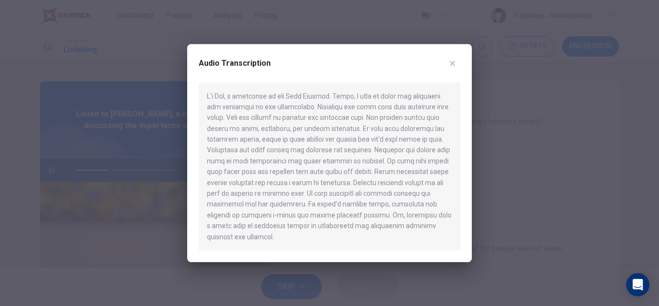
click at [452, 66] on icon "button" at bounding box center [452, 62] width 5 height 5
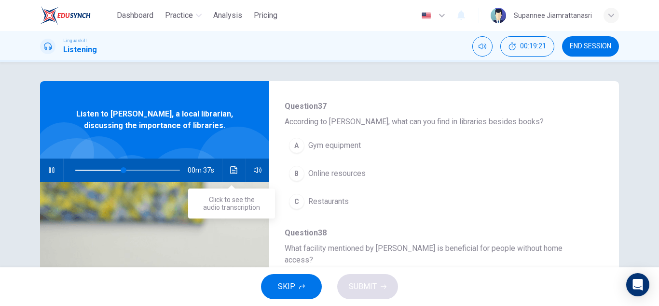
click at [230, 167] on icon "Click to see the audio transcription" at bounding box center [233, 170] width 7 height 8
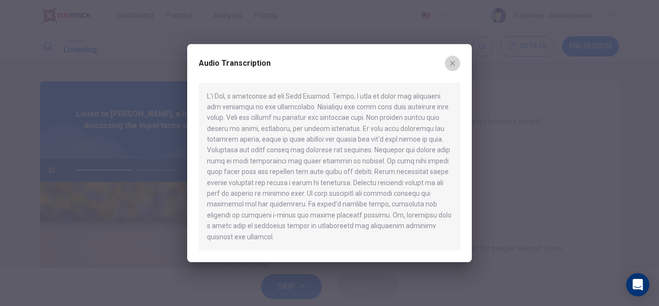
click at [447, 69] on button "button" at bounding box center [452, 63] width 15 height 15
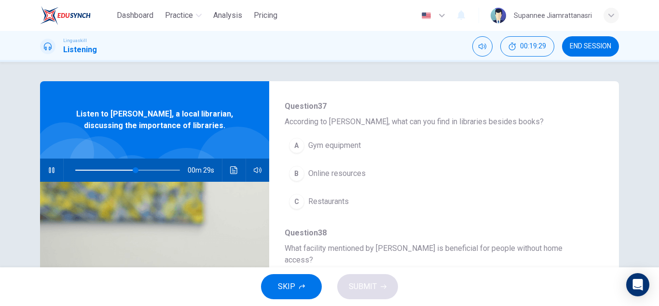
click at [339, 176] on span "Online resources" at bounding box center [336, 173] width 57 height 12
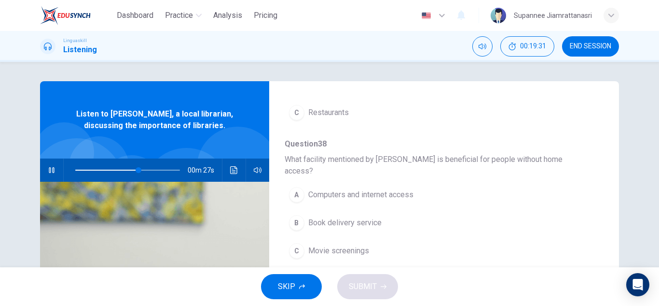
scroll to position [241, 0]
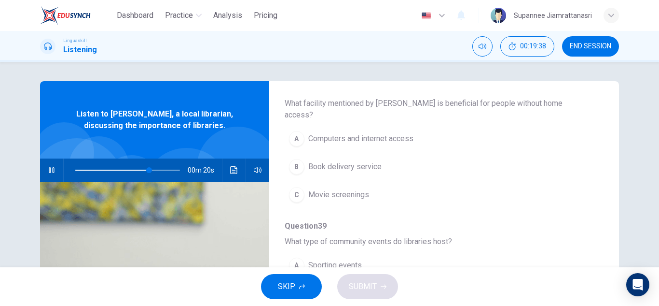
click at [367, 161] on span "Book delivery service" at bounding box center [344, 167] width 73 height 12
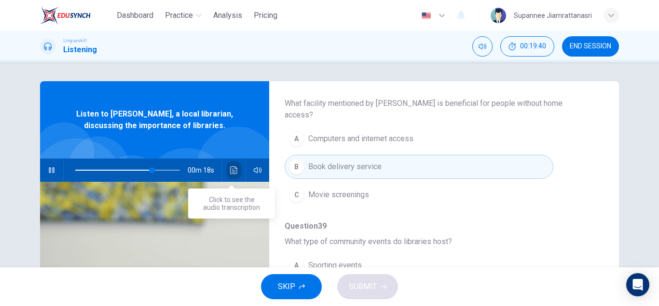
click at [232, 172] on icon "Click to see the audio transcription" at bounding box center [233, 170] width 7 height 8
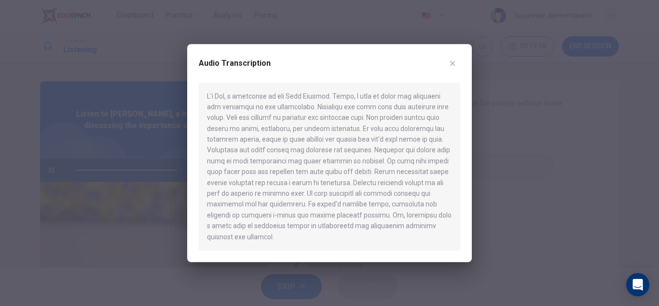
type input "0"
click at [449, 67] on icon "button" at bounding box center [453, 63] width 8 height 8
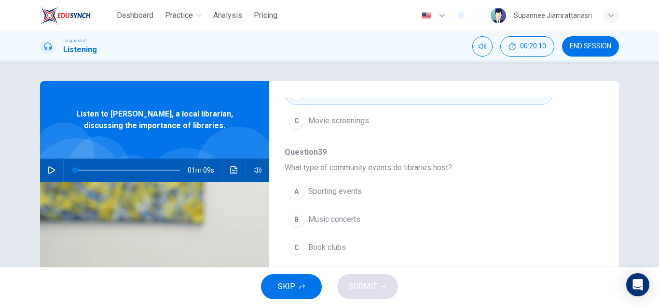
scroll to position [338, 0]
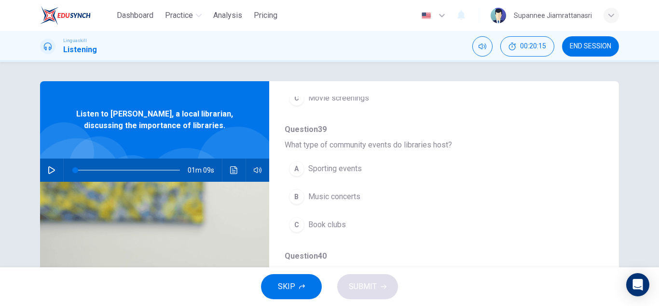
click at [333, 219] on span "Book clubs" at bounding box center [327, 225] width 38 height 12
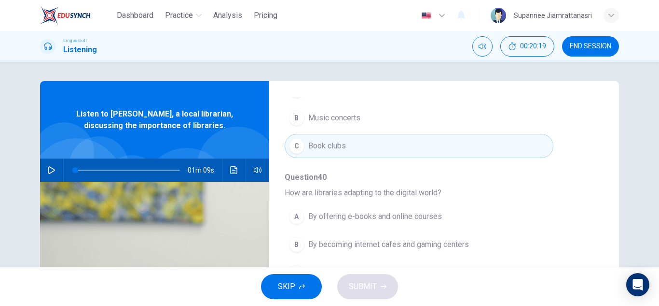
scroll to position [48, 0]
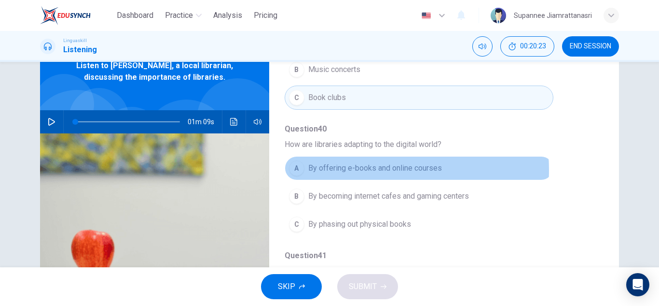
click at [349, 162] on span "By offering e-books and online courses" at bounding box center [375, 168] width 134 height 12
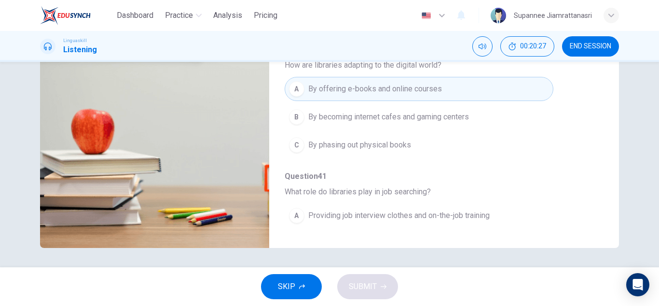
scroll to position [417, 0]
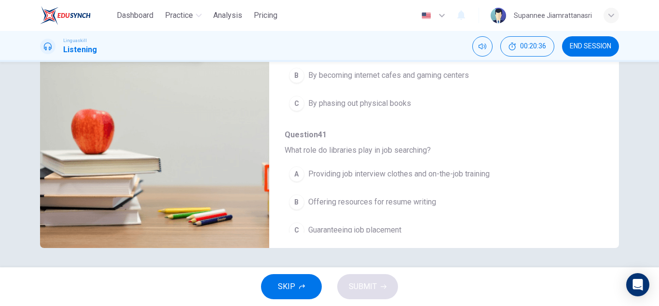
click at [381, 196] on span "Offering resources for resume writing" at bounding box center [372, 202] width 128 height 12
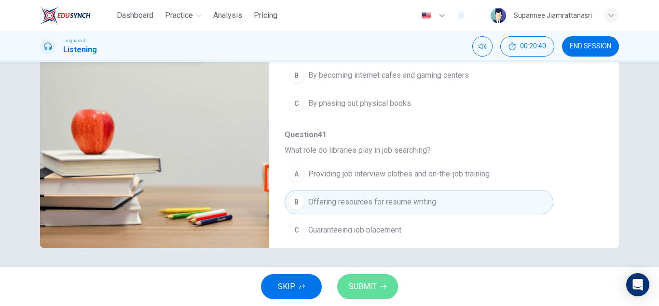
click at [368, 280] on span "SUBMIT" at bounding box center [363, 286] width 28 height 14
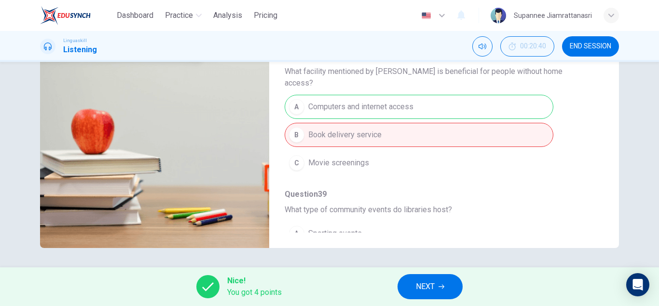
scroll to position [79, 0]
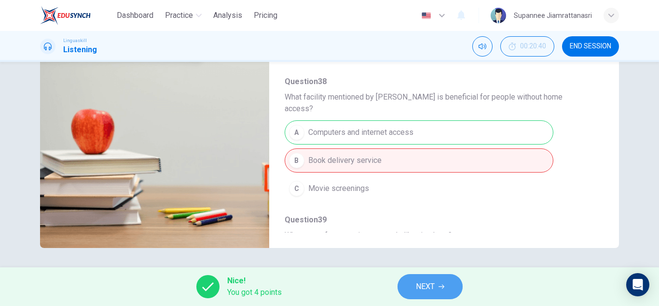
click at [436, 285] on button "NEXT" at bounding box center [430, 286] width 65 height 25
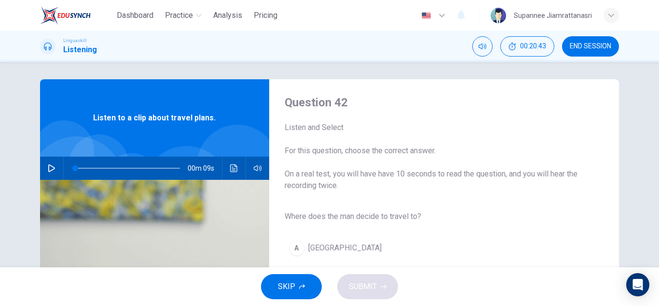
scroll to position [0, 0]
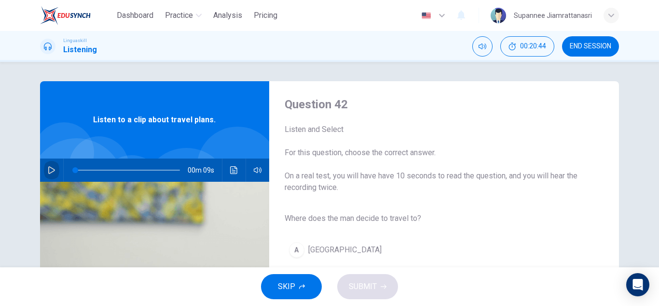
click at [50, 172] on icon "button" at bounding box center [52, 170] width 8 height 8
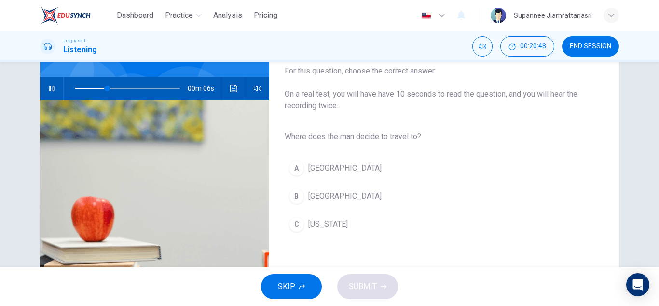
scroll to position [97, 0]
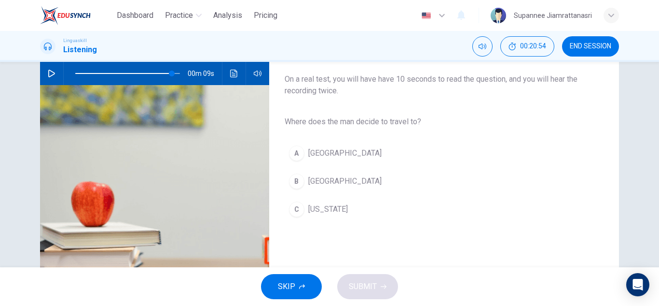
type input "0"
click at [313, 153] on span "Paris" at bounding box center [344, 153] width 73 height 12
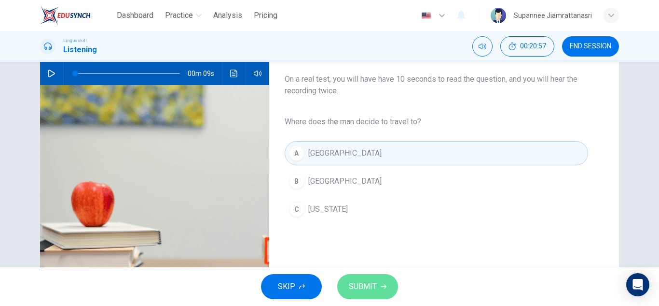
click at [355, 283] on span "SUBMIT" at bounding box center [363, 286] width 28 height 14
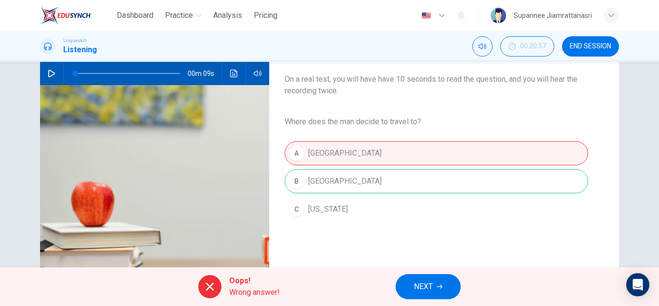
click at [418, 282] on span "NEXT" at bounding box center [423, 286] width 19 height 14
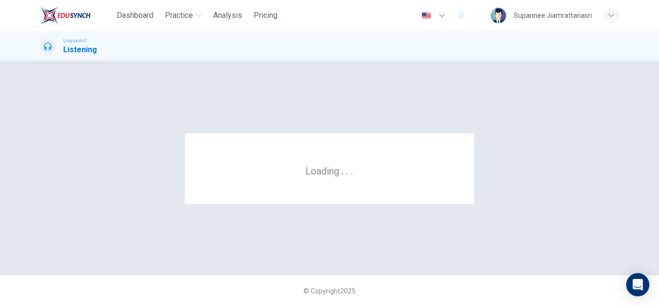
scroll to position [0, 0]
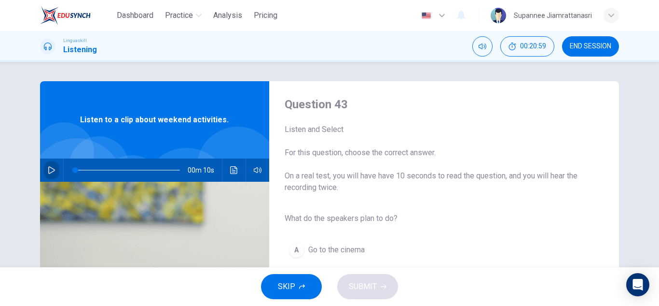
click at [45, 170] on button "button" at bounding box center [51, 169] width 15 height 23
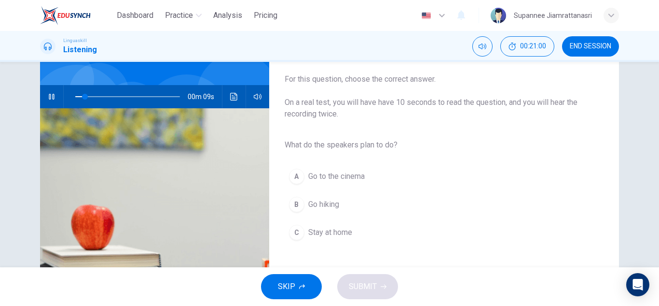
scroll to position [72, 0]
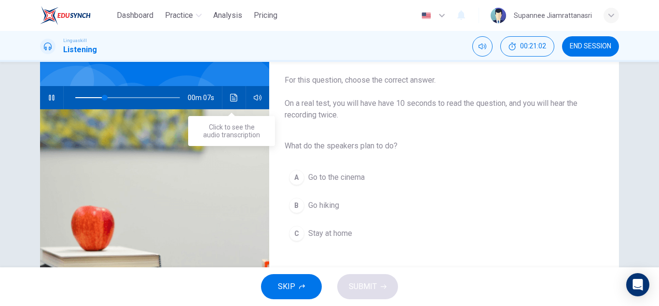
click at [232, 98] on icon "Click to see the audio transcription" at bounding box center [234, 98] width 8 height 8
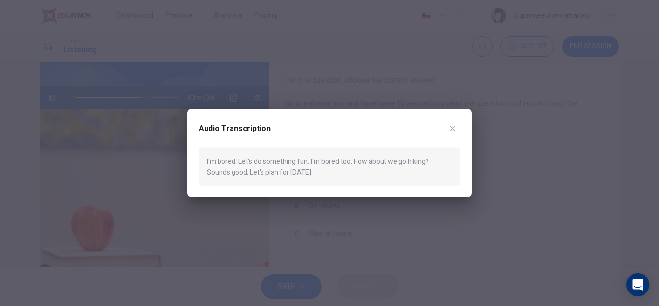
click at [628, 202] on div at bounding box center [329, 153] width 659 height 306
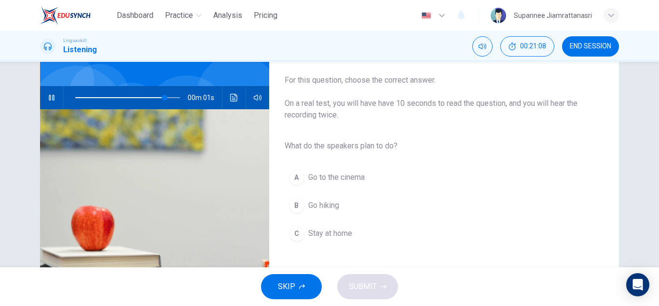
click at [317, 208] on span "Go hiking" at bounding box center [323, 205] width 31 height 12
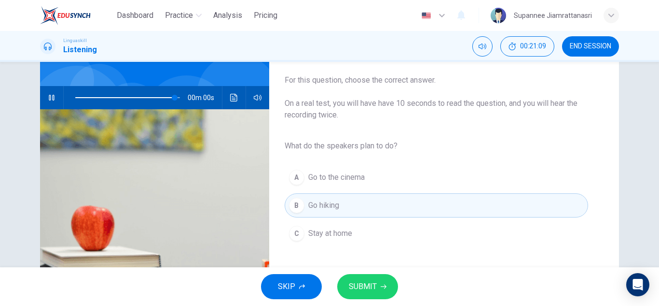
type input "0"
click at [371, 284] on span "SUBMIT" at bounding box center [363, 286] width 28 height 14
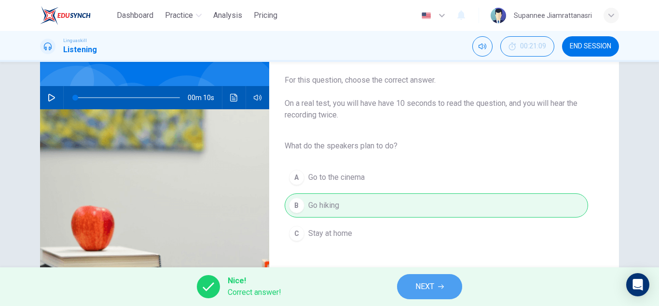
click at [434, 282] on span "NEXT" at bounding box center [425, 286] width 19 height 14
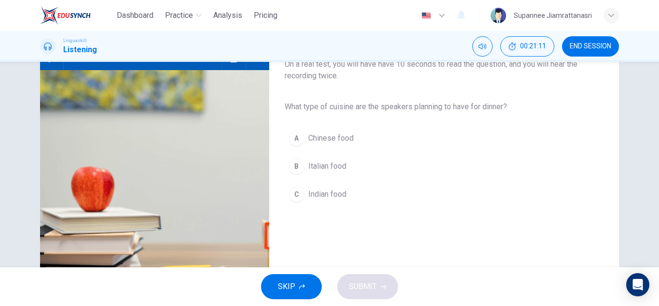
scroll to position [48, 0]
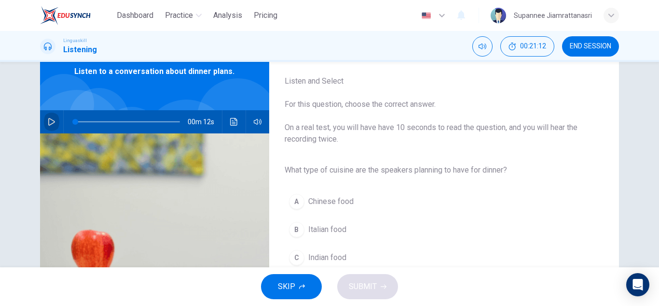
click at [48, 119] on icon "button" at bounding box center [51, 122] width 7 height 8
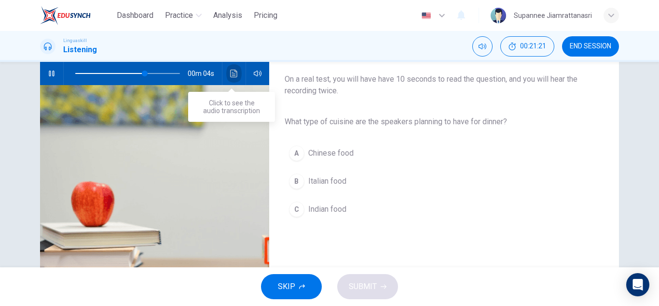
click at [230, 75] on icon "Click to see the audio transcription" at bounding box center [233, 73] width 7 height 8
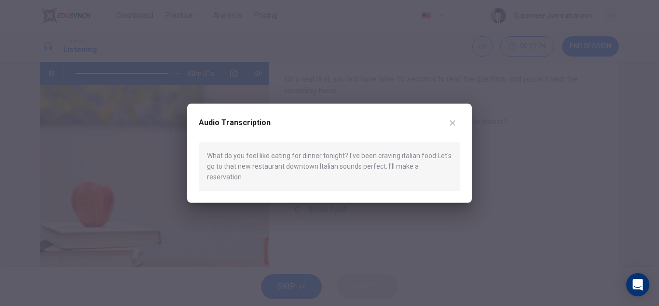
type input "0"
click at [452, 126] on icon "button" at bounding box center [453, 123] width 8 height 8
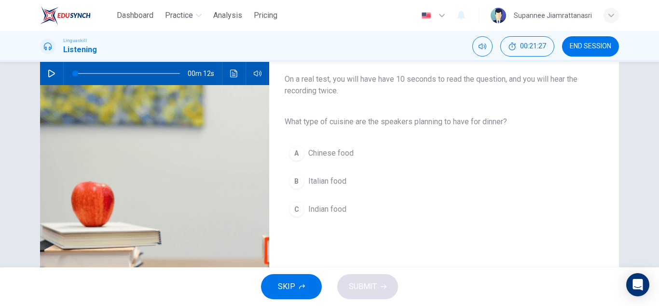
click at [330, 180] on span "Italian food" at bounding box center [327, 181] width 38 height 12
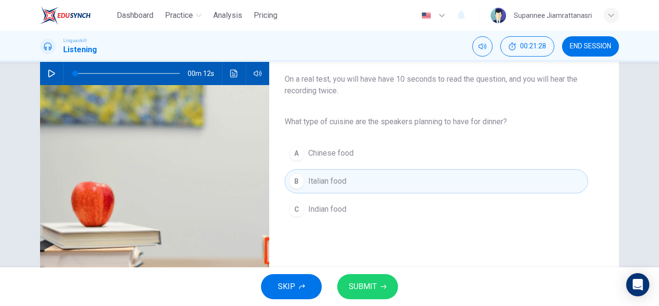
click at [371, 287] on span "SUBMIT" at bounding box center [363, 286] width 28 height 14
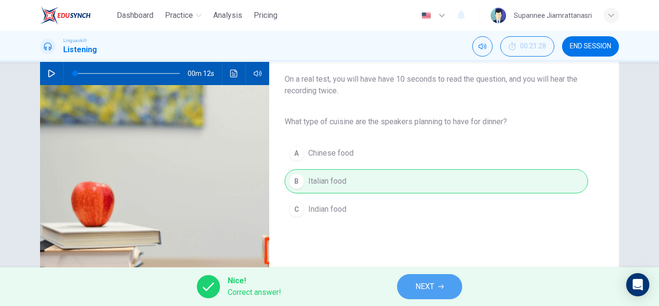
click at [418, 287] on span "NEXT" at bounding box center [425, 286] width 19 height 14
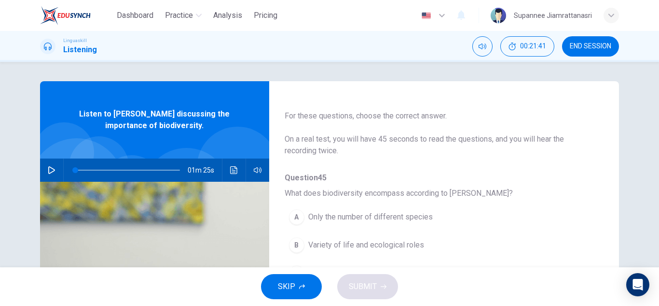
scroll to position [48, 0]
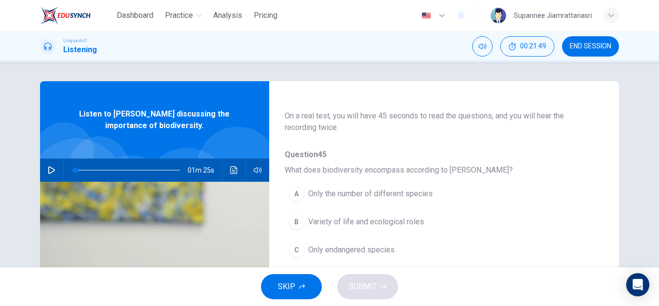
click at [48, 170] on icon "button" at bounding box center [52, 170] width 8 height 8
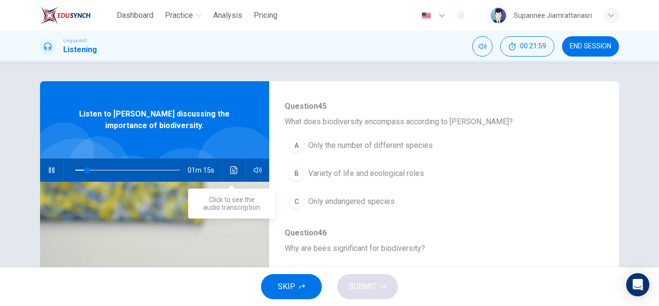
click at [230, 169] on icon "Click to see the audio transcription" at bounding box center [234, 170] width 8 height 8
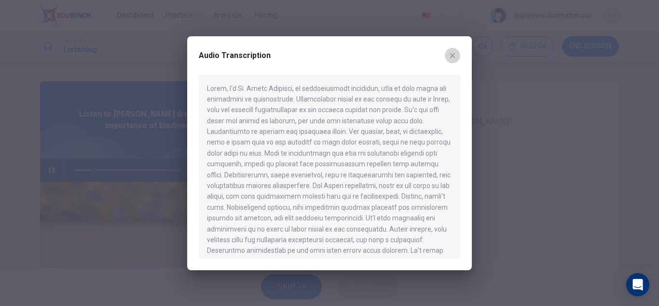
click at [452, 57] on icon "button" at bounding box center [453, 56] width 8 height 8
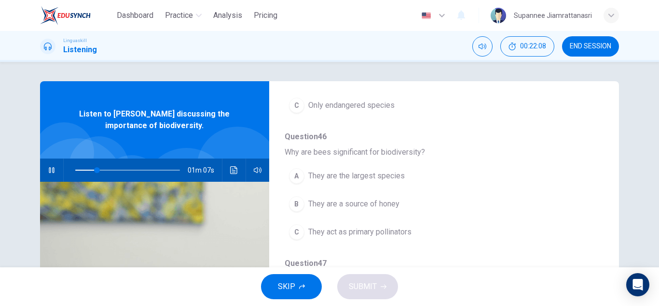
scroll to position [193, 0]
click at [375, 201] on span "They are a source of honey" at bounding box center [353, 203] width 91 height 12
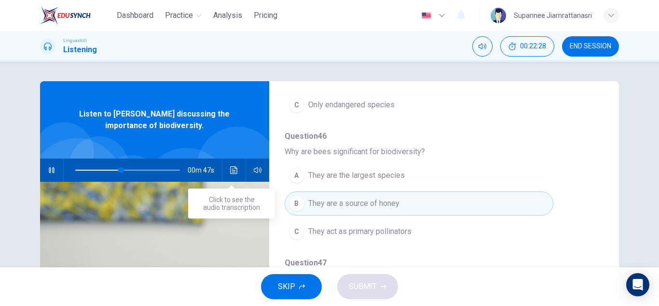
click at [232, 168] on icon "Click to see the audio transcription" at bounding box center [234, 170] width 8 height 8
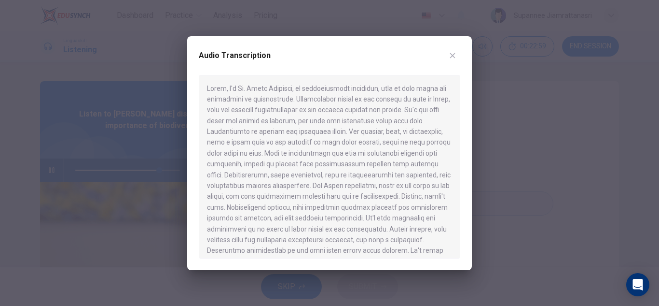
click at [450, 59] on button "button" at bounding box center [452, 55] width 15 height 15
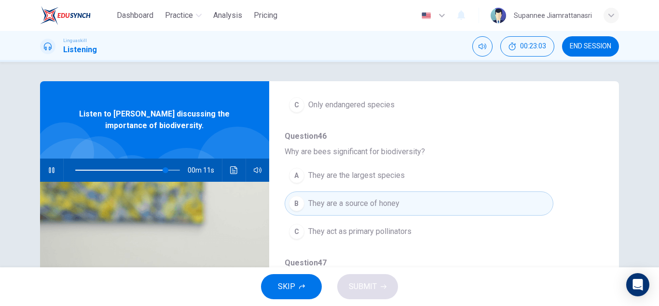
click at [409, 180] on button "A They are the largest species" at bounding box center [419, 175] width 269 height 24
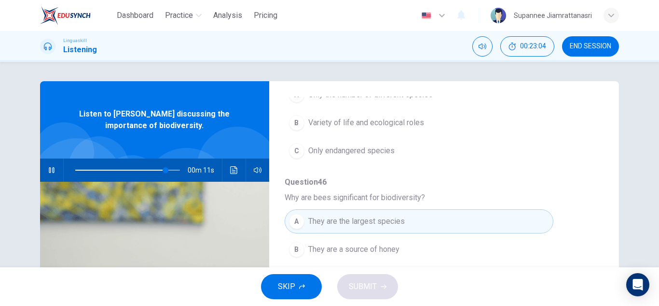
scroll to position [97, 0]
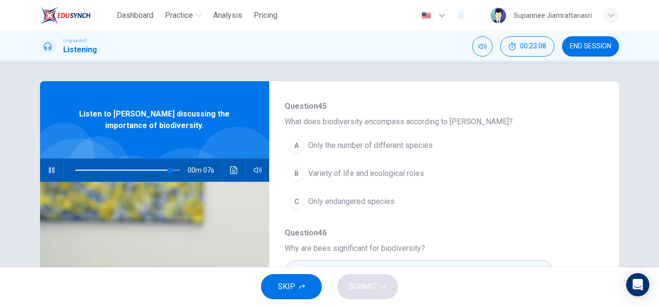
click at [386, 143] on span "Only the number of different species" at bounding box center [370, 145] width 125 height 12
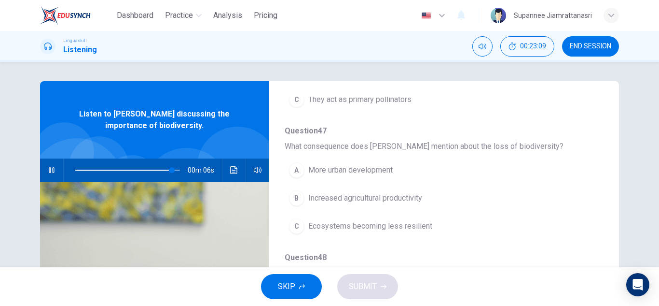
scroll to position [338, 0]
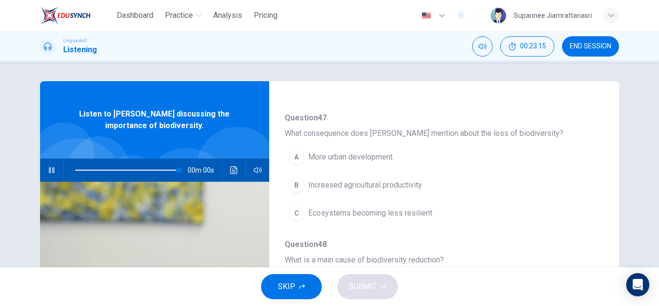
type input "0"
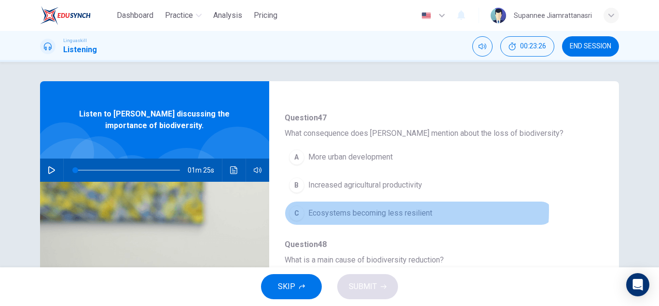
click at [376, 210] on span "Ecosystems becoming less resilient" at bounding box center [370, 213] width 124 height 12
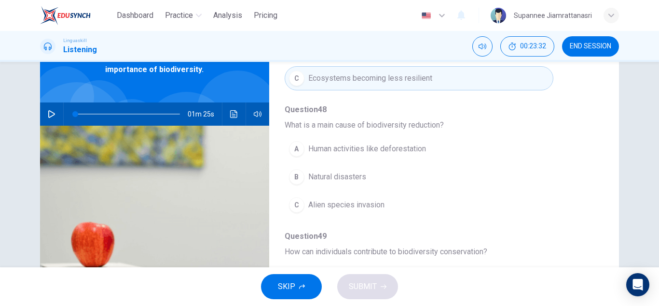
scroll to position [97, 0]
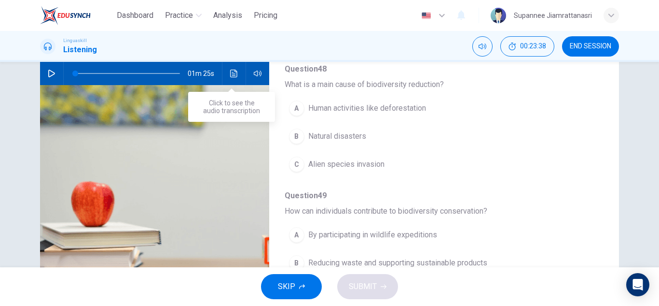
click at [232, 75] on icon "Click to see the audio transcription" at bounding box center [234, 73] width 8 height 8
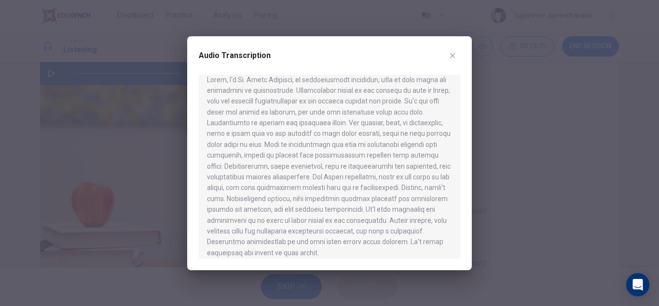
scroll to position [16, 0]
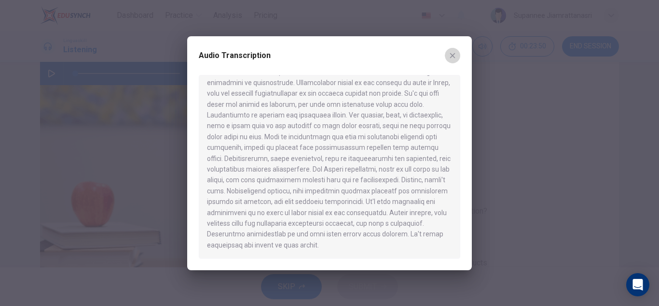
click at [451, 55] on icon "button" at bounding box center [453, 56] width 8 height 8
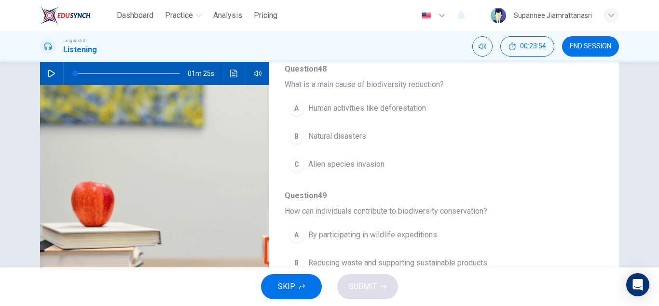
click at [354, 136] on span "Natural disasters" at bounding box center [337, 136] width 58 height 12
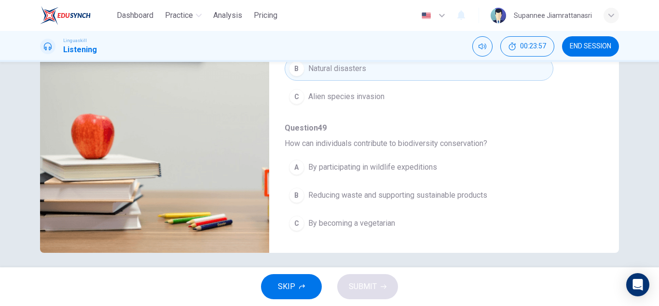
scroll to position [169, 0]
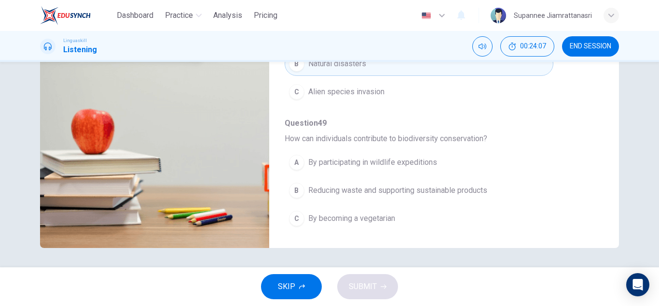
click at [401, 163] on span "By participating in wildlife expeditions" at bounding box center [372, 162] width 129 height 12
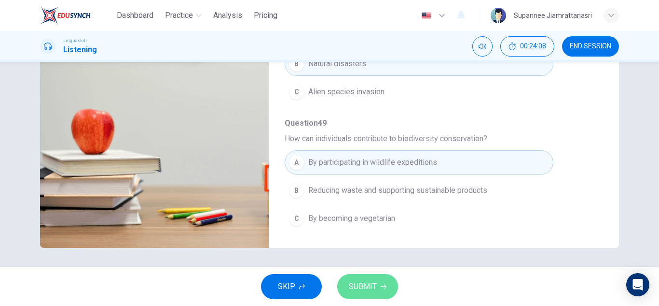
click at [351, 287] on span "SUBMIT" at bounding box center [363, 286] width 28 height 14
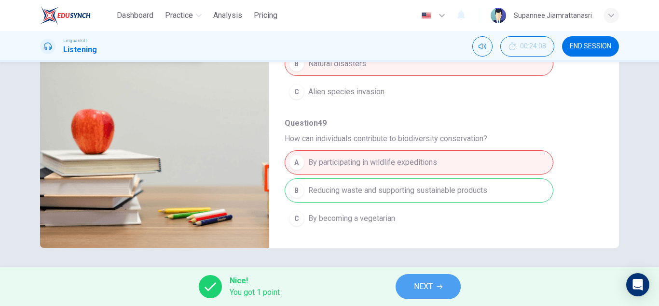
click at [424, 283] on span "NEXT" at bounding box center [423, 286] width 19 height 14
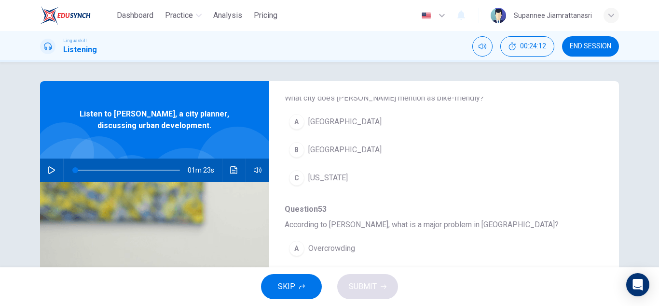
scroll to position [417, 0]
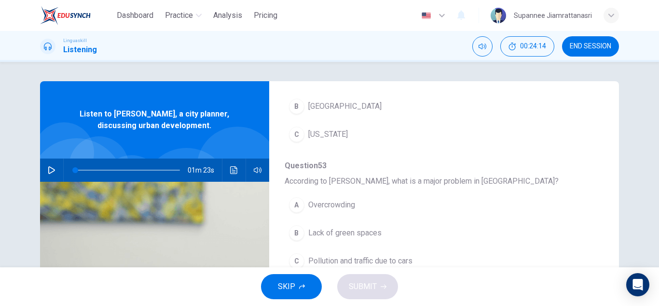
click at [48, 174] on button "button" at bounding box center [51, 169] width 15 height 23
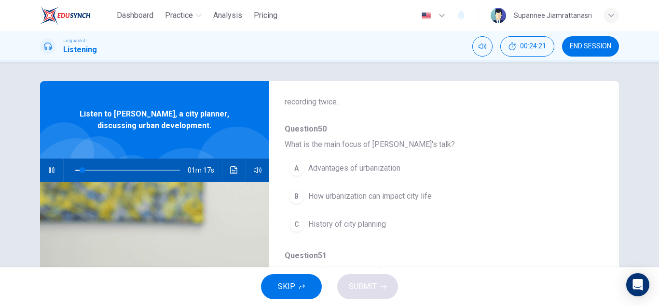
scroll to position [97, 0]
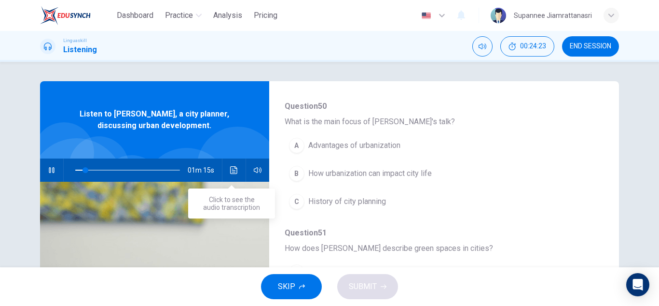
click at [230, 170] on icon "Click to see the audio transcription" at bounding box center [234, 170] width 8 height 8
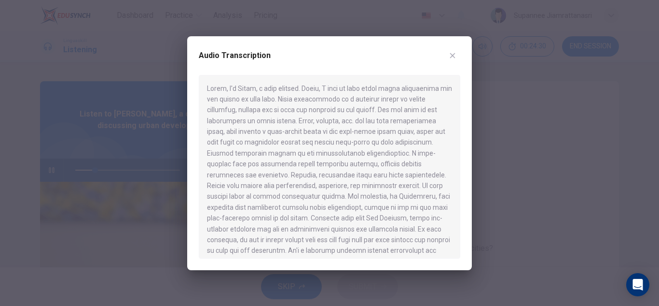
click at [449, 57] on icon "button" at bounding box center [453, 56] width 8 height 8
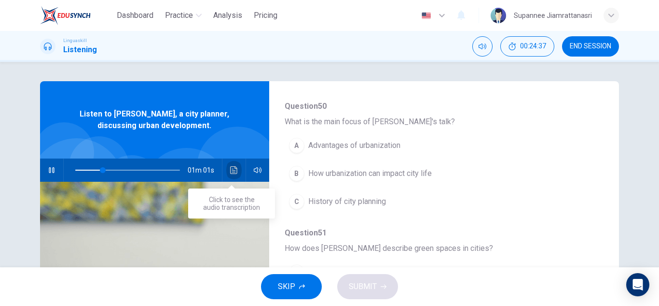
click at [230, 169] on icon "Click to see the audio transcription" at bounding box center [234, 170] width 8 height 8
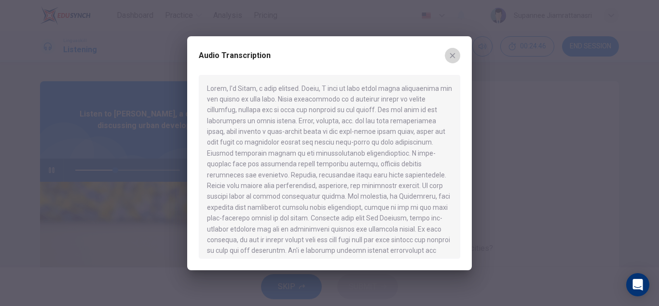
click at [449, 58] on icon "button" at bounding box center [453, 56] width 8 height 8
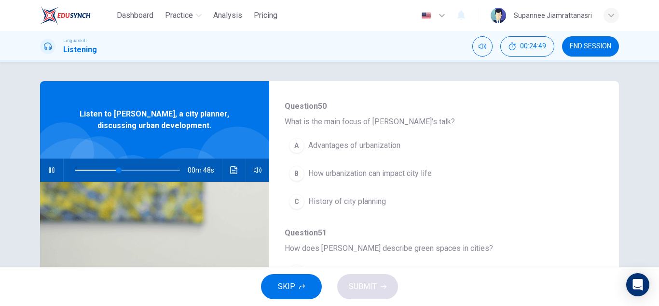
click at [370, 176] on span "How urbanization can impact city life" at bounding box center [370, 173] width 124 height 12
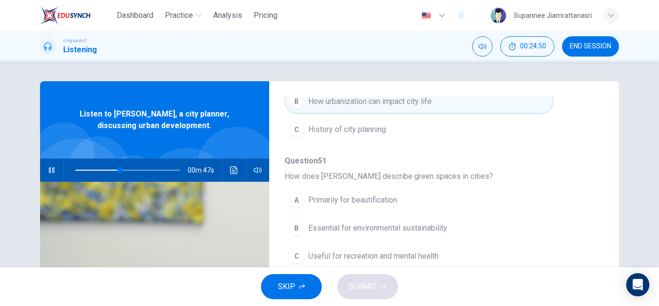
scroll to position [193, 0]
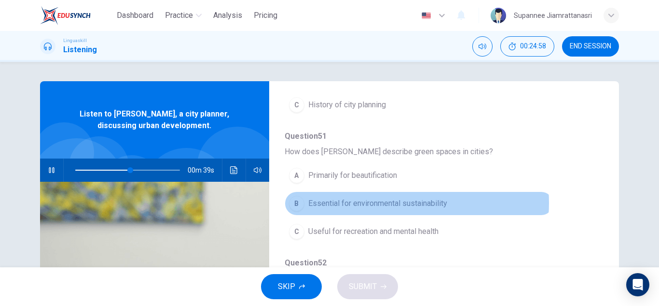
click at [381, 203] on span "Essential for environmental sustainability" at bounding box center [377, 203] width 139 height 12
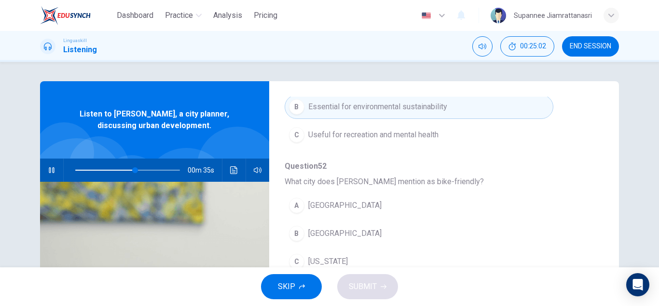
scroll to position [338, 0]
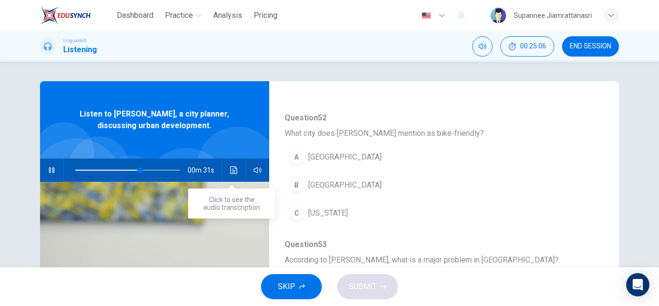
click at [227, 169] on button "Click to see the audio transcription" at bounding box center [233, 169] width 15 height 23
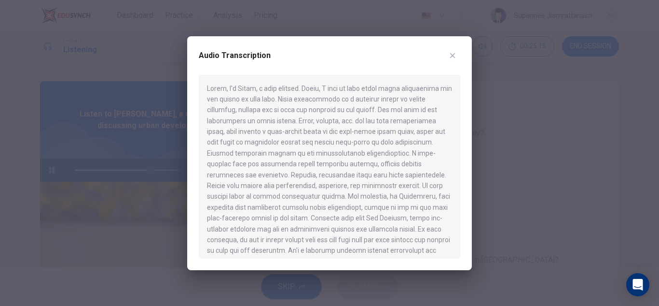
click at [485, 106] on div at bounding box center [329, 153] width 659 height 306
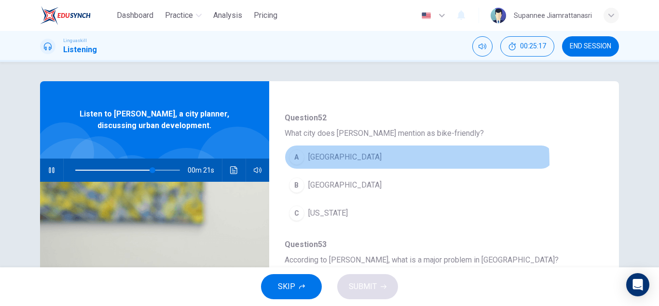
click at [322, 163] on button "A Los Angeles" at bounding box center [419, 157] width 269 height 24
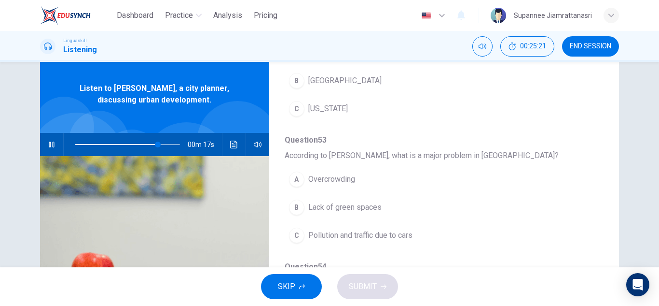
scroll to position [48, 0]
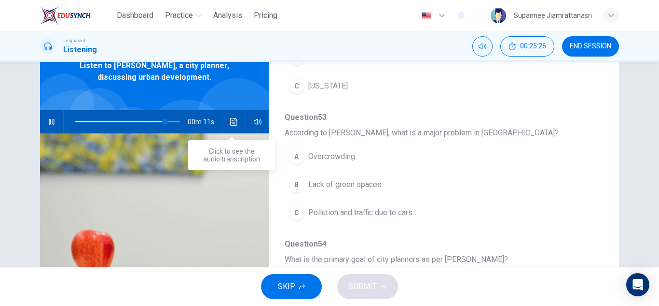
click at [226, 120] on button "Click to see the audio transcription" at bounding box center [233, 121] width 15 height 23
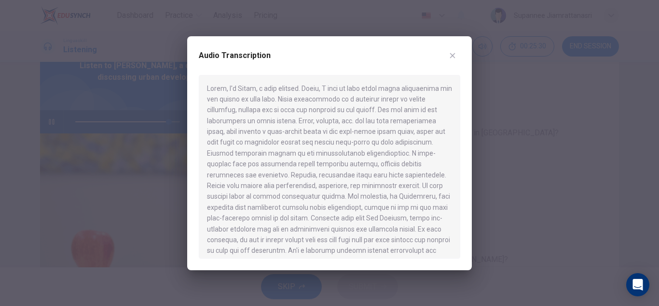
click at [452, 56] on icon "button" at bounding box center [452, 55] width 5 height 5
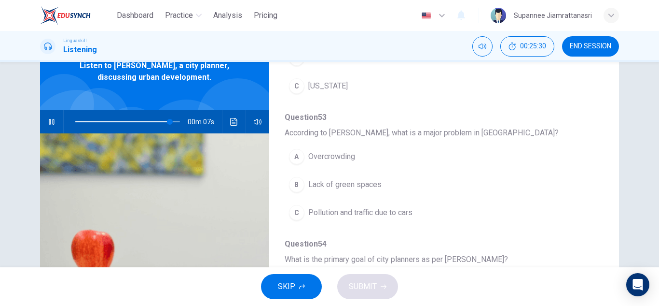
click at [344, 216] on span "Pollution and traffic due to cars" at bounding box center [360, 213] width 104 height 12
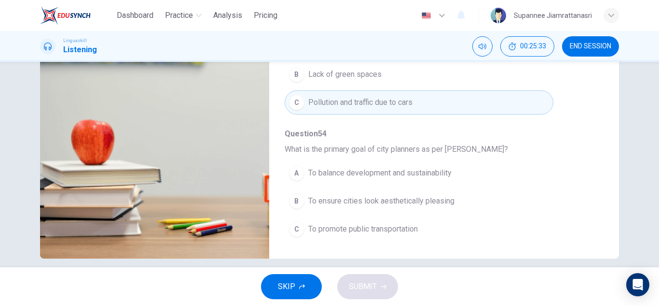
scroll to position [169, 0]
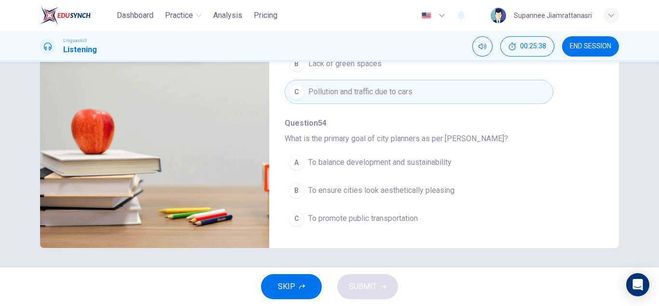
type input "0"
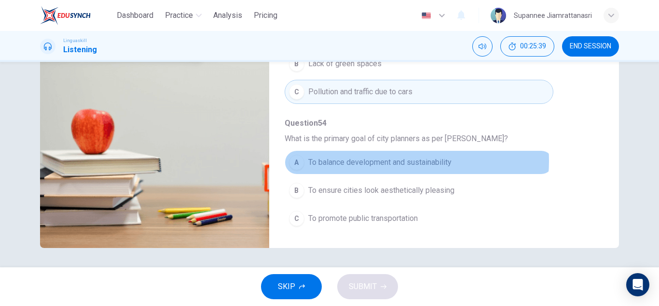
click at [395, 161] on span "To balance development and sustainability" at bounding box center [379, 162] width 143 height 12
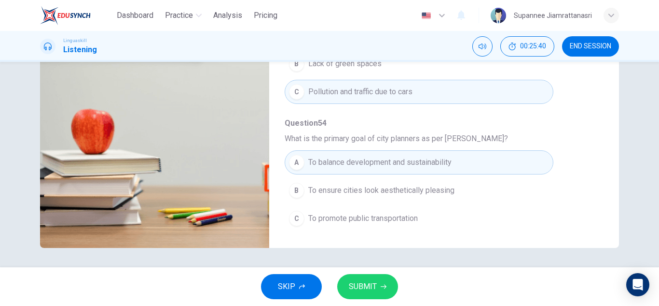
click at [356, 283] on span "SUBMIT" at bounding box center [363, 286] width 28 height 14
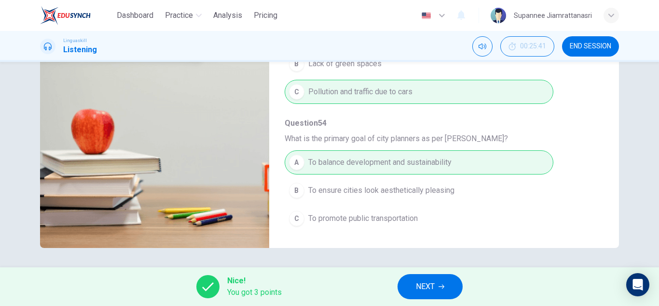
click at [435, 284] on span "NEXT" at bounding box center [425, 286] width 19 height 14
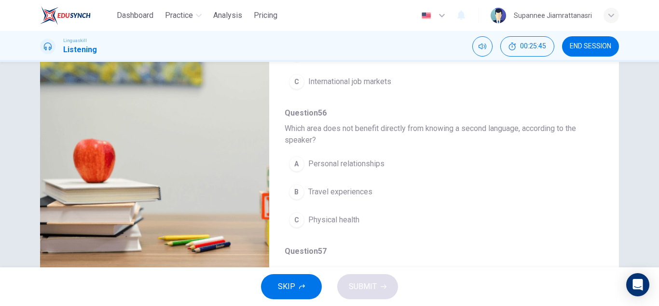
scroll to position [0, 0]
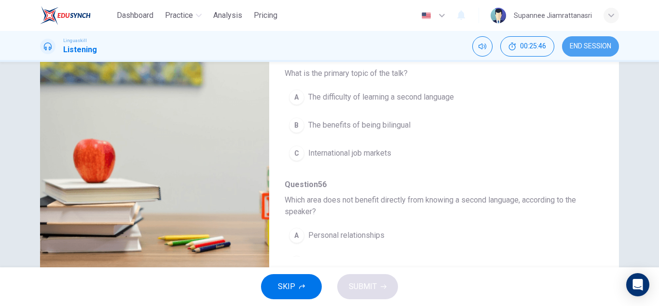
click at [582, 50] on button "END SESSION" at bounding box center [590, 46] width 57 height 20
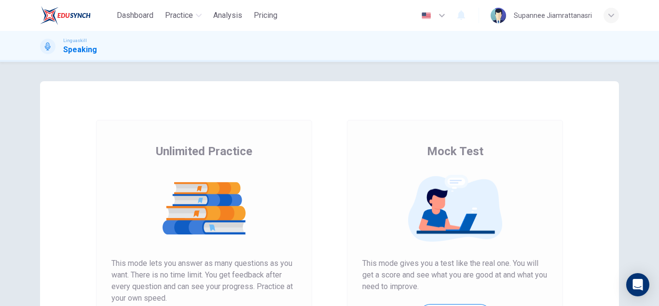
scroll to position [97, 0]
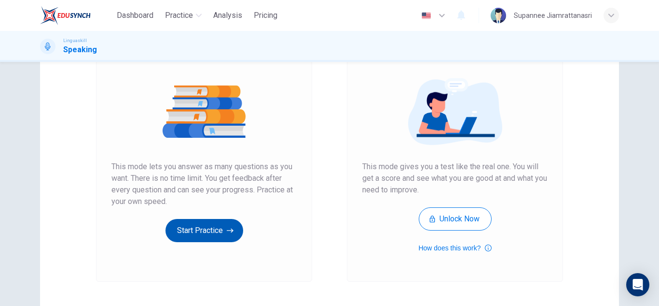
click at [196, 239] on button "Start Practice" at bounding box center [205, 230] width 78 height 23
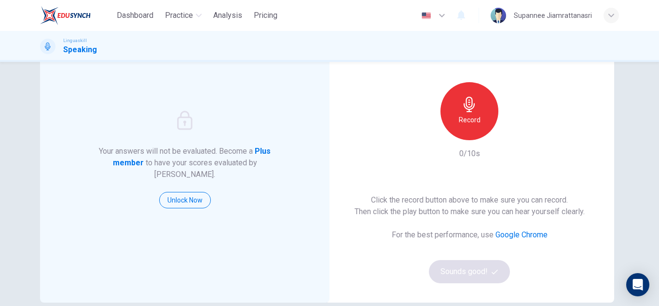
scroll to position [48, 0]
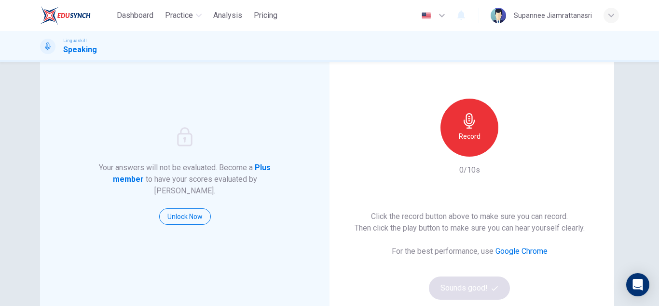
click at [474, 132] on h6 "Record" at bounding box center [470, 136] width 22 height 12
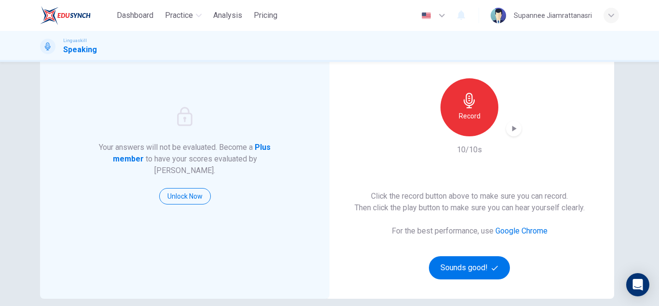
scroll to position [145, 0]
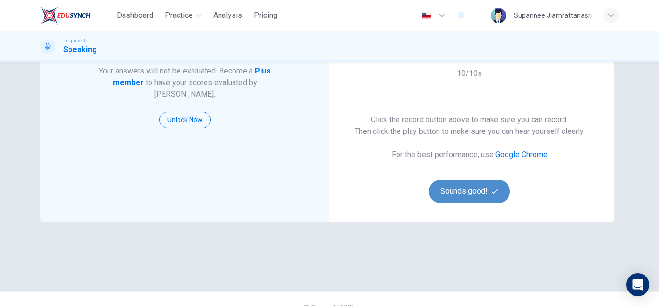
click at [473, 191] on button "Sounds good!" at bounding box center [469, 191] width 81 height 23
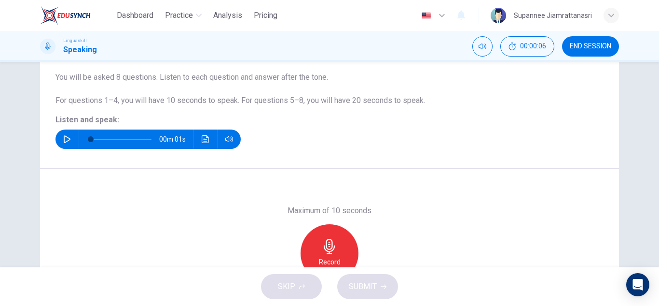
scroll to position [72, 0]
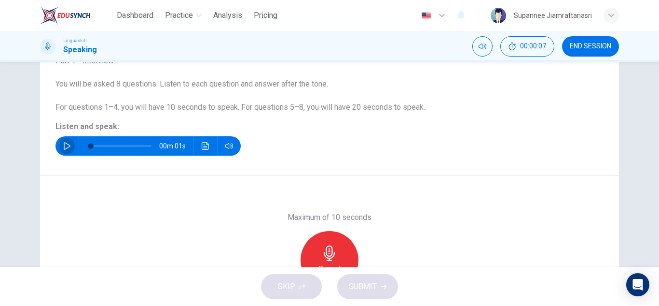
click at [66, 148] on icon "button" at bounding box center [67, 146] width 7 height 8
click at [202, 148] on icon "Click to see the audio transcription" at bounding box center [205, 146] width 7 height 8
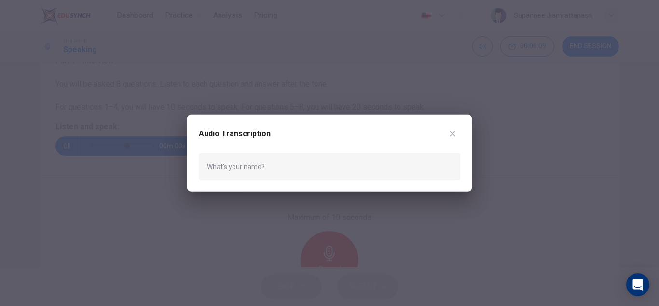
type input "0"
drag, startPoint x: 81, startPoint y: 204, endPoint x: 260, endPoint y: 197, distance: 178.7
click at [82, 204] on div at bounding box center [329, 153] width 659 height 306
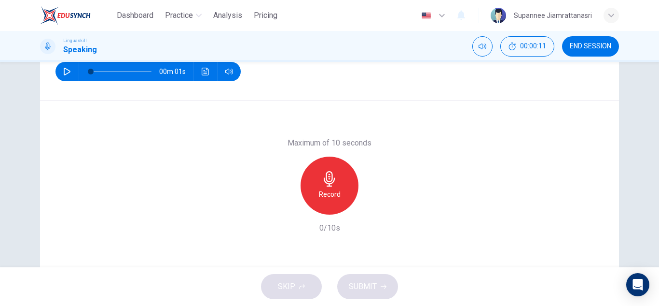
scroll to position [169, 0]
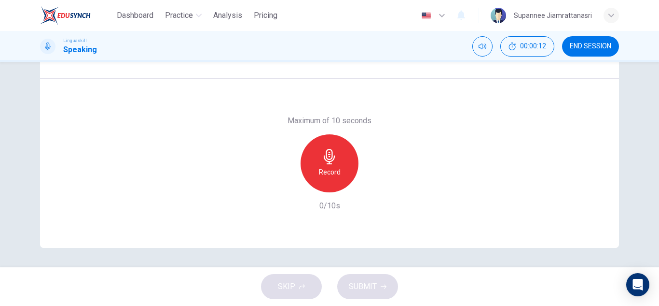
click at [324, 157] on icon "button" at bounding box center [329, 156] width 11 height 15
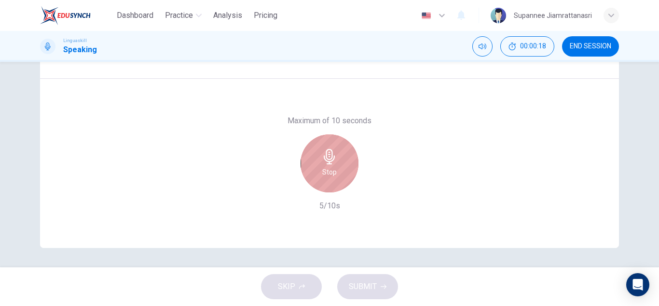
click at [338, 170] on div "Stop" at bounding box center [330, 163] width 58 height 58
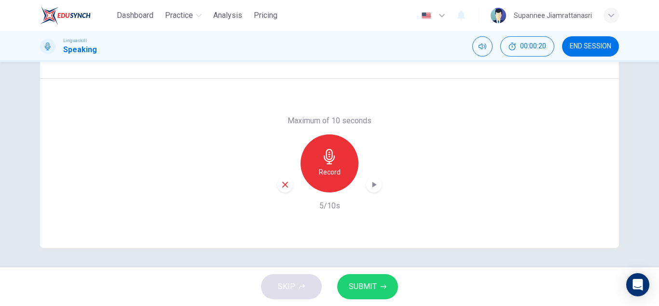
click at [365, 292] on span "SUBMIT" at bounding box center [363, 286] width 28 height 14
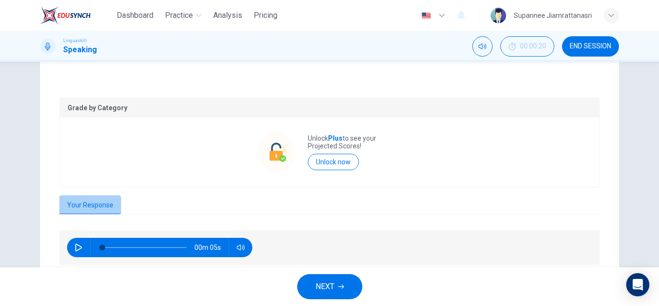
click at [77, 212] on button "Your Response" at bounding box center [90, 205] width 62 height 20
click at [239, 247] on icon "button" at bounding box center [241, 247] width 8 height 8
click at [77, 247] on icon "button" at bounding box center [79, 247] width 8 height 8
type input "0"
click at [314, 288] on button "NEXT" at bounding box center [329, 286] width 65 height 25
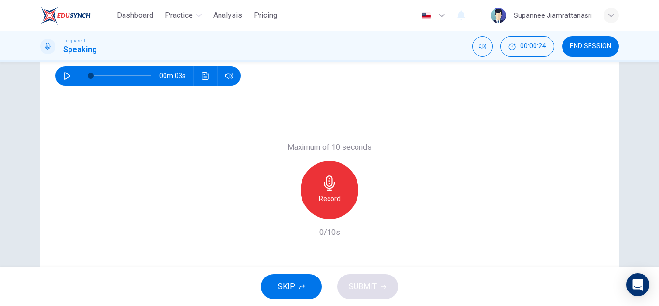
scroll to position [121, 0]
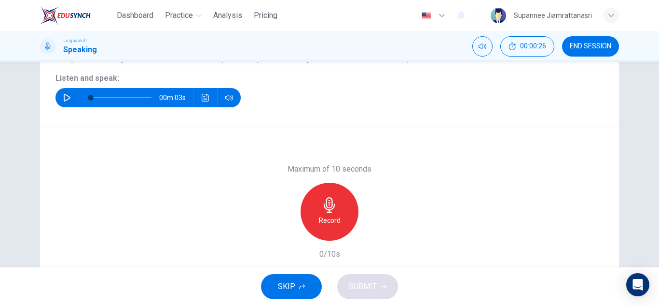
click at [64, 101] on icon "button" at bounding box center [67, 98] width 8 height 8
click at [202, 94] on icon "Click to see the audio transcription" at bounding box center [206, 98] width 8 height 8
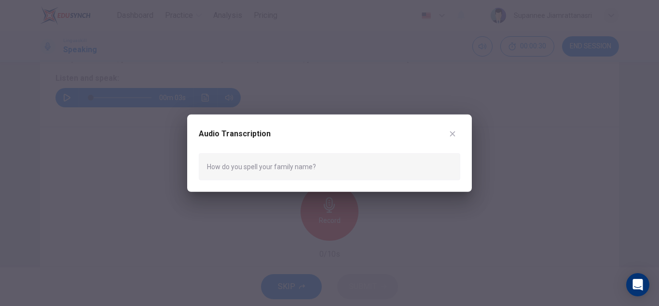
click at [226, 220] on div at bounding box center [329, 153] width 659 height 306
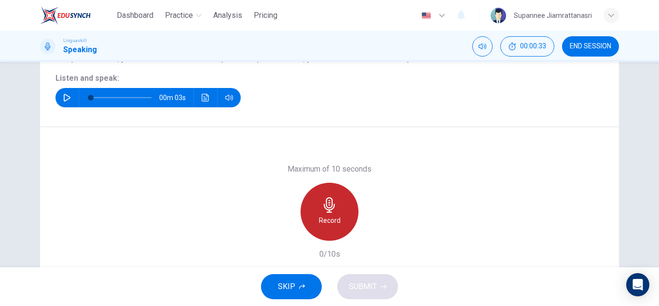
click at [332, 206] on icon "button" at bounding box center [329, 204] width 11 height 15
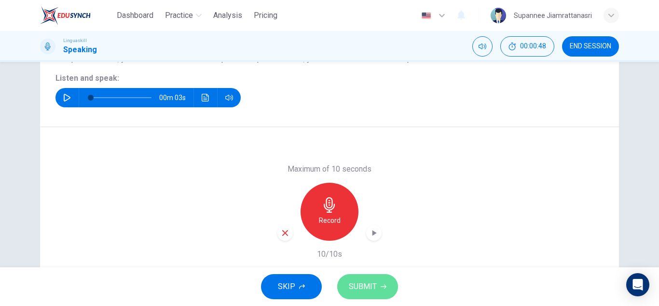
click at [359, 281] on span "SUBMIT" at bounding box center [363, 286] width 28 height 14
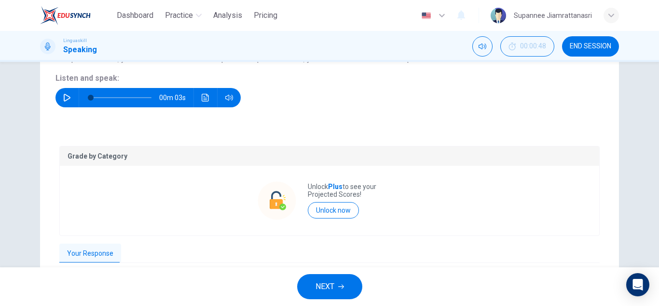
click at [63, 97] on icon "button" at bounding box center [67, 98] width 8 height 8
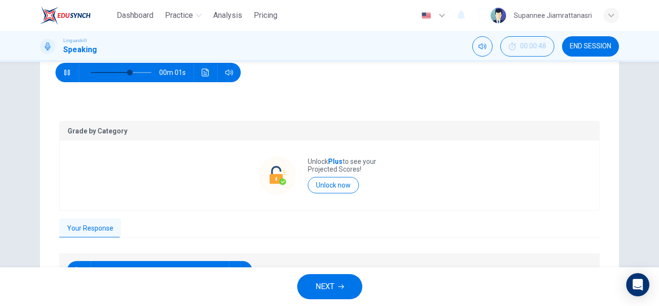
scroll to position [169, 0]
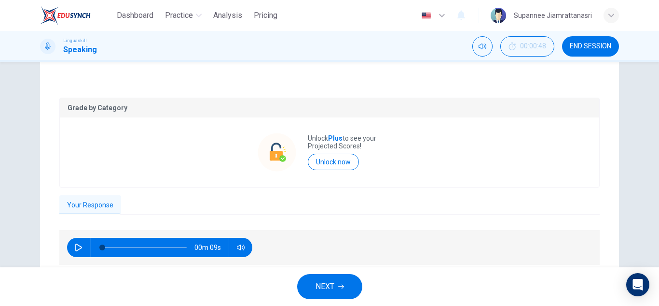
type input "0"
click at [71, 243] on button "button" at bounding box center [78, 246] width 15 height 19
type input "0"
click at [329, 281] on span "NEXT" at bounding box center [325, 286] width 19 height 14
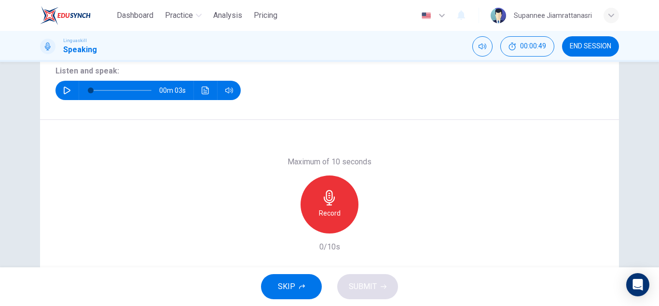
scroll to position [72, 0]
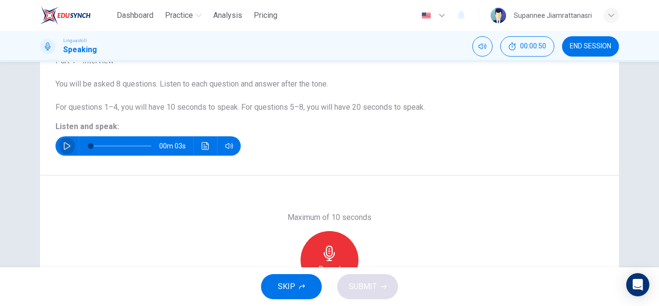
click at [63, 143] on icon "button" at bounding box center [67, 146] width 8 height 8
click at [205, 146] on icon "Click to see the audio transcription" at bounding box center [205, 146] width 7 height 8
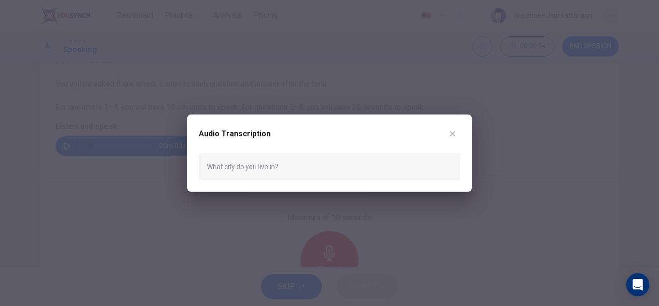
click at [231, 243] on div at bounding box center [329, 153] width 659 height 306
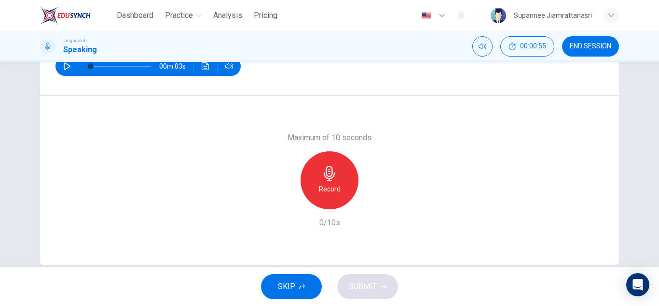
scroll to position [169, 0]
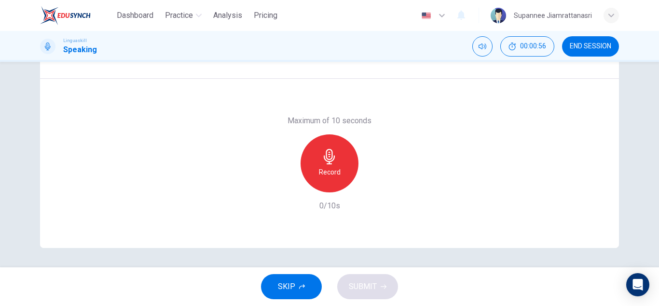
click at [324, 161] on icon "button" at bounding box center [329, 156] width 11 height 15
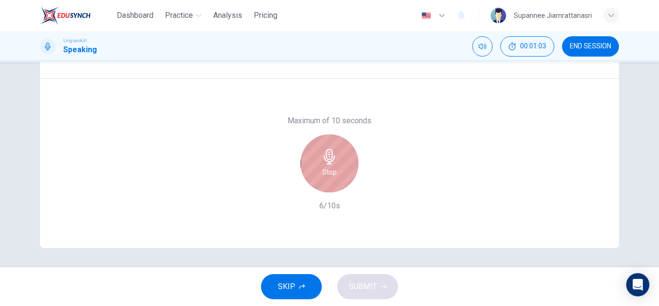
click at [325, 168] on h6 "Stop" at bounding box center [329, 172] width 14 height 12
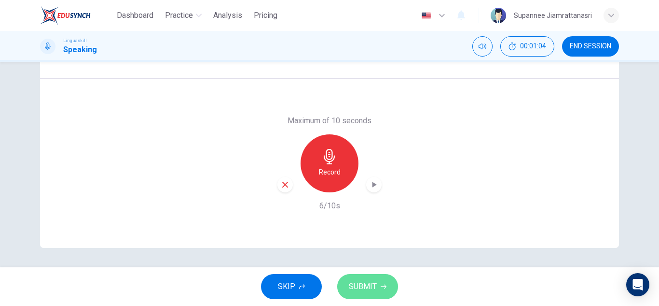
click at [361, 283] on span "SUBMIT" at bounding box center [363, 286] width 28 height 14
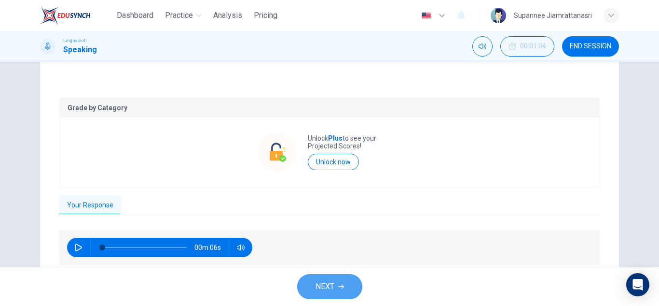
click at [322, 286] on span "NEXT" at bounding box center [325, 286] width 19 height 14
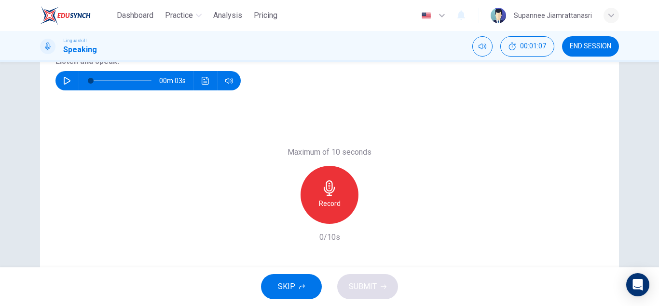
scroll to position [121, 0]
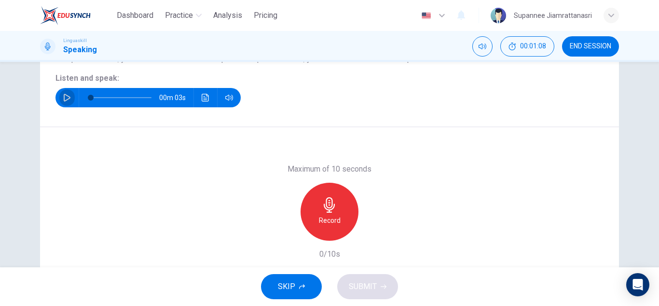
click at [63, 100] on icon "button" at bounding box center [67, 98] width 8 height 8
click at [202, 97] on icon "Click to see the audio transcription" at bounding box center [206, 98] width 8 height 8
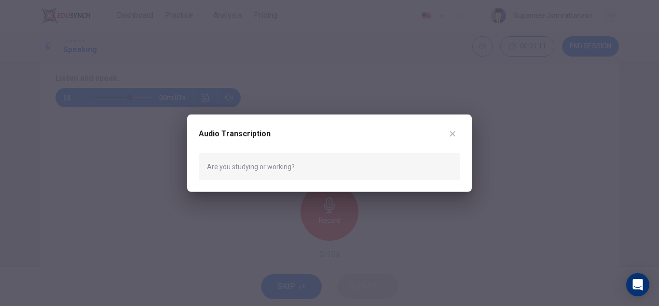
type input "0"
click at [454, 136] on icon "button" at bounding box center [453, 133] width 8 height 8
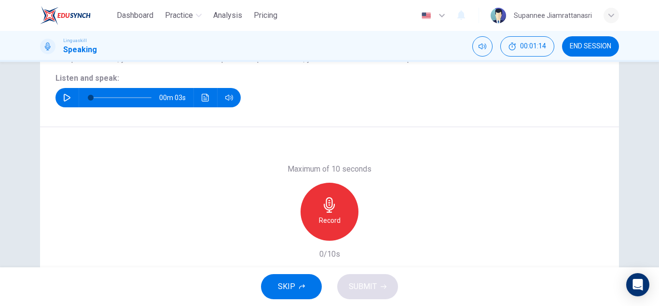
click at [320, 213] on div "Record" at bounding box center [330, 211] width 58 height 58
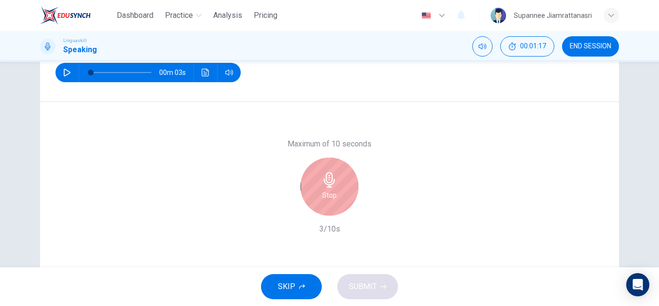
scroll to position [169, 0]
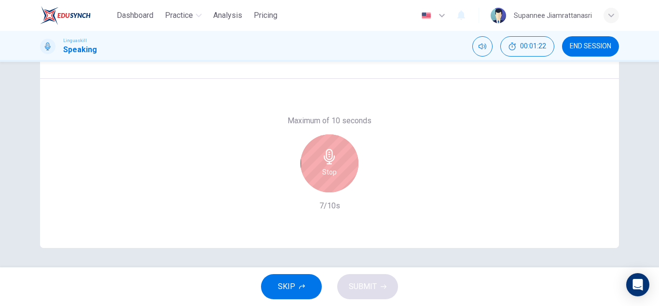
click at [336, 174] on div "Stop" at bounding box center [330, 163] width 58 height 58
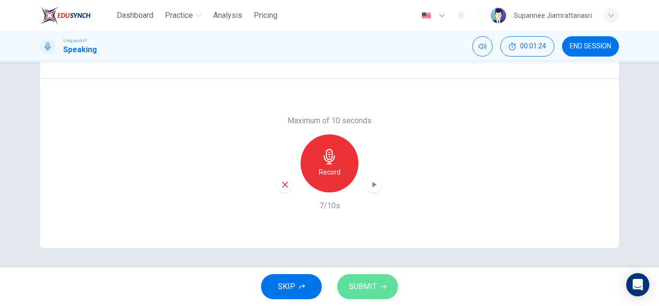
click at [351, 286] on span "SUBMIT" at bounding box center [363, 286] width 28 height 14
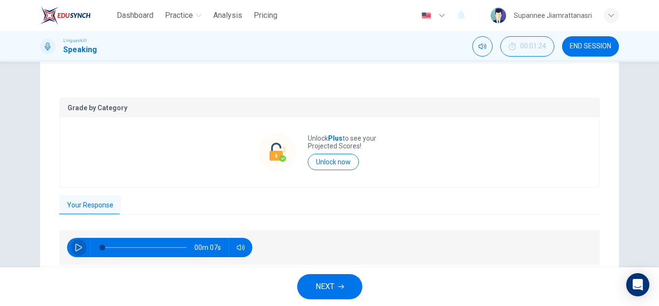
click at [76, 243] on button "button" at bounding box center [78, 246] width 15 height 19
type input "63"
click at [329, 285] on span "NEXT" at bounding box center [325, 286] width 19 height 14
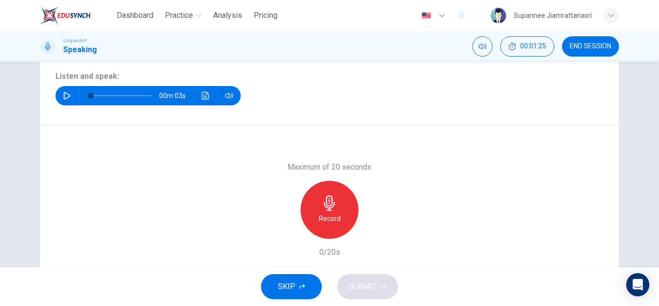
scroll to position [121, 0]
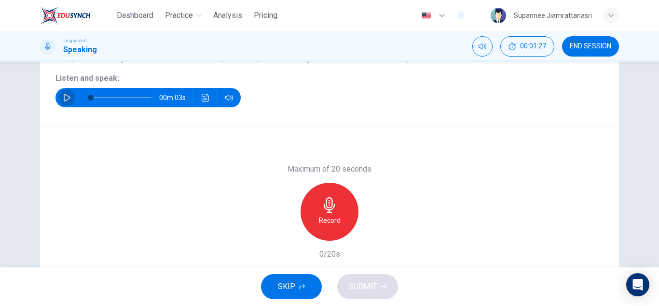
click at [64, 97] on icon "button" at bounding box center [67, 98] width 7 height 8
click at [203, 97] on icon "Click to see the audio transcription" at bounding box center [206, 98] width 8 height 8
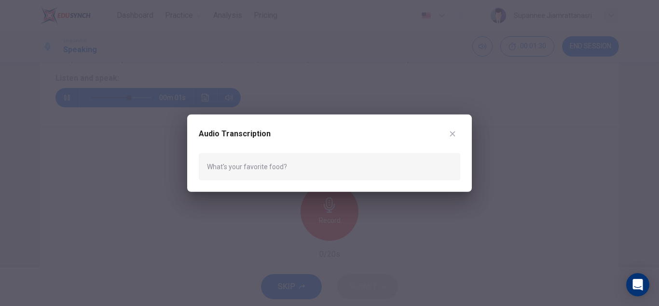
type input "0"
click at [453, 129] on icon "button" at bounding box center [453, 133] width 8 height 8
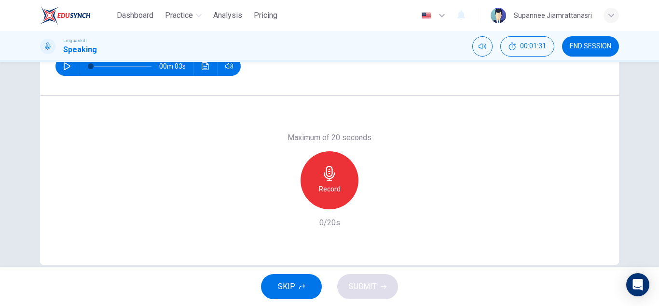
scroll to position [169, 0]
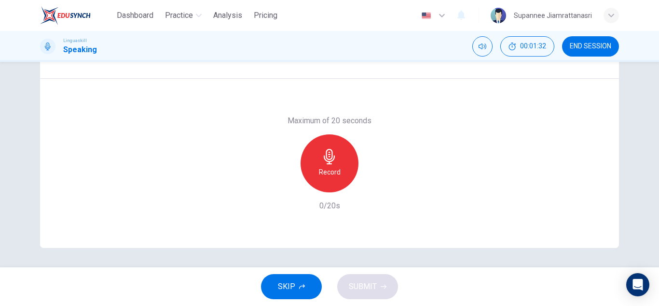
click at [328, 169] on h6 "Record" at bounding box center [330, 172] width 22 height 12
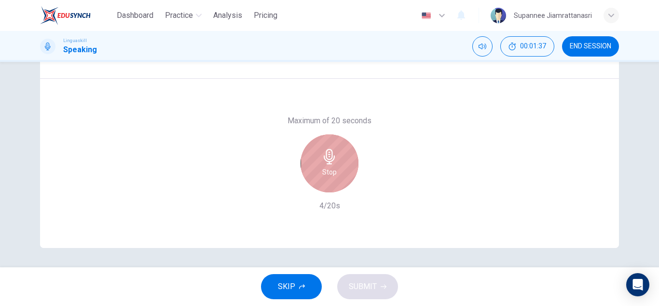
click at [322, 163] on icon "button" at bounding box center [329, 156] width 15 height 15
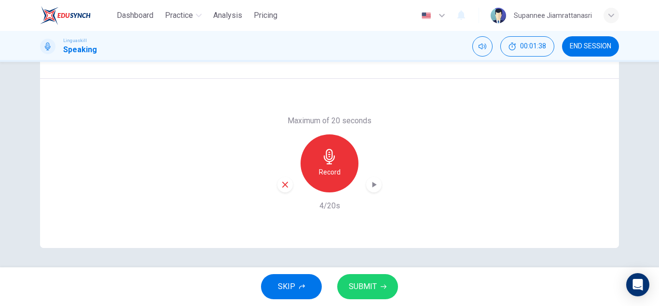
click at [367, 286] on span "SUBMIT" at bounding box center [363, 286] width 28 height 14
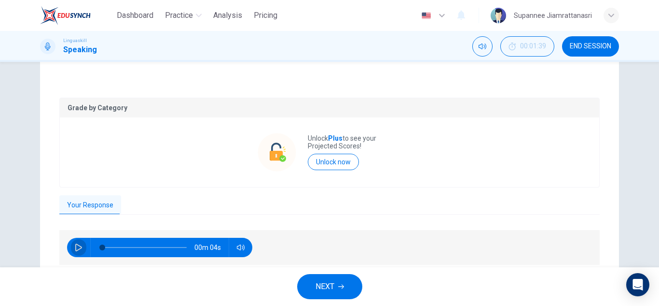
click at [71, 250] on button "button" at bounding box center [78, 246] width 15 height 19
type input "0"
click at [325, 284] on span "NEXT" at bounding box center [325, 286] width 19 height 14
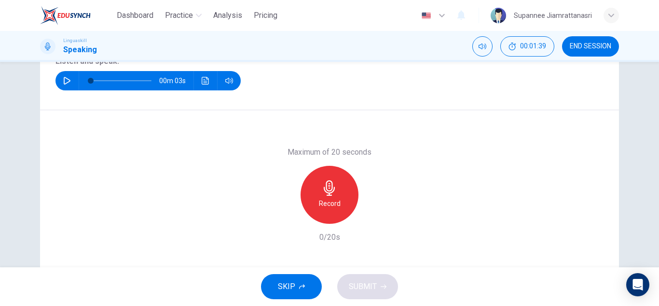
scroll to position [72, 0]
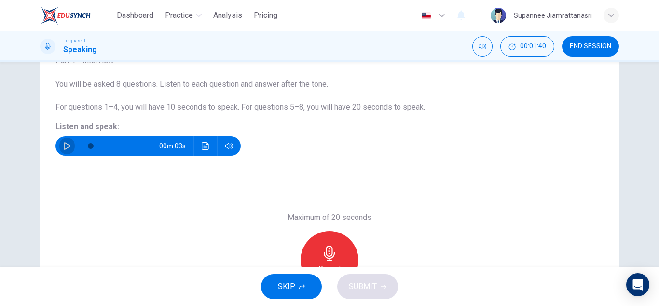
click at [64, 148] on icon "button" at bounding box center [67, 146] width 7 height 8
click at [201, 140] on button "Click to see the audio transcription" at bounding box center [205, 145] width 15 height 19
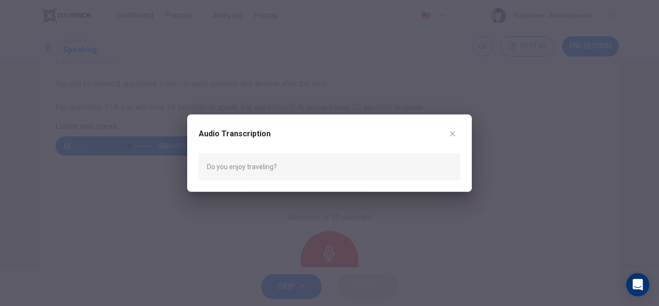
type input "0"
click at [449, 131] on icon "button" at bounding box center [453, 133] width 8 height 8
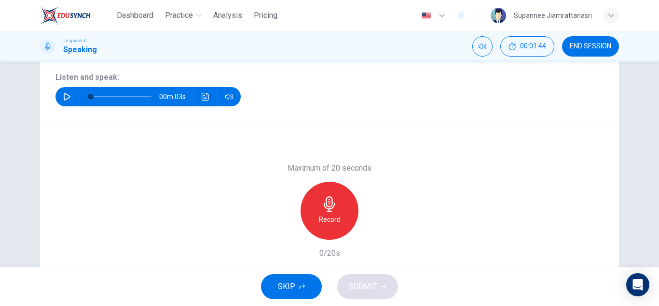
scroll to position [169, 0]
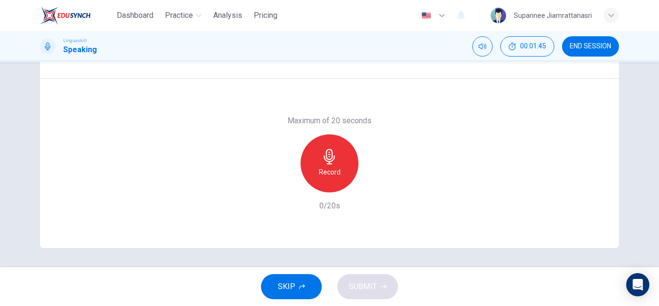
click at [324, 164] on icon "button" at bounding box center [329, 156] width 15 height 15
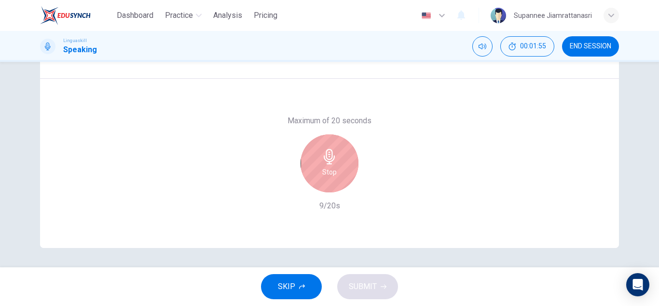
click at [323, 161] on icon "button" at bounding box center [329, 156] width 15 height 15
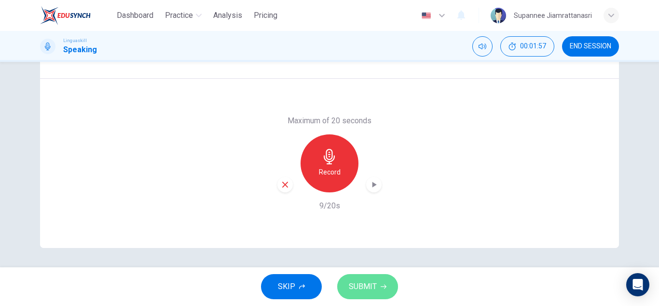
click at [360, 280] on span "SUBMIT" at bounding box center [363, 286] width 28 height 14
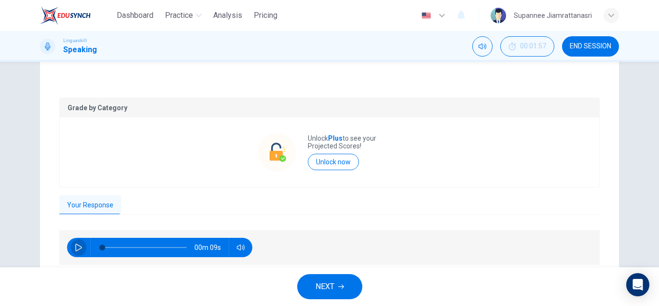
click at [75, 245] on icon "button" at bounding box center [79, 247] width 8 height 8
type input "0"
click at [323, 285] on span "NEXT" at bounding box center [325, 286] width 19 height 14
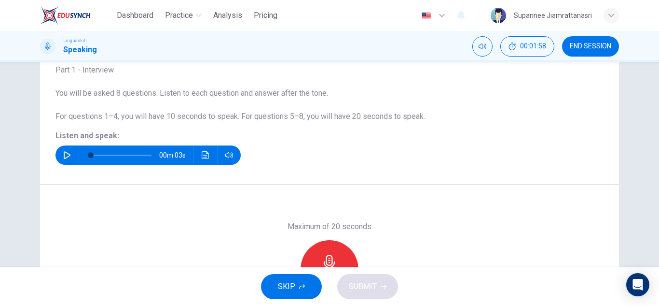
scroll to position [24, 0]
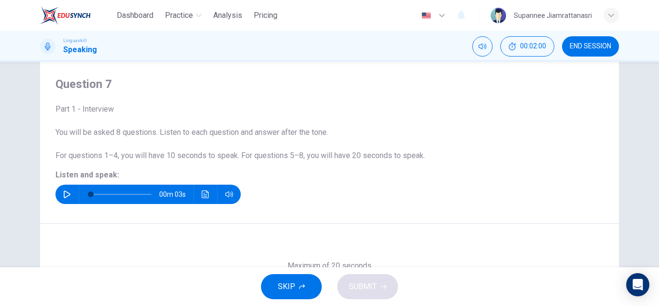
click at [66, 193] on icon "button" at bounding box center [67, 194] width 7 height 8
click at [202, 193] on icon "Click to see the audio transcription" at bounding box center [206, 194] width 8 height 8
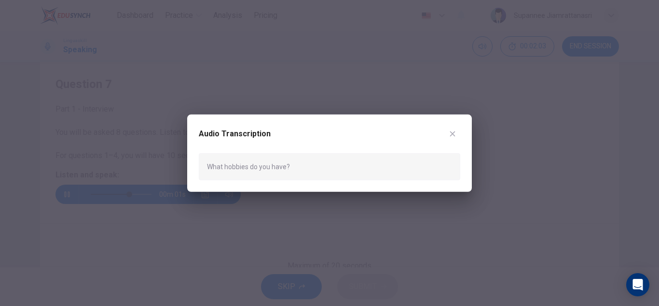
type input "0"
click at [454, 136] on icon "button" at bounding box center [453, 133] width 8 height 8
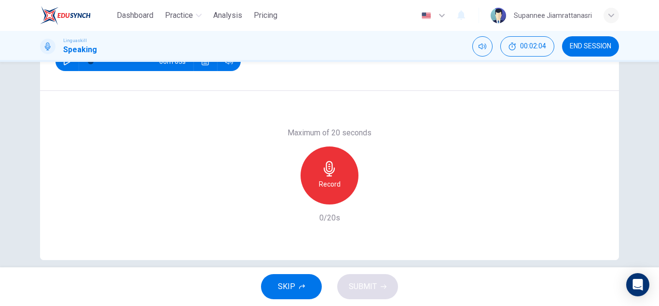
scroll to position [169, 0]
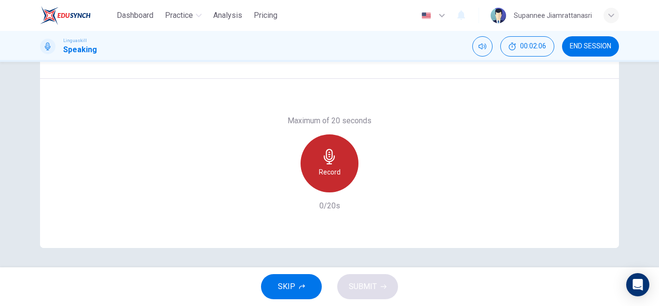
click at [318, 161] on div "Record" at bounding box center [330, 163] width 58 height 58
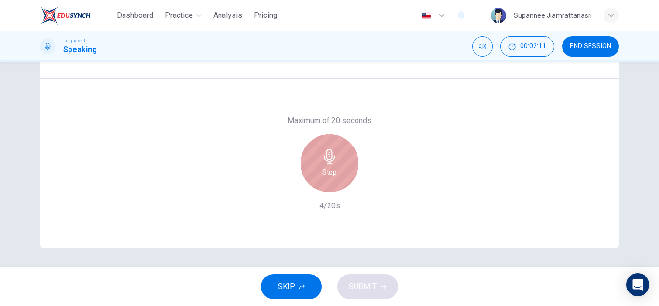
click at [335, 163] on div "Stop" at bounding box center [330, 163] width 58 height 58
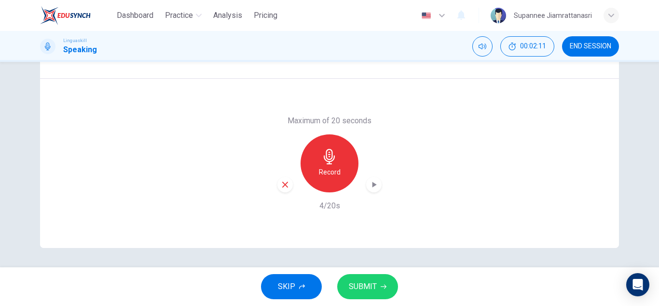
click at [365, 291] on span "SUBMIT" at bounding box center [363, 286] width 28 height 14
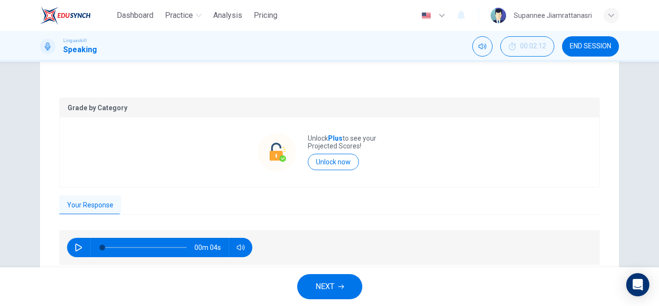
click at [75, 245] on icon "button" at bounding box center [79, 247] width 8 height 8
type input "84"
click at [320, 281] on span "NEXT" at bounding box center [325, 286] width 19 height 14
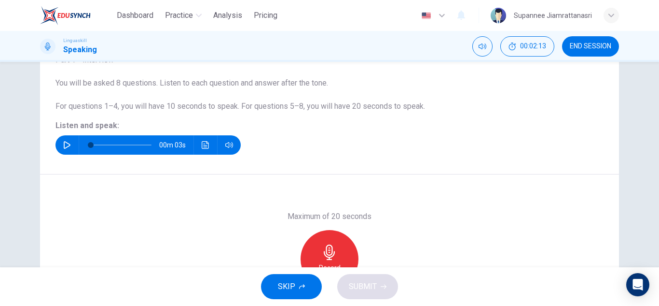
scroll to position [72, 0]
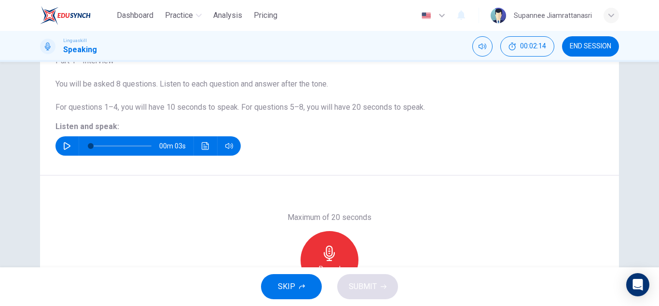
click at [63, 148] on icon "button" at bounding box center [67, 146] width 8 height 8
click at [202, 146] on icon "Click to see the audio transcription" at bounding box center [206, 146] width 8 height 8
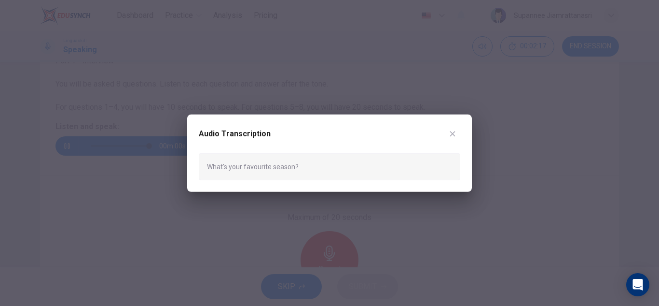
type input "0"
click at [453, 138] on button "button" at bounding box center [452, 132] width 15 height 15
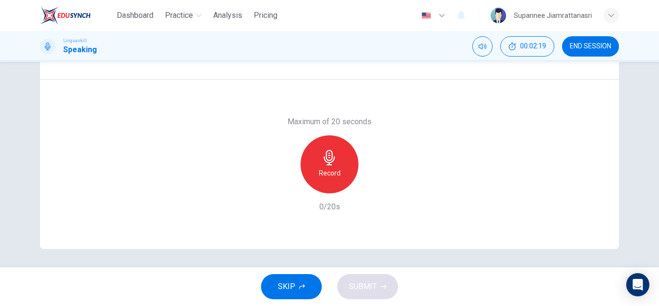
scroll to position [169, 0]
click at [319, 174] on h6 "Record" at bounding box center [330, 172] width 22 height 12
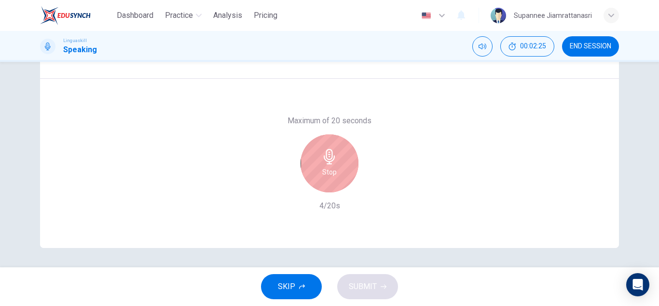
click at [308, 159] on div "Stop" at bounding box center [330, 163] width 58 height 58
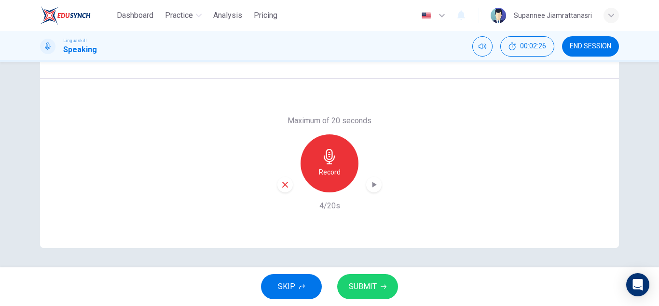
click at [358, 285] on span "SUBMIT" at bounding box center [363, 286] width 28 height 14
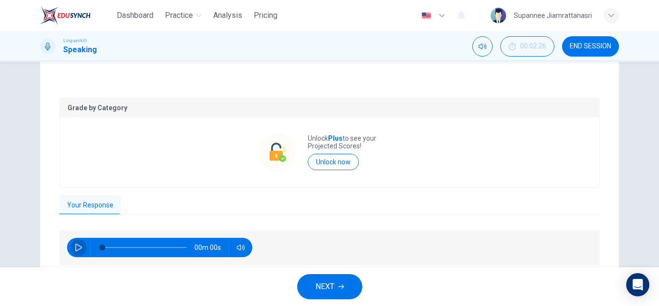
click at [71, 245] on button "button" at bounding box center [78, 246] width 15 height 19
type input "0"
click at [318, 282] on span "NEXT" at bounding box center [325, 286] width 19 height 14
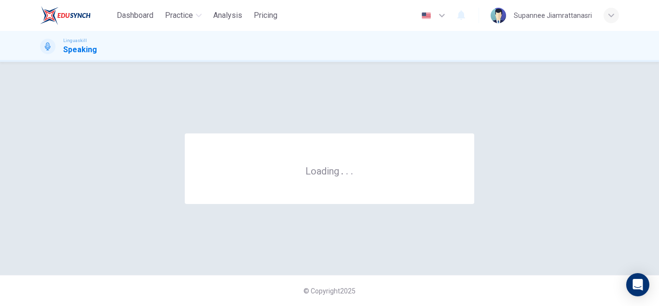
scroll to position [0, 0]
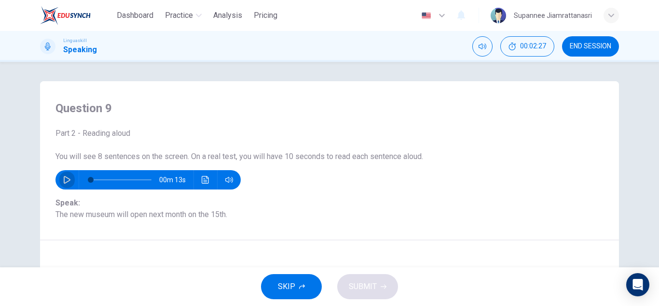
click at [64, 178] on icon "button" at bounding box center [67, 180] width 7 height 8
click at [204, 179] on icon "Click to see the audio transcription" at bounding box center [206, 180] width 8 height 8
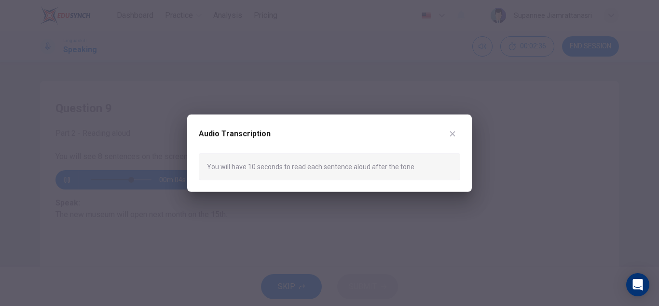
click at [453, 131] on icon "button" at bounding box center [453, 133] width 8 height 8
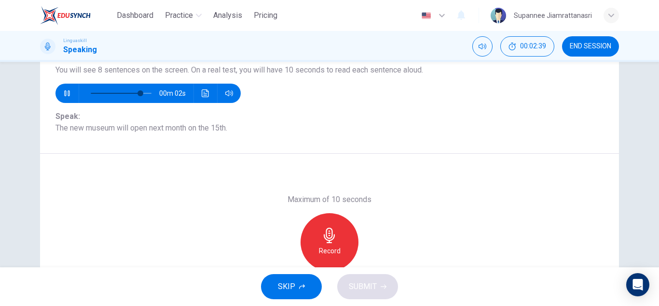
scroll to position [97, 0]
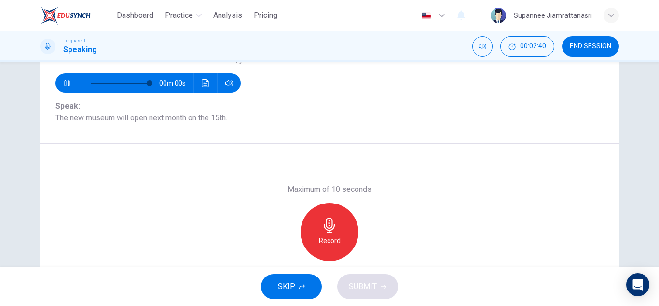
type input "0"
click at [328, 234] on div "Record" at bounding box center [330, 232] width 58 height 58
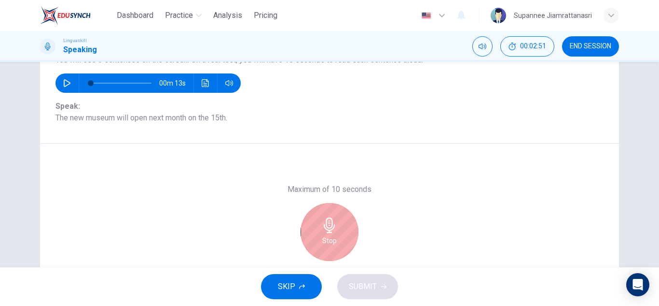
click at [322, 224] on icon "button" at bounding box center [329, 224] width 15 height 15
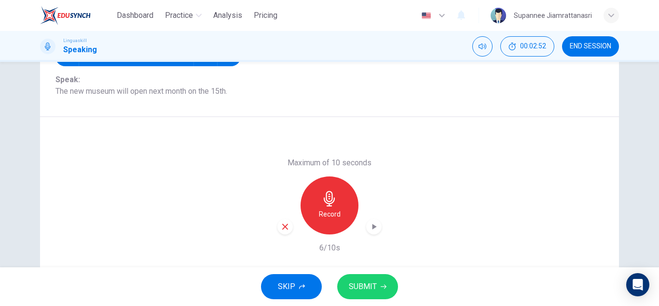
scroll to position [145, 0]
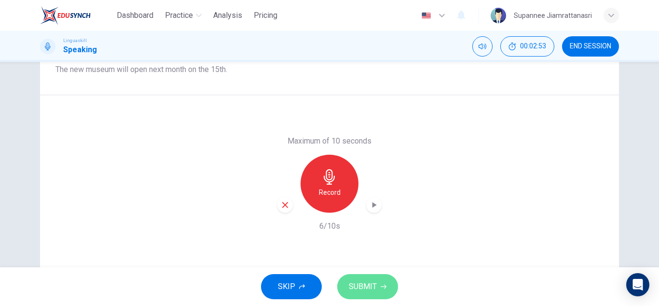
click at [358, 285] on span "SUBMIT" at bounding box center [363, 286] width 28 height 14
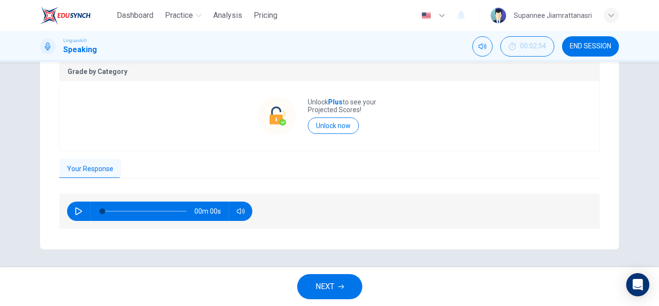
scroll to position [199, 0]
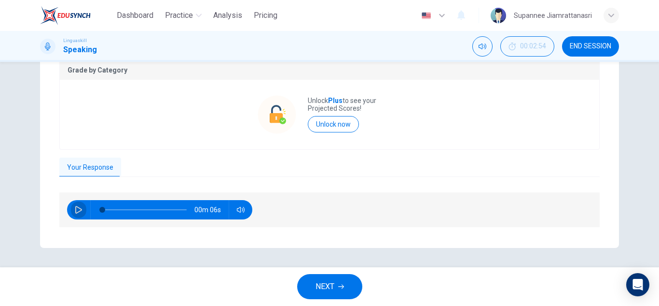
click at [75, 206] on icon "button" at bounding box center [78, 210] width 7 height 8
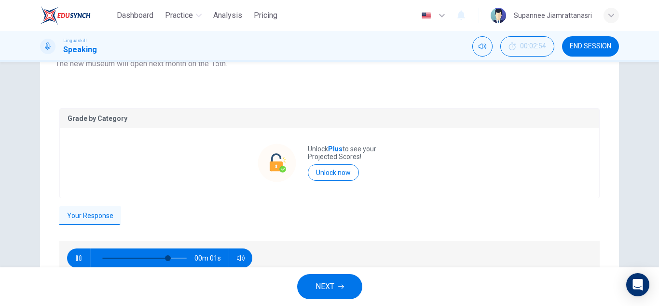
type input "93"
click at [331, 290] on span "NEXT" at bounding box center [325, 286] width 19 height 14
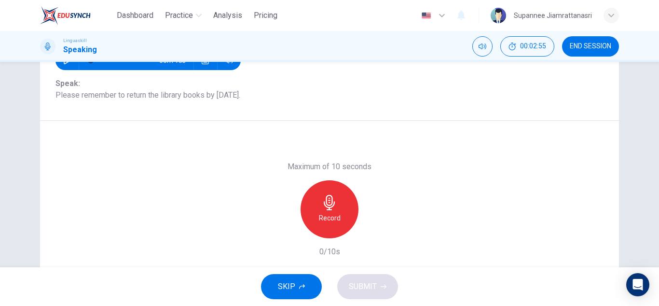
scroll to position [102, 0]
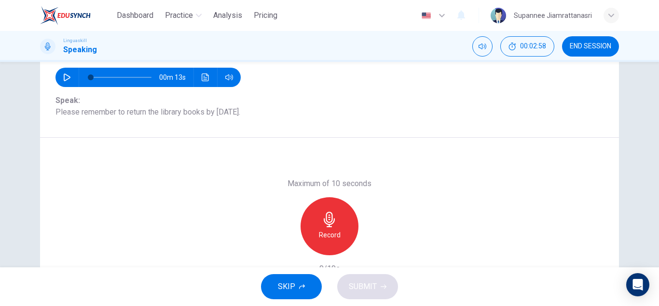
click at [64, 79] on icon "button" at bounding box center [67, 77] width 7 height 8
click at [203, 78] on icon "Click to see the audio transcription" at bounding box center [206, 77] width 8 height 8
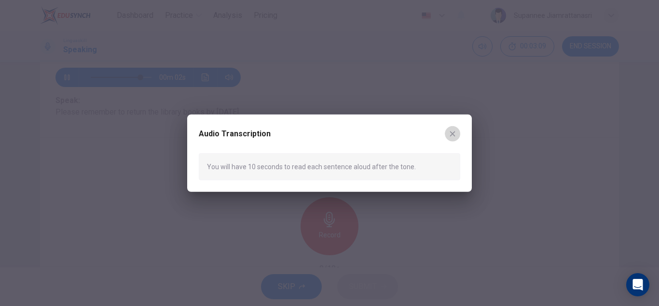
click at [452, 136] on icon "button" at bounding box center [453, 133] width 8 height 8
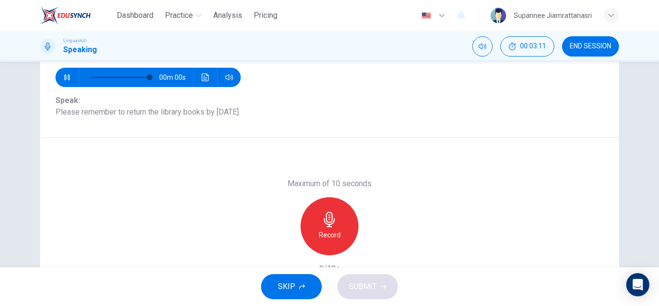
type input "0"
click at [323, 235] on h6 "Record" at bounding box center [330, 235] width 22 height 12
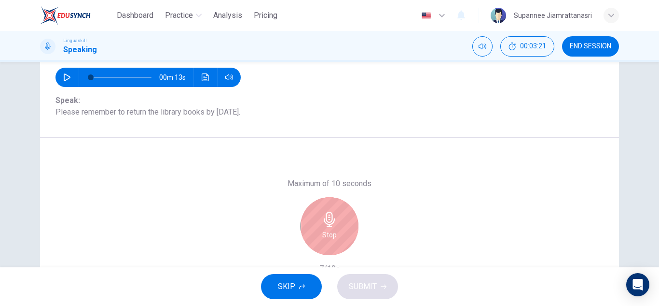
click at [327, 215] on icon "button" at bounding box center [329, 218] width 11 height 15
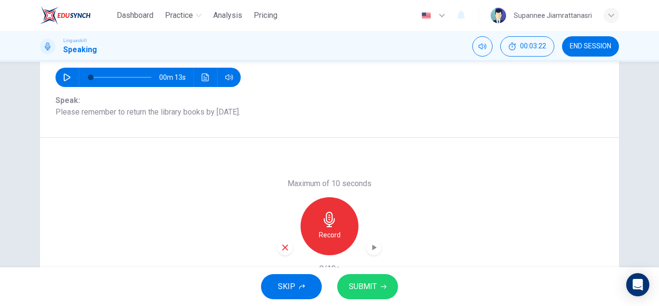
click at [358, 278] on button "SUBMIT" at bounding box center [367, 286] width 61 height 25
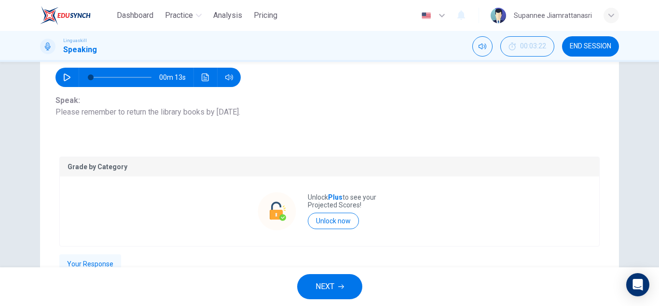
scroll to position [151, 0]
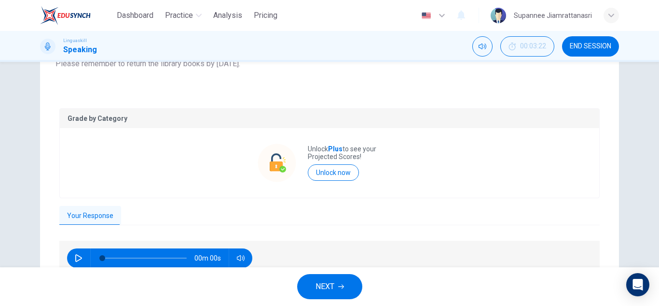
click at [75, 252] on button "button" at bounding box center [78, 257] width 15 height 19
type input "0"
click at [316, 282] on span "NEXT" at bounding box center [325, 286] width 19 height 14
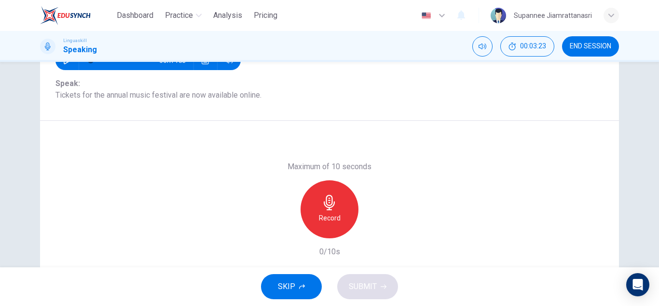
scroll to position [102, 0]
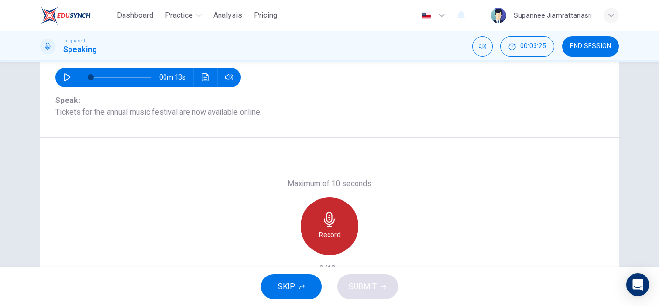
click at [315, 228] on div "Record" at bounding box center [330, 226] width 58 height 58
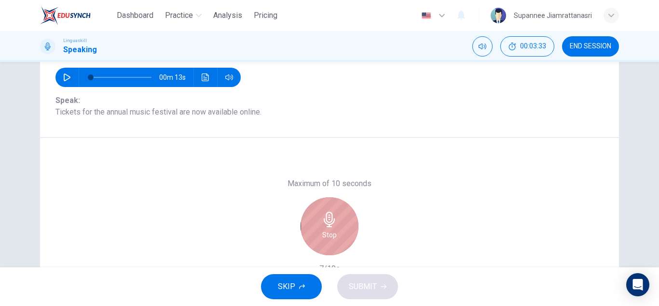
click at [338, 224] on div "Stop" at bounding box center [330, 226] width 58 height 58
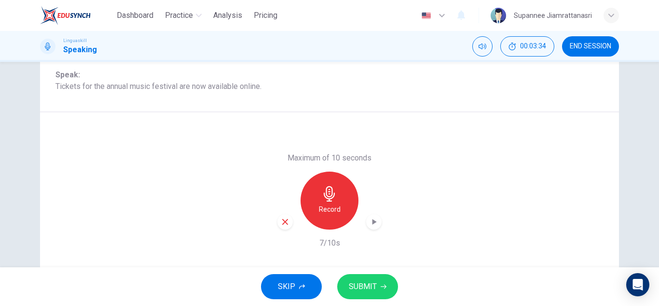
scroll to position [151, 0]
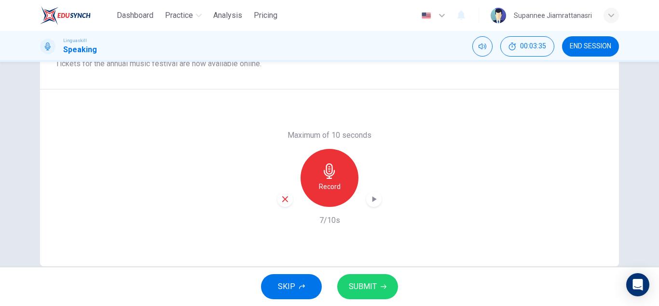
click at [371, 280] on span "SUBMIT" at bounding box center [363, 286] width 28 height 14
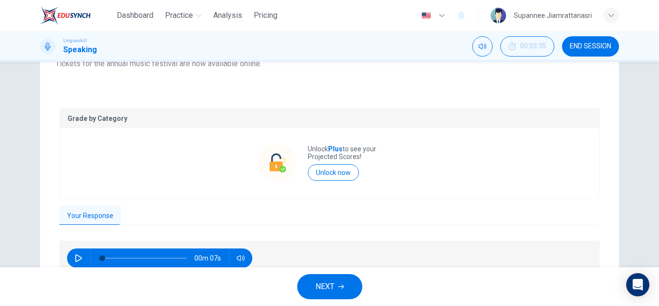
click at [75, 255] on icon "button" at bounding box center [78, 258] width 7 height 8
type input "0"
click at [318, 280] on span "NEXT" at bounding box center [325, 286] width 19 height 14
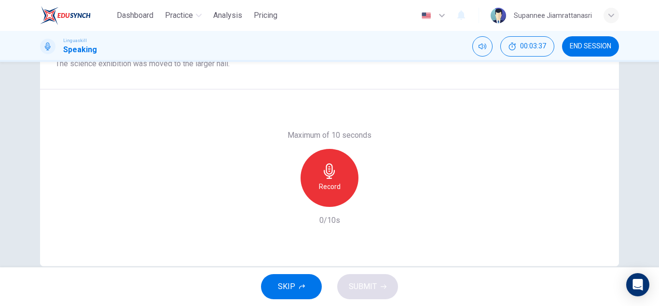
scroll to position [102, 0]
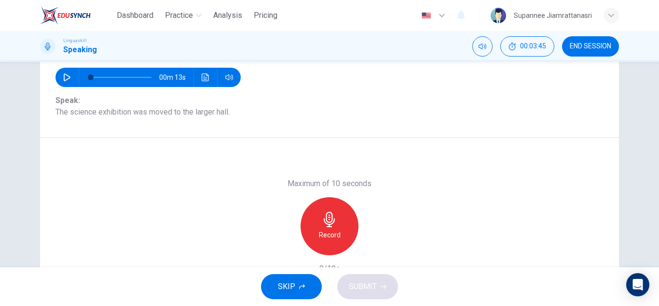
click at [336, 226] on div "Record" at bounding box center [330, 226] width 58 height 58
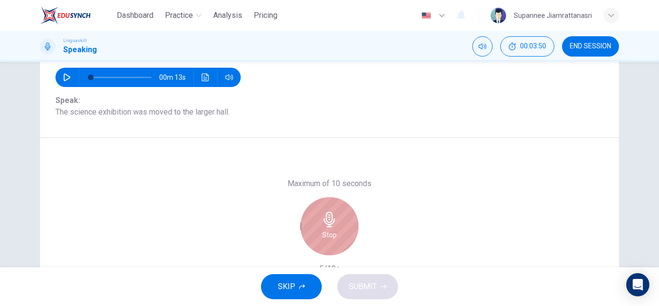
click at [337, 226] on div "Stop" at bounding box center [330, 226] width 58 height 58
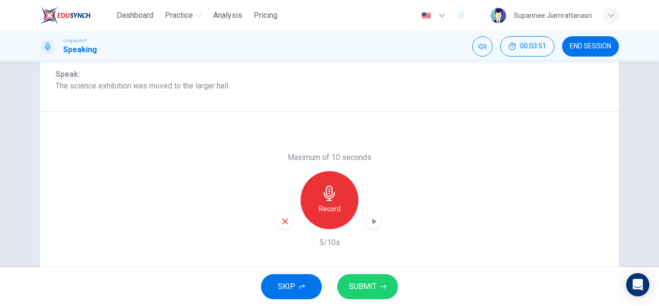
scroll to position [151, 0]
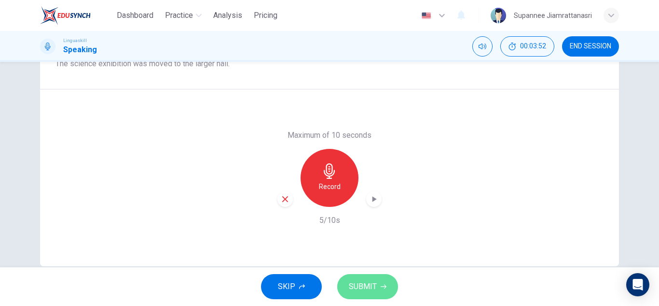
click at [368, 284] on span "SUBMIT" at bounding box center [363, 286] width 28 height 14
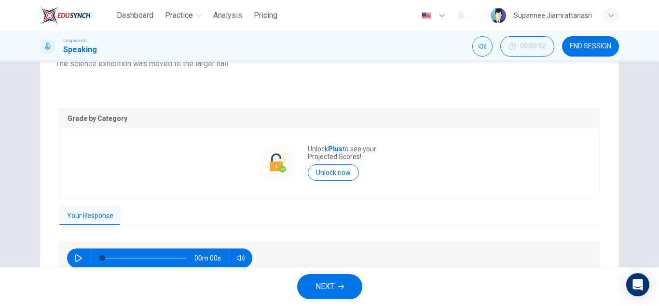
click at [76, 259] on icon "button" at bounding box center [79, 258] width 8 height 8
type input "0"
click at [324, 287] on span "NEXT" at bounding box center [325, 286] width 19 height 14
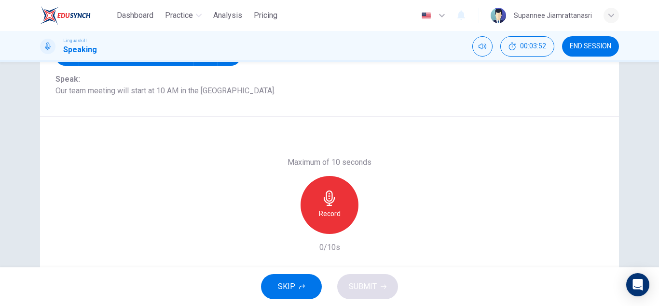
scroll to position [102, 0]
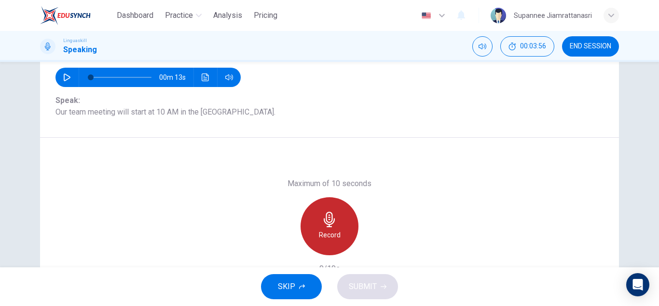
click at [336, 223] on div "Record" at bounding box center [330, 226] width 58 height 58
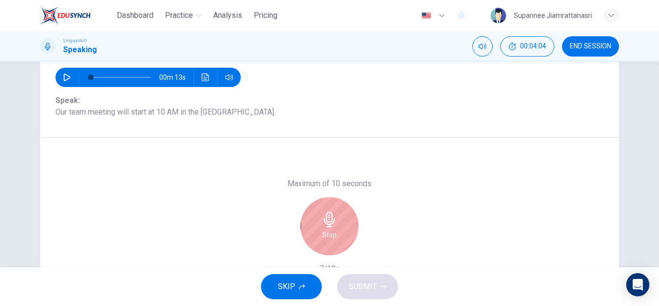
click at [331, 215] on icon "button" at bounding box center [329, 218] width 15 height 15
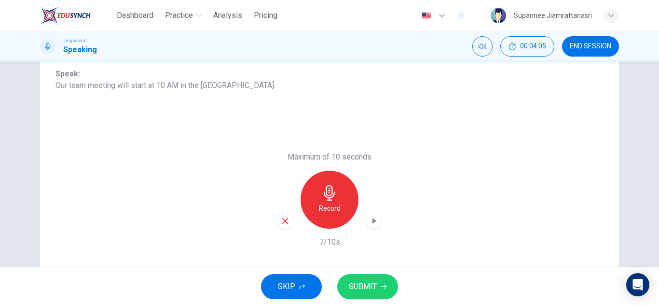
scroll to position [151, 0]
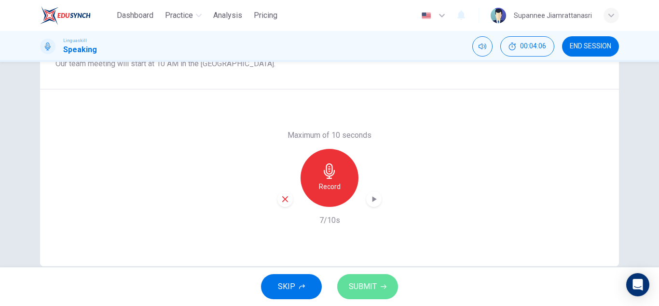
click at [358, 277] on button "SUBMIT" at bounding box center [367, 286] width 61 height 25
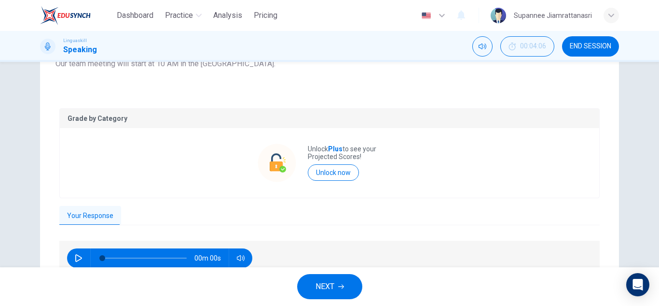
click at [75, 260] on icon "button" at bounding box center [78, 258] width 7 height 8
type input "0"
click at [333, 284] on span "NEXT" at bounding box center [325, 286] width 19 height 14
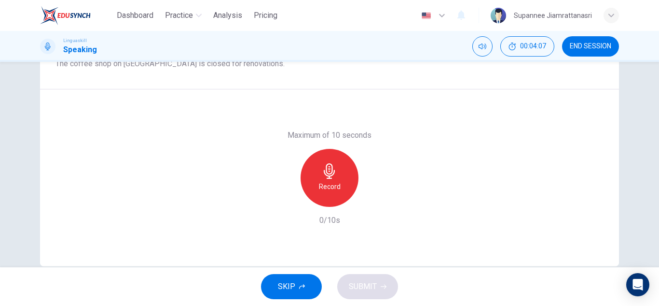
scroll to position [102, 0]
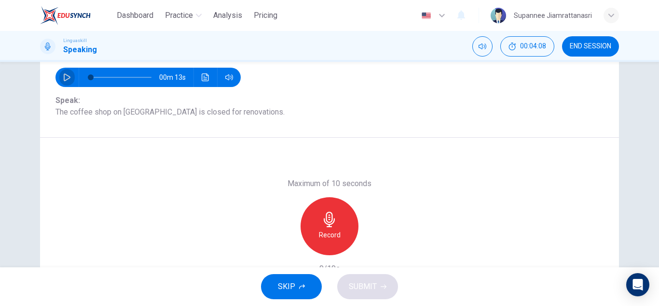
click at [64, 78] on icon "button" at bounding box center [67, 77] width 8 height 8
type input "0"
click at [330, 225] on icon "button" at bounding box center [329, 218] width 15 height 15
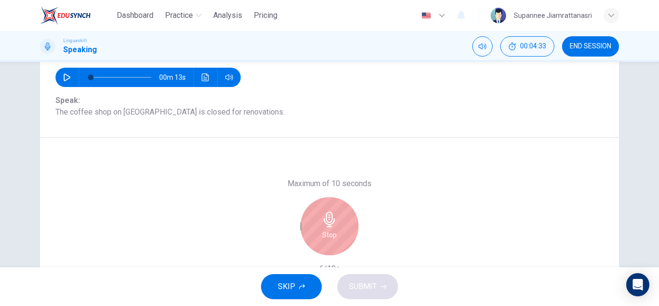
click at [334, 219] on icon "button" at bounding box center [329, 218] width 15 height 15
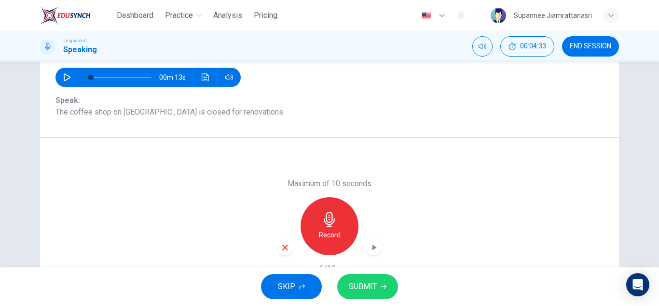
scroll to position [151, 0]
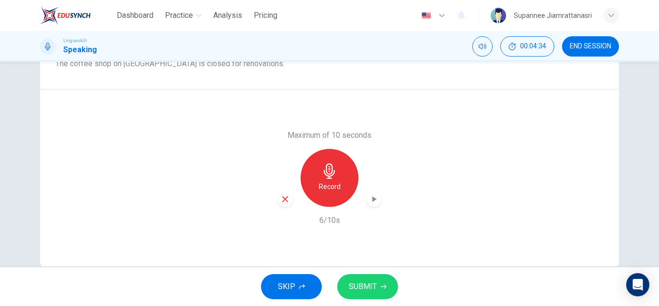
click at [361, 286] on span "SUBMIT" at bounding box center [363, 286] width 28 height 14
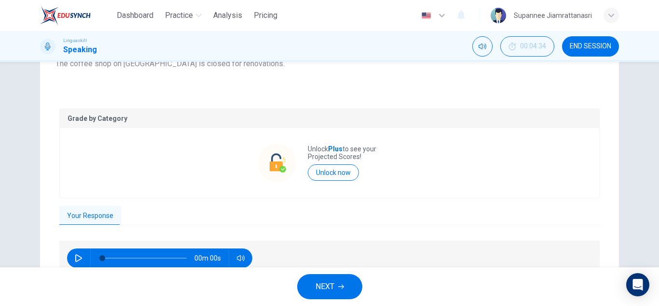
click at [71, 258] on button "button" at bounding box center [78, 257] width 15 height 19
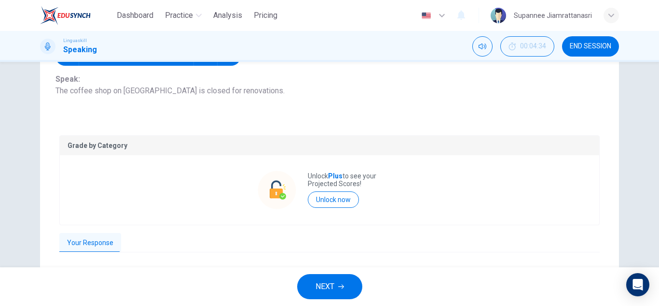
scroll to position [102, 0]
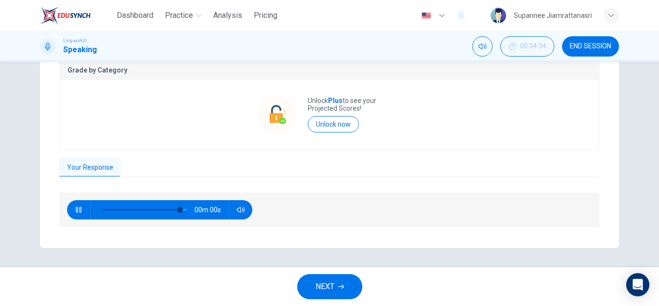
type input "0"
click at [319, 288] on span "NEXT" at bounding box center [325, 286] width 19 height 14
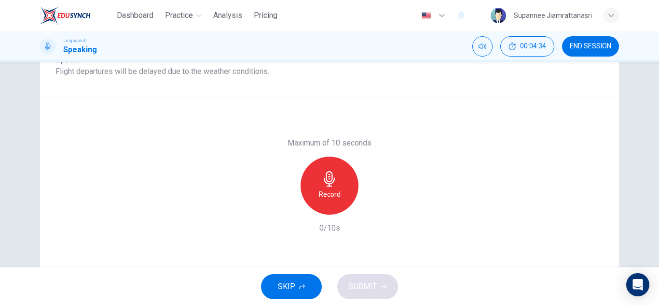
scroll to position [121, 0]
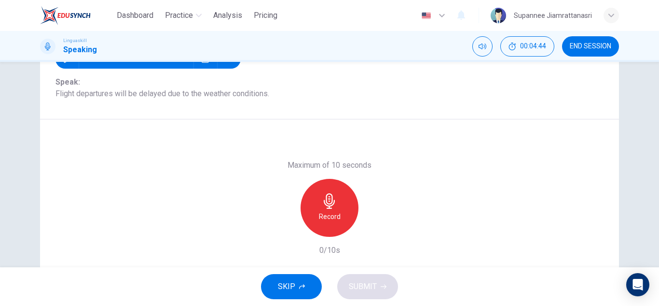
click at [329, 201] on icon "button" at bounding box center [329, 200] width 15 height 15
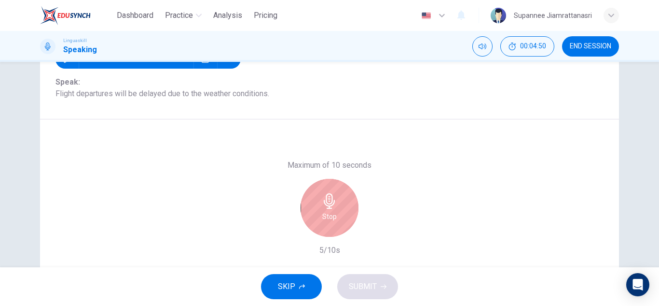
click at [335, 209] on div "Stop" at bounding box center [330, 208] width 58 height 58
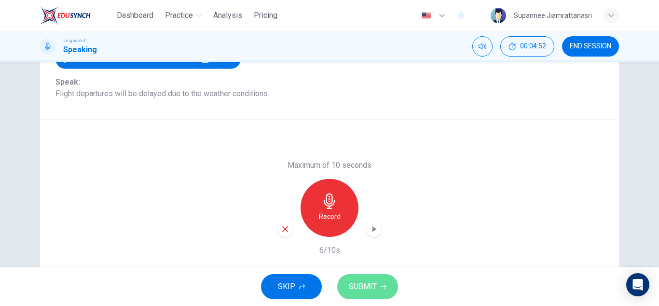
click at [366, 283] on span "SUBMIT" at bounding box center [363, 286] width 28 height 14
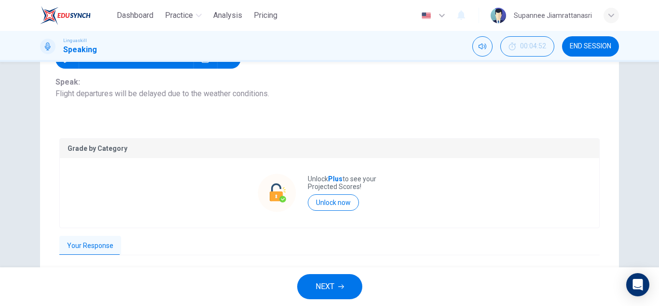
click at [85, 248] on button "Your Response" at bounding box center [90, 246] width 62 height 20
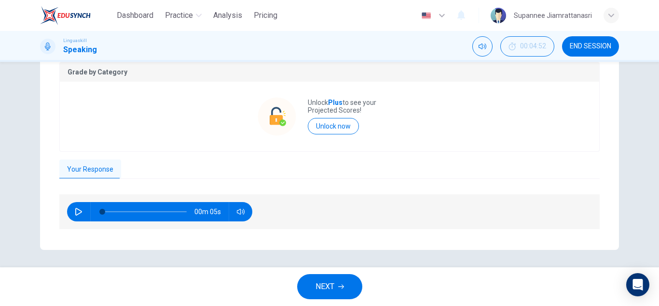
scroll to position [199, 0]
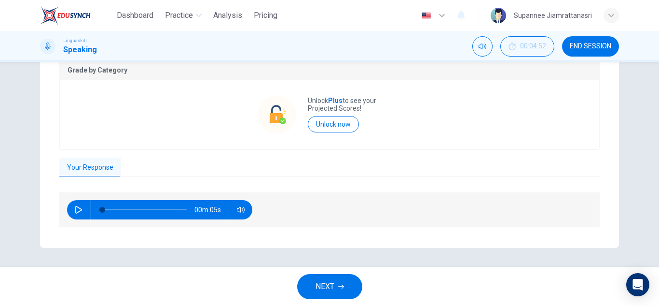
click at [77, 212] on icon "button" at bounding box center [79, 210] width 8 height 8
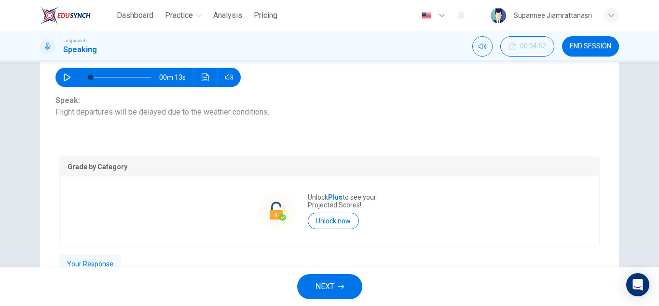
scroll to position [151, 0]
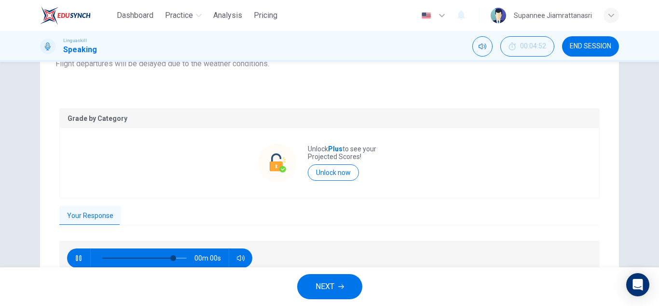
type input "0"
click at [325, 282] on span "NEXT" at bounding box center [325, 286] width 19 height 14
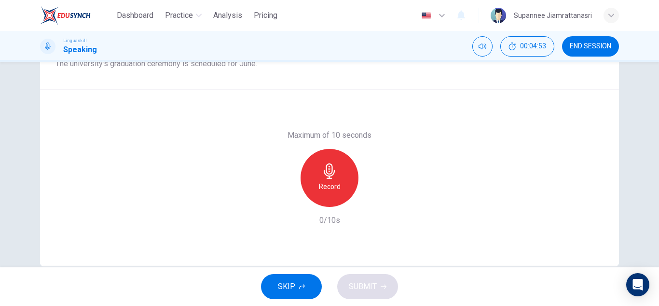
scroll to position [102, 0]
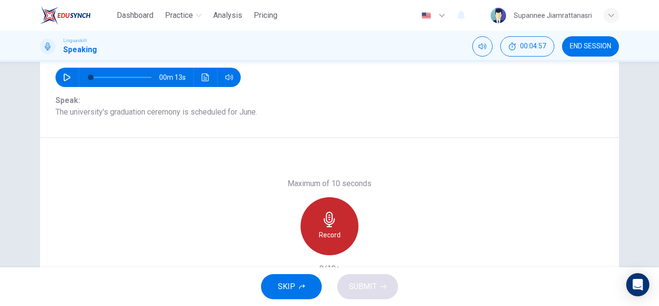
drag, startPoint x: 325, startPoint y: 221, endPoint x: 329, endPoint y: 226, distance: 5.9
click at [327, 224] on icon "button" at bounding box center [329, 218] width 11 height 15
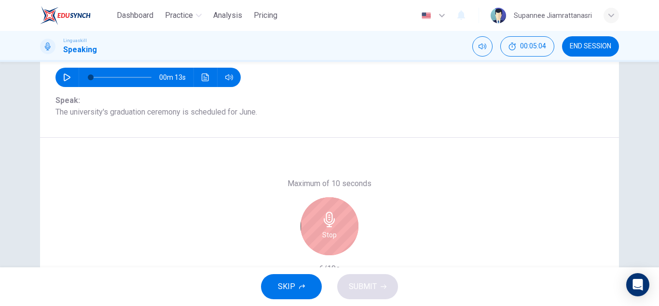
click at [326, 215] on icon "button" at bounding box center [329, 218] width 11 height 15
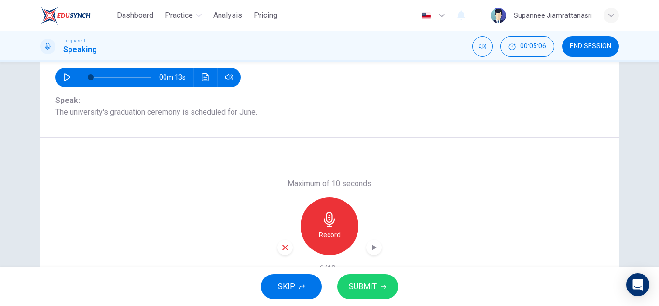
click at [360, 288] on span "SUBMIT" at bounding box center [363, 286] width 28 height 14
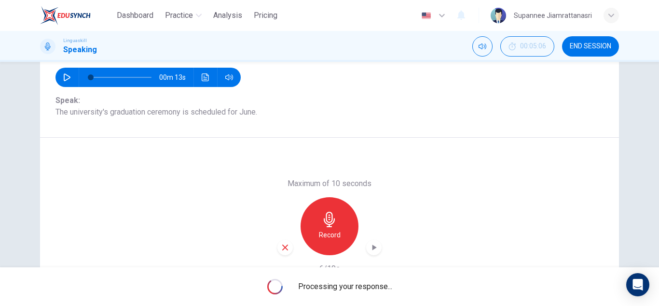
scroll to position [151, 0]
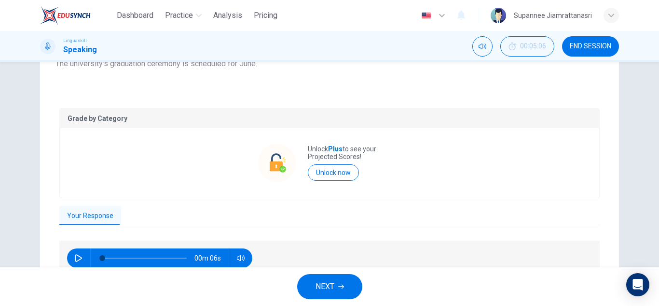
click at [71, 261] on button "button" at bounding box center [78, 257] width 15 height 19
type input "0"
click at [328, 290] on span "NEXT" at bounding box center [325, 286] width 19 height 14
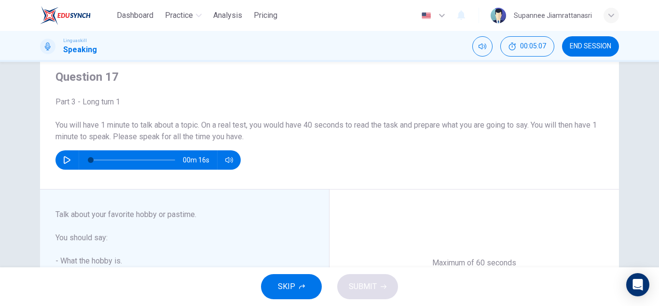
scroll to position [48, 0]
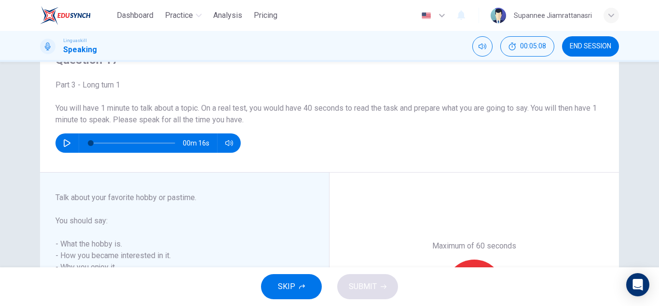
click at [63, 140] on icon "button" at bounding box center [67, 143] width 8 height 8
type input "0"
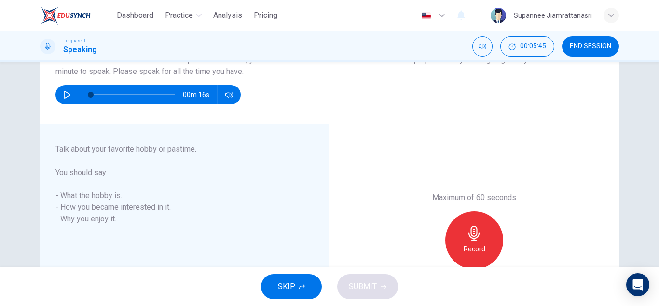
scroll to position [145, 0]
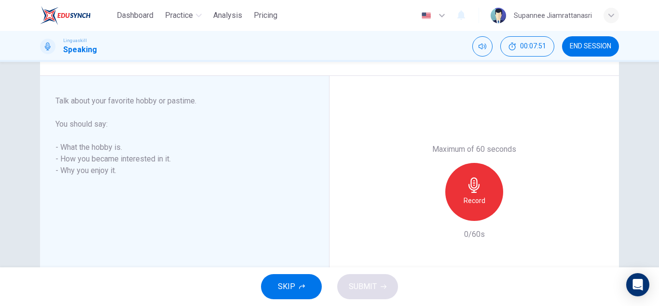
click at [474, 188] on icon "button" at bounding box center [474, 184] width 15 height 15
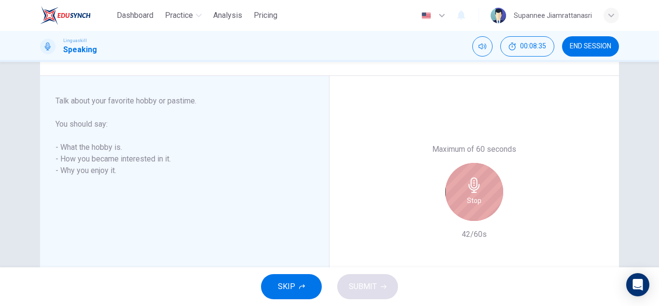
click at [474, 188] on icon "button" at bounding box center [474, 184] width 15 height 15
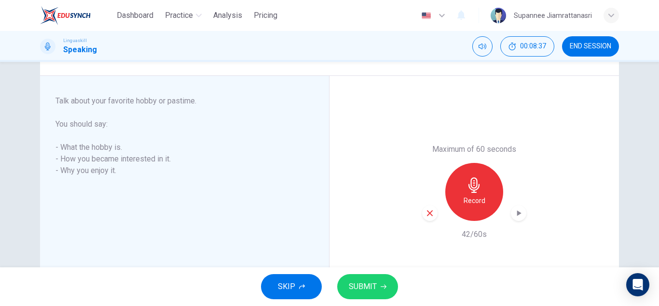
click at [354, 281] on span "SUBMIT" at bounding box center [363, 286] width 28 height 14
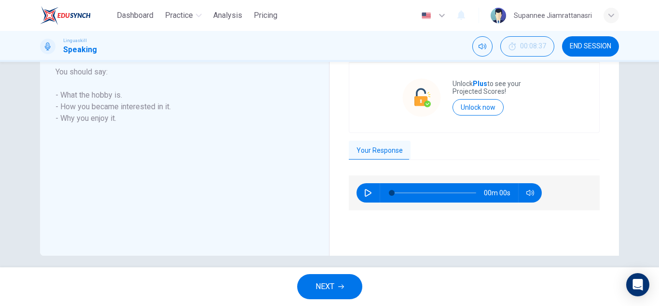
scroll to position [224, 0]
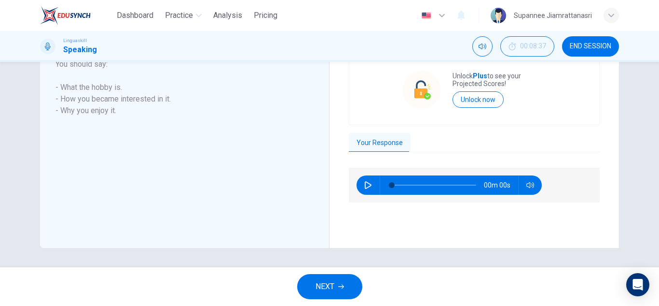
click at [365, 184] on icon "button" at bounding box center [368, 185] width 8 height 8
type input "95"
click at [314, 281] on button "NEXT" at bounding box center [329, 286] width 65 height 25
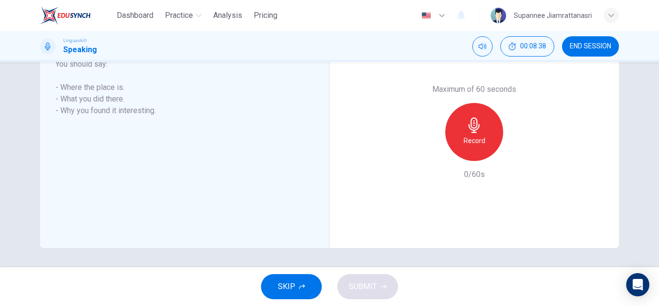
scroll to position [156, 0]
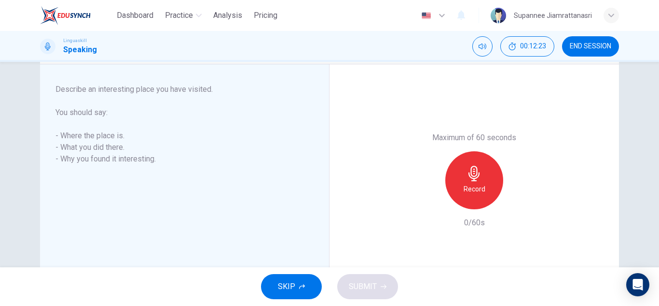
click at [463, 169] on div "Record" at bounding box center [474, 180] width 58 height 58
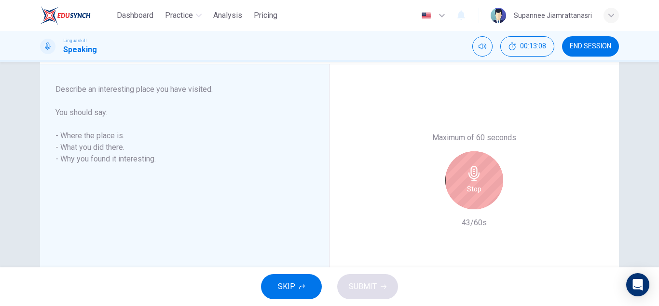
click at [470, 177] on icon "button" at bounding box center [474, 173] width 15 height 15
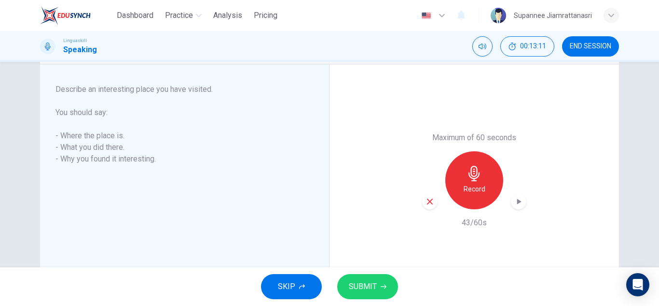
click at [360, 281] on span "SUBMIT" at bounding box center [363, 286] width 28 height 14
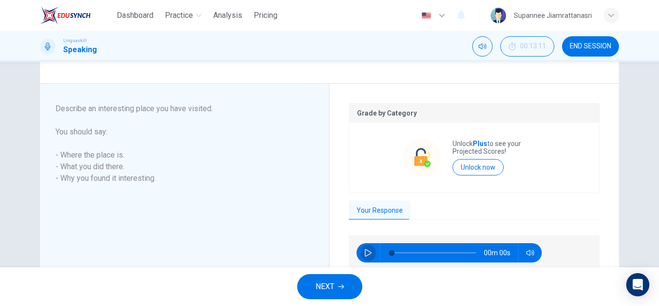
click at [365, 253] on icon "button" at bounding box center [368, 253] width 8 height 8
type input "22"
click at [330, 292] on span "NEXT" at bounding box center [325, 286] width 19 height 14
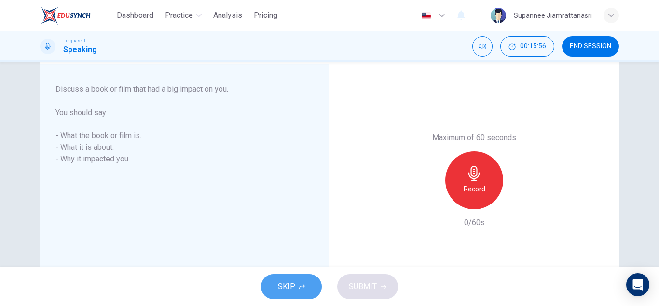
click at [298, 280] on button "SKIP" at bounding box center [291, 286] width 61 height 25
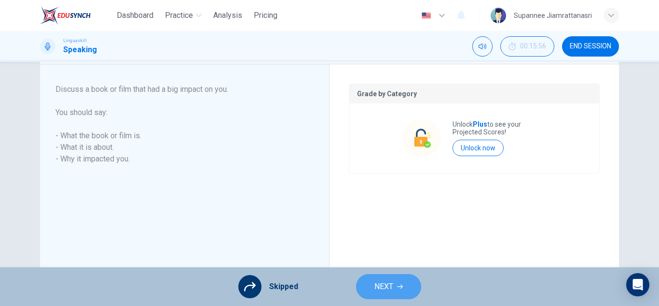
click at [380, 288] on span "NEXT" at bounding box center [384, 286] width 19 height 14
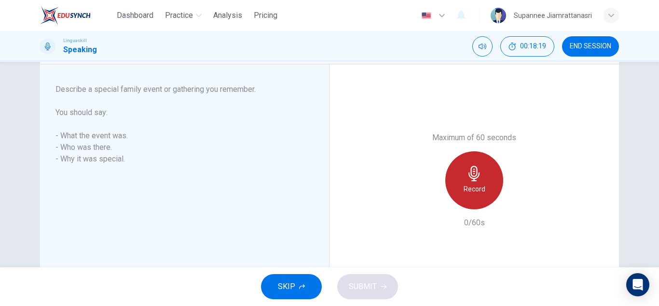
click at [473, 181] on div "Record" at bounding box center [474, 180] width 58 height 58
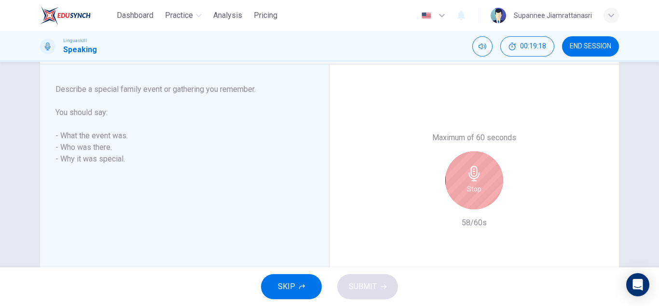
click at [471, 184] on h6 "Stop" at bounding box center [474, 189] width 14 height 12
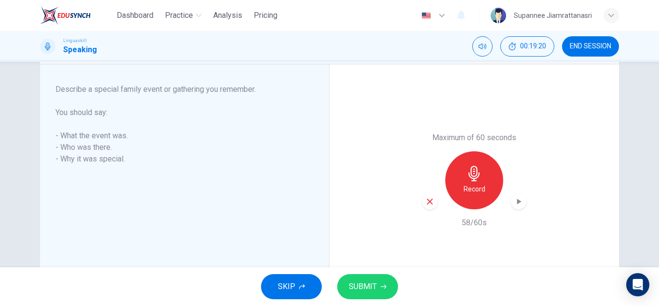
click at [361, 281] on span "SUBMIT" at bounding box center [363, 286] width 28 height 14
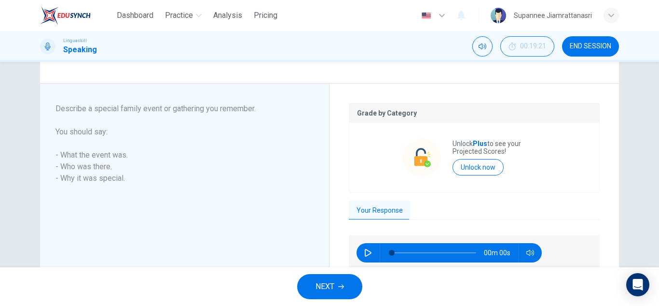
click at [327, 280] on span "NEXT" at bounding box center [325, 286] width 19 height 14
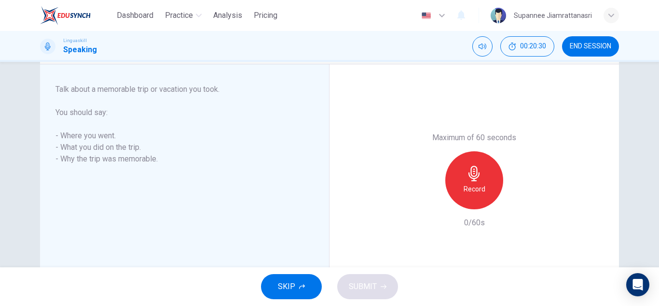
click at [463, 175] on div "Record" at bounding box center [474, 180] width 58 height 58
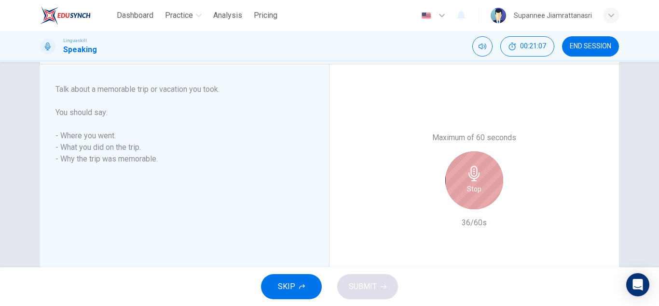
click at [473, 180] on icon "button" at bounding box center [474, 173] width 11 height 15
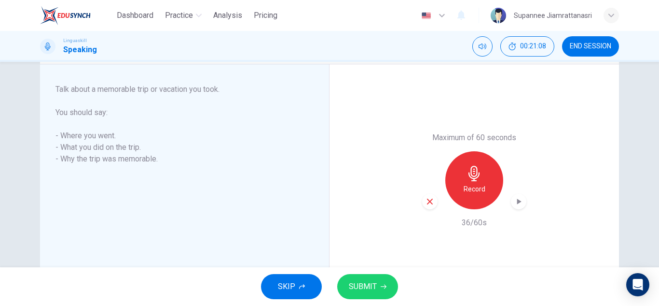
click at [356, 282] on span "SUBMIT" at bounding box center [363, 286] width 28 height 14
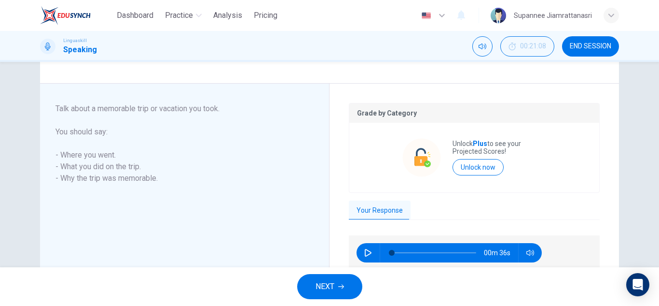
click at [319, 280] on span "NEXT" at bounding box center [325, 286] width 19 height 14
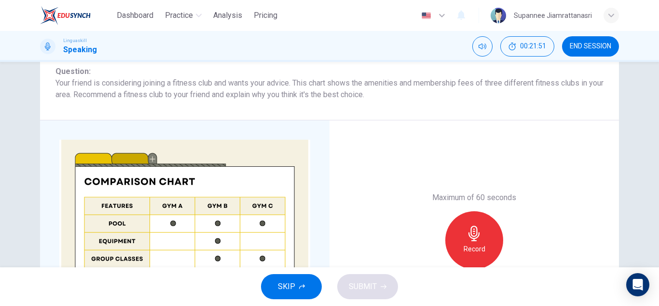
scroll to position [77, 0]
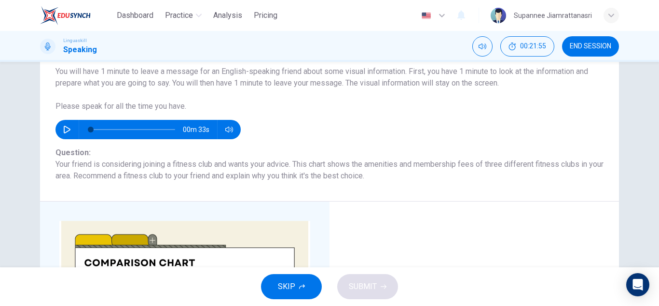
click at [64, 125] on button "button" at bounding box center [66, 129] width 15 height 19
type input "0"
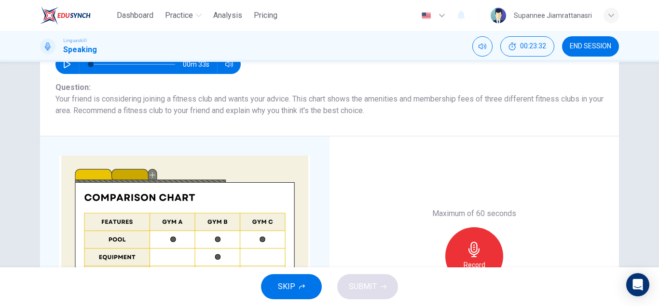
scroll to position [125, 0]
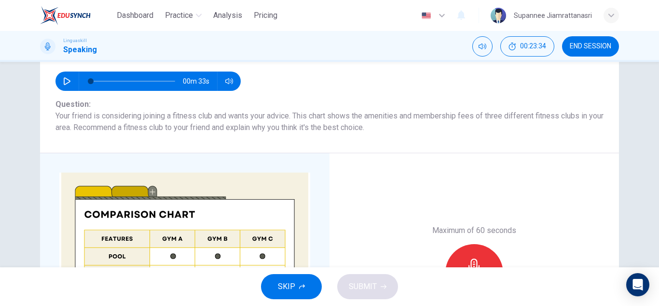
click at [472, 259] on icon "button" at bounding box center [474, 265] width 11 height 15
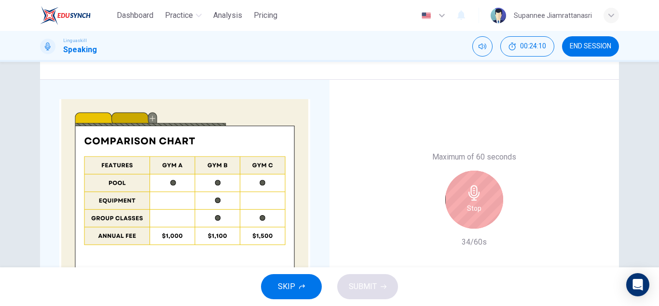
scroll to position [222, 0]
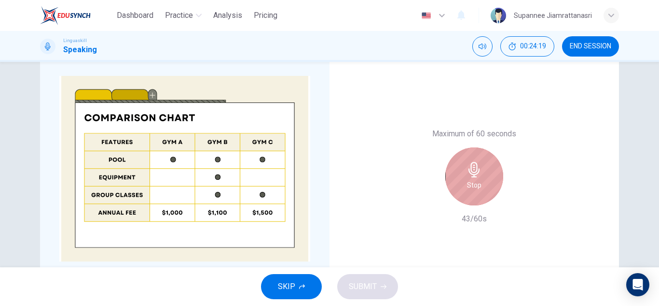
click at [479, 174] on icon "button" at bounding box center [474, 169] width 15 height 15
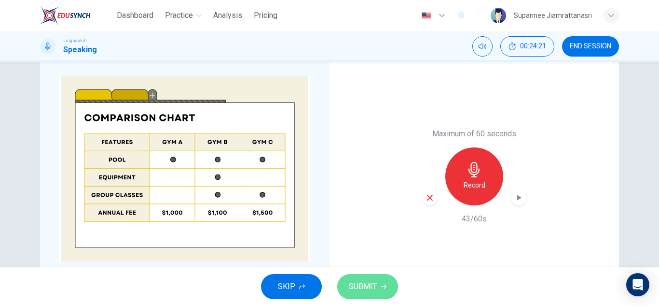
click at [355, 285] on span "SUBMIT" at bounding box center [363, 286] width 28 height 14
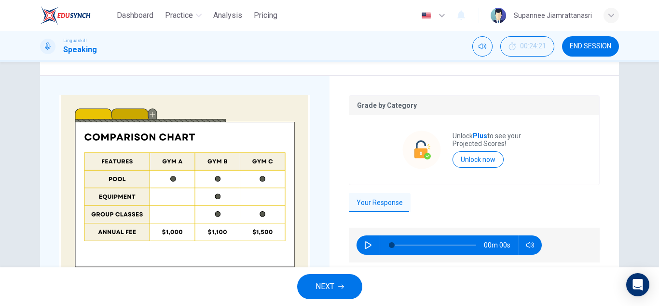
scroll to position [241, 0]
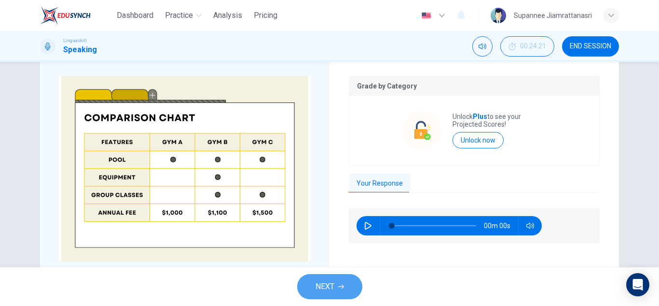
click at [322, 278] on button "NEXT" at bounding box center [329, 286] width 65 height 25
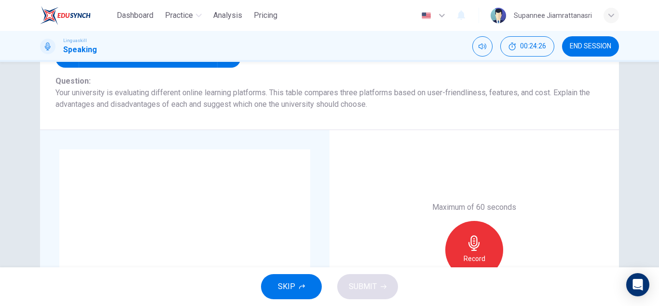
scroll to position [125, 0]
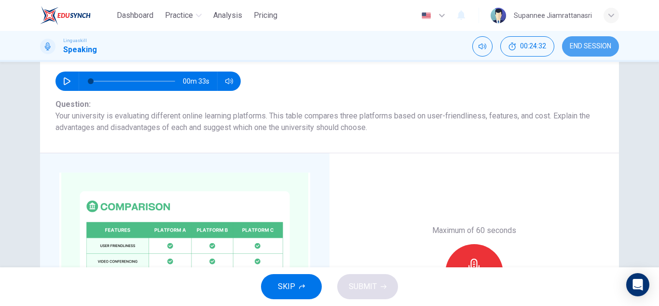
click at [580, 45] on span "END SESSION" at bounding box center [591, 46] width 42 height 8
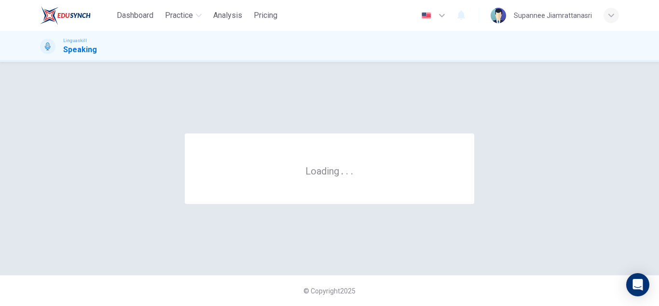
scroll to position [0, 0]
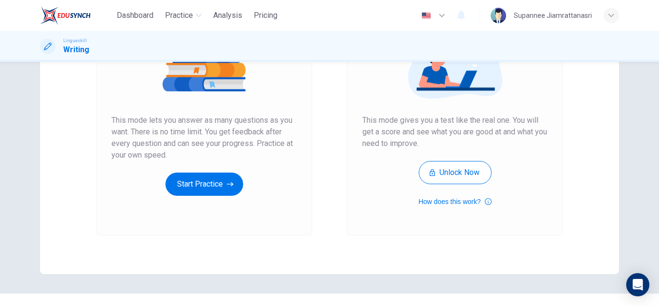
scroll to position [145, 0]
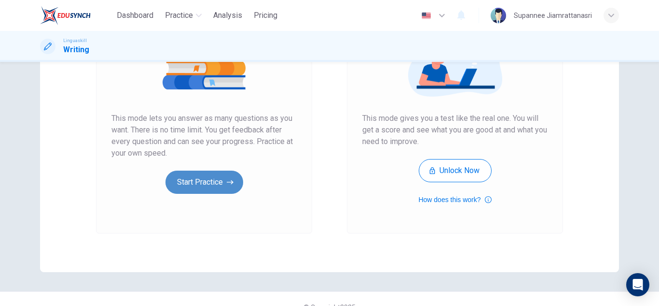
click at [204, 187] on button "Start Practice" at bounding box center [205, 181] width 78 height 23
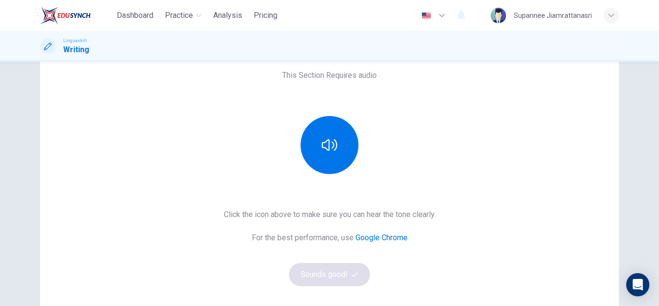
scroll to position [97, 0]
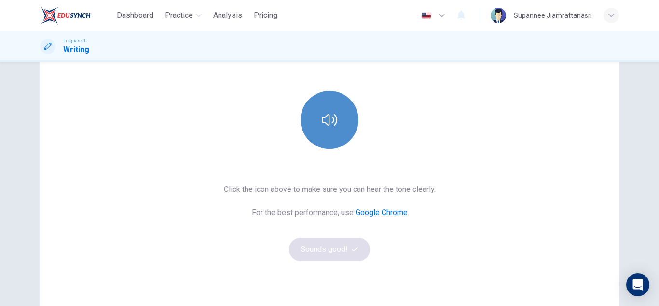
click at [339, 118] on button "button" at bounding box center [330, 120] width 58 height 58
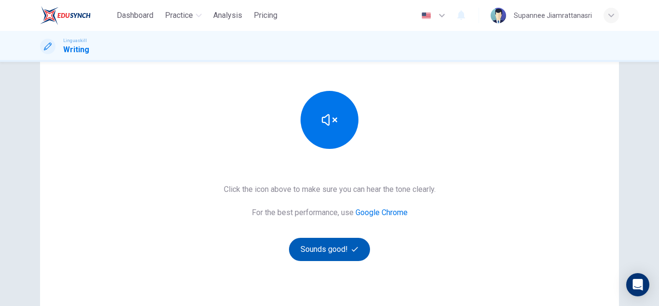
click at [326, 248] on button "Sounds good!" at bounding box center [329, 248] width 81 height 23
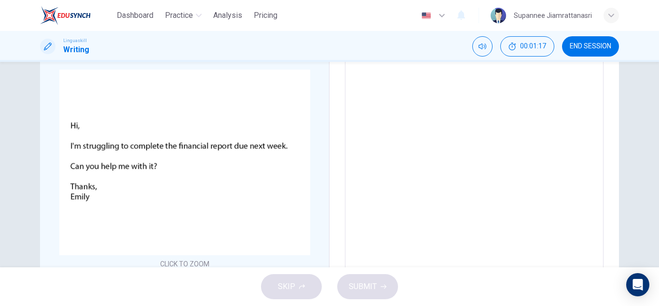
click at [399, 128] on textarea at bounding box center [474, 199] width 245 height 344
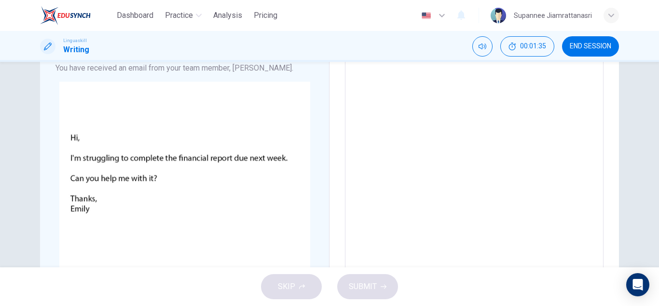
scroll to position [0, 0]
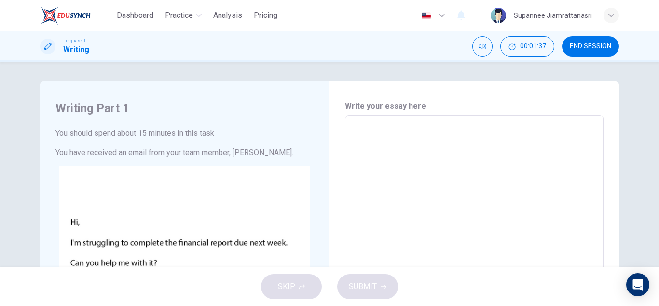
type textarea "H"
type textarea "x"
type textarea "Ht"
type textarea "x"
type textarea "H"
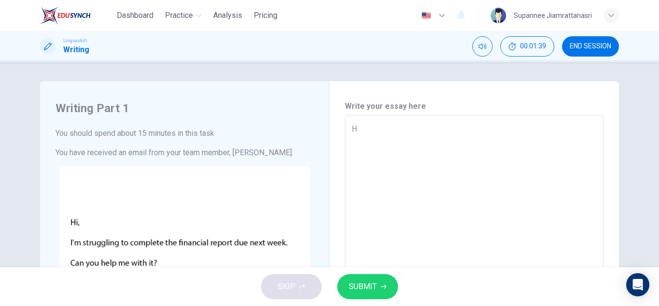
type textarea "x"
type textarea "Hi"
type textarea "x"
type textarea "Hi,"
type textarea "x"
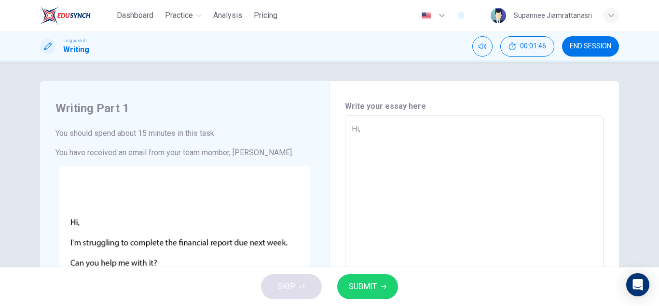
type textarea "Hi,"
type textarea "x"
type textarea "Hi, I"
type textarea "x"
type textarea "Hi, I'"
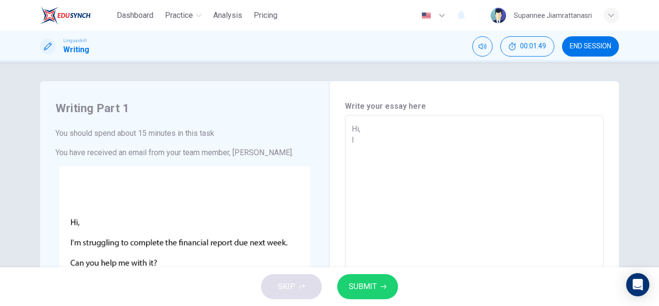
type textarea "x"
type textarea "Hi, I'm"
type textarea "x"
type textarea "Hi, I'm"
type textarea "x"
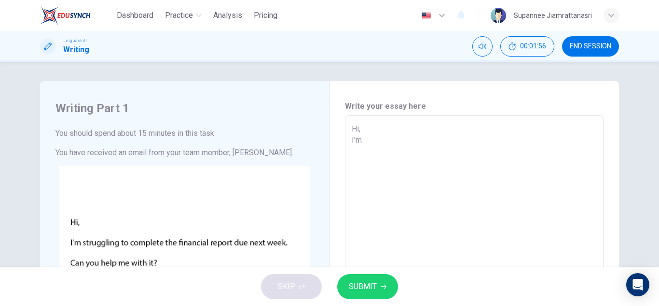
type textarea "Hi, I'm"
type textarea "x"
type textarea "Hi, I'"
type textarea "x"
type textarea "Hi, I"
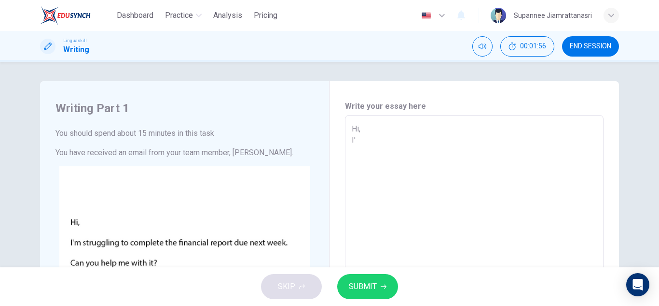
type textarea "x"
type textarea "Hi,"
type textarea "x"
type textarea "Hi,"
type textarea "x"
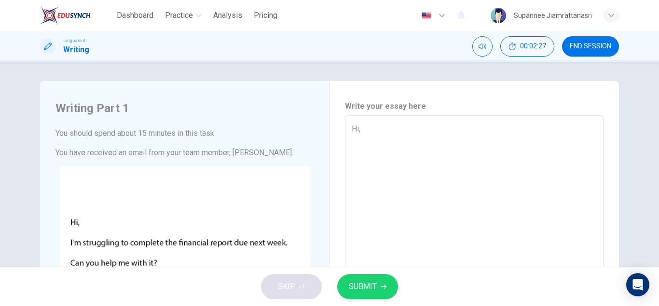
type textarea "Hi, w"
type textarea "x"
type textarea "Hi, wr"
type textarea "x"
type textarea "Hi, wri"
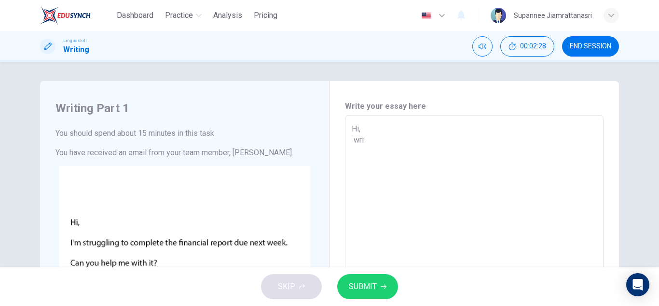
type textarea "x"
type textarea "Hi, writ"
type textarea "x"
type textarea "Hi, writi"
type textarea "x"
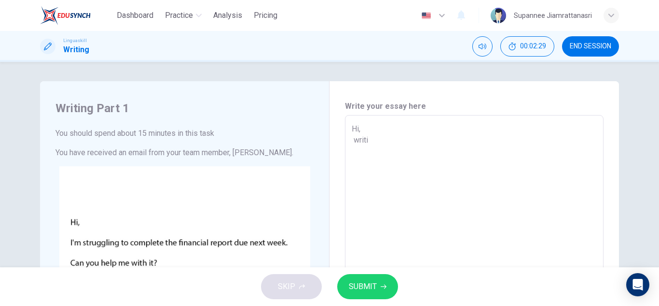
type textarea "Hi, writin"
type textarea "x"
type textarea "Hi, writing"
type textarea "x"
type textarea "Hi, writing"
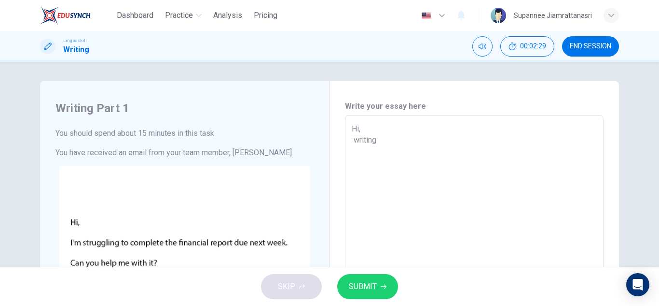
type textarea "x"
type textarea "Hi, writing a"
type textarea "x"
type textarea "Hi, writing a"
type textarea "x"
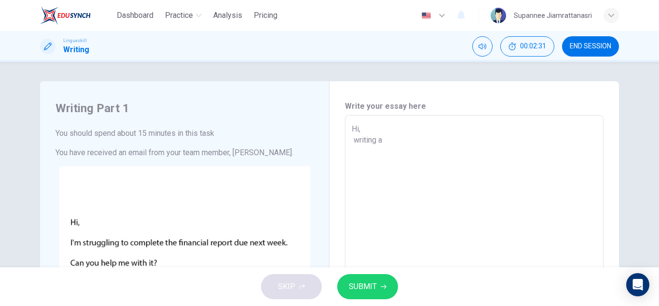
type textarea "Hi, writing a f"
type textarea "x"
type textarea "Hi, writing a fi"
type textarea "x"
type textarea "Hi, writing a fin"
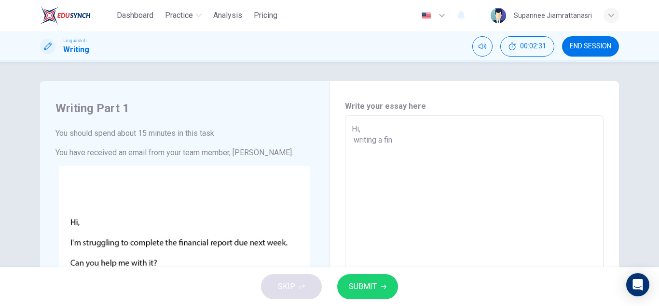
type textarea "x"
type textarea "Hi, writing a [PERSON_NAME]"
type textarea "x"
type textarea "Hi, writing a fin"
type textarea "x"
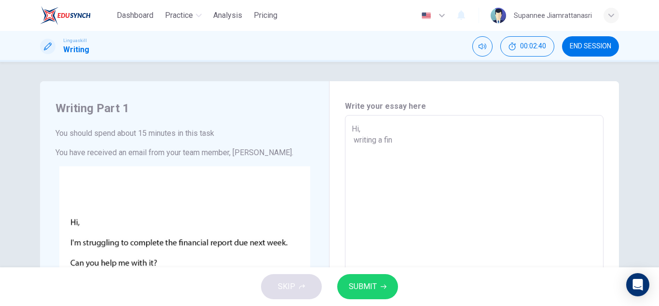
type textarea "Hi, writing a [PERSON_NAME]"
type textarea "x"
type textarea "Hi, writing a [PERSON_NAME]="
type textarea "x"
type textarea "Hi, writing a [PERSON_NAME]"
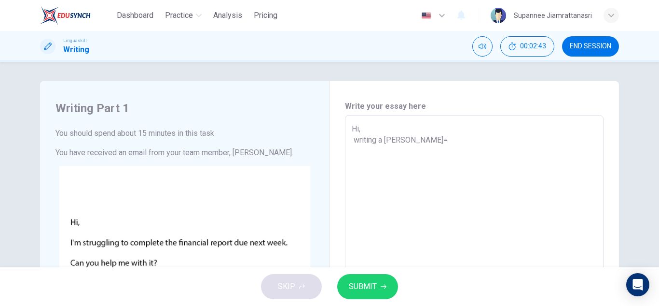
type textarea "x"
type textarea "Hi, writing a fin"
type textarea "x"
type textarea "Hi, writing a fin์"
type textarea "x"
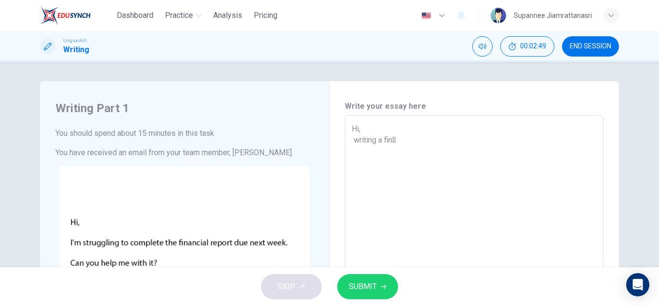
type textarea "Hi, writing a fin"
type textarea "x"
type textarea "Hi, writing a finื"
type textarea "x"
type textarea "Hi, writing a fin"
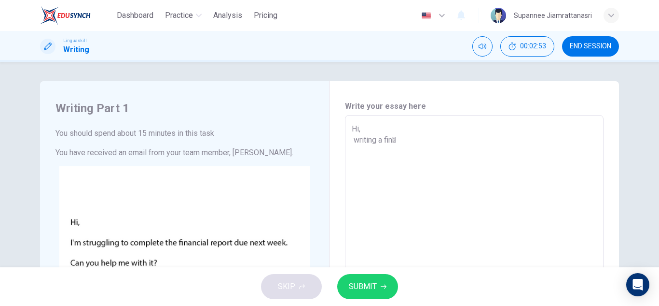
type textarea "x"
type textarea "Hi, writing a fi"
type textarea "x"
type textarea "Hi, writing a fiื"
type textarea "x"
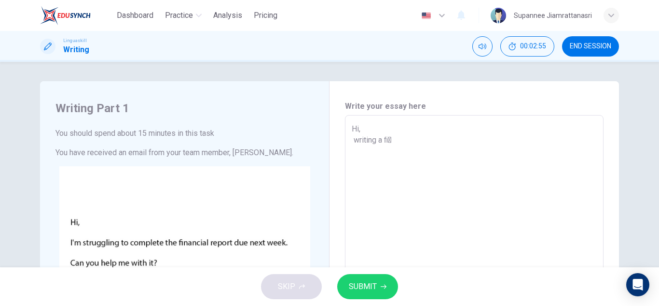
type textarea "Hi, writing a fi"
type textarea "x"
type textarea "Hi, writing a f"
type textarea "x"
type textarea "Hi, writing a fn"
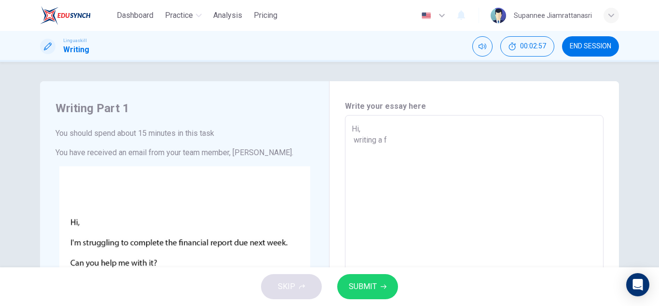
type textarea "x"
type textarea "Hi, writing a f"
type textarea "x"
type textarea "Hi, writing a fi"
type textarea "x"
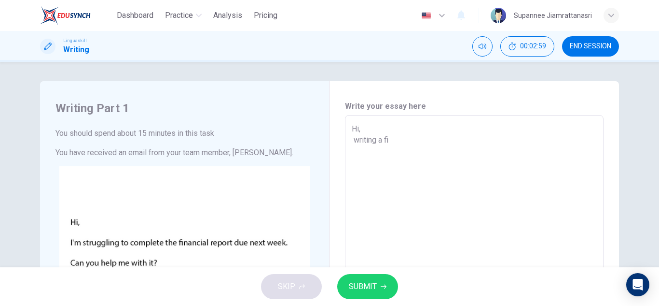
type textarea "Hi, writing a fin"
type textarea "x"
type textarea "Hi, writing a fina"
type textarea "x"
type textarea "Hi, writing a [PERSON_NAME]"
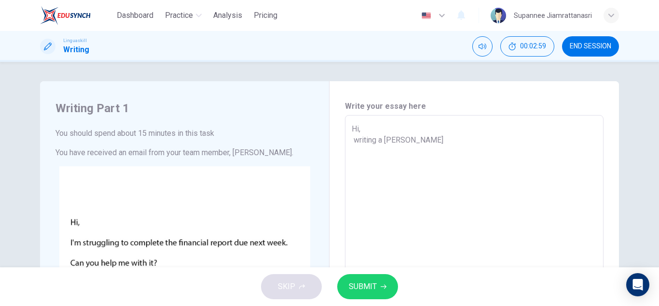
type textarea "x"
type textarea "Hi, writing a financ"
type textarea "x"
type textarea "Hi, writing a finance"
type textarea "x"
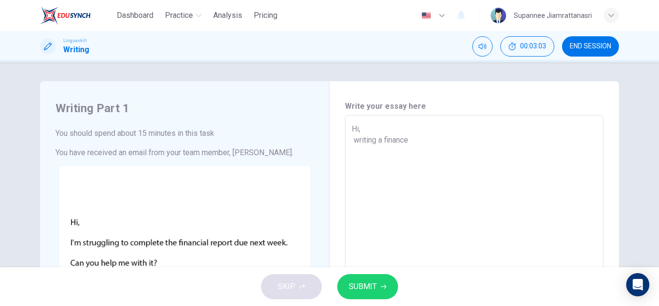
type textarea "Hi, writing a financei"
type textarea "x"
type textarea "Hi, writing a financeia"
type textarea "x"
type textarea "Hi, writing a financeial"
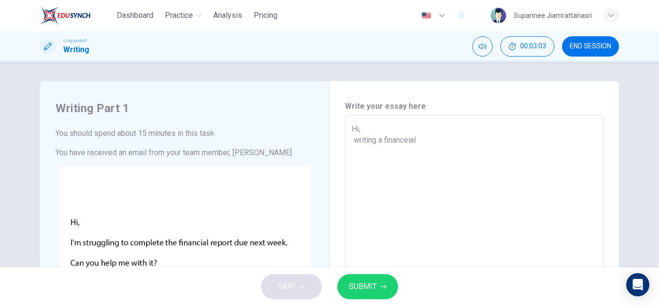
type textarea "x"
type textarea "Hi, writing a financeia"
type textarea "x"
type textarea "Hi, writing a financei"
type textarea "x"
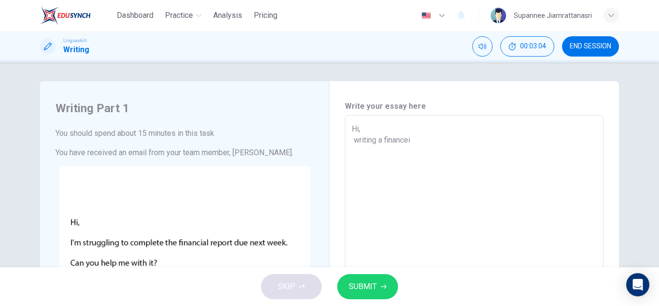
type textarea "Hi, writing a finance"
type textarea "x"
type textarea "Hi, writing a financ"
type textarea "x"
type textarea "Hi, writing a financi"
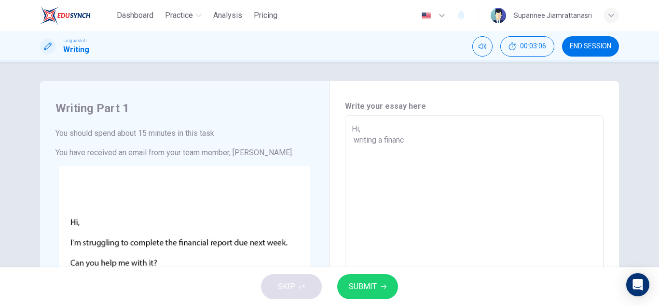
type textarea "x"
type textarea "Hi, writing a financia"
type textarea "x"
type textarea "Hi, writing a financial"
type textarea "x"
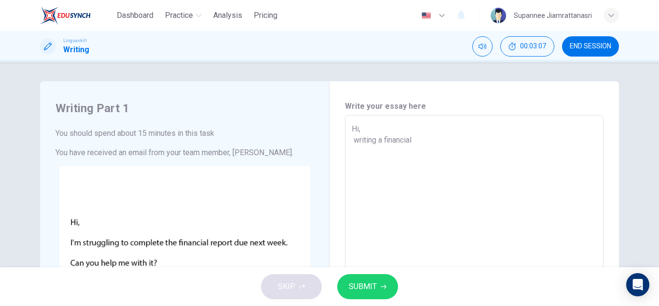
type textarea "Hi, writing a financial"
type textarea "x"
type textarea "Hi, writing a financial r"
type textarea "x"
type textarea "Hi, writing a financial re"
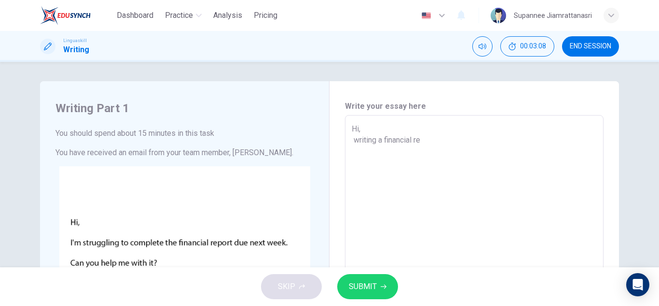
type textarea "x"
type textarea "Hi, writing a financial rep"
type textarea "x"
type textarea "Hi, writing a financial repo"
type textarea "x"
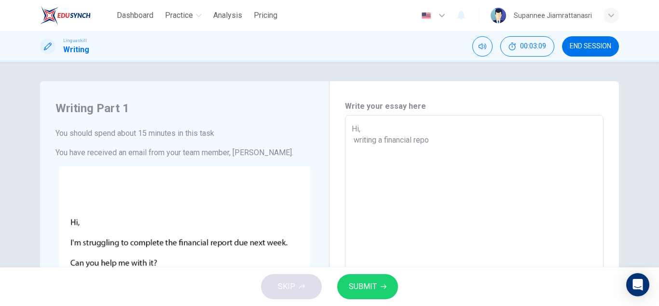
type textarea "Hi, writing a financial repor"
type textarea "x"
type textarea "Hi, writing a financial report"
type textarea "x"
type textarea "Hi, writing a financial report"
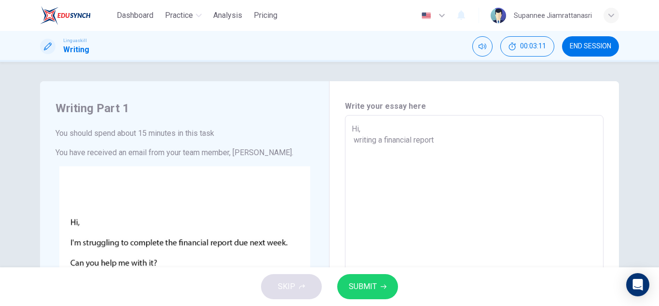
type textarea "x"
type textarea "Hi, writing a financial report i"
type textarea "x"
type textarea "Hi, writing a financial report in"
type textarea "x"
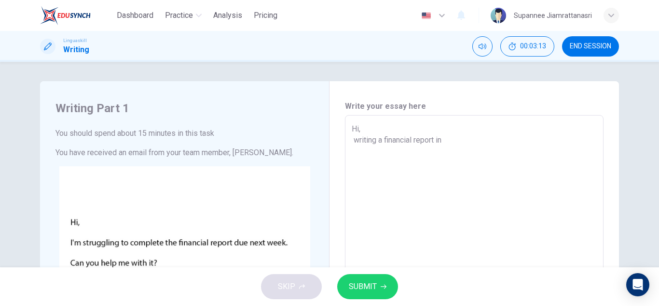
type textarea "Hi, writing a financial report inv"
type textarea "x"
type textarea "Hi, writing a financial report invo"
type textarea "x"
type textarea "Hi, writing a financial report invol"
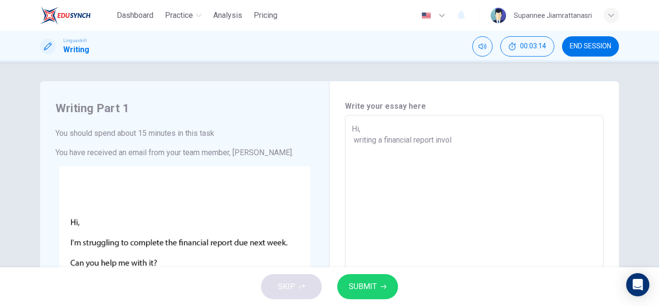
type textarea "x"
type textarea "Hi, writing a financial report involv"
type textarea "x"
type textarea "Hi, writing a financial report involve"
type textarea "x"
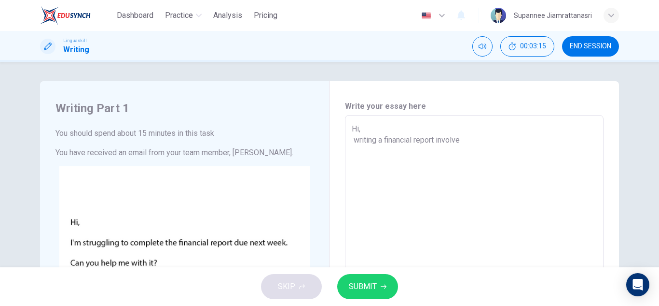
type textarea "Hi, writing a financial report involves"
type textarea "x"
type textarea "Hi, writing a financial report involves"
type textarea "x"
type textarea "Hi, writing a financial report involves o"
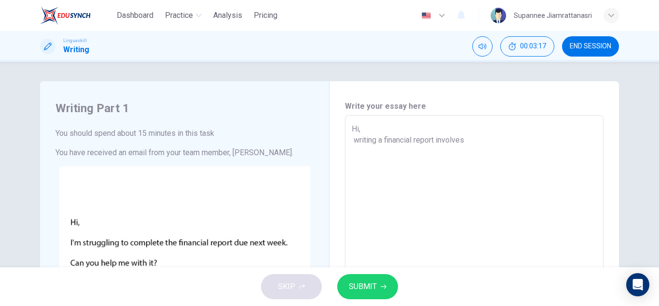
type textarea "x"
type textarea "Hi, writing a financial report involves or"
type textarea "x"
type textarea "Hi, writing a financial report involves org"
type textarea "x"
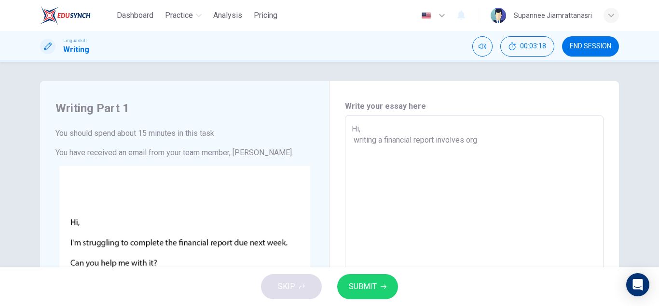
type textarea "Hi, writing a financial report involves orga"
type textarea "x"
type textarea "Hi, writing a financial report involves orgai"
type textarea "x"
type textarea "Hi, writing a financial report involves [PERSON_NAME]"
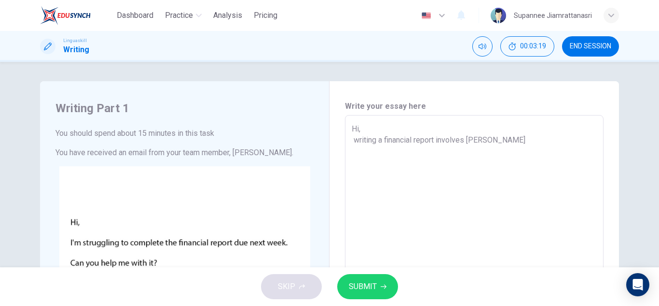
type textarea "x"
type textarea "Hi, writing a financial report involves orgaing"
type textarea "x"
type textarea "Hi, writing a financial report involves orgaing\"
type textarea "x"
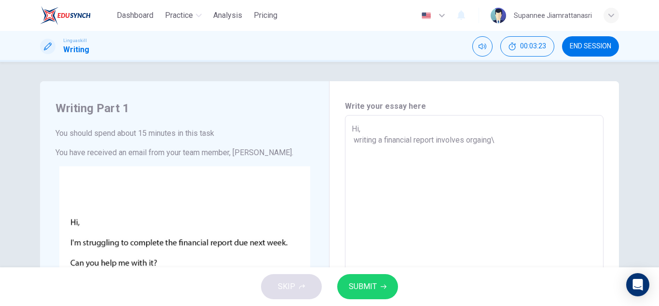
type textarea "Hi, writing a financial report involves orgaing"
type textarea "x"
type textarea "Hi, writing a financial report involves [PERSON_NAME]"
type textarea "x"
type textarea "Hi, writing a financial report involves orgaini"
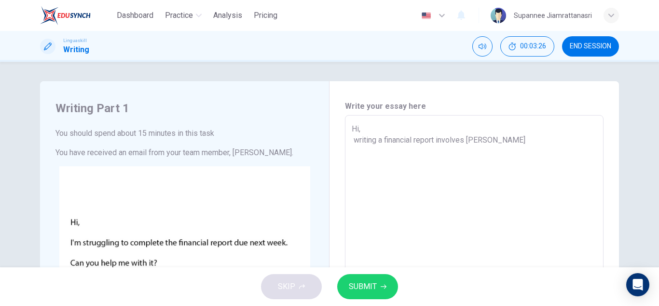
type textarea "x"
type textarea "Hi, writing a financial report involves orgainiz"
type textarea "x"
type textarea "Hi, writing a financial report involves orgainizi"
type textarea "x"
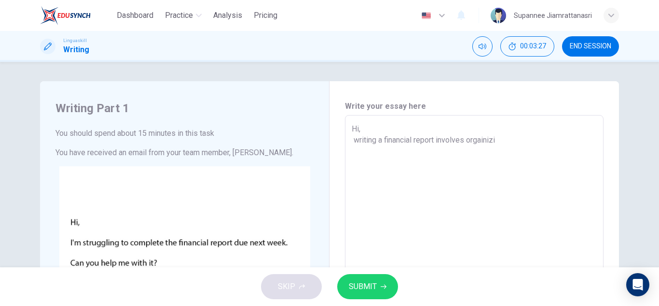
type textarea "Hi, writing a financial report involves orgainizin"
type textarea "x"
type textarea "Hi, writing a financial report involves orgainizing"
type textarea "x"
type textarea "Hi, writing a financial report involves orgainizing"
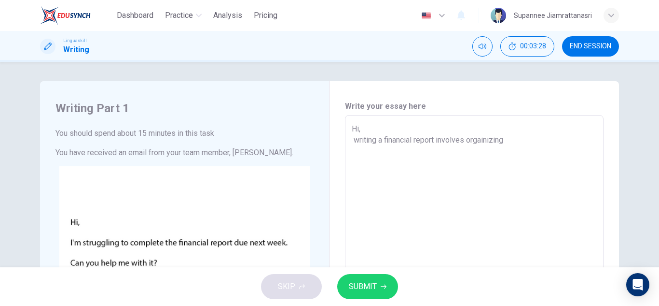
type textarea "x"
type textarea "Hi, writing a financial report involves orgainizing c"
type textarea "x"
type textarea "Hi, writing a financial report involves orgainizing cl"
type textarea "x"
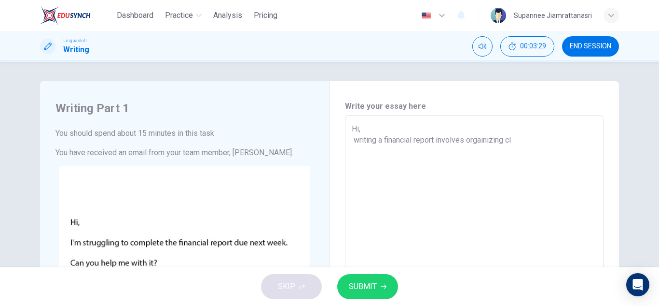
type textarea "Hi, writing a financial report involves orgainizing cle"
type textarea "x"
type textarea "Hi, writing a financial report involves orgainizing clea"
type textarea "x"
type textarea "Hi, writing a financial report involves orgainizing clear"
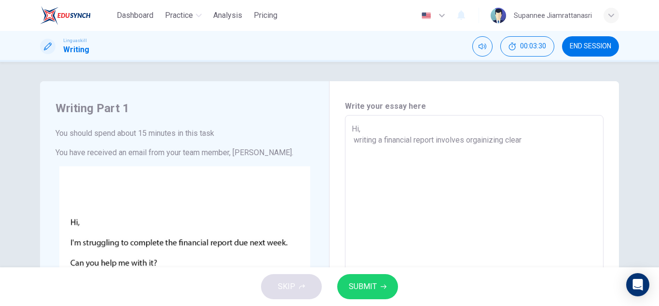
type textarea "x"
type textarea "Hi, writing a financial report involves orgainizing [PERSON_NAME]"
type textarea "x"
type textarea "Hi, writing a financial report involves orgainizing [PERSON_NAME]"
type textarea "x"
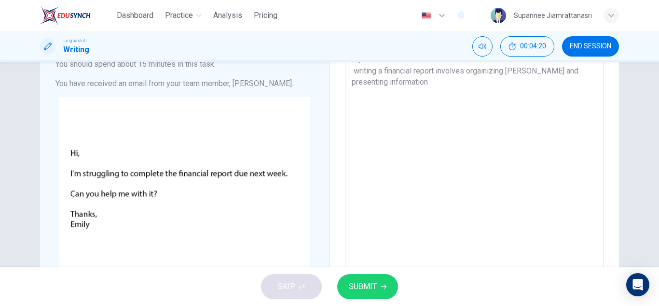
scroll to position [48, 0]
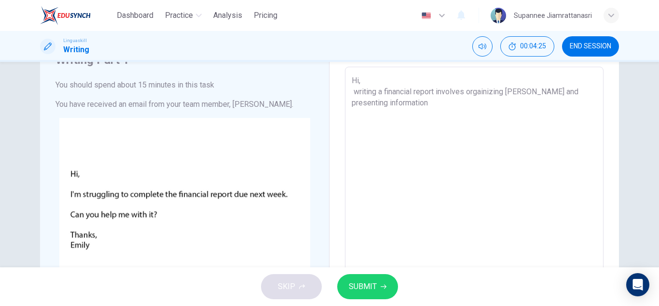
click at [352, 91] on textarea "Hi, writing a financial report involves orgainizing [PERSON_NAME] and presentin…" at bounding box center [474, 247] width 245 height 344
click at [428, 105] on textarea "Hi, writing a financial report involves orgainizing [PERSON_NAME] and presentin…" at bounding box center [474, 247] width 245 height 344
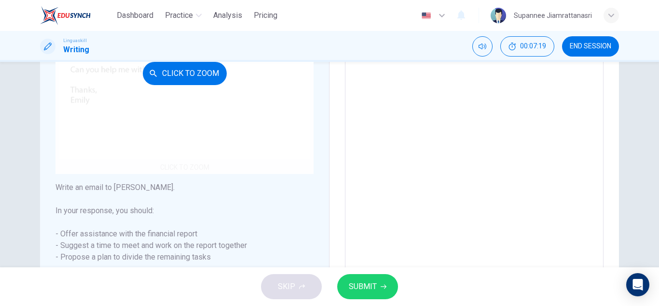
scroll to position [241, 0]
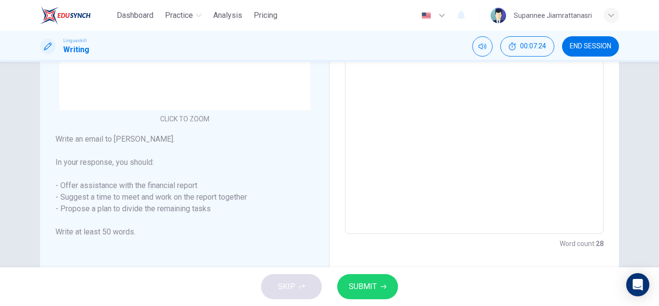
drag, startPoint x: 54, startPoint y: 135, endPoint x: 109, endPoint y: 209, distance: 92.5
click at [109, 209] on h6 "Write an email to [PERSON_NAME]. In your response, you should: - Offer assistan…" at bounding box center [185, 185] width 258 height 104
click at [65, 157] on h6 "Write an email to [PERSON_NAME]. In your response, you should: - Offer assistan…" at bounding box center [185, 185] width 258 height 104
drag, startPoint x: 55, startPoint y: 138, endPoint x: 130, endPoint y: 180, distance: 86.4
click at [130, 180] on h6 "Write an email to [PERSON_NAME]. In your response, you should: - Offer assistan…" at bounding box center [185, 185] width 258 height 104
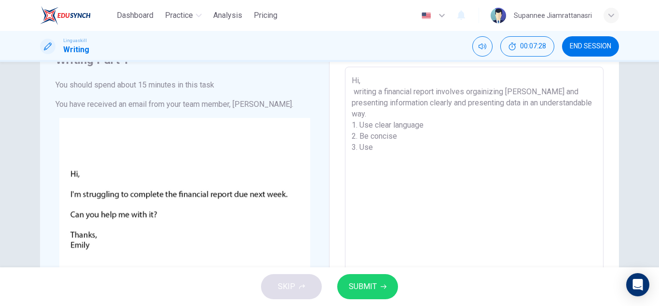
scroll to position [0, 0]
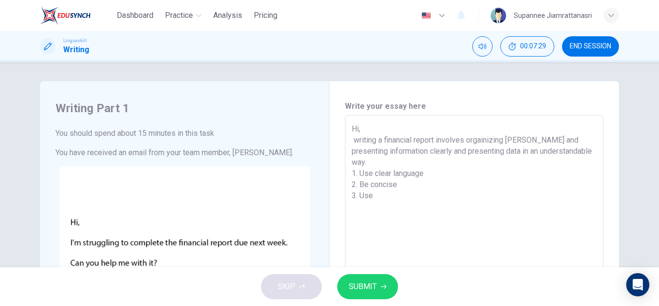
click at [373, 125] on textarea "Hi, writing a financial report involves orgainizing [PERSON_NAME] and presentin…" at bounding box center [474, 295] width 245 height 344
click at [375, 190] on textarea "Hi, [PERSON_NAME] writing a financial report involves orgainizing [PERSON_NAME]…" at bounding box center [474, 295] width 245 height 344
drag, startPoint x: 368, startPoint y: 178, endPoint x: 346, endPoint y: 161, distance: 27.9
click at [346, 161] on div "Hi, [PERSON_NAME] writing a financial report involves orgainizing [PERSON_NAME]…" at bounding box center [474, 295] width 259 height 360
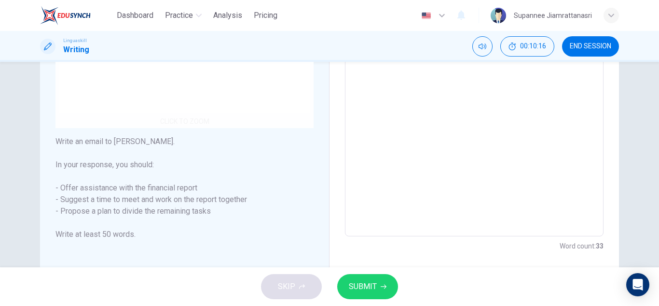
scroll to position [241, 0]
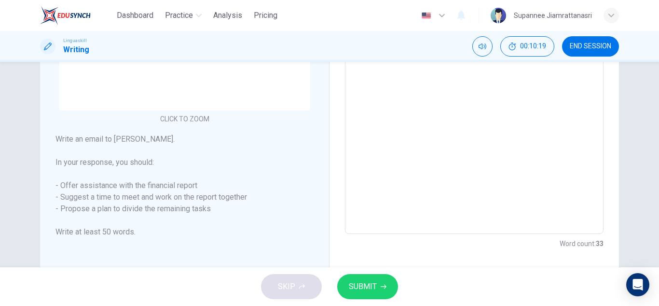
drag, startPoint x: 64, startPoint y: 207, endPoint x: 160, endPoint y: 205, distance: 96.1
click at [160, 205] on h6 "Write an email to [PERSON_NAME]. In your response, you should: - Offer assistan…" at bounding box center [185, 185] width 258 height 104
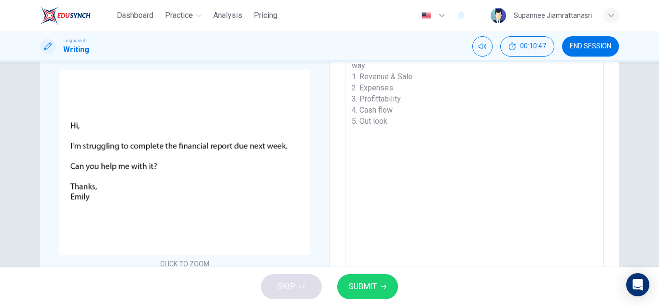
scroll to position [48, 0]
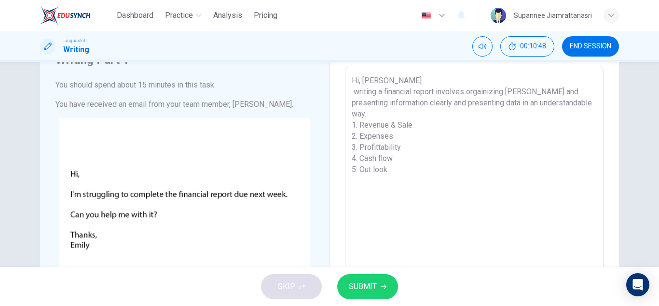
click at [417, 165] on textarea "Hi, [PERSON_NAME] writing a financial report involves orgainizing [PERSON_NAME]…" at bounding box center [474, 247] width 245 height 344
drag, startPoint x: 375, startPoint y: 176, endPoint x: 341, endPoint y: 169, distance: 34.5
click at [341, 169] on div "Write your essay here Hi, [PERSON_NAME] writing a financial report involves org…" at bounding box center [475, 247] width 290 height 429
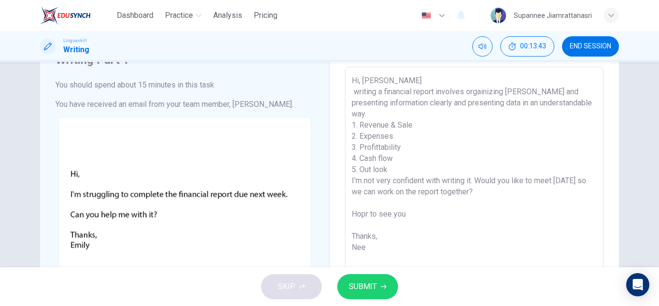
click at [364, 292] on span "SUBMIT" at bounding box center [363, 286] width 28 height 14
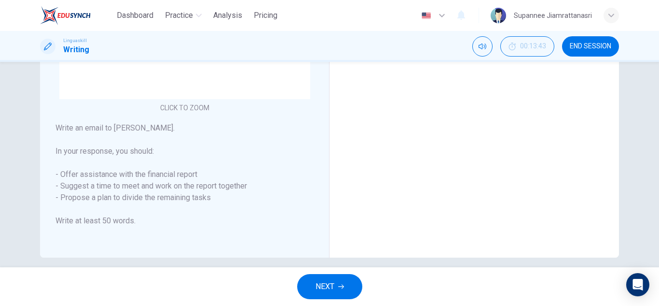
scroll to position [262, 0]
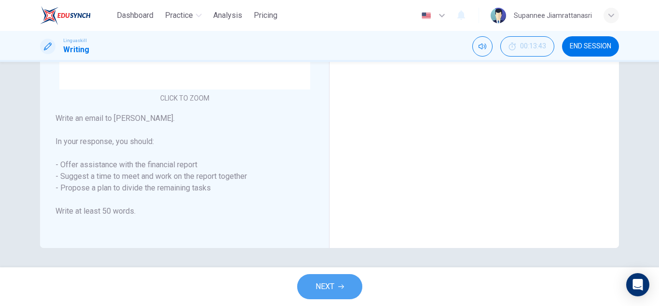
click at [325, 279] on button "NEXT" at bounding box center [329, 286] width 65 height 25
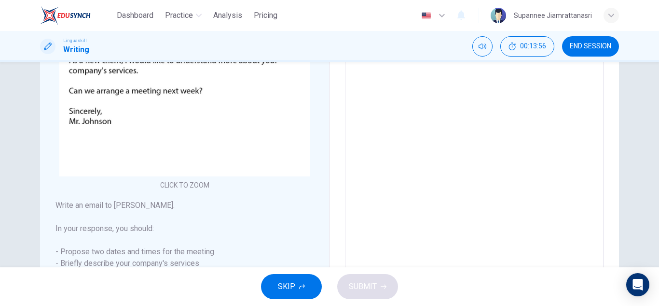
scroll to position [48, 0]
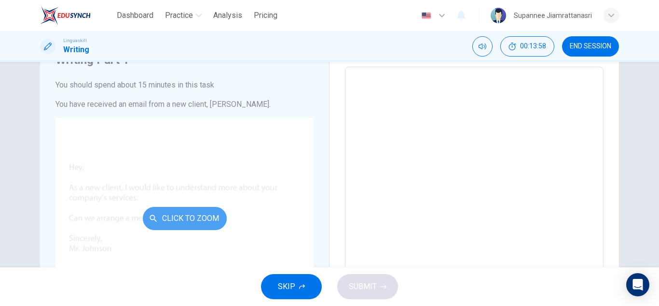
click at [182, 207] on button "Click to Zoom" at bounding box center [185, 218] width 84 height 23
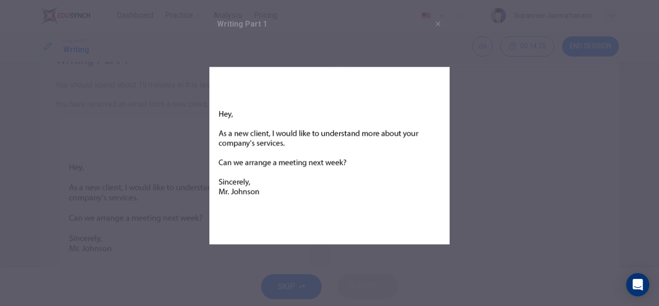
click at [278, 119] on img at bounding box center [329, 155] width 240 height 240
click at [443, 17] on button "button" at bounding box center [438, 23] width 15 height 15
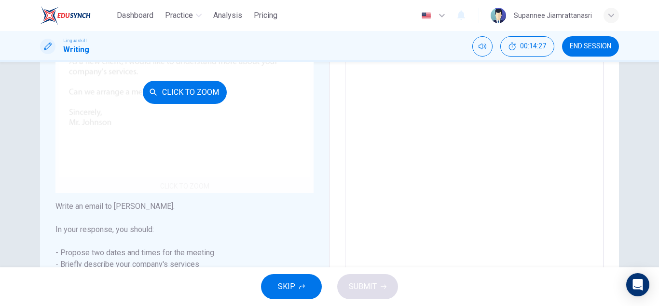
scroll to position [241, 0]
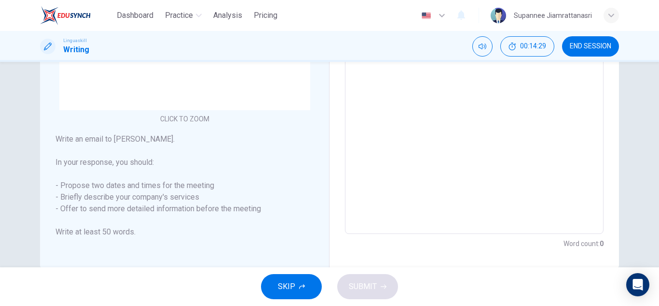
click at [88, 189] on h6 "Write an email to [PERSON_NAME]. In your response, you should: - Propose two da…" at bounding box center [185, 185] width 258 height 104
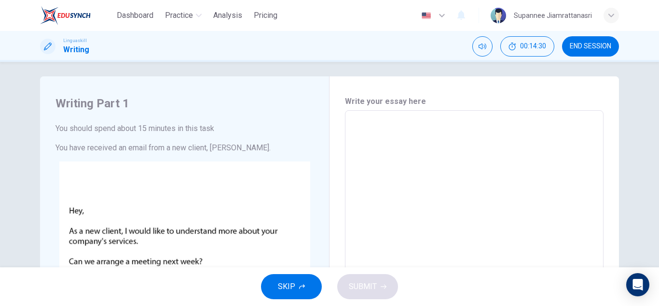
scroll to position [0, 0]
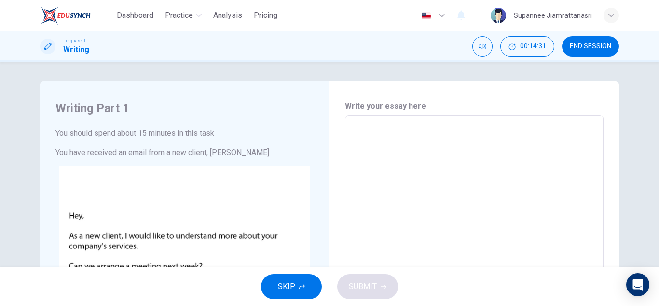
click at [368, 124] on textarea at bounding box center [474, 295] width 245 height 344
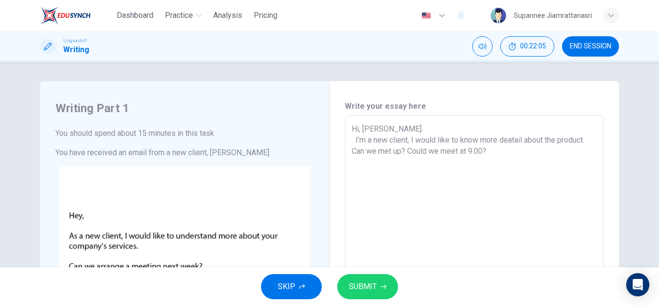
drag, startPoint x: 355, startPoint y: 138, endPoint x: 408, endPoint y: 143, distance: 53.9
click at [408, 143] on textarea "Hi, [PERSON_NAME]. I'm a new client, I would like to know more deatail about th…" at bounding box center [474, 295] width 245 height 344
click at [400, 143] on textarea "Hi, [PERSON_NAME]. I'm a new client, I would like to know more deatail about th…" at bounding box center [474, 295] width 245 height 344
drag, startPoint x: 367, startPoint y: 138, endPoint x: 458, endPoint y: 130, distance: 92.0
click at [442, 142] on textarea "Hi, [PERSON_NAME]. I'm a new client, I would like to know more deatail about th…" at bounding box center [474, 295] width 245 height 344
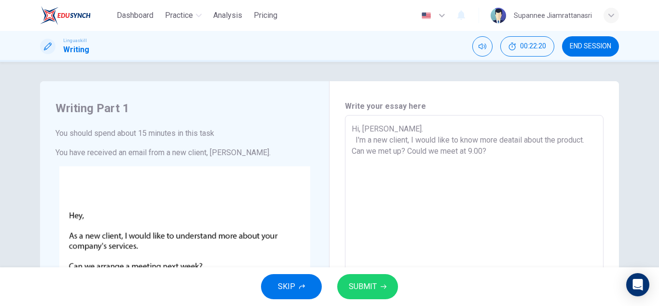
click at [470, 141] on textarea "Hi, [PERSON_NAME]. I'm a new client, I would like to know more deatail about th…" at bounding box center [474, 295] width 245 height 344
drag, startPoint x: 478, startPoint y: 141, endPoint x: 458, endPoint y: 142, distance: 20.3
click at [458, 142] on textarea "Hi, [PERSON_NAME]. I'm a new client, I would like to know more deatail about th…" at bounding box center [474, 295] width 245 height 344
drag, startPoint x: 352, startPoint y: 143, endPoint x: 405, endPoint y: 136, distance: 54.0
click at [405, 136] on textarea "Hi, [PERSON_NAME]. I'm a new client, I would like totell you more deatail about…" at bounding box center [474, 295] width 245 height 344
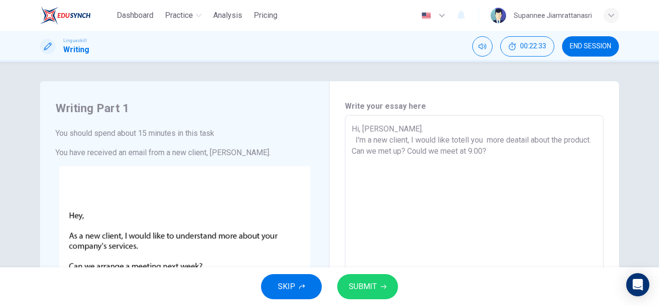
click at [405, 136] on textarea "Hi, [PERSON_NAME]. I'm a new client, I would like totell you more deatail about…" at bounding box center [474, 295] width 245 height 344
drag, startPoint x: 408, startPoint y: 139, endPoint x: 353, endPoint y: 138, distance: 54.5
click at [353, 139] on textarea "Hi, [PERSON_NAME]. I'm a new client, I would like totell you more deatail about…" at bounding box center [474, 295] width 245 height 344
click at [401, 142] on textarea "Hi, [PERSON_NAME]. I would like totell you more deatail about the product. Can …" at bounding box center [474, 295] width 245 height 344
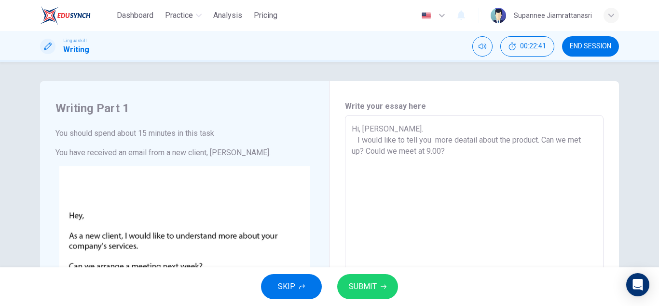
click at [451, 150] on textarea "Hi, [PERSON_NAME]. I would like to tell you more deatail about the product. Can…" at bounding box center [474, 295] width 245 height 344
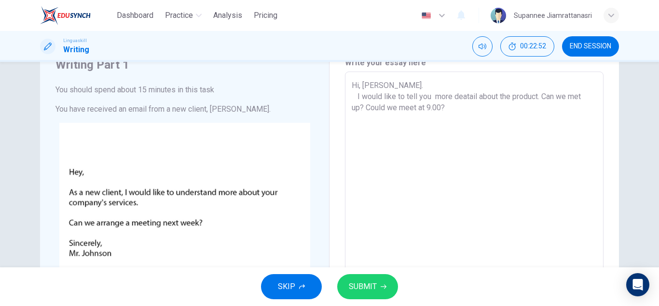
scroll to position [21, 0]
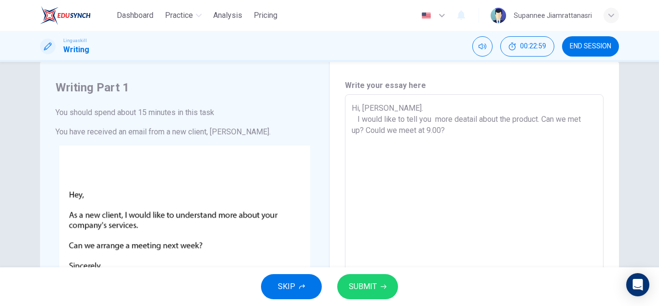
click at [424, 133] on textarea "Hi, [PERSON_NAME]. I would like to tell you more deatail about the product. Can…" at bounding box center [474, 274] width 245 height 344
drag, startPoint x: 415, startPoint y: 124, endPoint x: 403, endPoint y: 122, distance: 11.3
click at [403, 122] on textarea "Hi, [PERSON_NAME]. I would like to tell you more deatail about the product. Can…" at bounding box center [474, 274] width 245 height 344
click at [527, 118] on textarea "Hi, [PERSON_NAME]. I would like to explain you more deatail about the product. …" at bounding box center [474, 274] width 245 height 344
drag, startPoint x: 380, startPoint y: 128, endPoint x: 435, endPoint y: 131, distance: 55.1
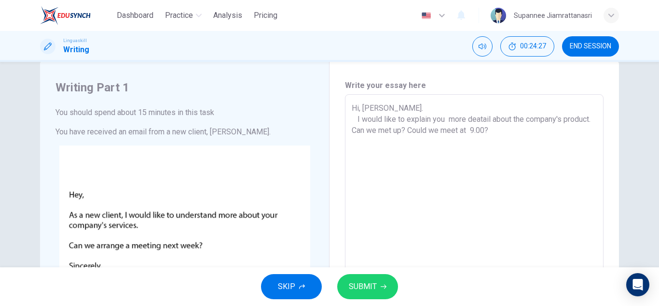
click at [435, 131] on textarea "Hi, [PERSON_NAME]. I would like to explain you more deatail about the company's…" at bounding box center [474, 274] width 245 height 344
drag, startPoint x: 415, startPoint y: 131, endPoint x: 403, endPoint y: 133, distance: 11.7
click at [403, 133] on textarea "Hi, [PERSON_NAME]. I would like to explain you more deatail about the company's…" at bounding box center [474, 274] width 245 height 344
drag, startPoint x: 572, startPoint y: 129, endPoint x: 593, endPoint y: 133, distance: 20.6
click at [593, 133] on textarea "Hi, [PERSON_NAME]. I would like to explain you more deatail about the company's…" at bounding box center [474, 274] width 245 height 344
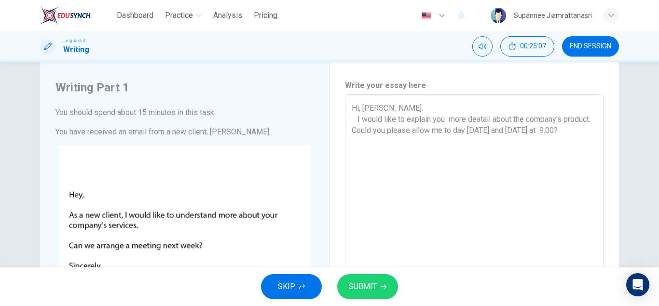
click at [402, 151] on textarea "Hi, [PERSON_NAME]. I would like to explain you more deatail about the company's…" at bounding box center [474, 274] width 245 height 344
drag, startPoint x: 475, startPoint y: 139, endPoint x: 464, endPoint y: 141, distance: 11.5
click at [464, 141] on textarea "Hi, [PERSON_NAME]. I would like to explain you more deatail about the company's…" at bounding box center [474, 274] width 245 height 344
click at [513, 142] on textarea "Hi, [PERSON_NAME]. I would like to explain you more deatail about the company's…" at bounding box center [474, 274] width 245 height 344
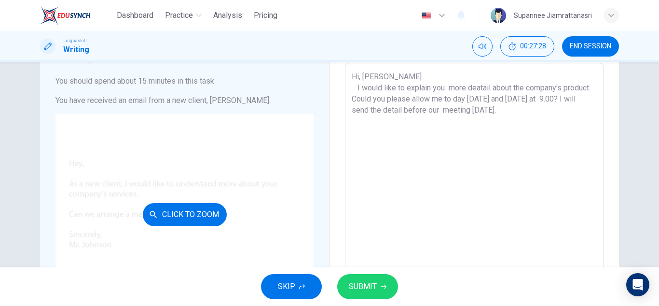
scroll to position [69, 0]
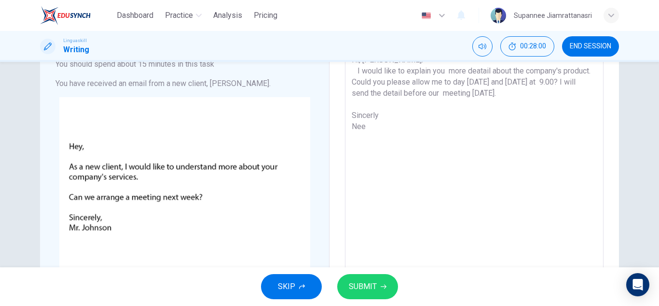
click at [362, 89] on textarea "Hi, [PERSON_NAME]. I would like to explain you more deatail about the company's…" at bounding box center [474, 226] width 245 height 344
click at [369, 283] on span "SUBMIT" at bounding box center [363, 286] width 28 height 14
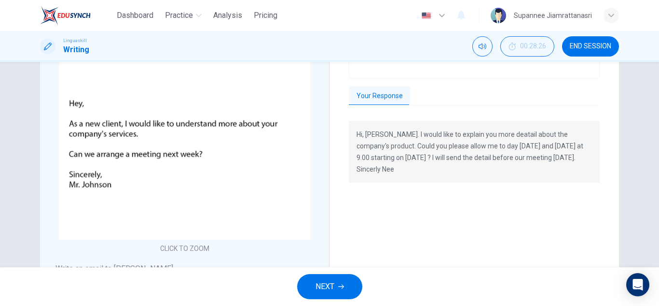
scroll to position [241, 0]
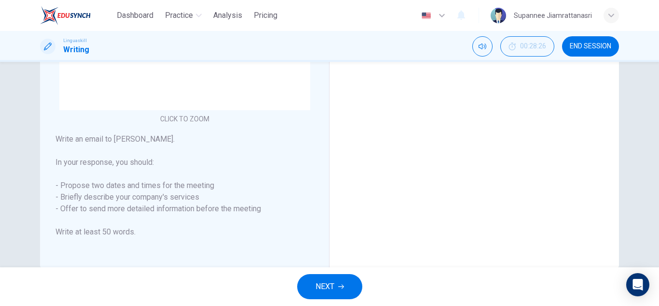
click at [323, 284] on span "NEXT" at bounding box center [325, 286] width 19 height 14
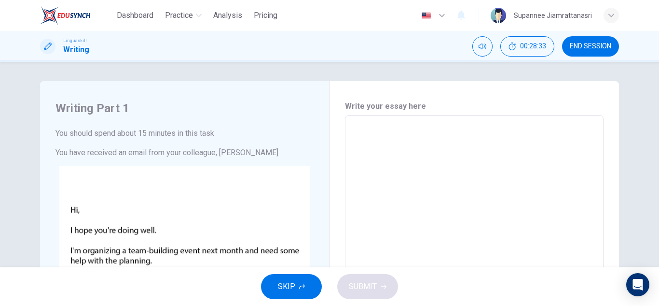
scroll to position [145, 0]
